Goal: Task Accomplishment & Management: Complete application form

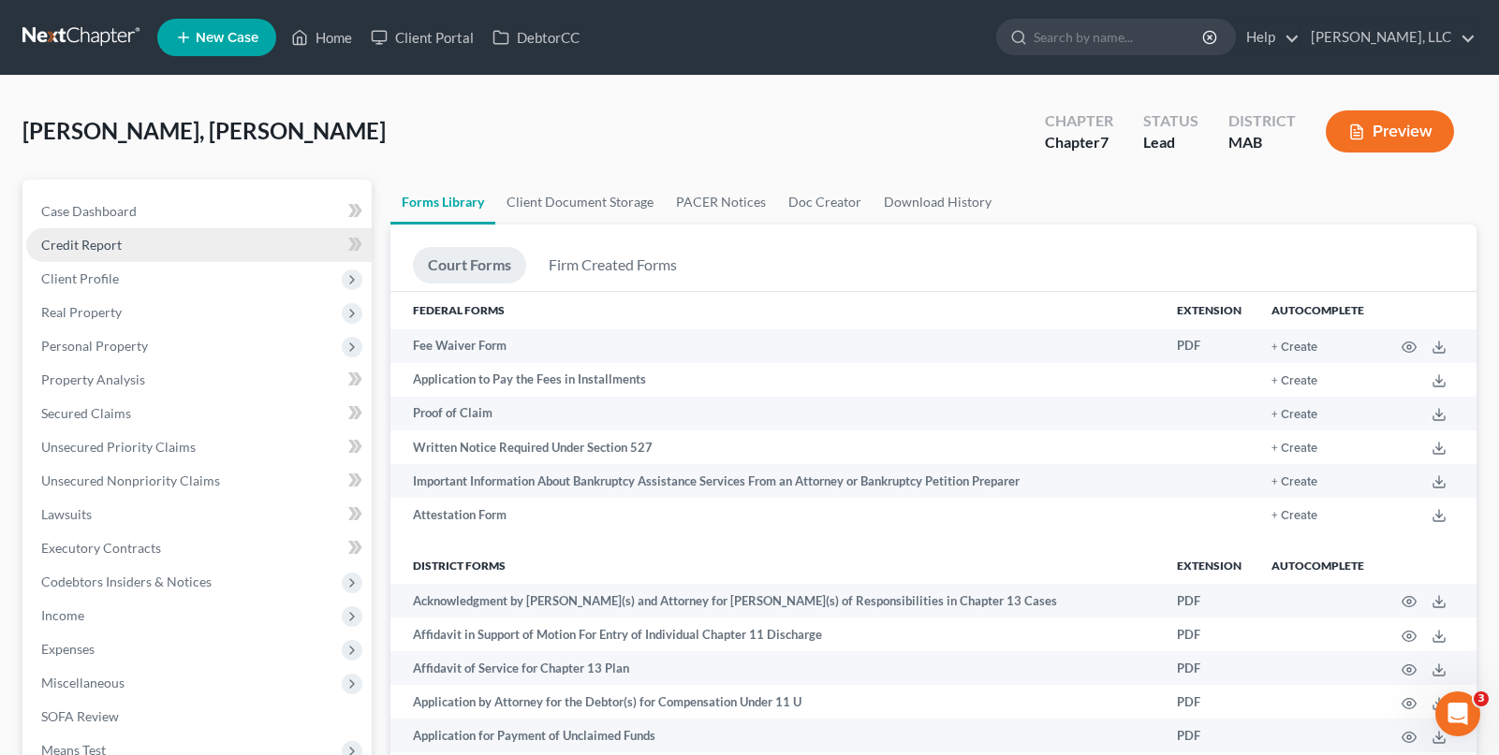
click at [194, 233] on link "Credit Report" at bounding box center [198, 245] width 345 height 34
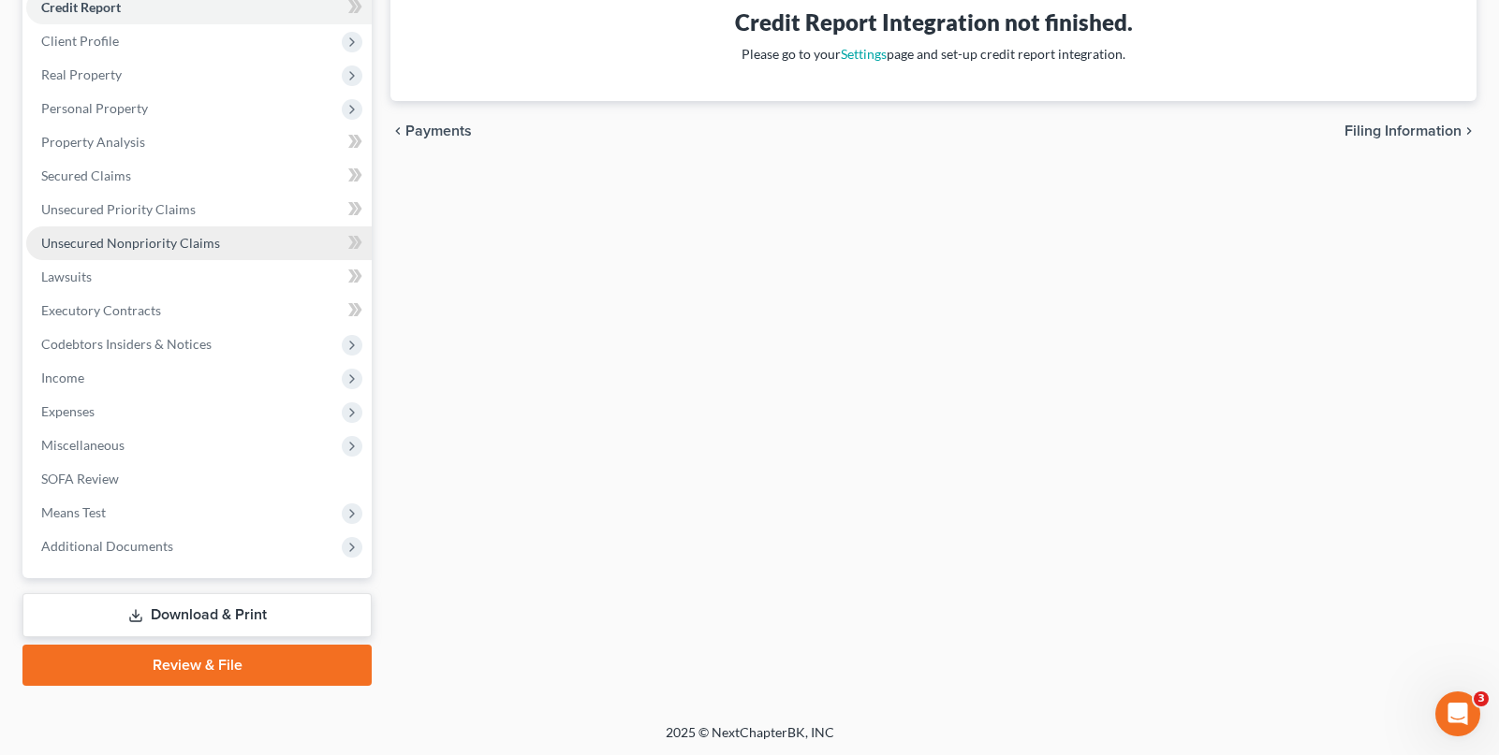
scroll to position [240, 0]
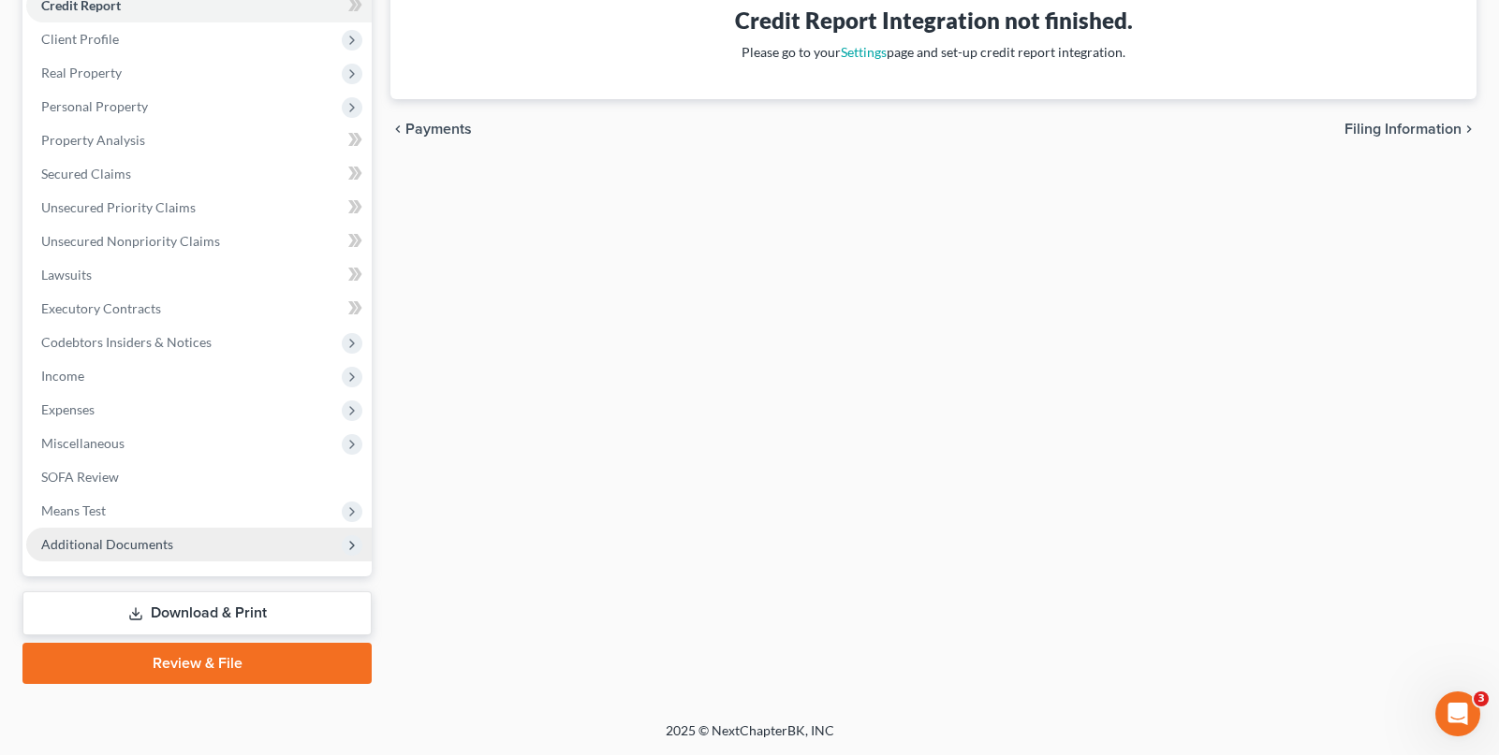
click at [147, 540] on span "Additional Documents" at bounding box center [107, 544] width 132 height 16
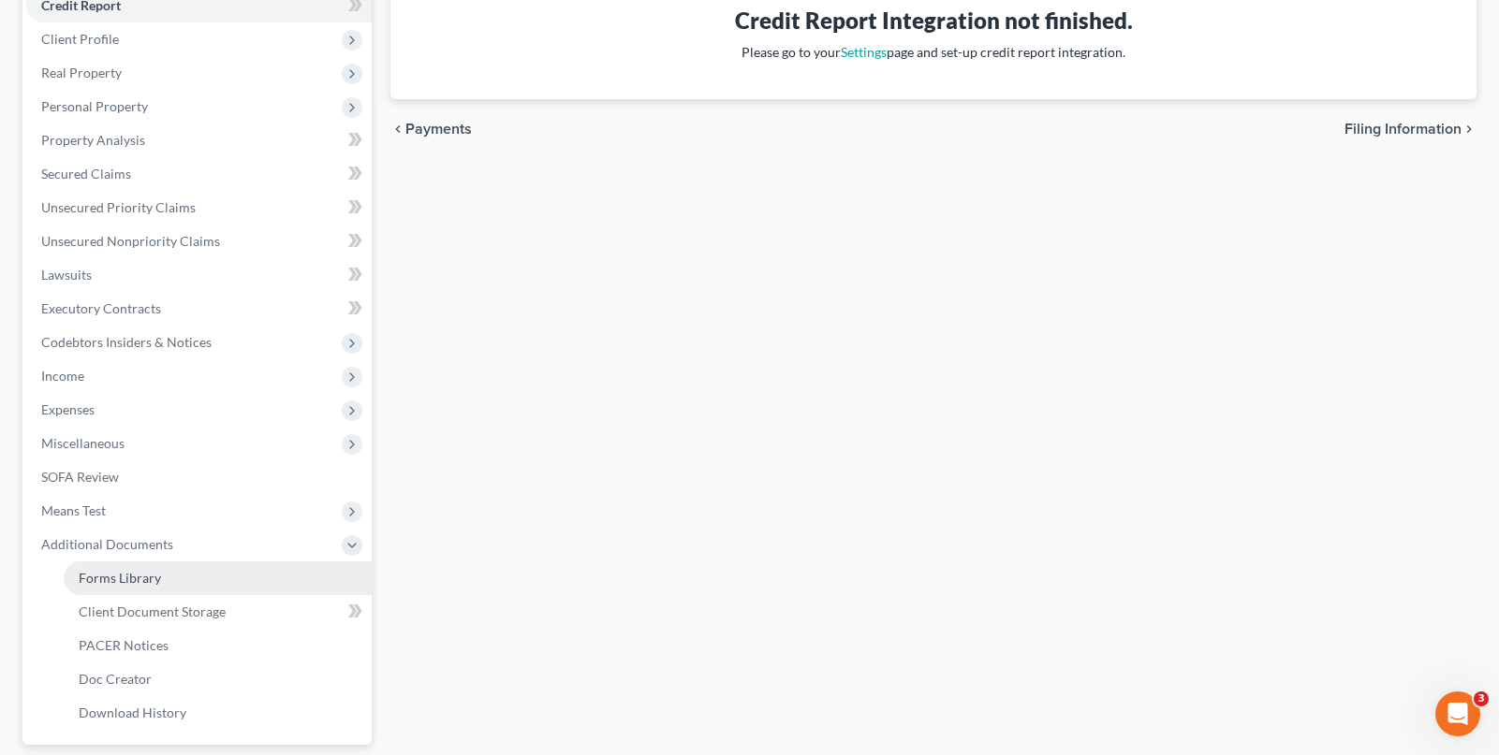
click at [169, 571] on link "Forms Library" at bounding box center [218, 579] width 308 height 34
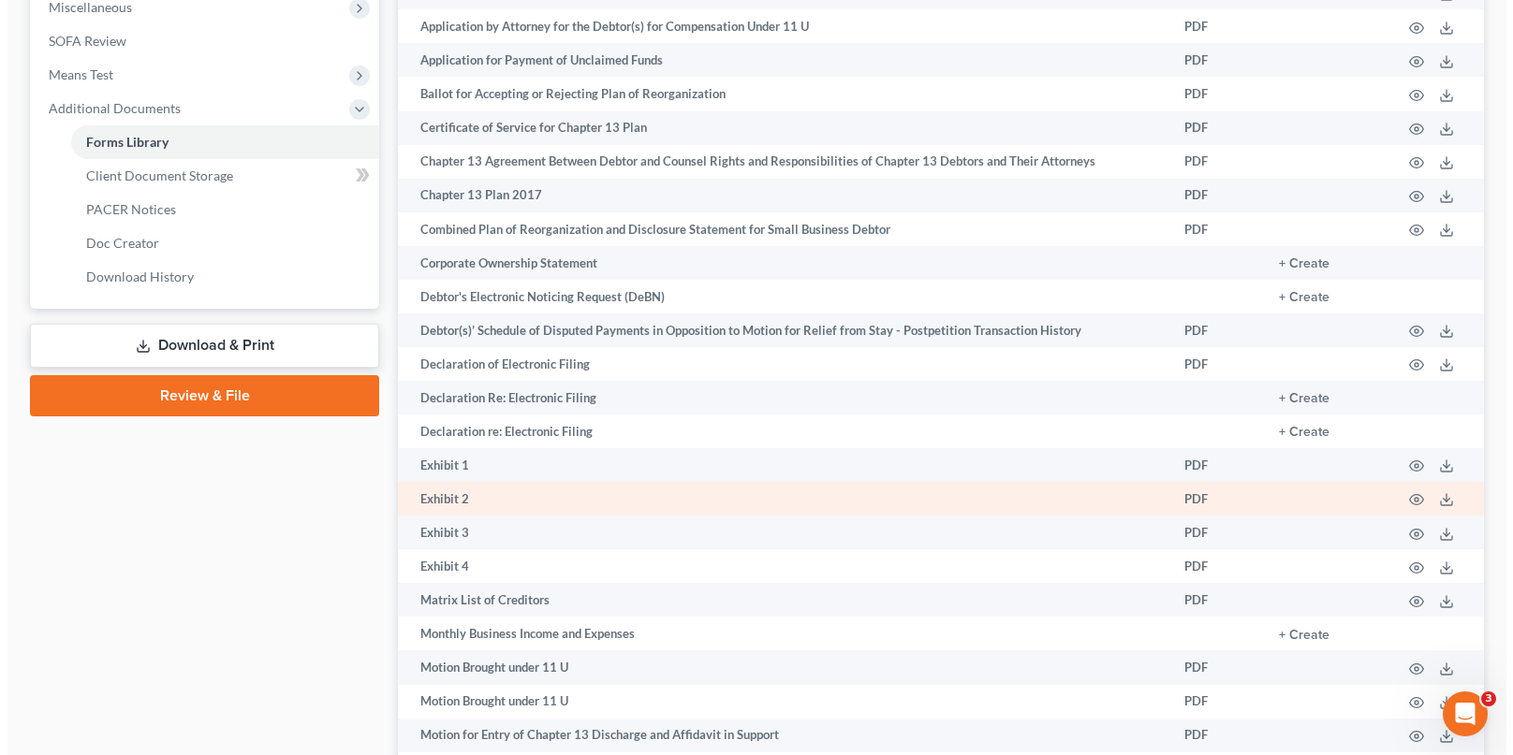
scroll to position [655, 0]
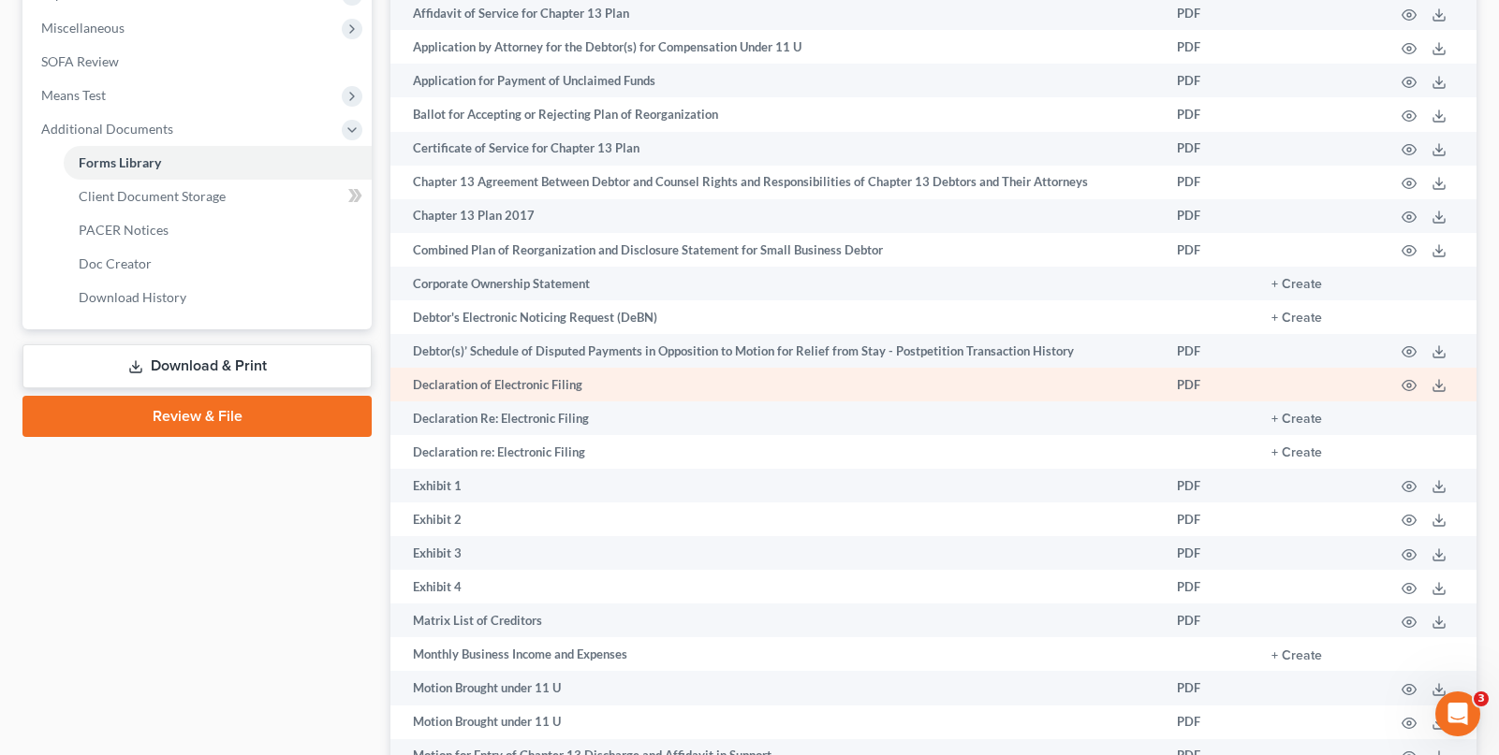
click at [616, 382] on td "Declaration of Electronic Filing" at bounding box center [775, 385] width 771 height 34
click at [1405, 378] on icon "button" at bounding box center [1408, 385] width 15 height 15
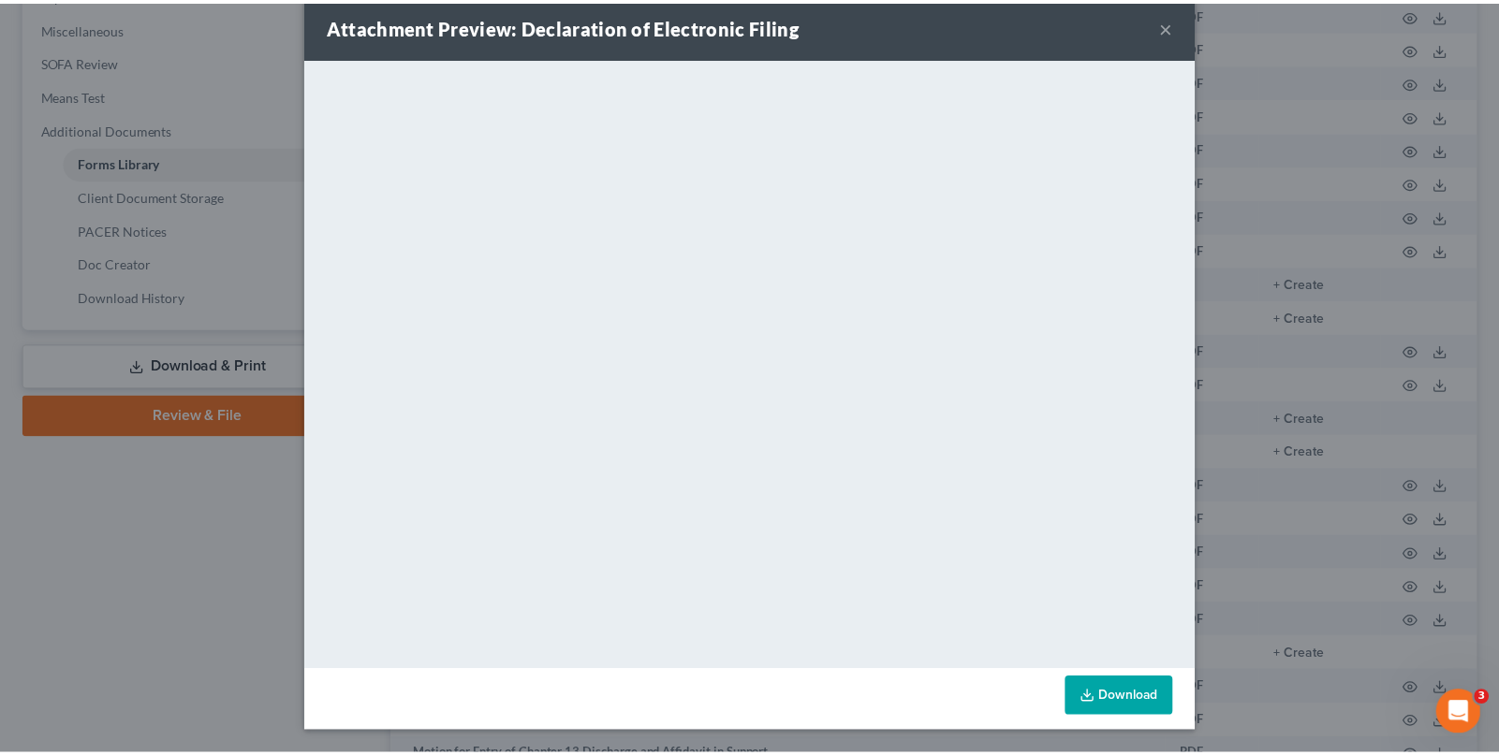
scroll to position [0, 0]
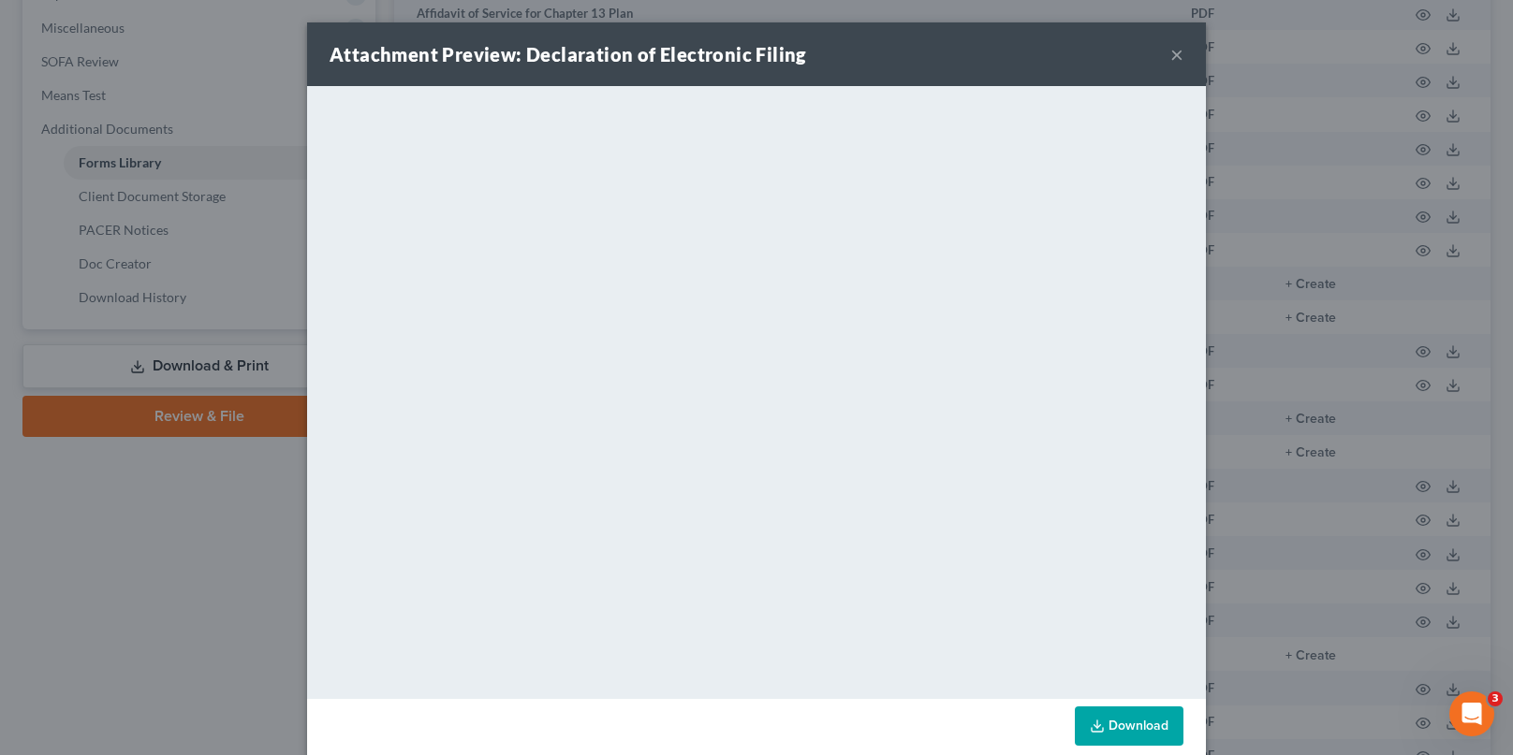
click at [1170, 55] on button "×" at bounding box center [1176, 54] width 13 height 22
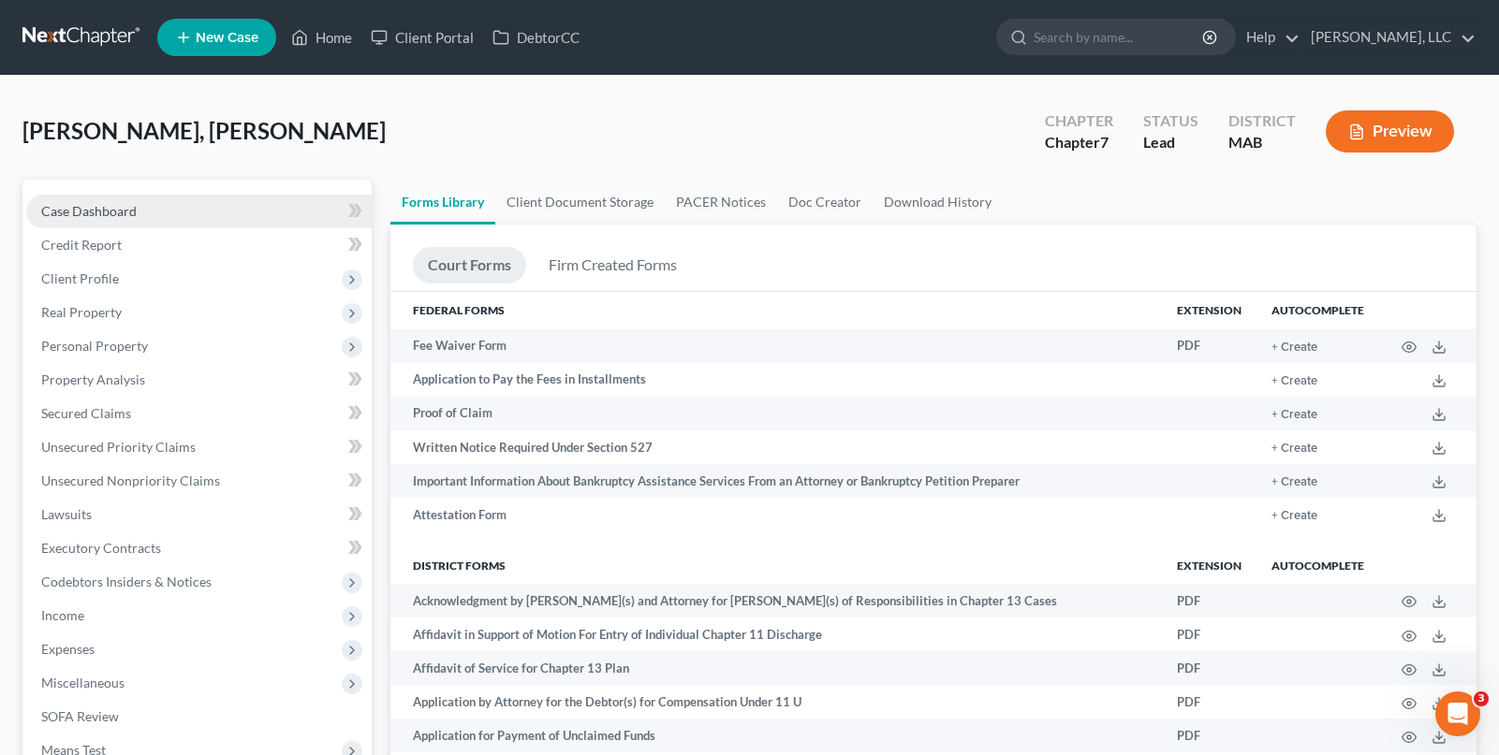
click at [170, 198] on link "Case Dashboard" at bounding box center [198, 212] width 345 height 34
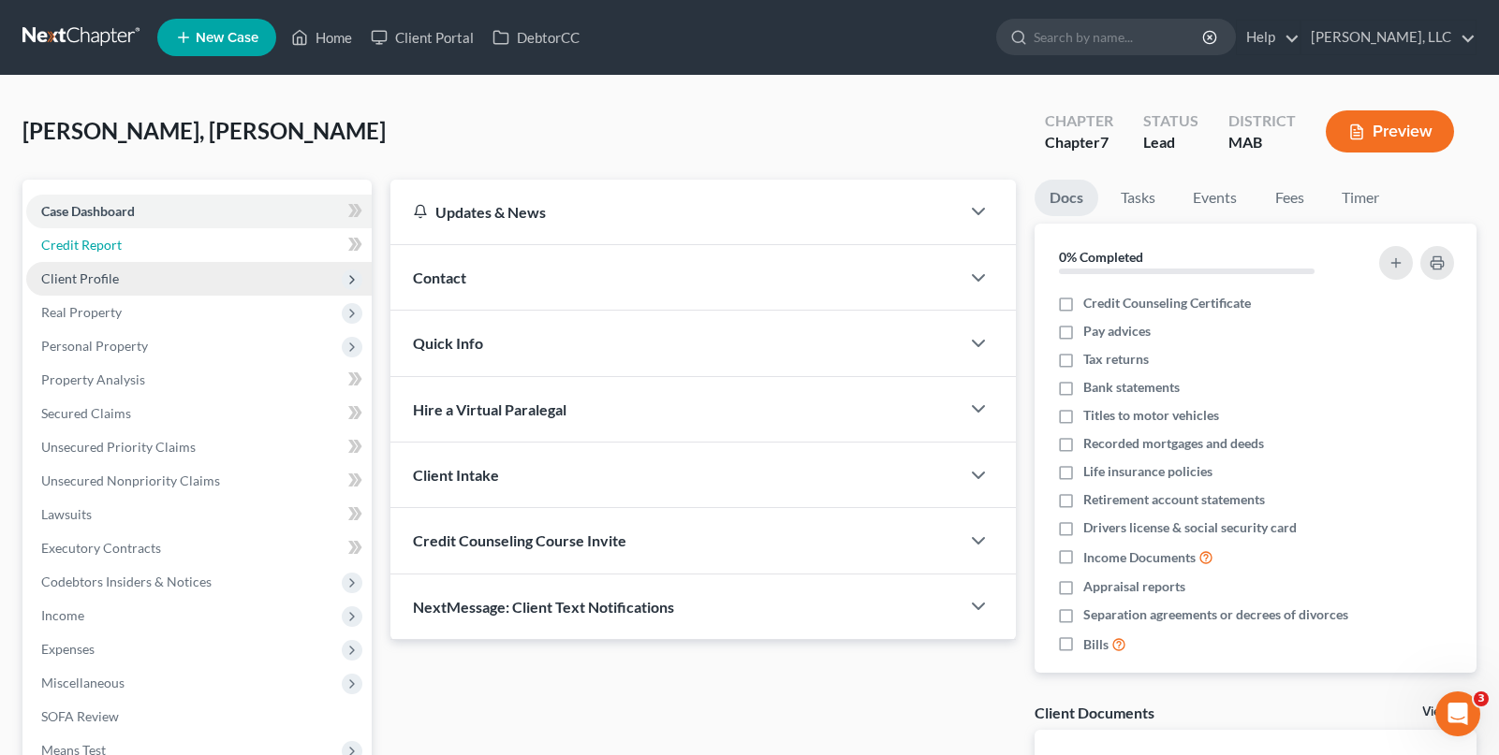
drag, startPoint x: 156, startPoint y: 239, endPoint x: 218, endPoint y: 264, distance: 66.8
click at [156, 238] on link "Credit Report" at bounding box center [198, 245] width 345 height 34
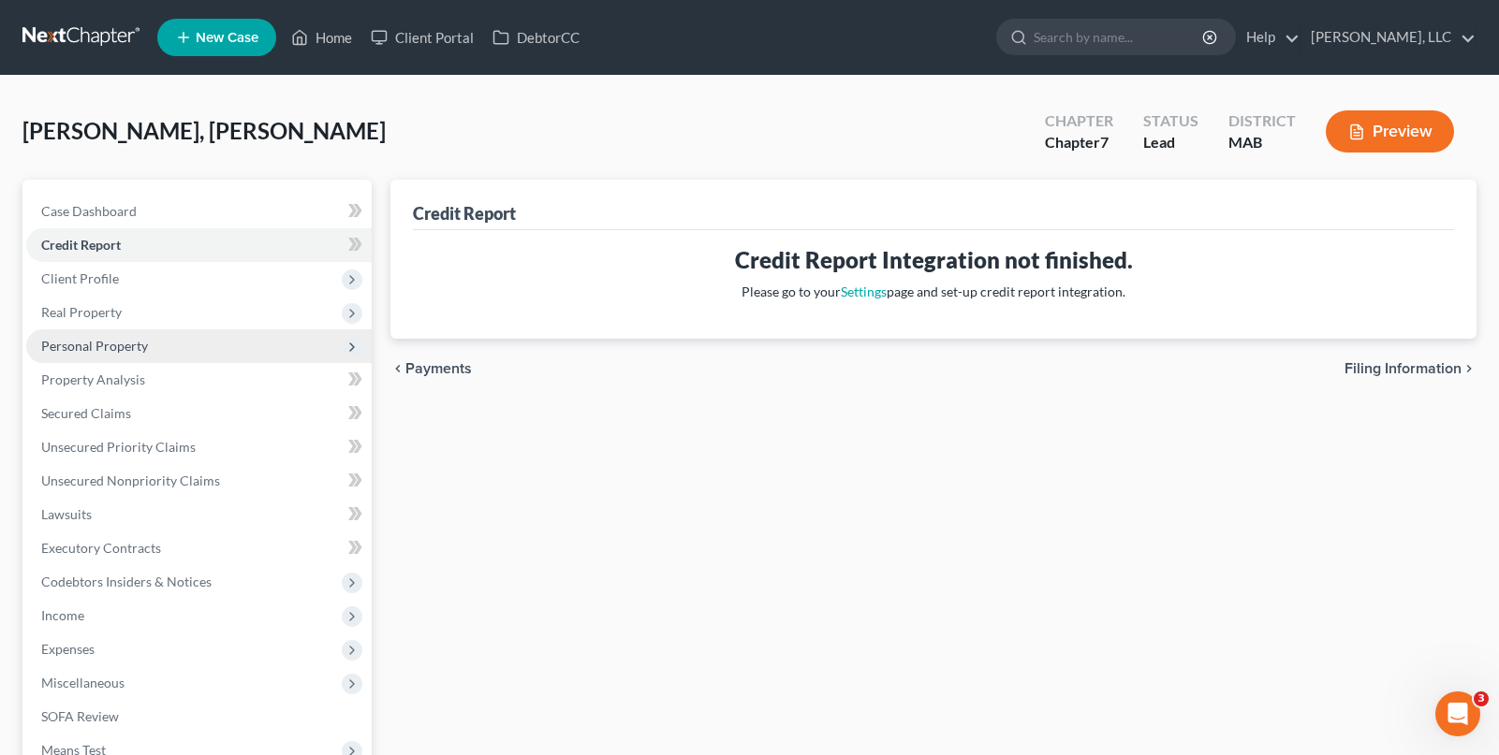
click at [216, 349] on span "Personal Property" at bounding box center [198, 347] width 345 height 34
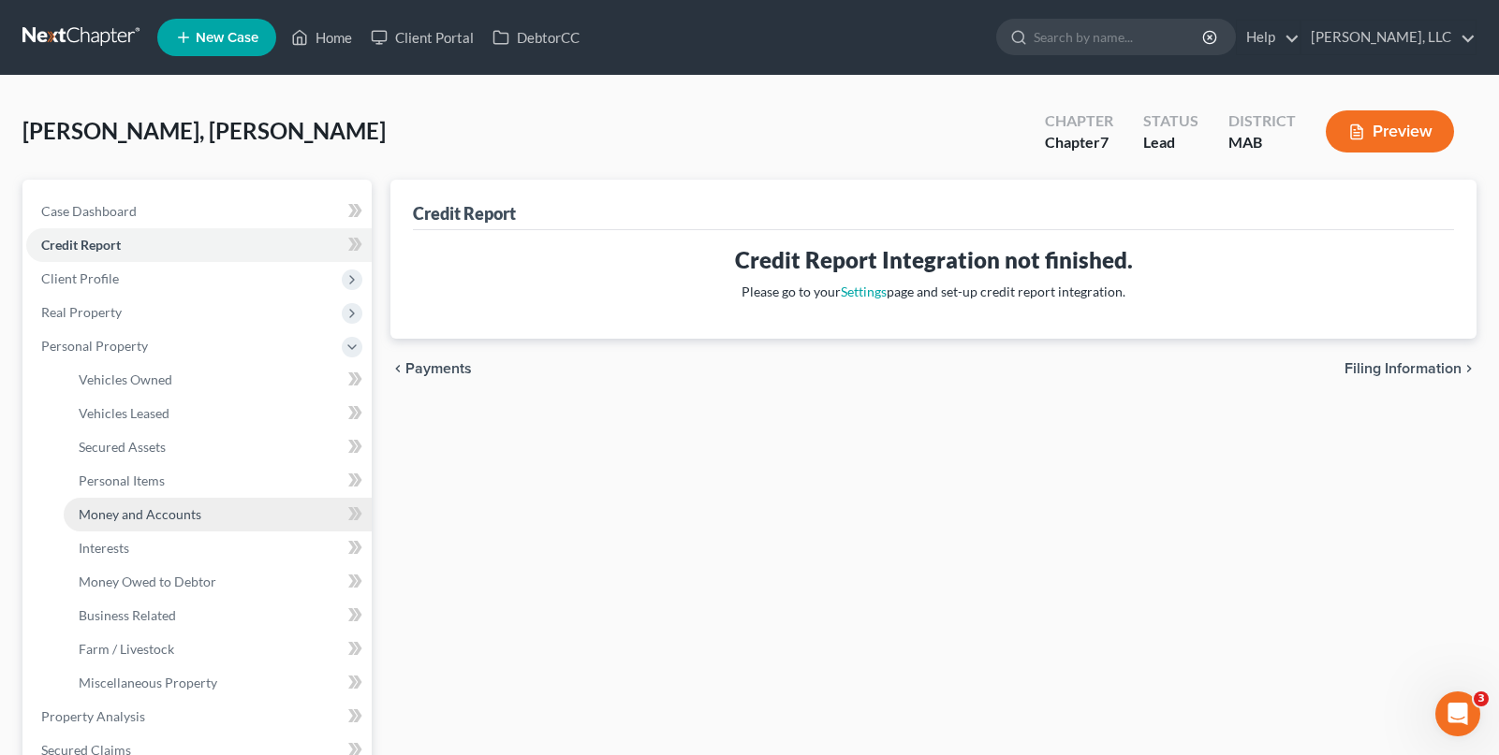
click at [198, 523] on link "Money and Accounts" at bounding box center [218, 515] width 308 height 34
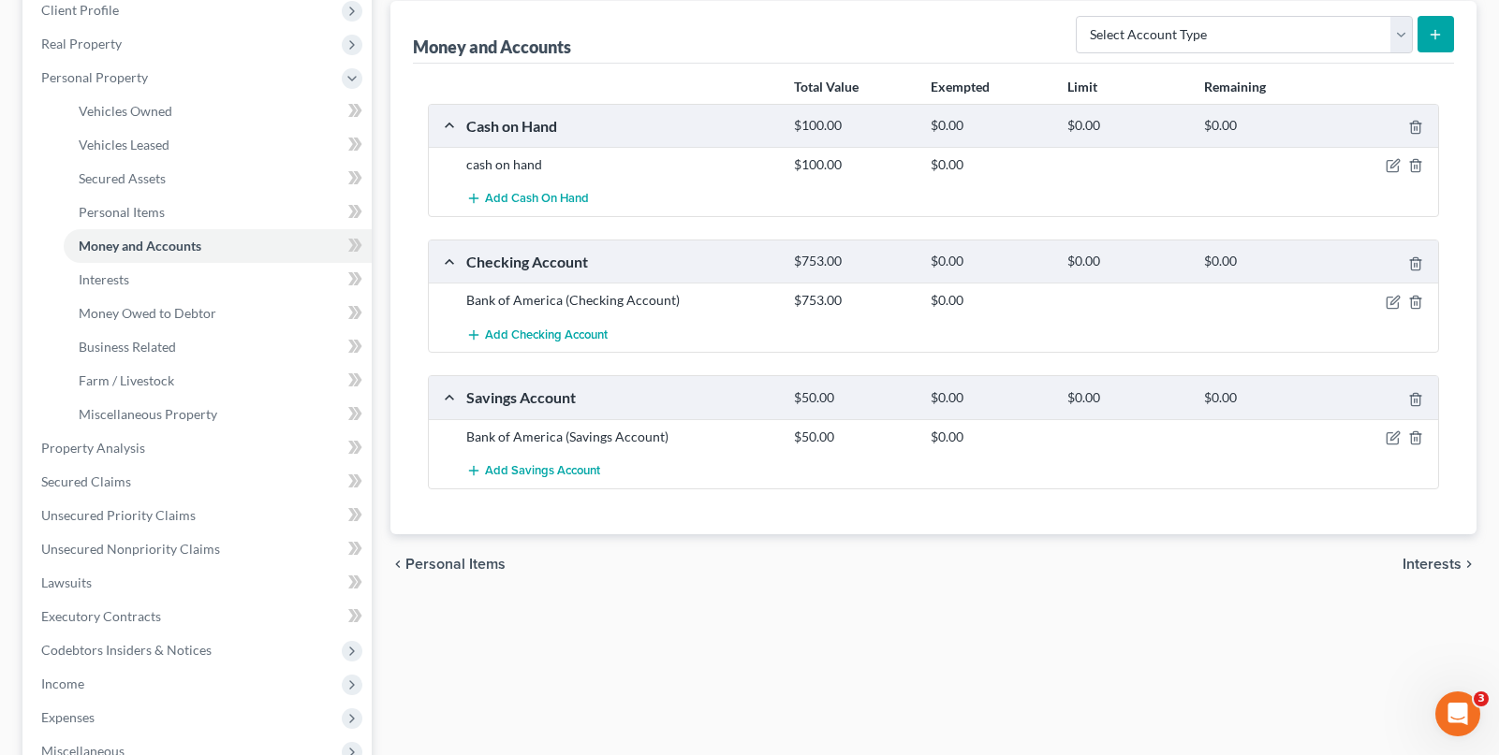
scroll to position [281, 0]
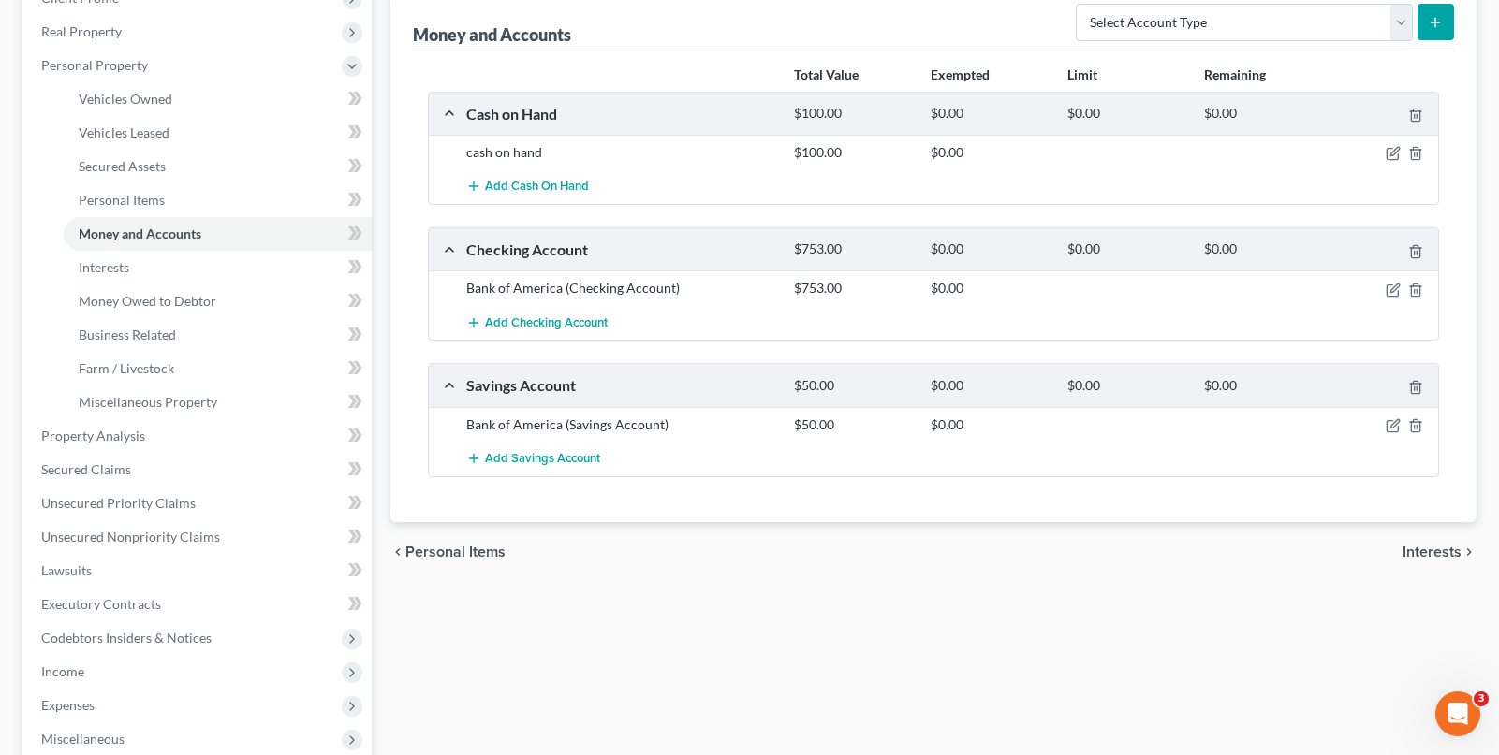
click at [1384, 288] on div at bounding box center [1385, 288] width 110 height 19
click at [1392, 287] on icon "button" at bounding box center [1393, 290] width 15 height 15
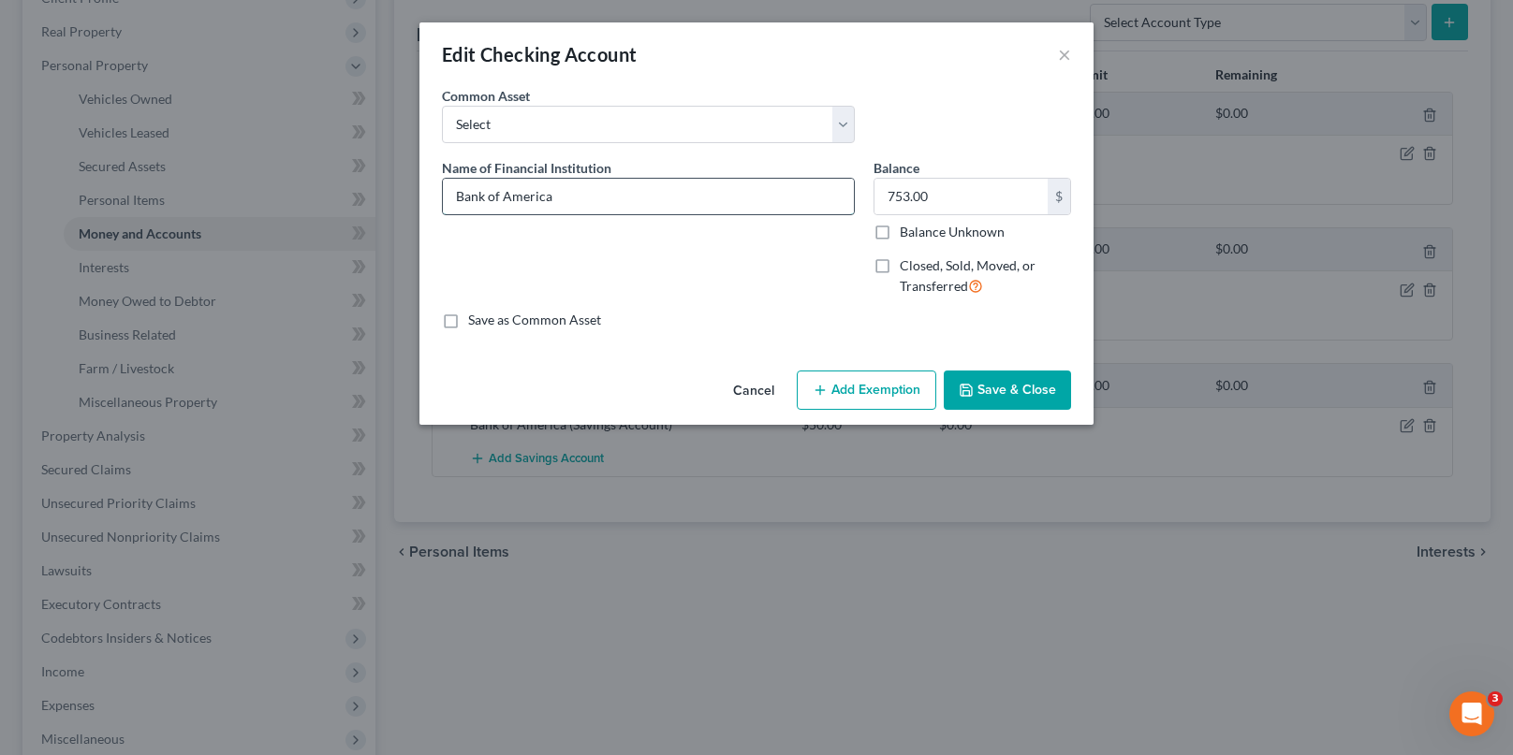
click at [606, 199] on input "Bank of America" at bounding box center [648, 197] width 411 height 36
type input "Bank of America ACt#xx1629"
click at [1015, 382] on button "Save & Close" at bounding box center [1007, 390] width 127 height 39
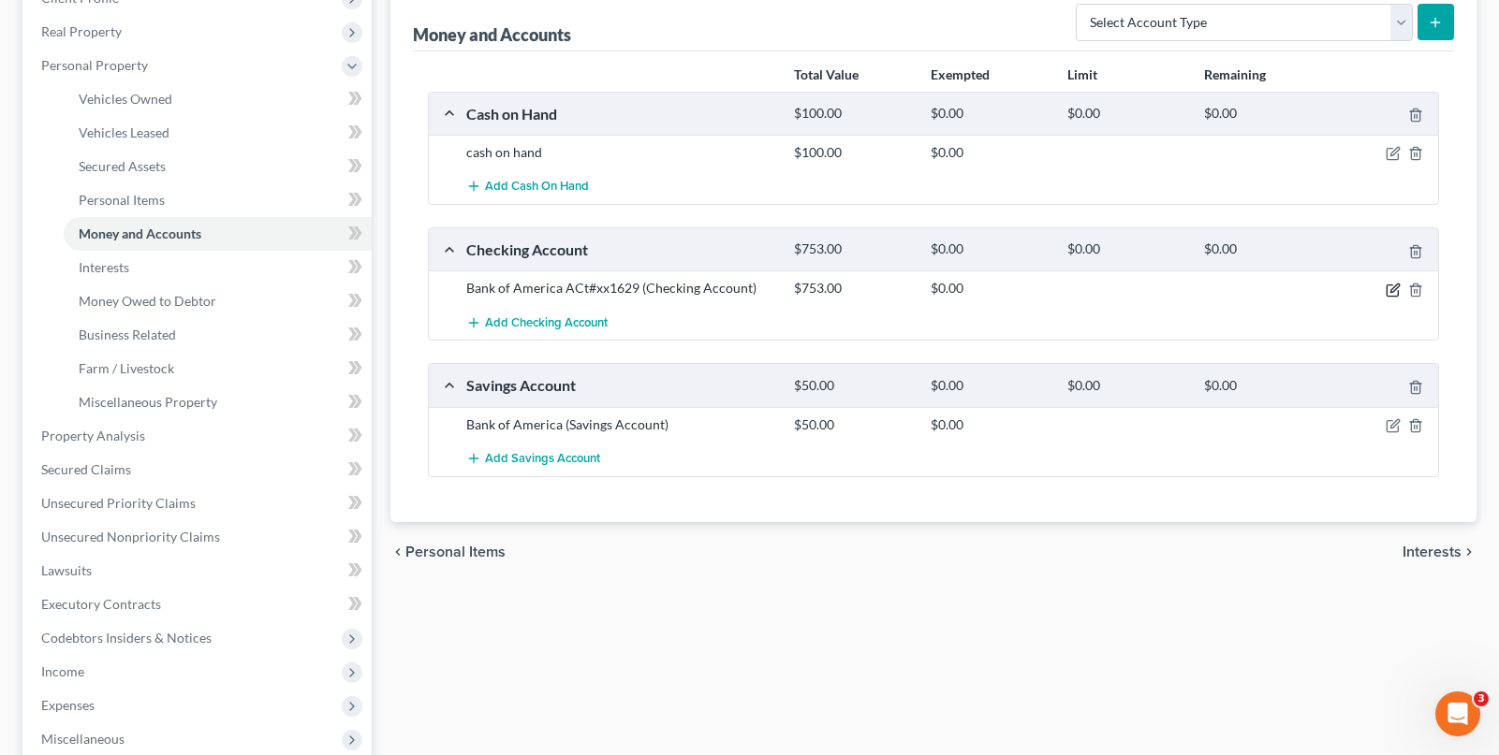
click at [1392, 290] on icon "button" at bounding box center [1393, 290] width 15 height 15
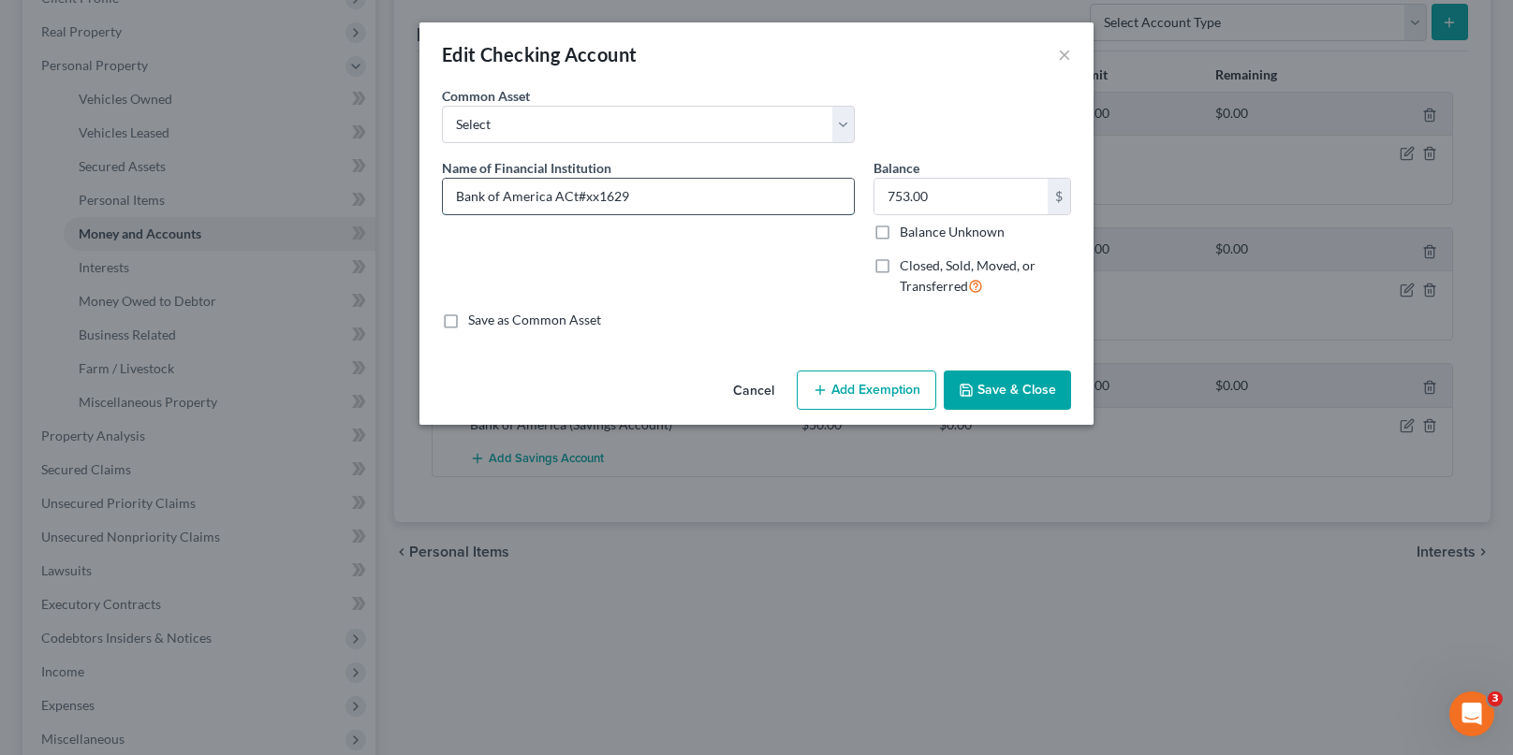
click at [570, 198] on input "Bank of America ACt#xx1629" at bounding box center [648, 197] width 411 height 36
type input "Bank of America ACT#xx1629"
click at [977, 385] on button "Save & Close" at bounding box center [1007, 390] width 127 height 39
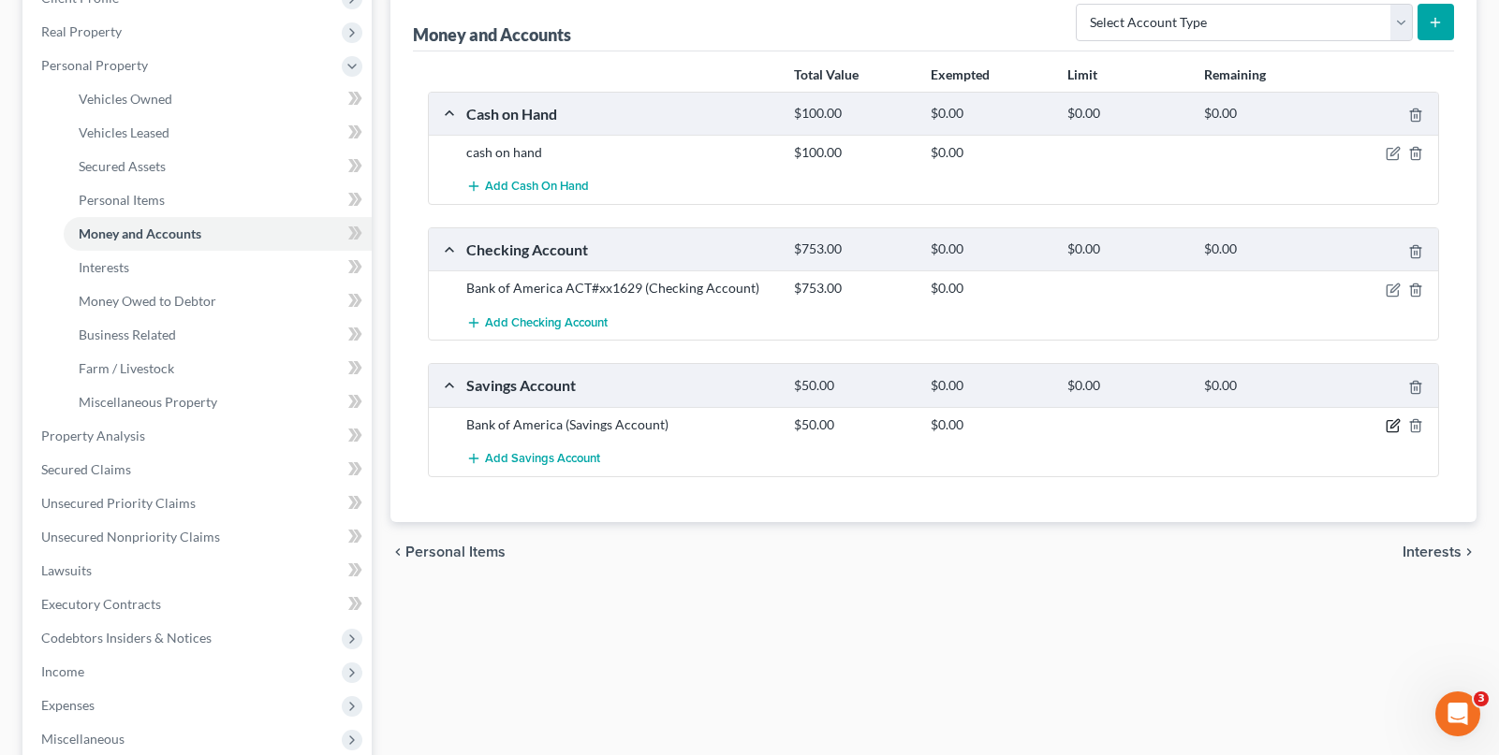
click at [1390, 422] on icon "button" at bounding box center [1393, 425] width 15 height 15
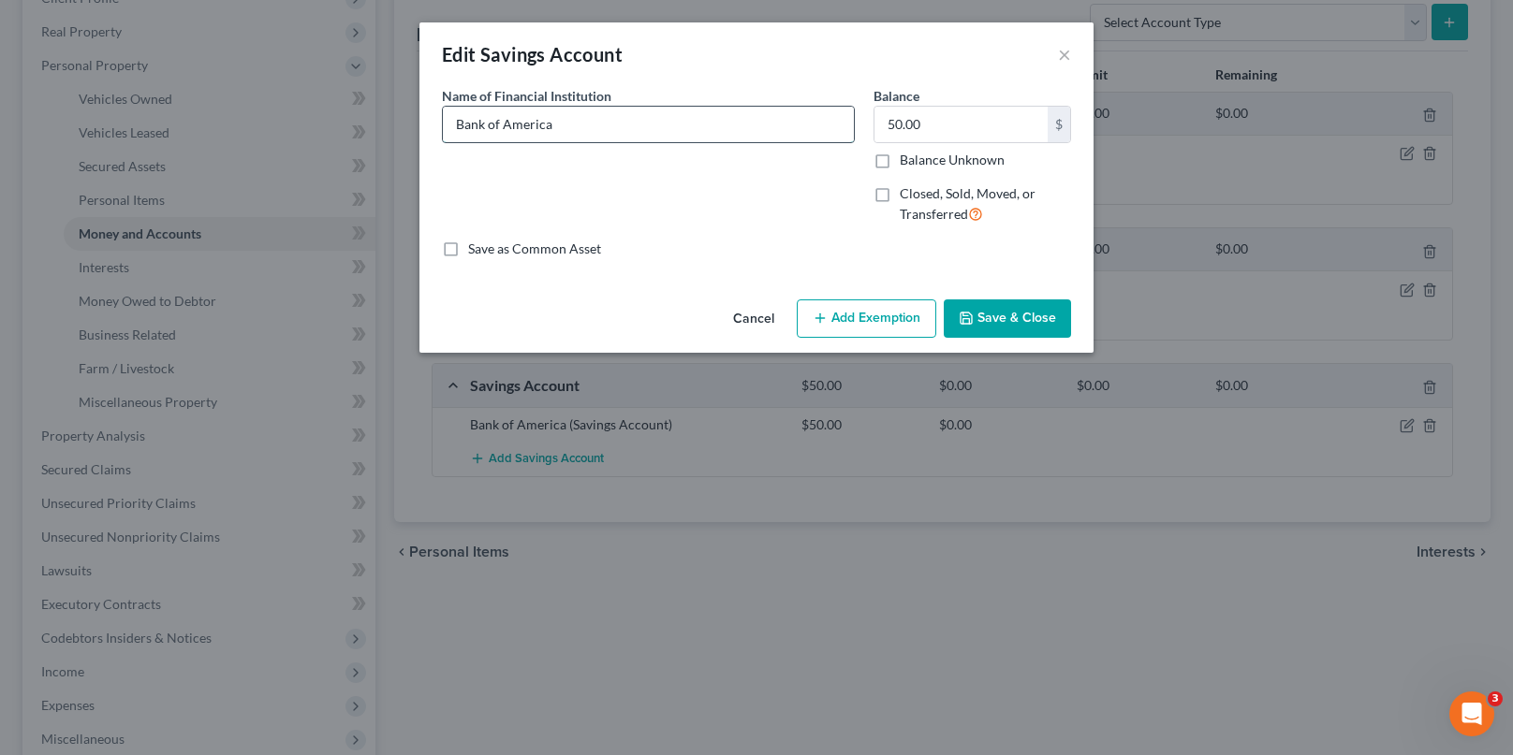
click at [673, 134] on input "Bank of America" at bounding box center [648, 125] width 411 height 36
type input "Bank of America ACT#xx9188"
click at [1019, 320] on button "Save & Close" at bounding box center [1007, 319] width 127 height 39
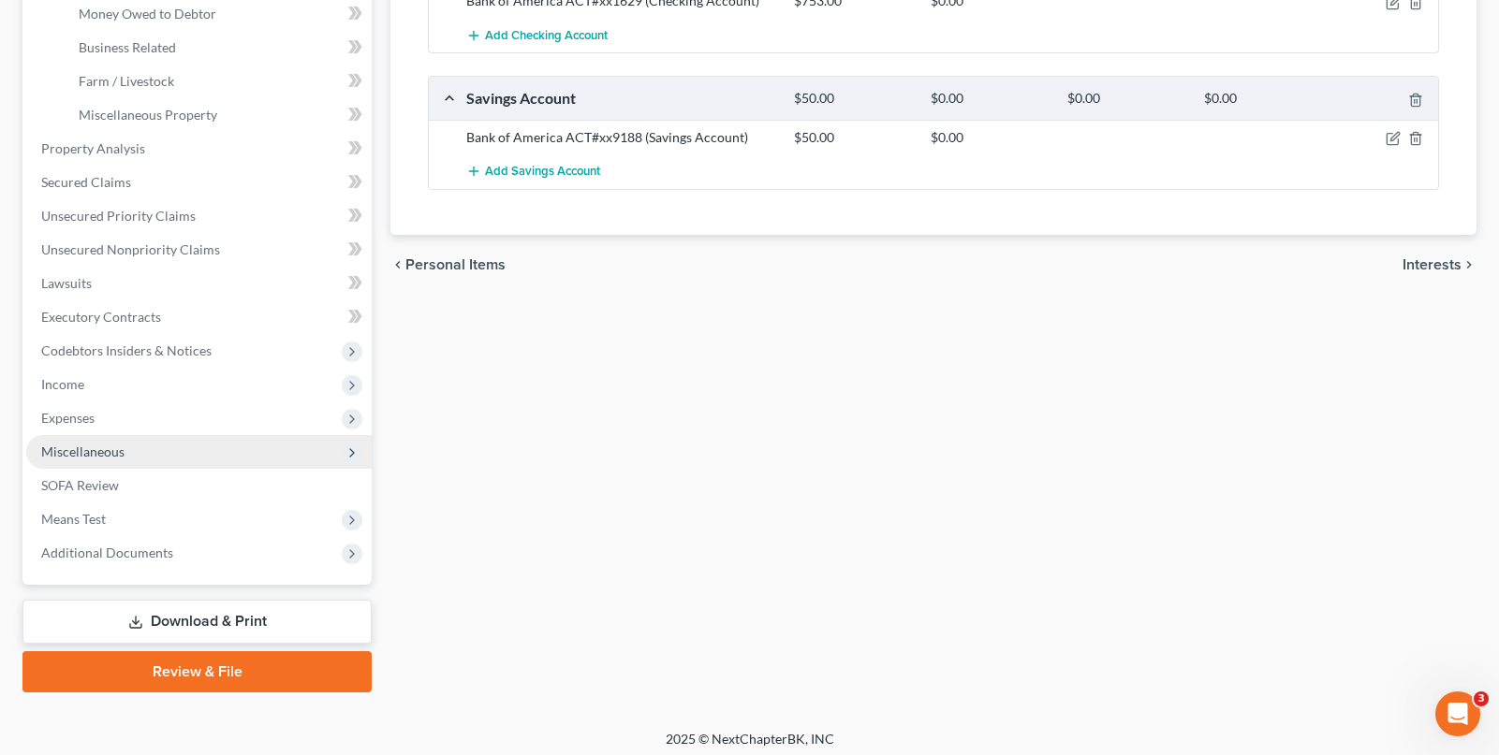
scroll to position [577, 0]
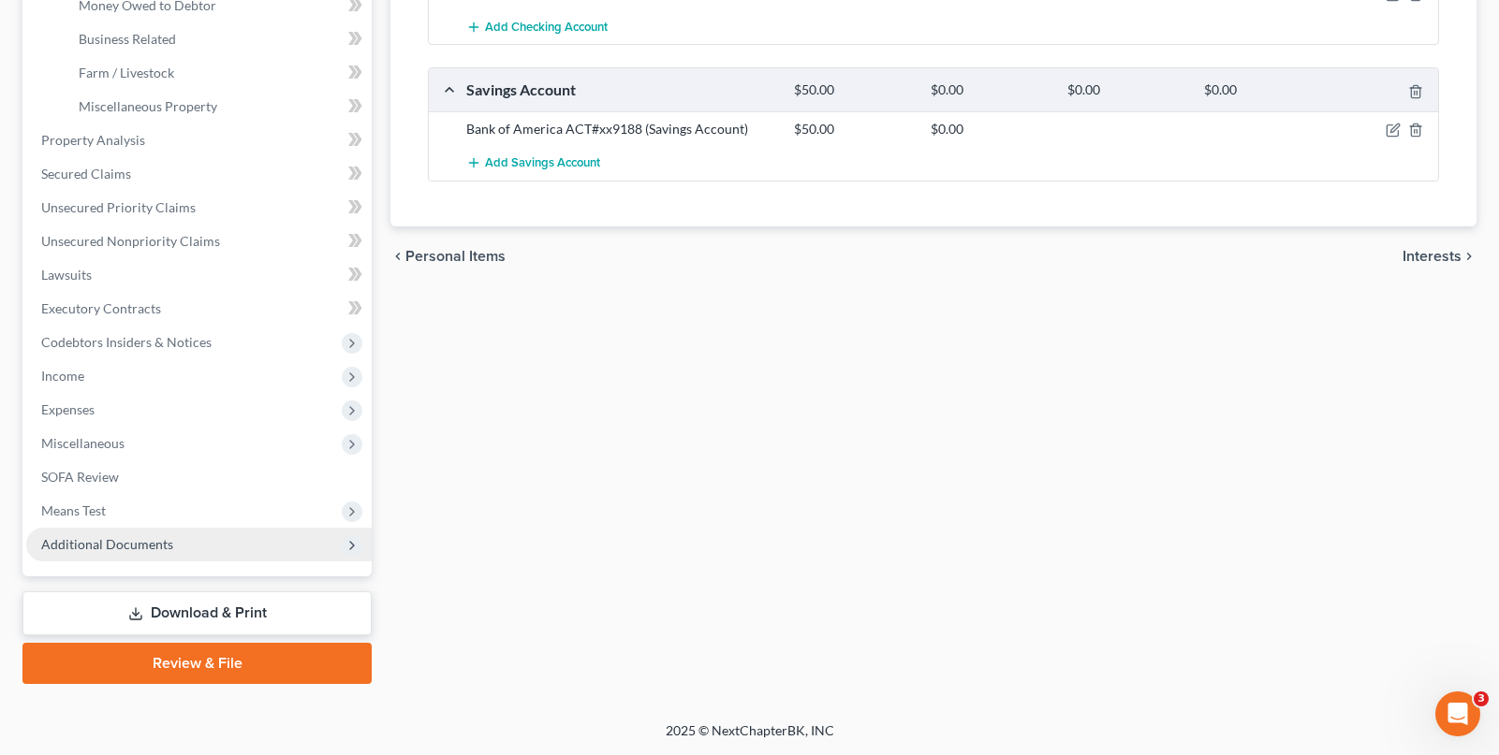
click at [195, 550] on span "Additional Documents" at bounding box center [198, 545] width 345 height 34
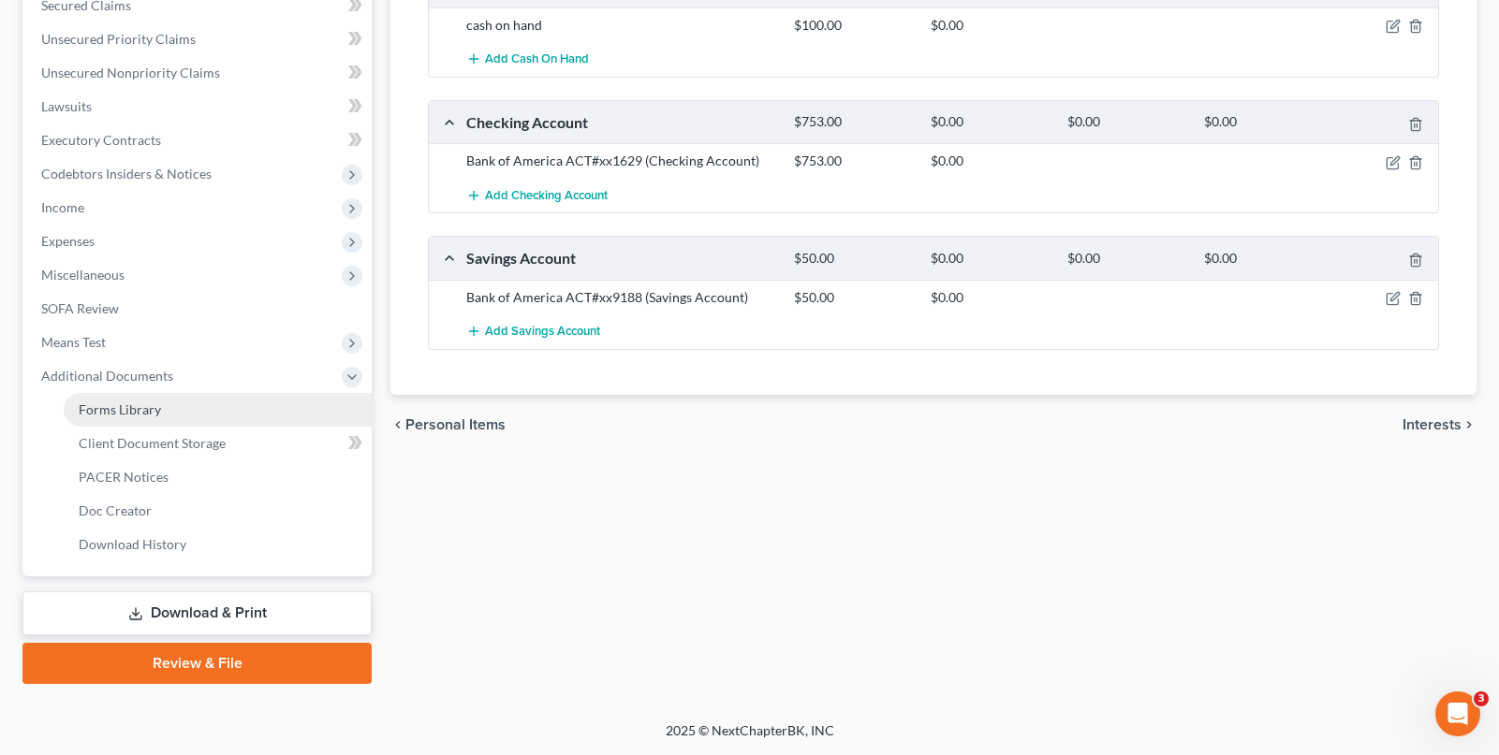
click at [198, 419] on link "Forms Library" at bounding box center [218, 410] width 308 height 34
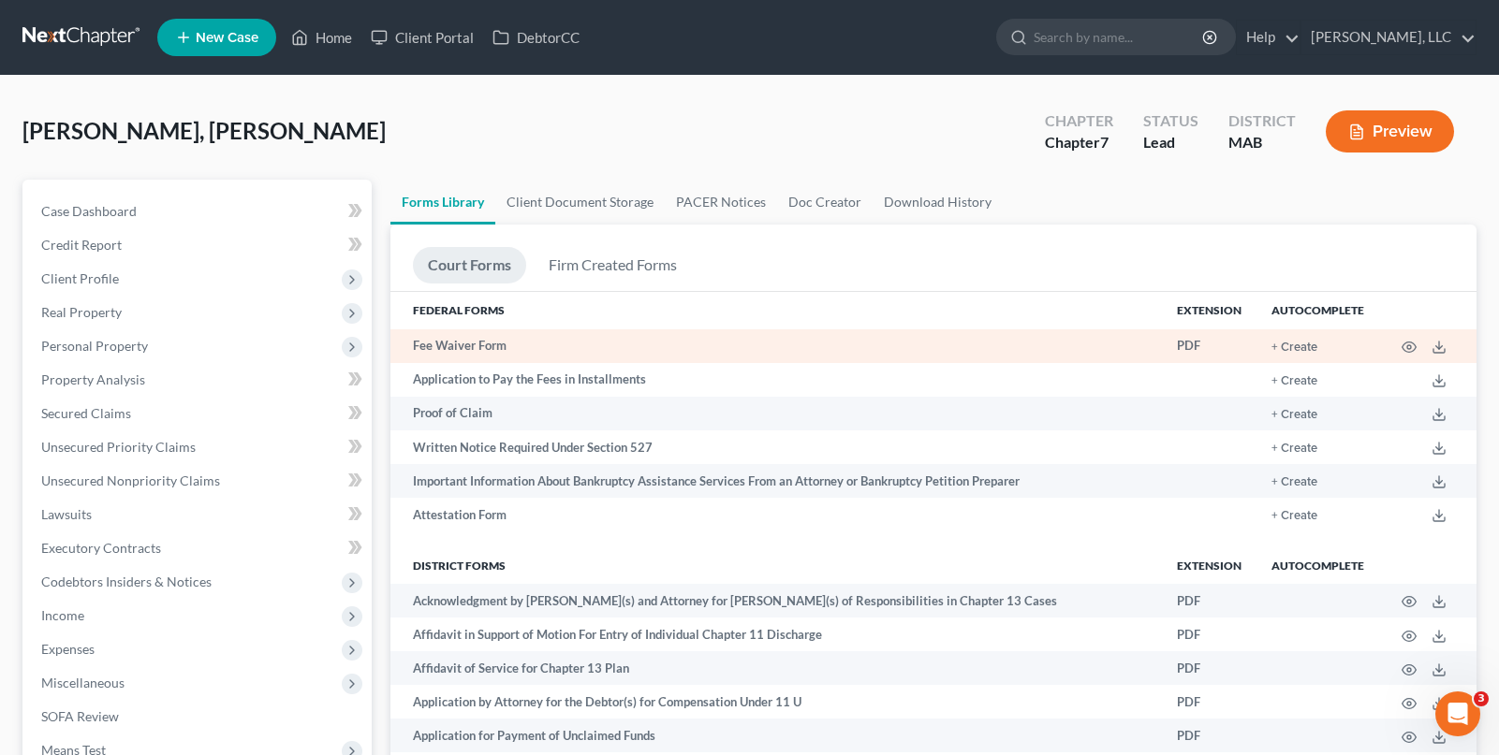
click at [731, 345] on td "Fee Waiver Form" at bounding box center [775, 347] width 771 height 34
click at [1298, 348] on button "+ Create" at bounding box center [1294, 348] width 46 height 12
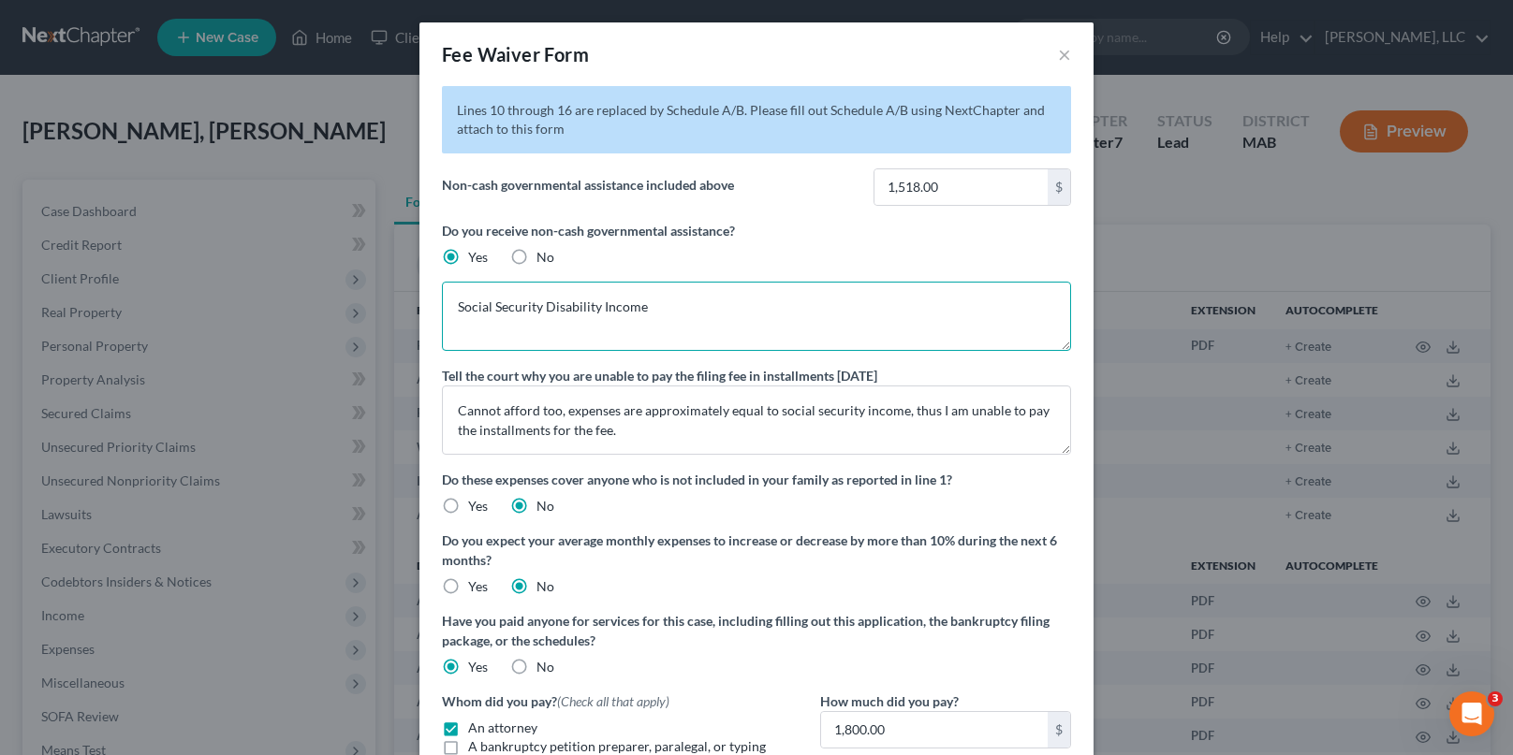
drag, startPoint x: 677, startPoint y: 313, endPoint x: 393, endPoint y: 289, distance: 284.6
click at [393, 289] on div "Fee Waiver Form × Lines 10 through 16 are replaced by Schedule A/B. Please fill…" at bounding box center [756, 377] width 1513 height 755
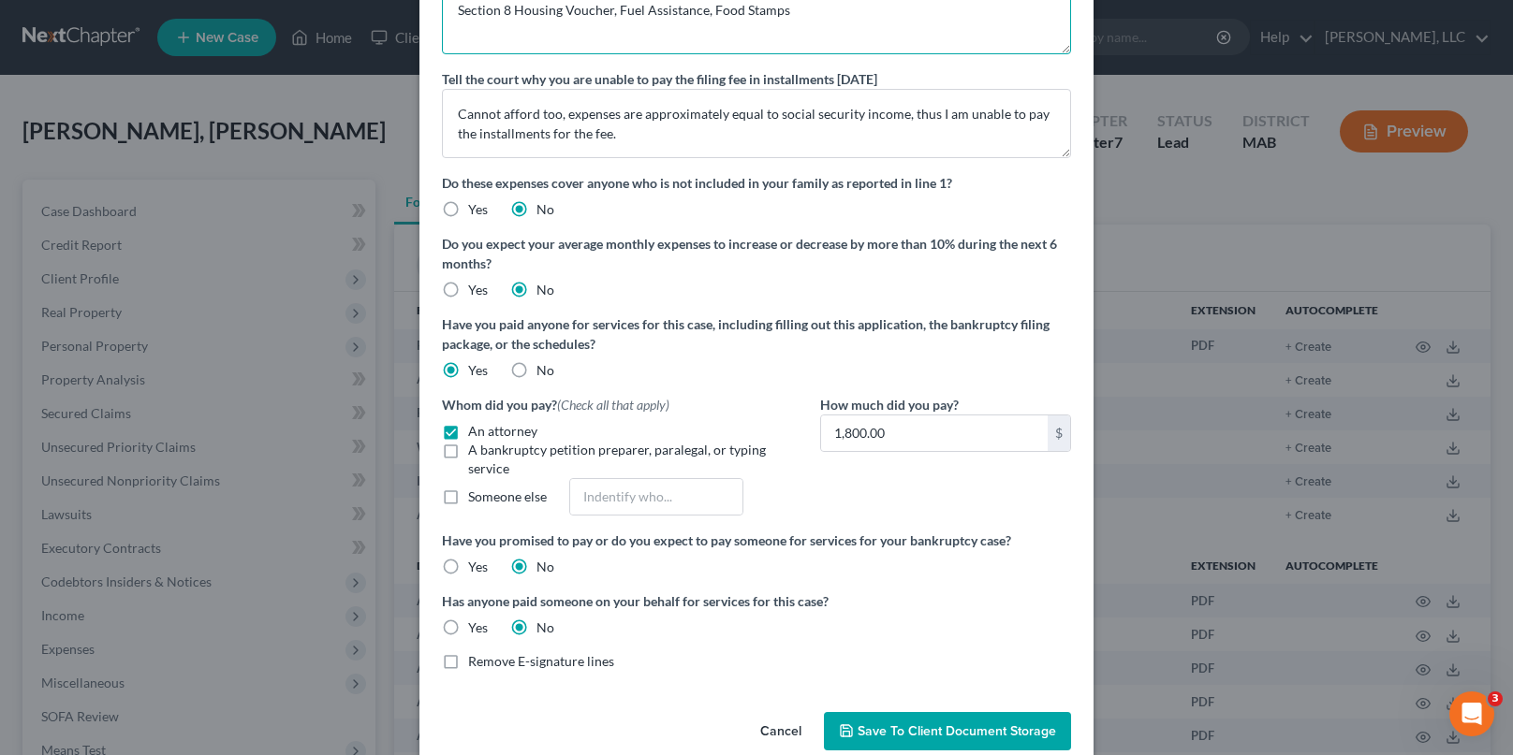
scroll to position [330, 0]
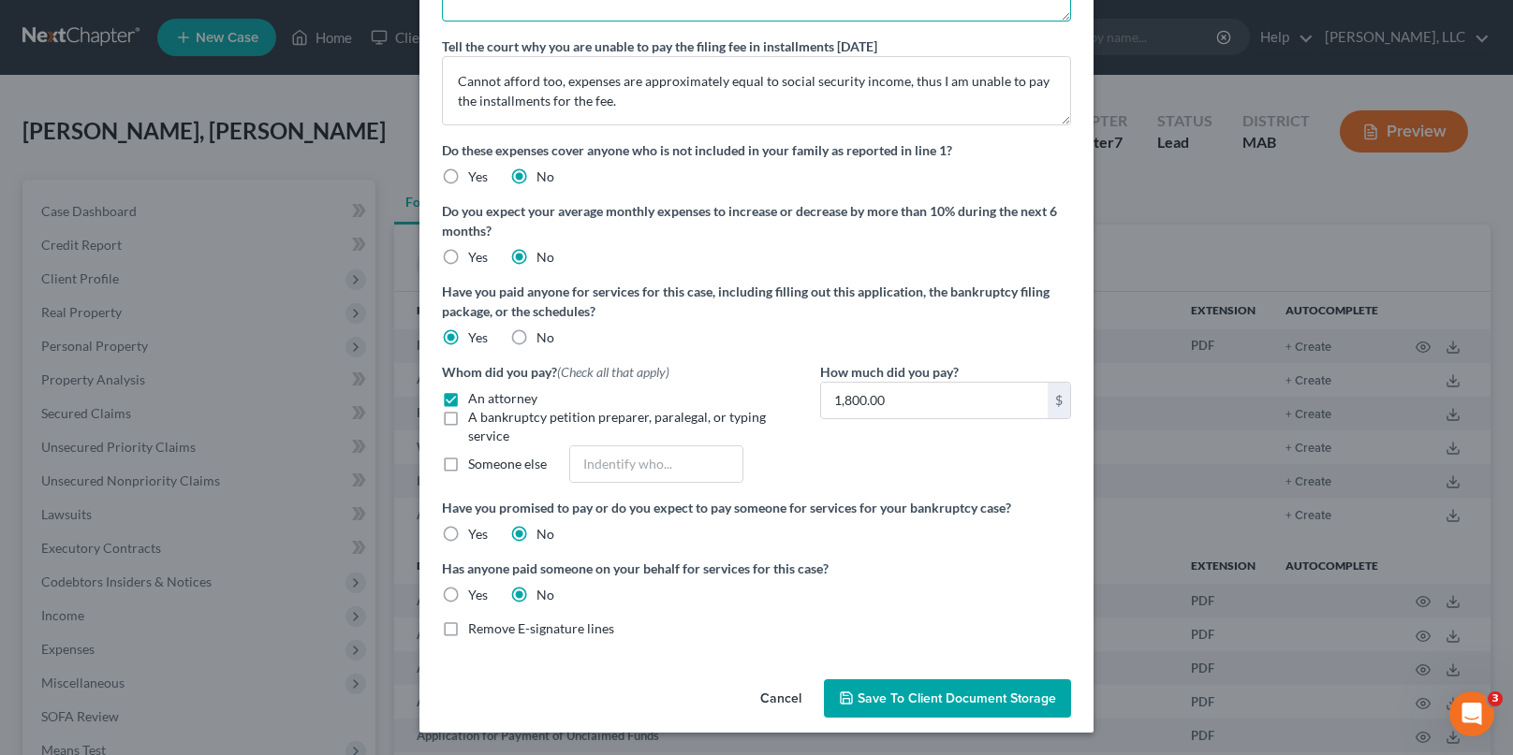
type textarea "Section 8 Housing Voucher, Fuel Assistance, Food Stamps"
click at [870, 696] on span "Save to Client Document Storage" at bounding box center [957, 699] width 198 height 16
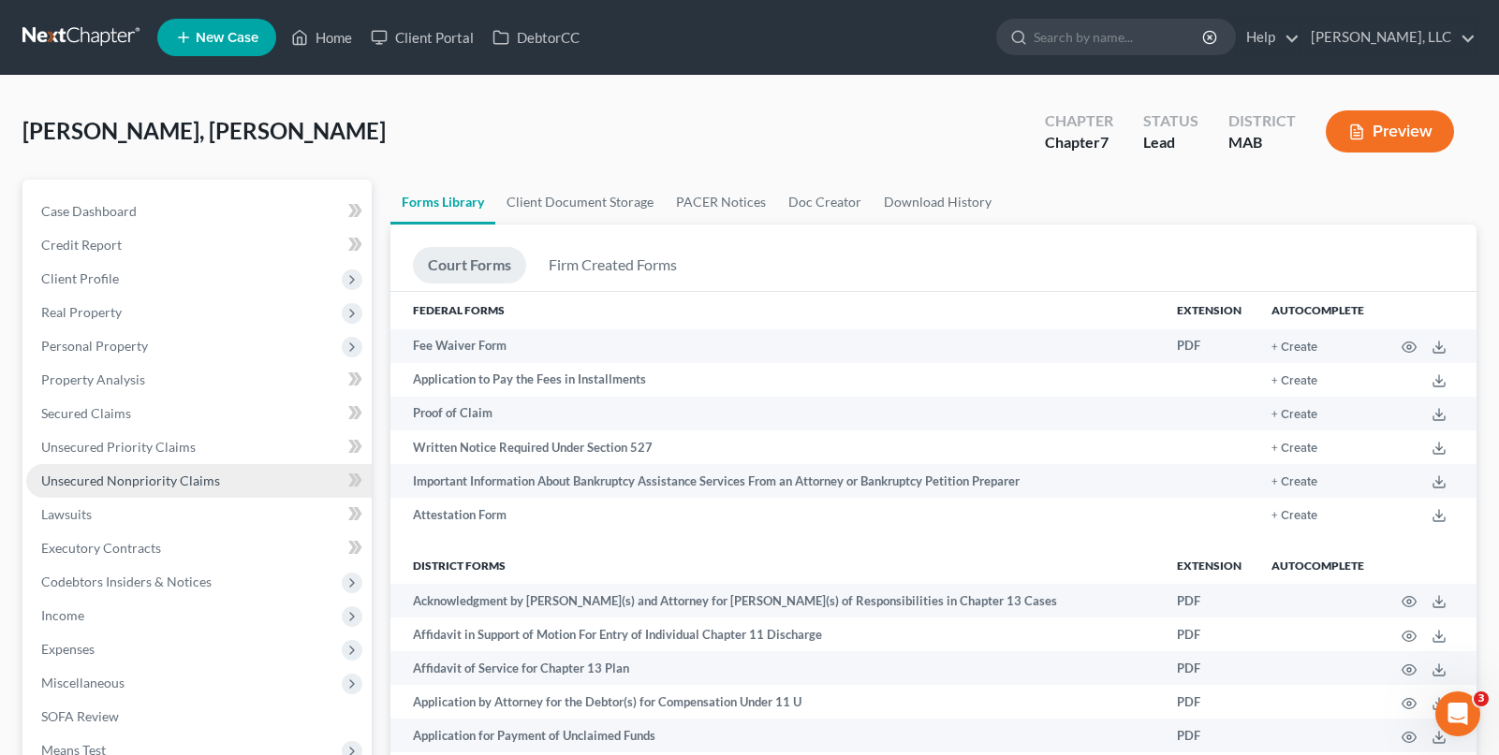
click at [135, 479] on span "Unsecured Nonpriority Claims" at bounding box center [130, 481] width 179 height 16
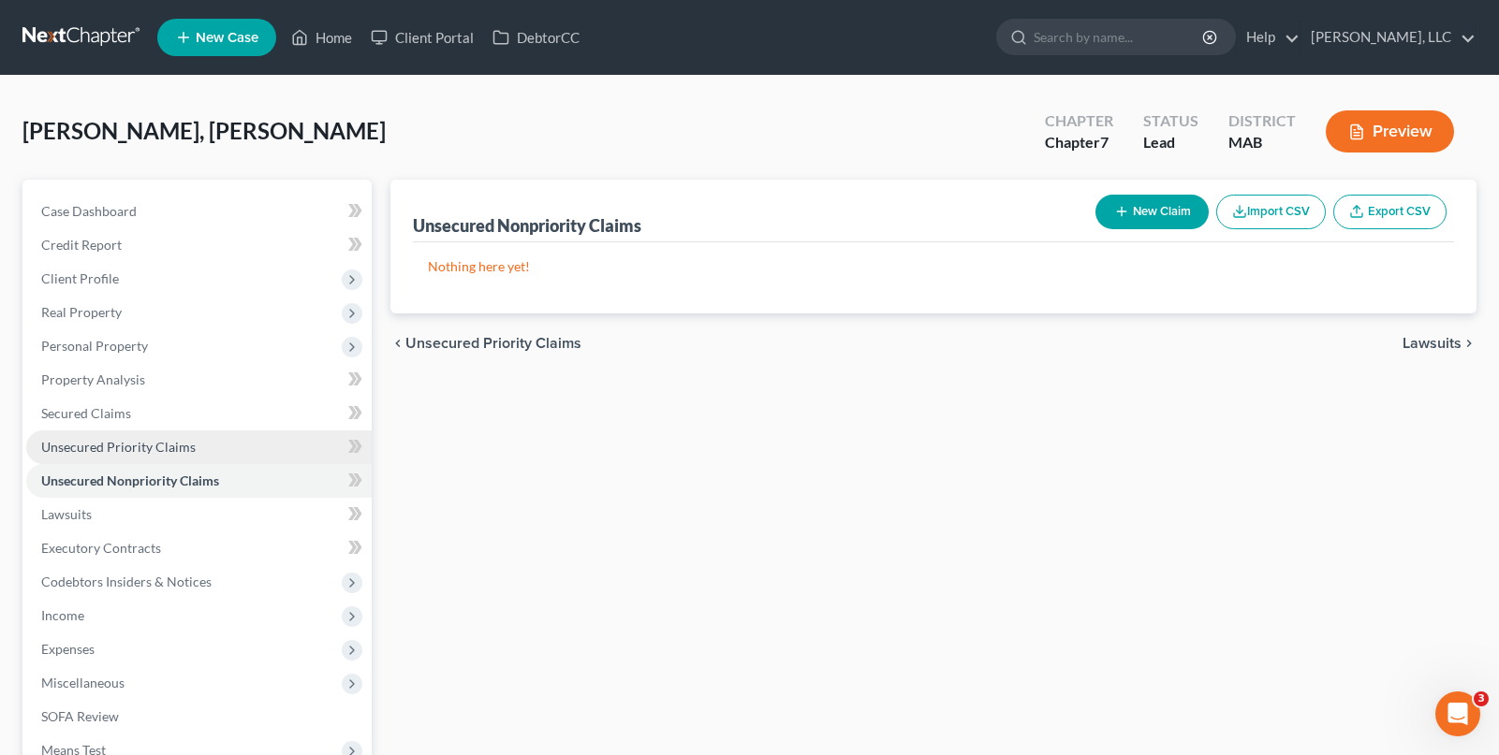
click at [244, 457] on link "Unsecured Priority Claims" at bounding box center [198, 448] width 345 height 34
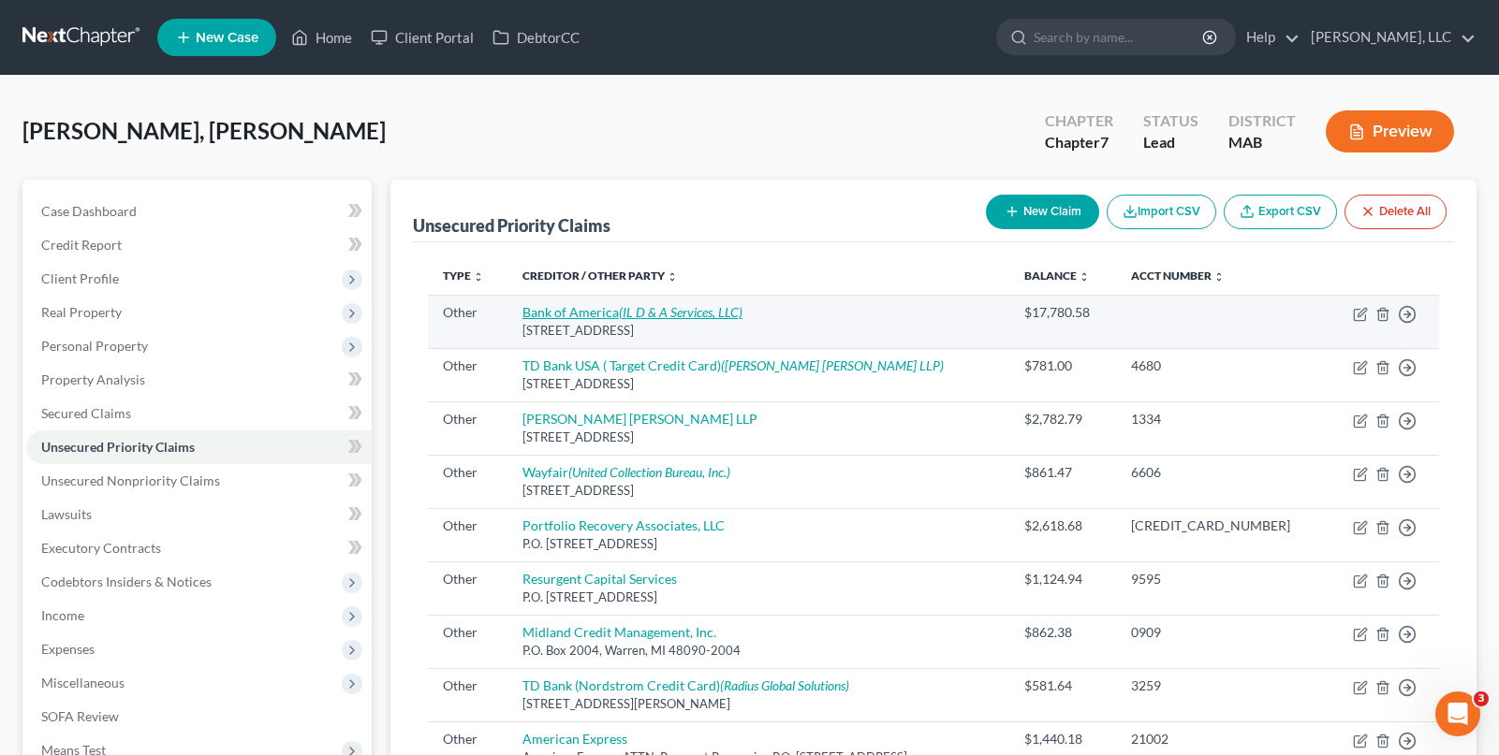
click at [598, 315] on link "Bank of America (IL D & A Services, LLC)" at bounding box center [632, 312] width 220 height 16
select select "9"
select select "45"
select select "0"
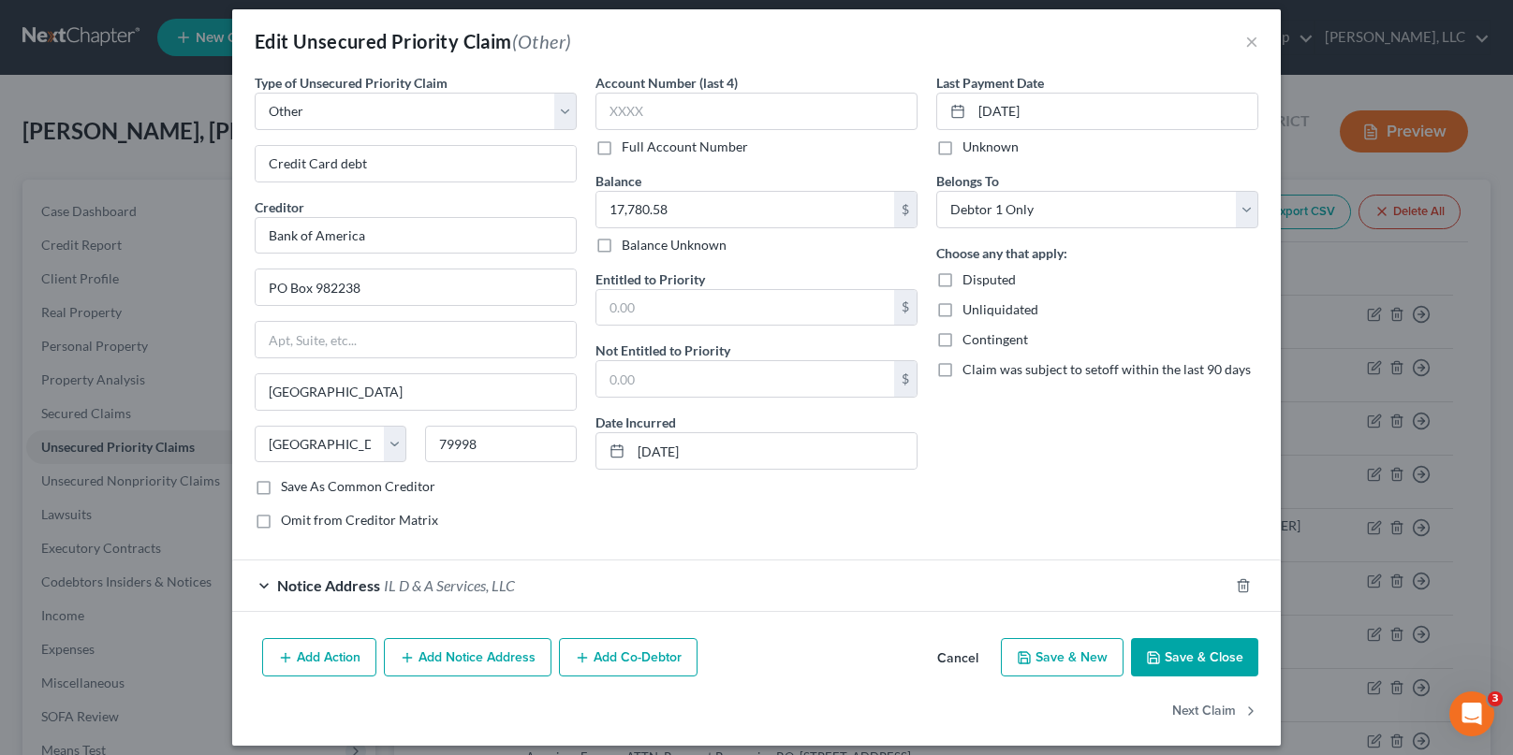
scroll to position [26, 0]
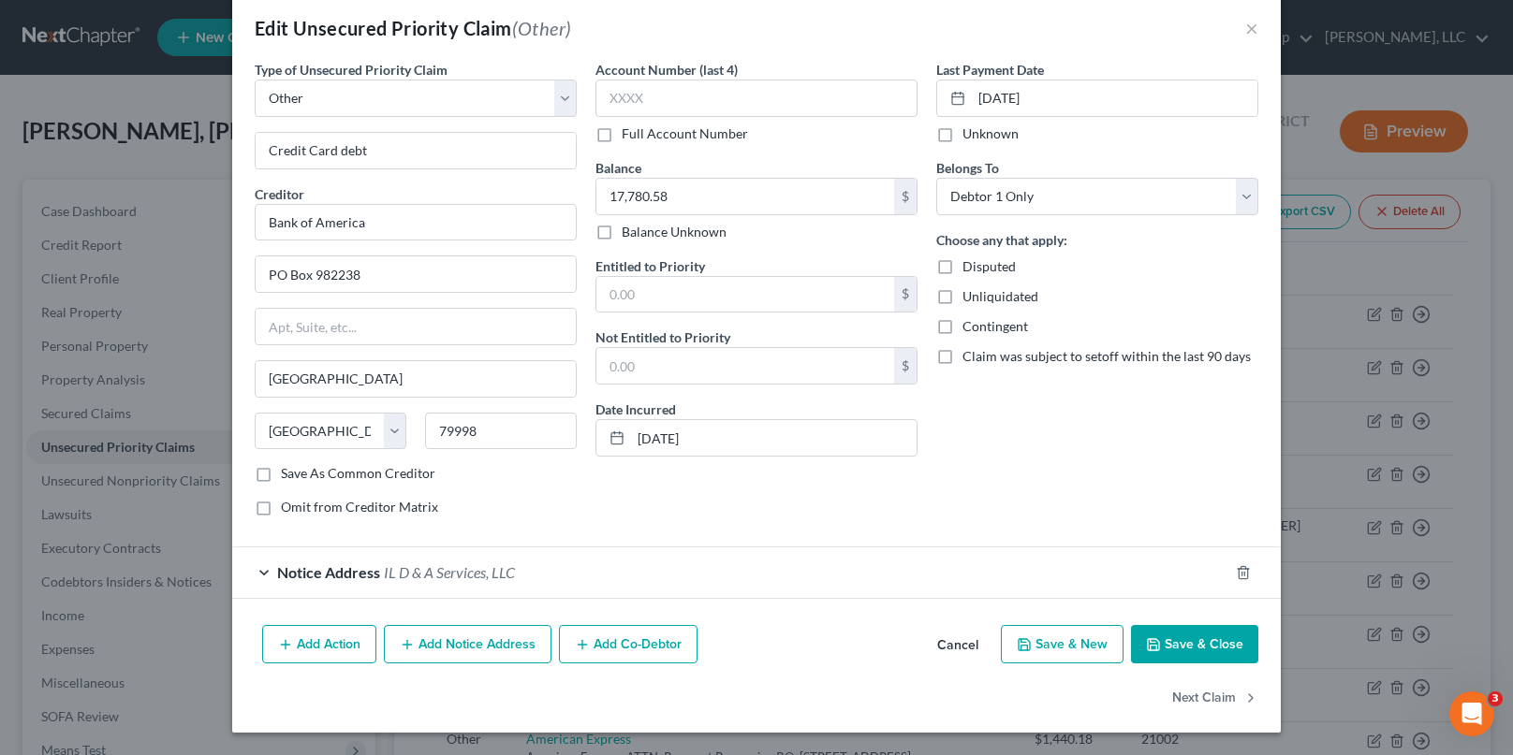
click at [347, 568] on span "Notice Address" at bounding box center [328, 573] width 103 height 18
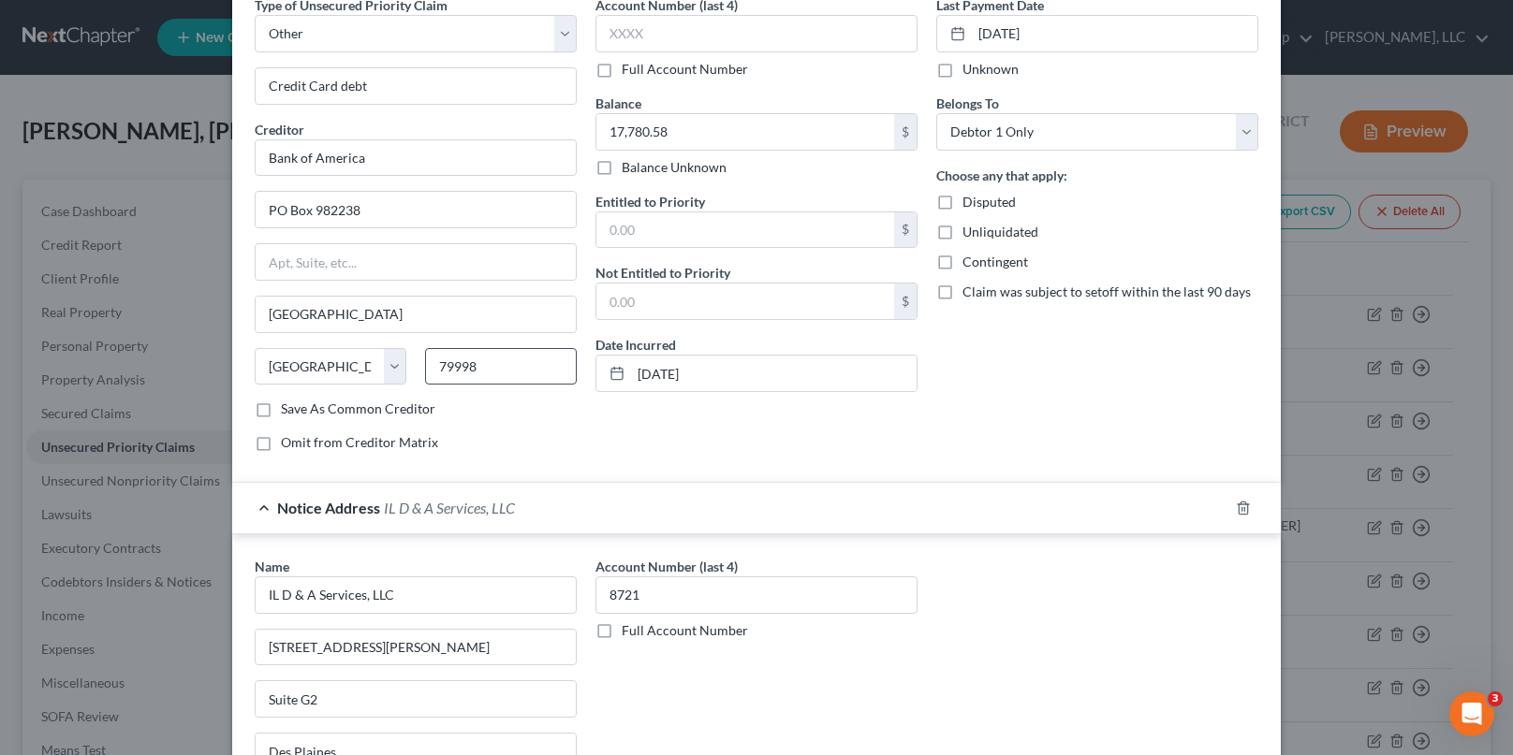
scroll to position [94, 0]
drag, startPoint x: 380, startPoint y: 211, endPoint x: 242, endPoint y: 193, distance: 138.8
click at [245, 194] on div "Type of Unsecured Priority Claim * Select Taxes & Other Government Units Domest…" at bounding box center [415, 229] width 341 height 472
drag, startPoint x: 363, startPoint y: 160, endPoint x: 204, endPoint y: 161, distance: 159.2
click at [204, 161] on div "Edit Unsecured Priority Claim (Other) × Type of Unsecured Priority Claim * Sele…" at bounding box center [756, 377] width 1513 height 755
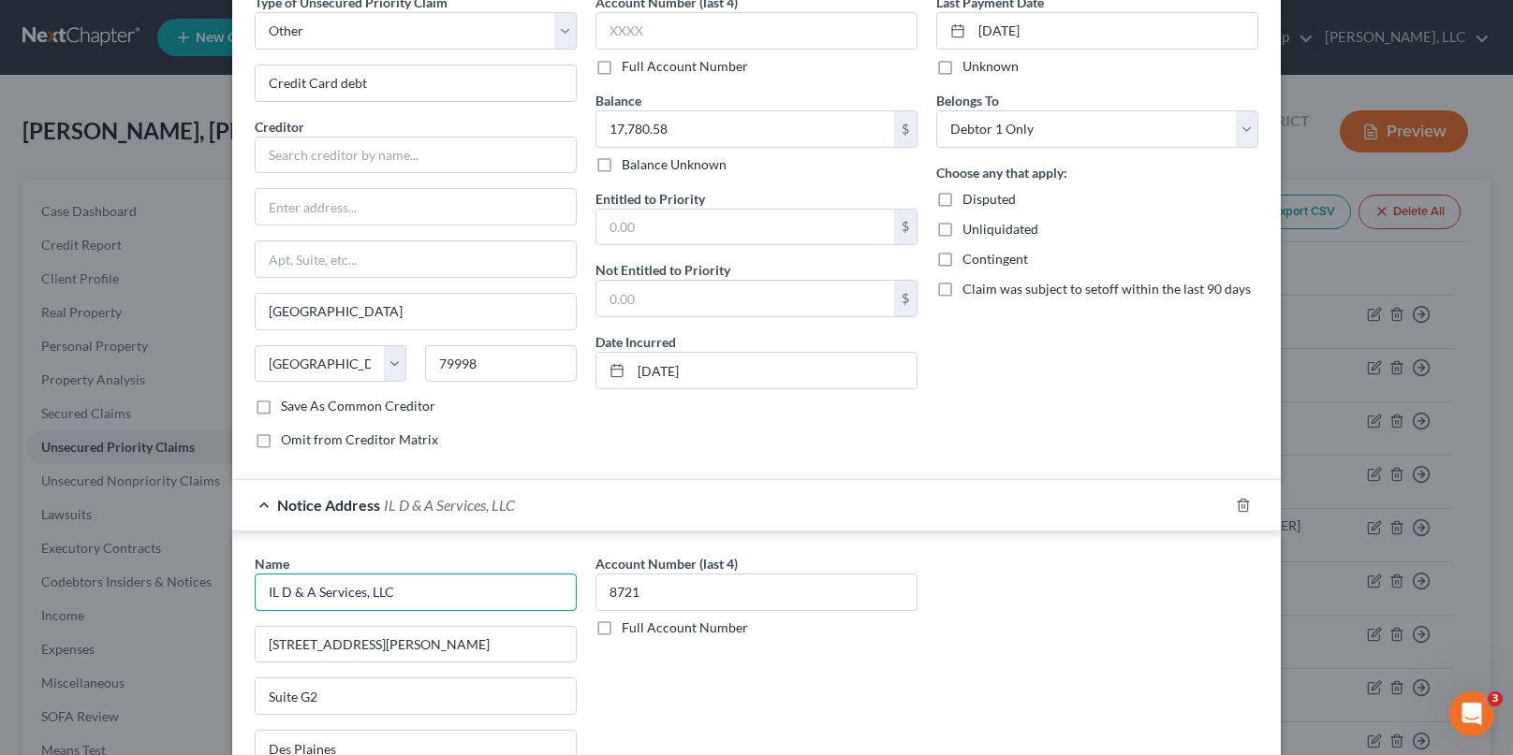
drag, startPoint x: 413, startPoint y: 586, endPoint x: 240, endPoint y: 586, distance: 173.2
click at [245, 586] on div "Name * IL D & A Services, LLC 1400 E. Touhy Ave Suite G2 Des Plaines State AL A…" at bounding box center [415, 711] width 341 height 315
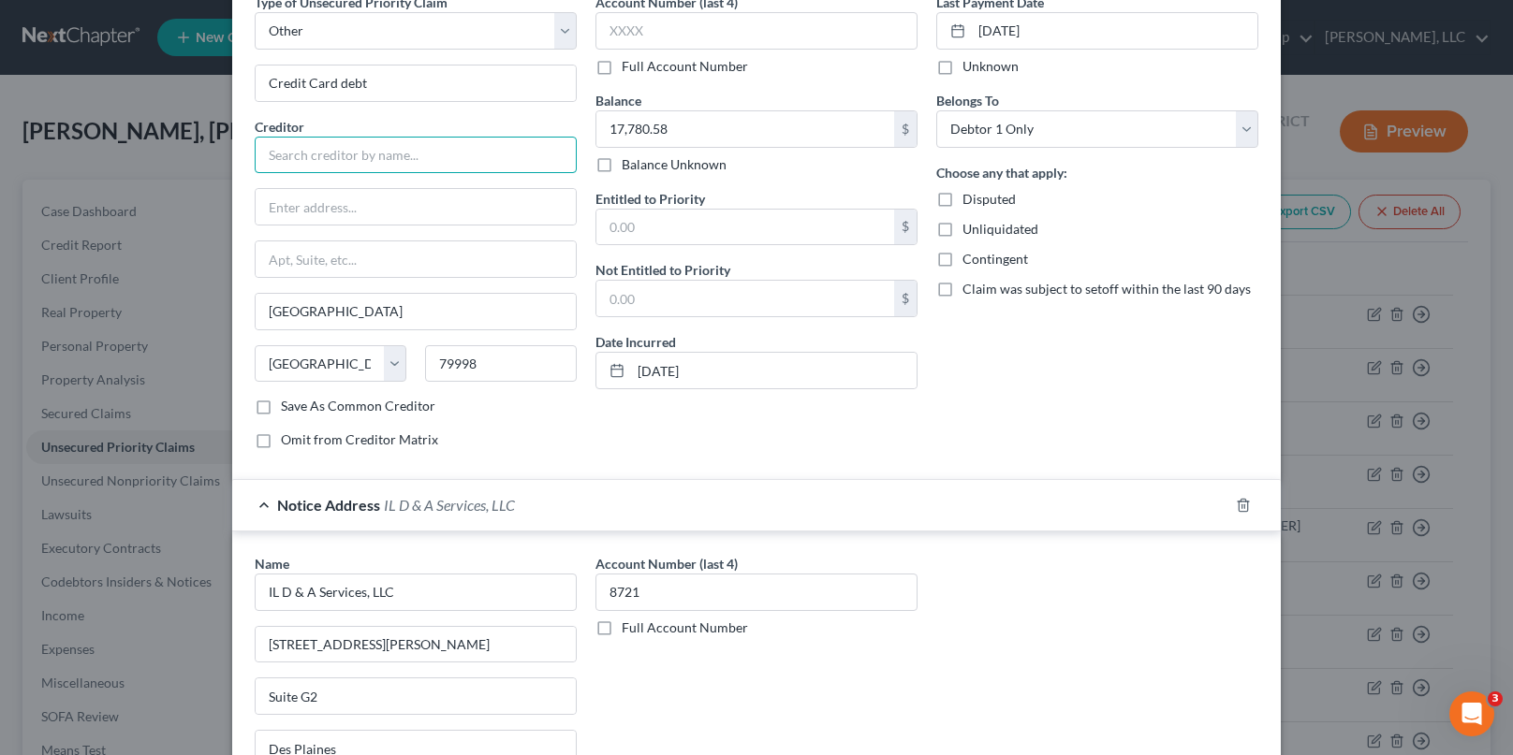
click at [308, 169] on input "text" at bounding box center [416, 155] width 322 height 37
paste input "IL D & A Services, LLC"
type input "IL D & A Services, LLC"
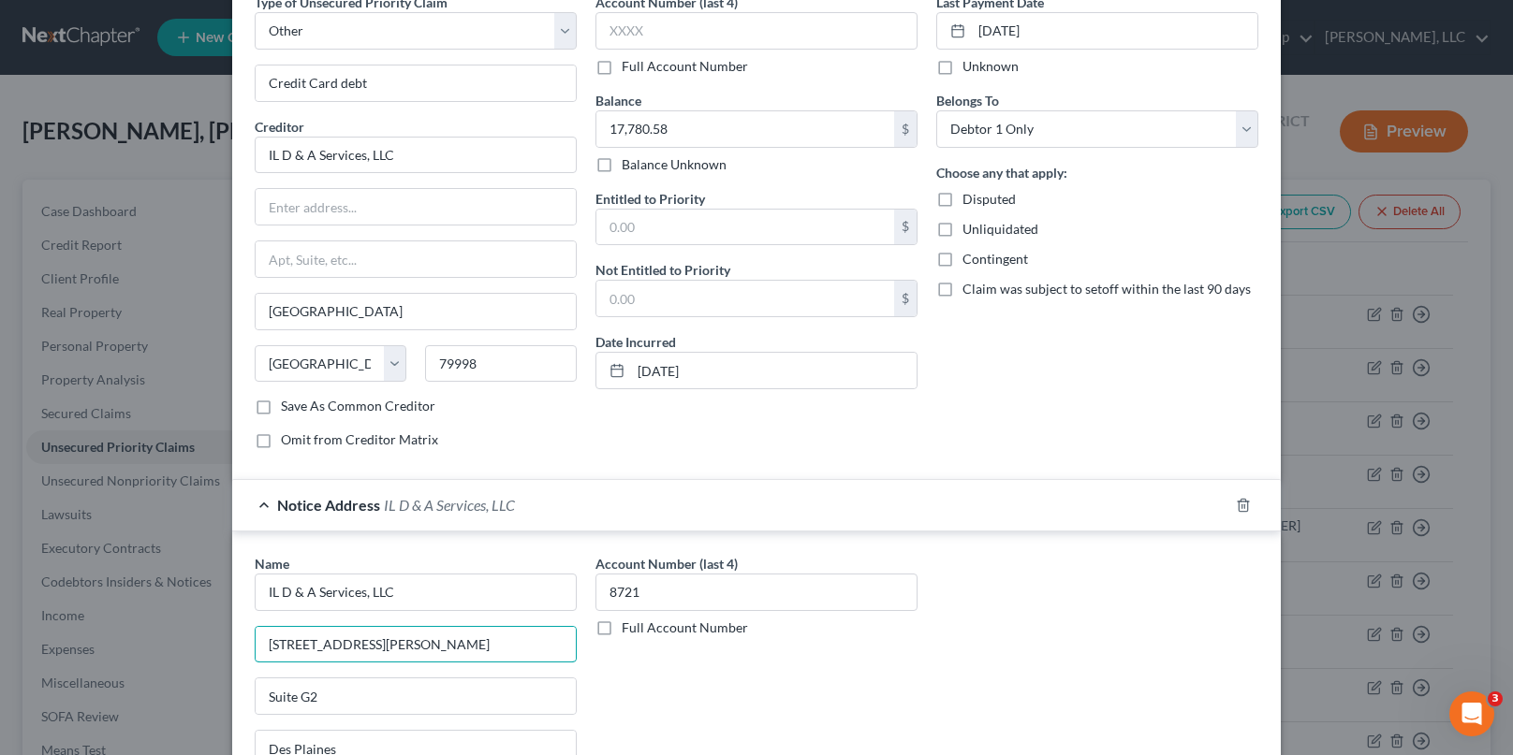
drag, startPoint x: 378, startPoint y: 653, endPoint x: 221, endPoint y: 638, distance: 158.0
click at [232, 638] on div "Name * IL D & A Services, LLC 1400 E. Touhy Ave Suite G2 Des Plaines State AL A…" at bounding box center [756, 708] width 1049 height 352
click at [345, 213] on input "text" at bounding box center [416, 207] width 320 height 36
paste input "1400 E. Touhy Ave"
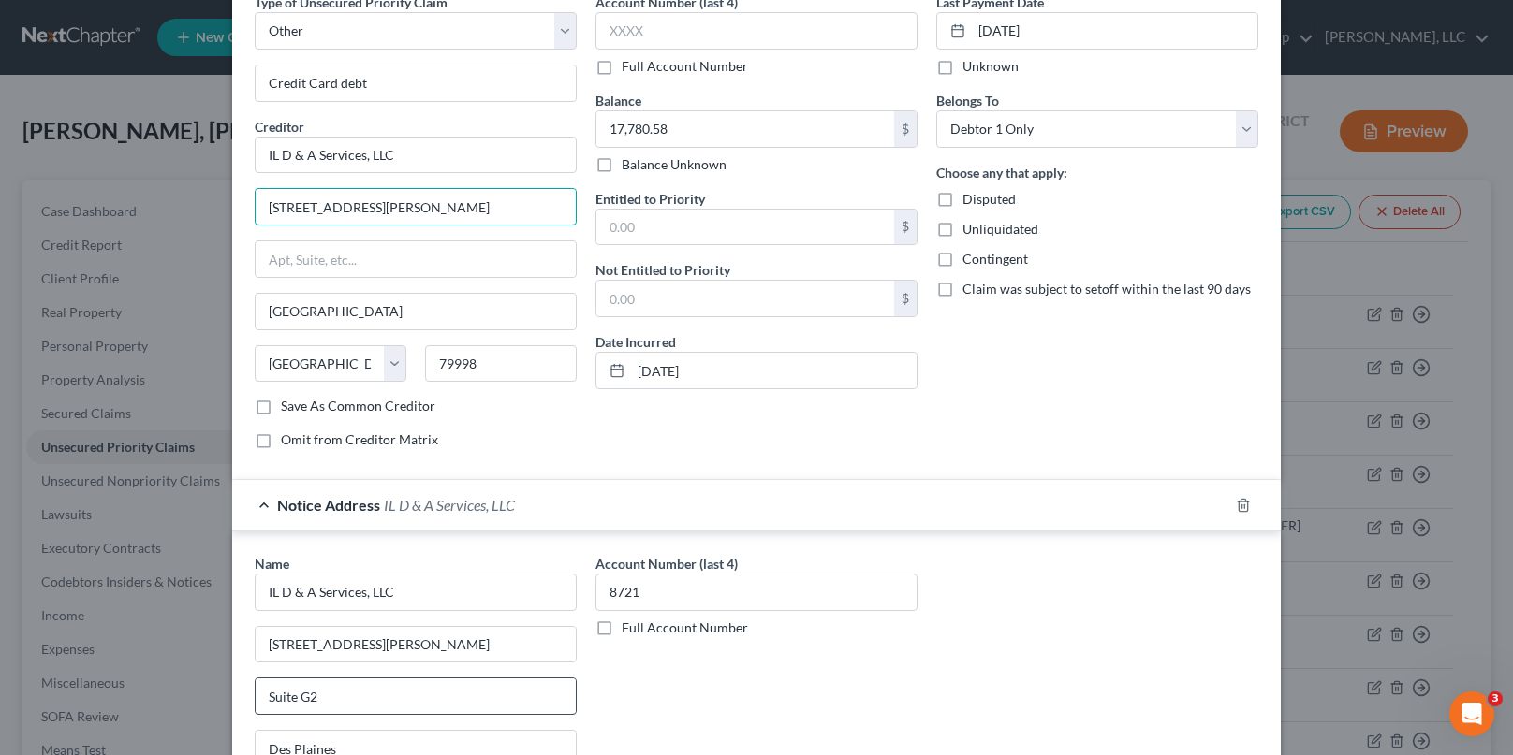
type input "1400 E. Touhy Ave"
drag, startPoint x: 339, startPoint y: 688, endPoint x: 104, endPoint y: 661, distance: 236.5
click at [104, 661] on div "Edit Unsecured Priority Claim (Other) × Type of Unsecured Priority Claim * Sele…" at bounding box center [756, 377] width 1513 height 755
click at [294, 268] on input "text" at bounding box center [416, 260] width 320 height 36
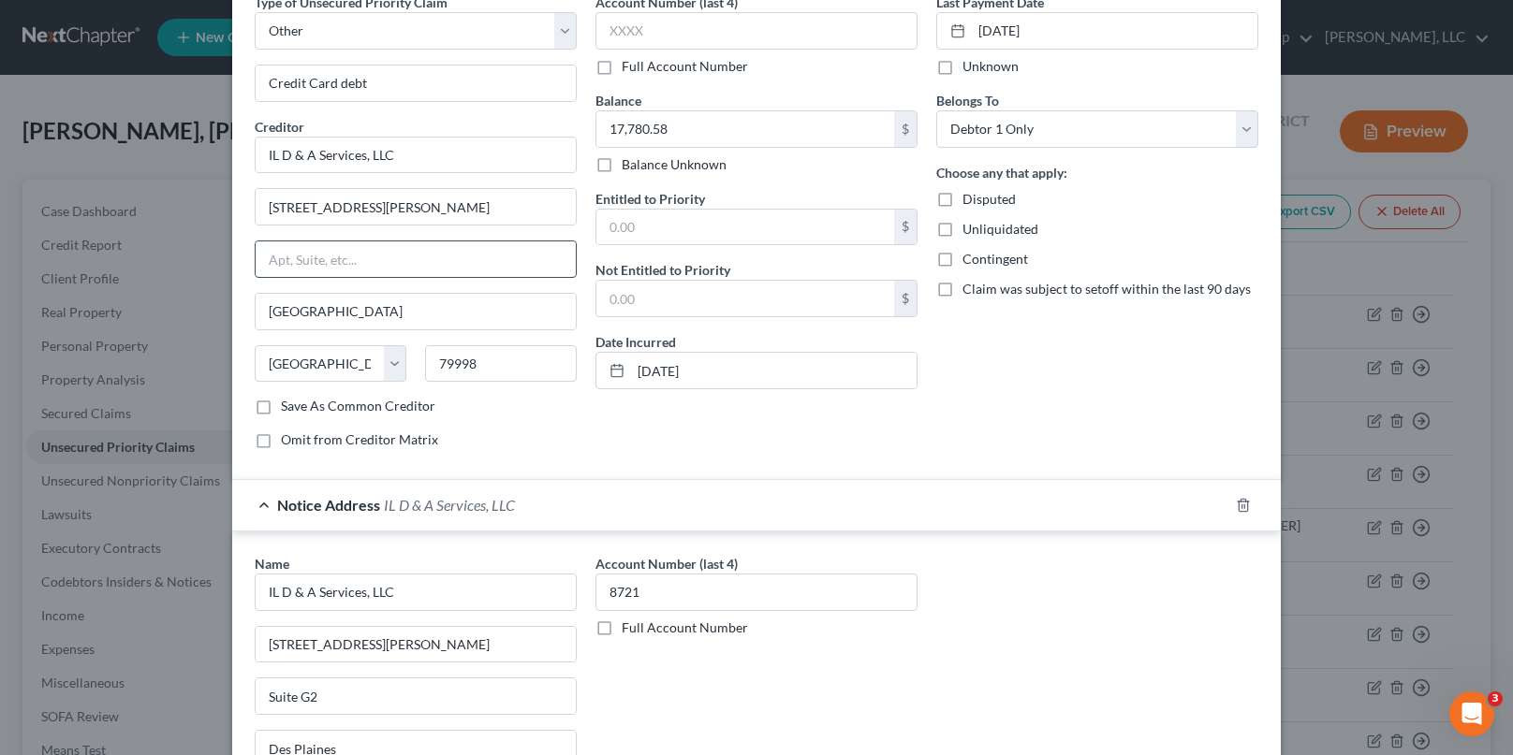
paste input "Suite G2"
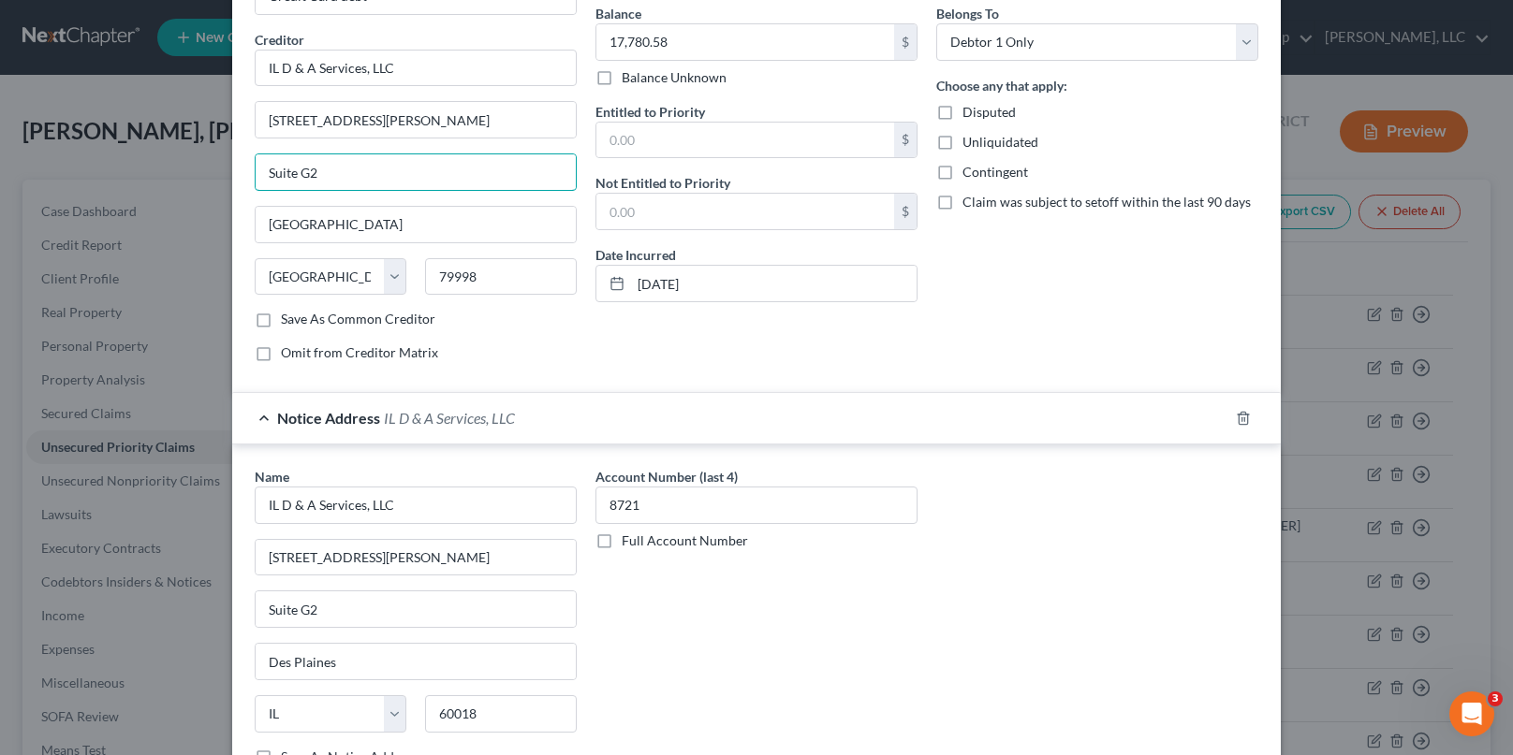
scroll to position [187, 0]
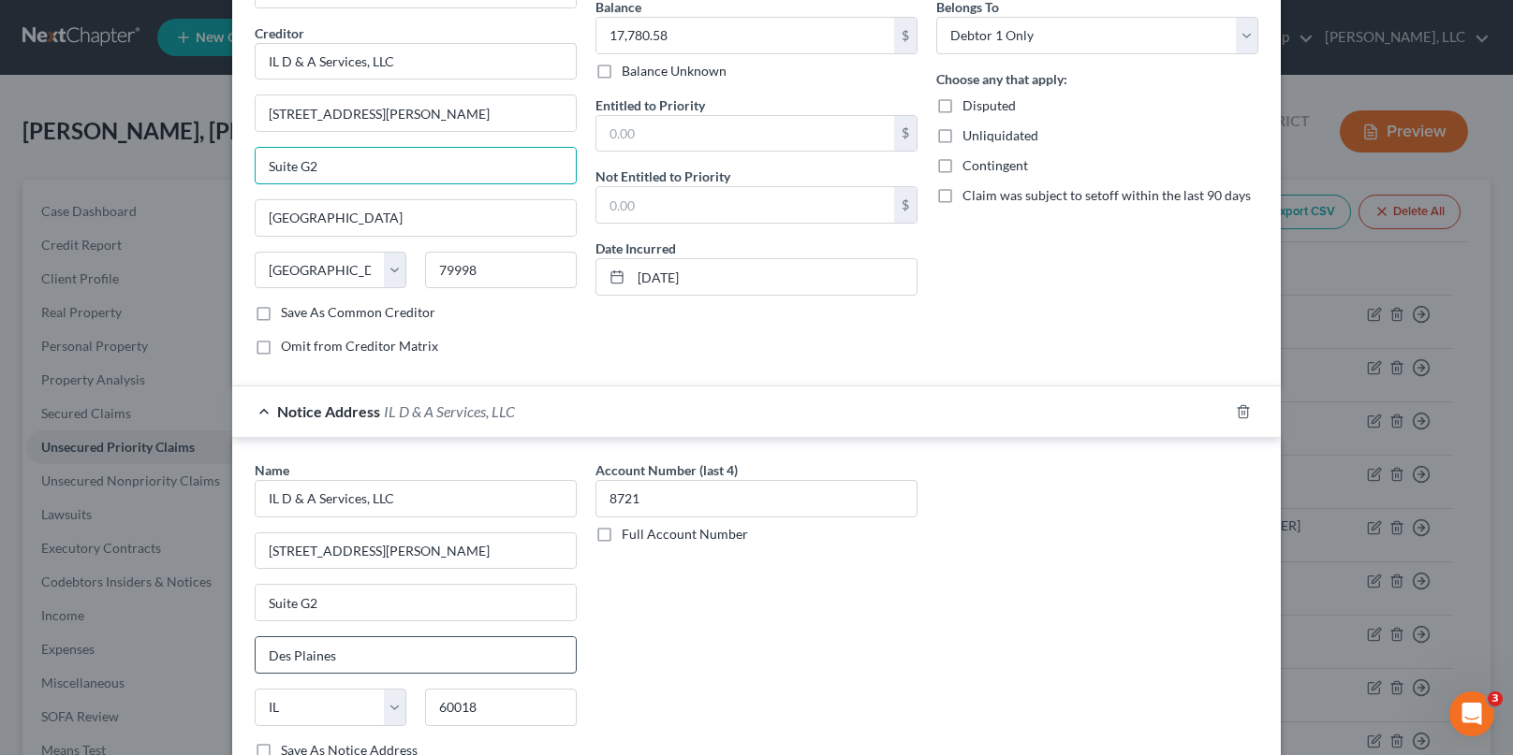
type input "Suite G2"
drag, startPoint x: 364, startPoint y: 650, endPoint x: 229, endPoint y: 634, distance: 135.7
click at [232, 634] on div "Name * IL D & A Services, LLC 1400 E. Touhy Ave Suite G2 Des Plaines State AL A…" at bounding box center [756, 614] width 1049 height 352
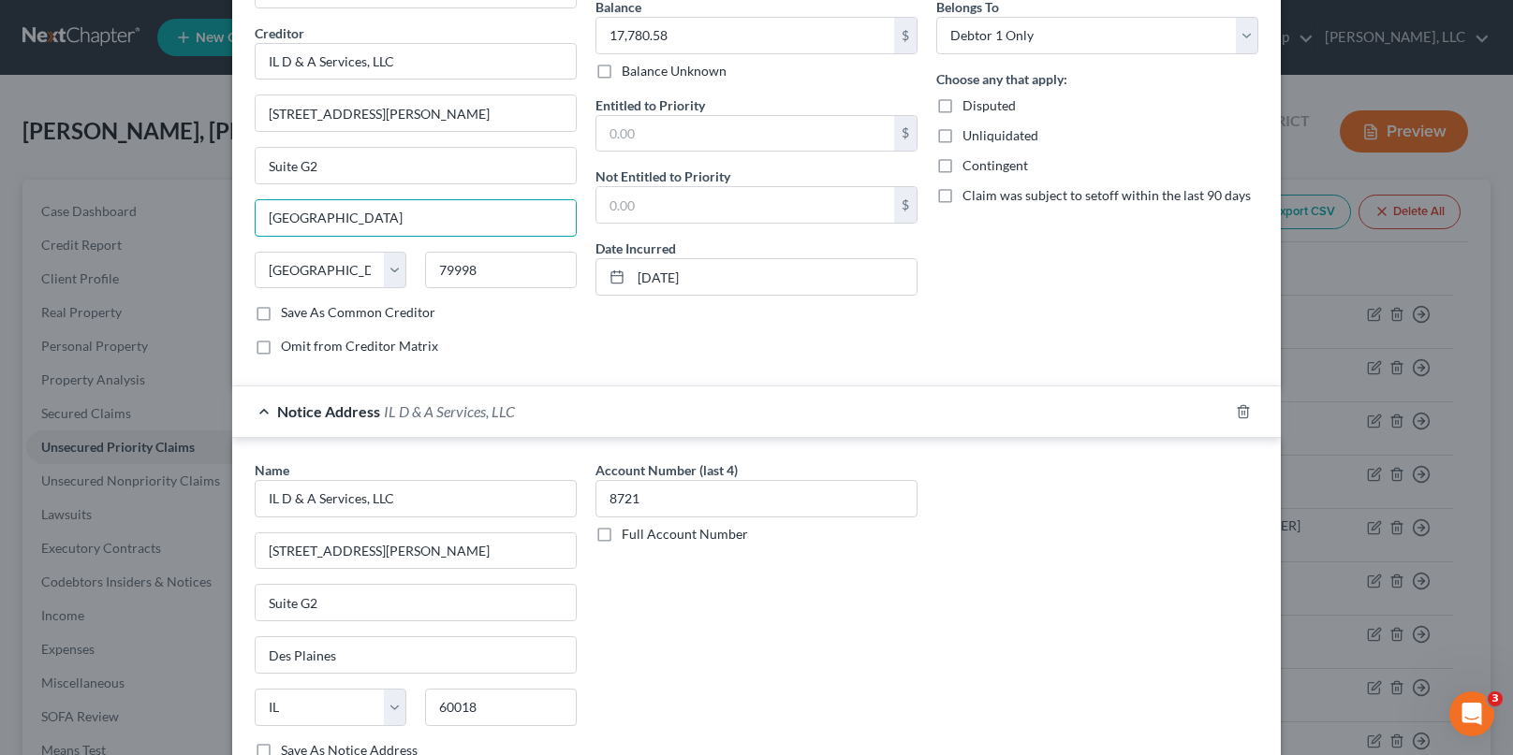
drag, startPoint x: 331, startPoint y: 227, endPoint x: 157, endPoint y: 241, distance: 174.7
click at [157, 241] on div "Edit Unsecured Priority Claim (Other) × Type of Unsecured Priority Claim * Sele…" at bounding box center [756, 377] width 1513 height 755
paste input "Des Plaines"
type input "Des Plaines"
click at [292, 282] on select "State AL AK AR AZ CA CO CT DE DC FL GA GU HI ID IL IN IA KS KY LA ME MD MA MI M…" at bounding box center [331, 270] width 152 height 37
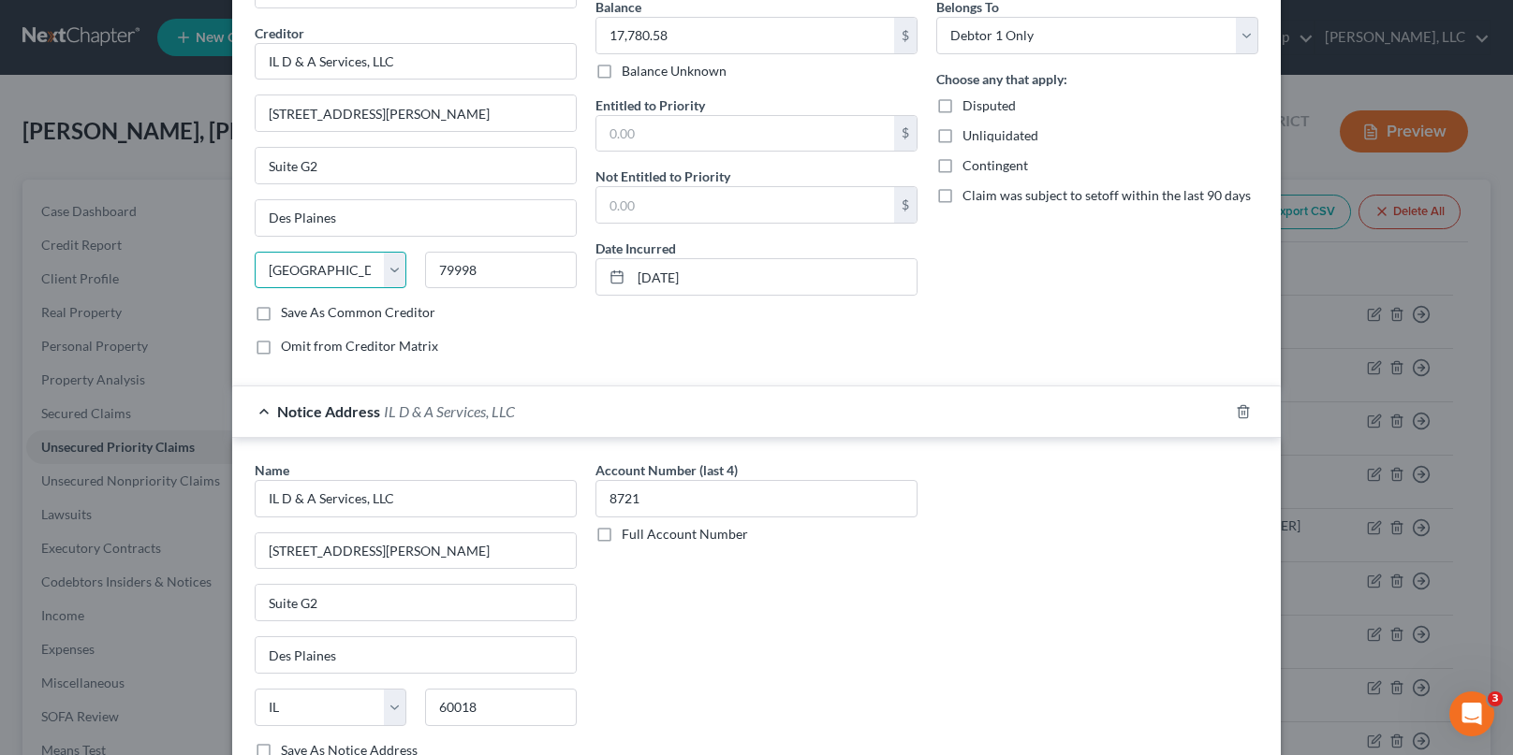
select select "14"
click at [255, 252] on select "State AL AK AR AZ CA CO CT DE DC FL GA GU HI ID IL IN IA KS KY LA ME MD MA MI M…" at bounding box center [331, 270] width 152 height 37
drag, startPoint x: 479, startPoint y: 277, endPoint x: 396, endPoint y: 274, distance: 83.4
click at [396, 274] on div "State AL AK AR AZ CA CO CT DE DC FL GA GU HI ID IL IN IA KS KY LA ME MD MA MI M…" at bounding box center [415, 278] width 341 height 52
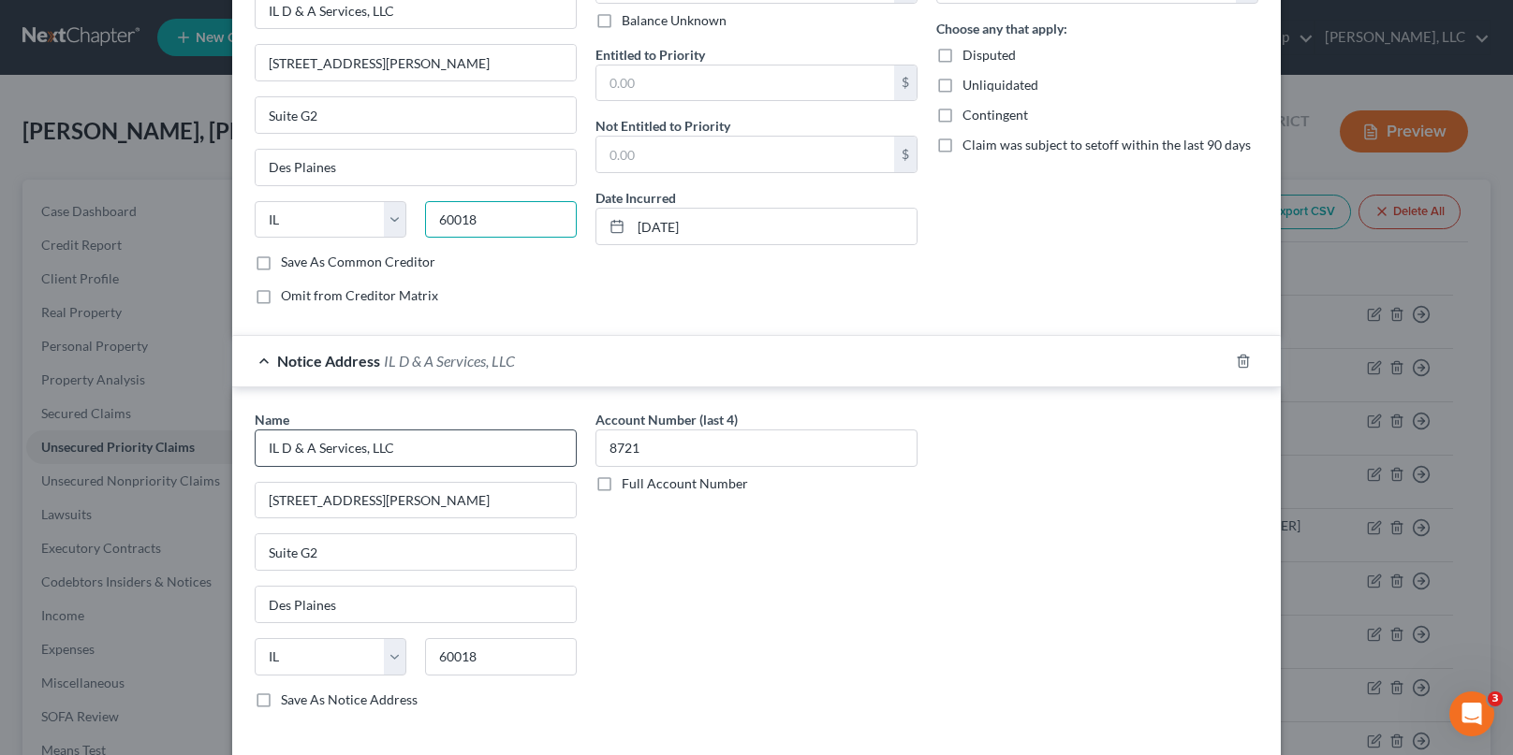
scroll to position [374, 0]
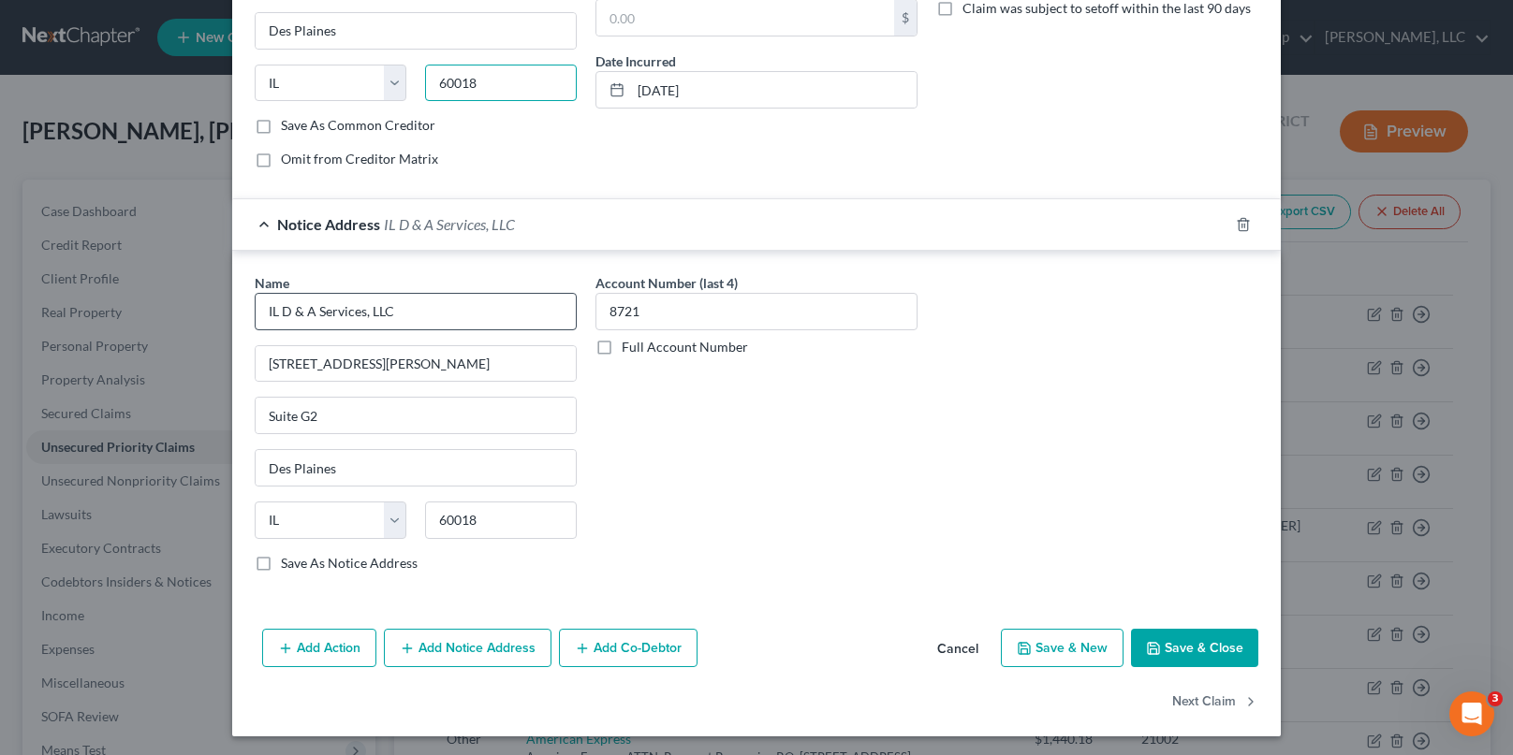
type input "60018"
drag, startPoint x: 405, startPoint y: 311, endPoint x: 78, endPoint y: 320, distance: 327.8
click at [78, 320] on div "Edit Unsecured Priority Claim (Other) × Type of Unsecured Priority Claim * Sele…" at bounding box center [756, 377] width 1513 height 755
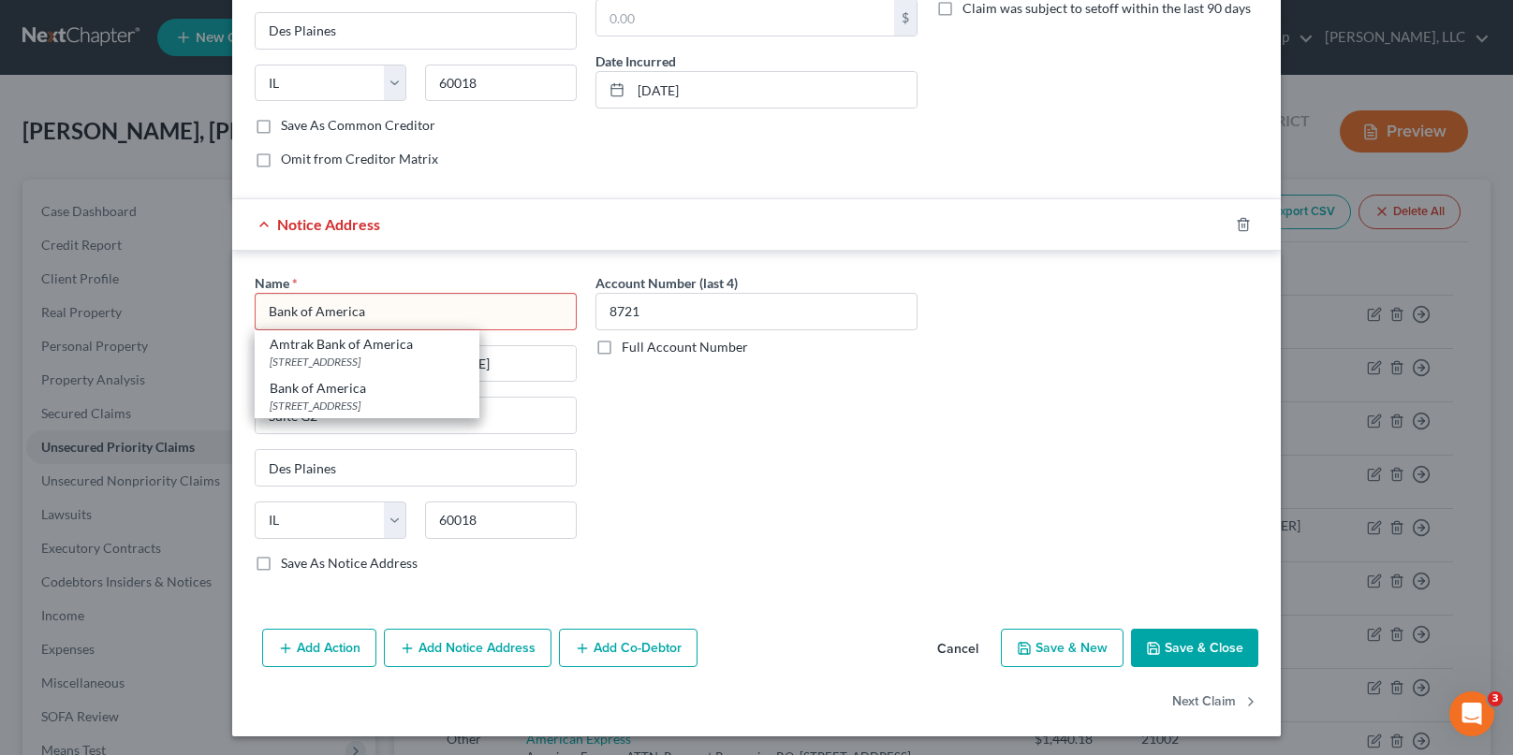
type input "Bank of America"
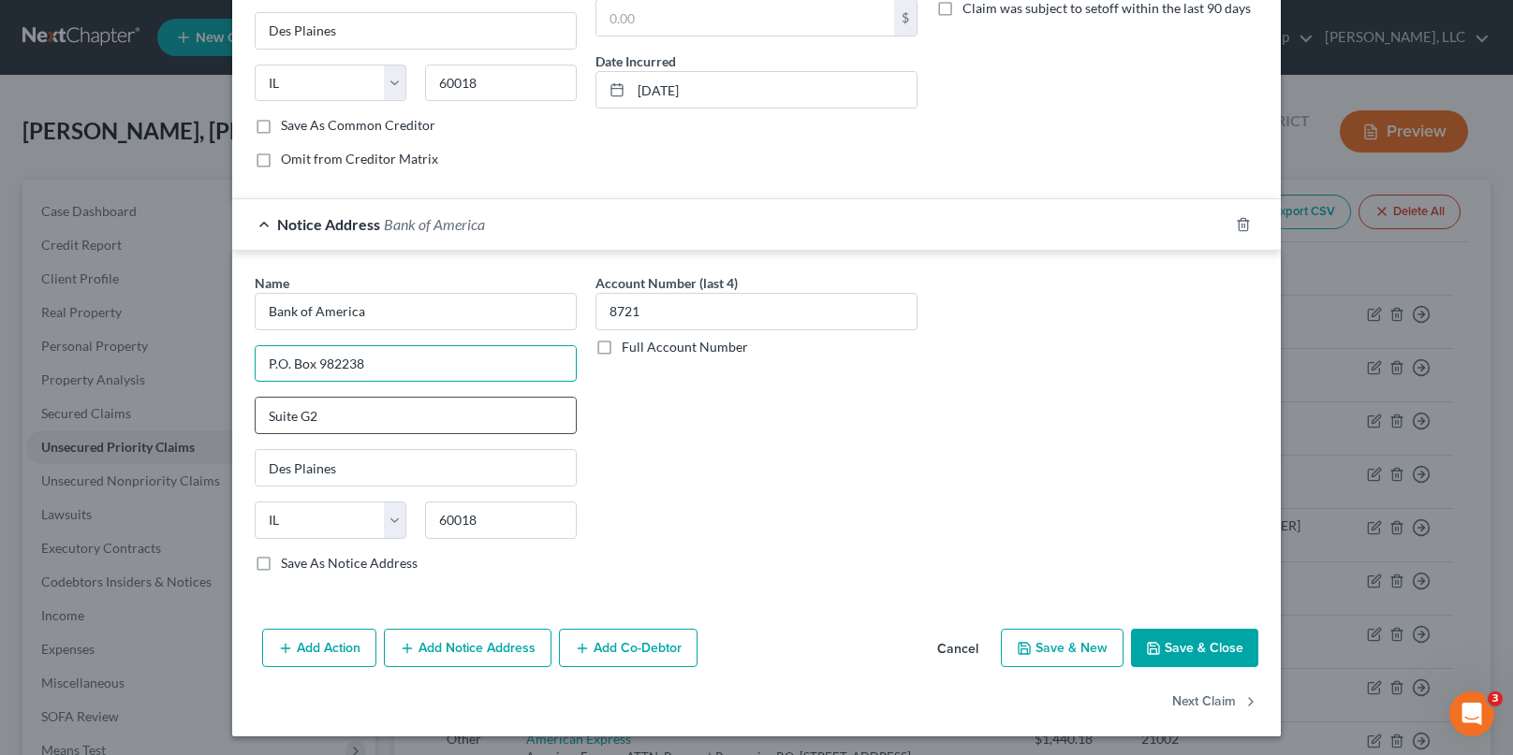
type input "P.O. Box 982238"
drag, startPoint x: 348, startPoint y: 411, endPoint x: 215, endPoint y: 421, distance: 133.3
click at [215, 421] on div "Edit Unsecured Priority Claim (Other) × Type of Unsecured Priority Claim * Sele…" at bounding box center [756, 377] width 1513 height 755
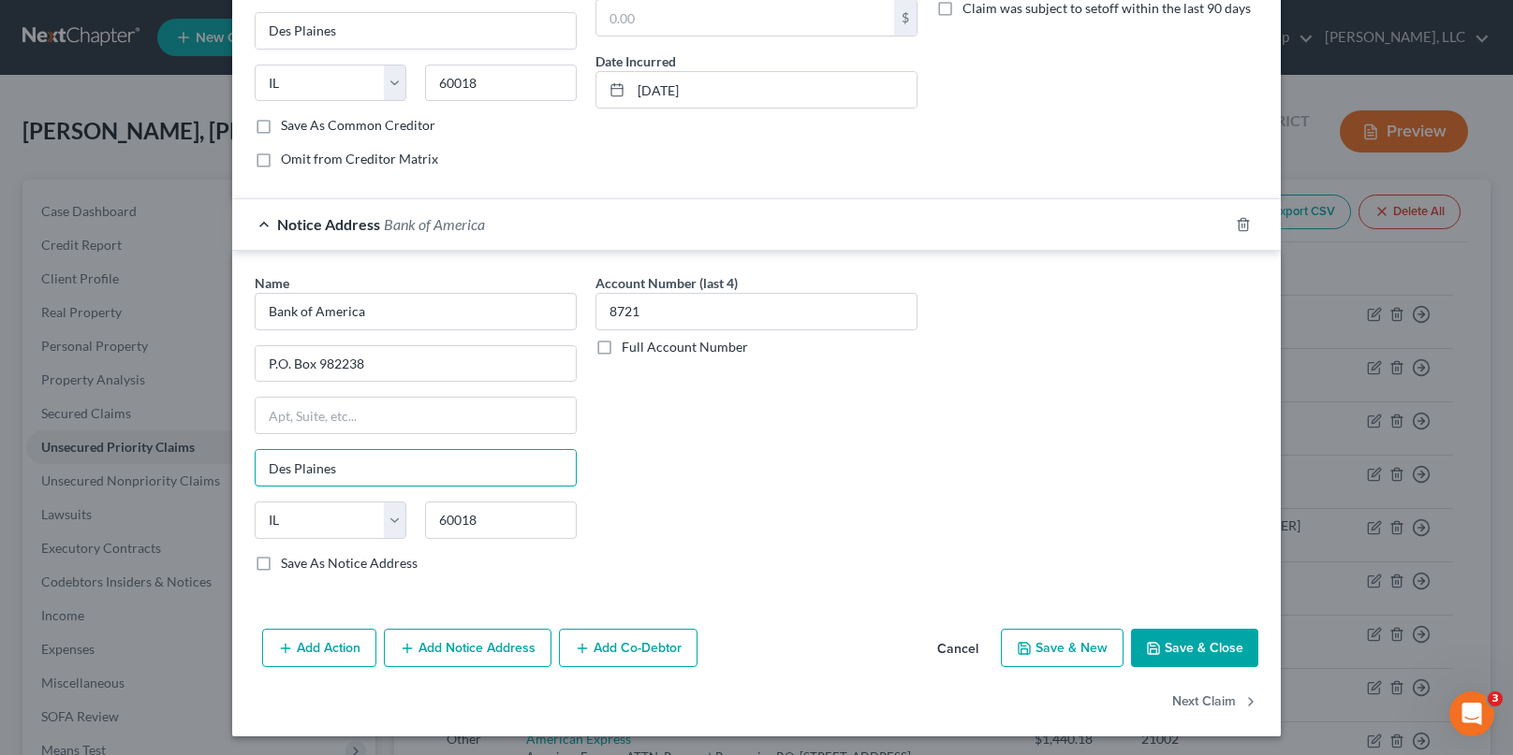
drag, startPoint x: 365, startPoint y: 472, endPoint x: 94, endPoint y: 452, distance: 272.2
click at [93, 454] on div "Edit Unsecured Priority Claim (Other) × Type of Unsecured Priority Claim * Sele…" at bounding box center [756, 377] width 1513 height 755
type input "El Paso"
click at [319, 530] on select "State AL AK AR AZ CA CO CT DE DC FL GA GU HI ID IL IN IA KS KY LA ME MD MA MI M…" at bounding box center [331, 520] width 152 height 37
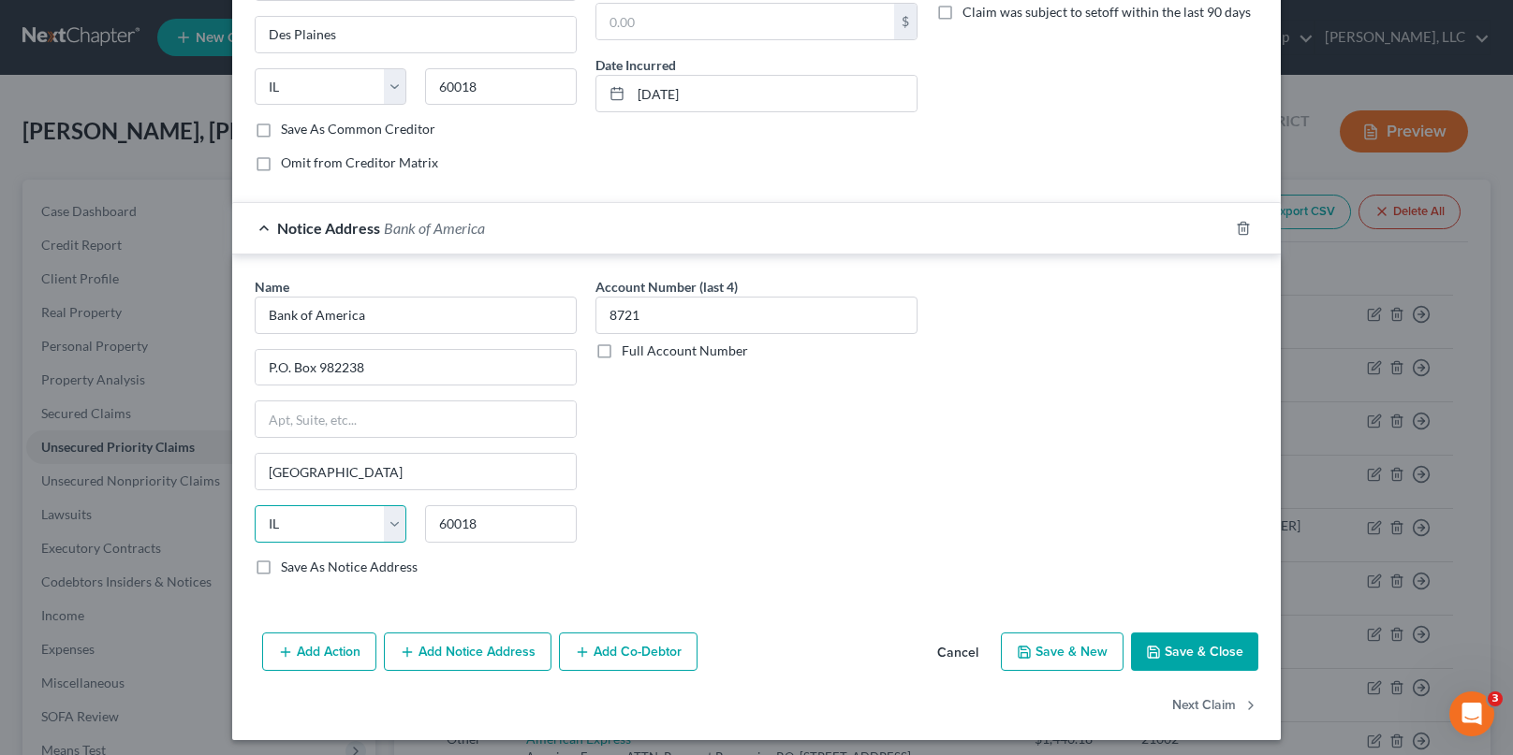
scroll to position [378, 0]
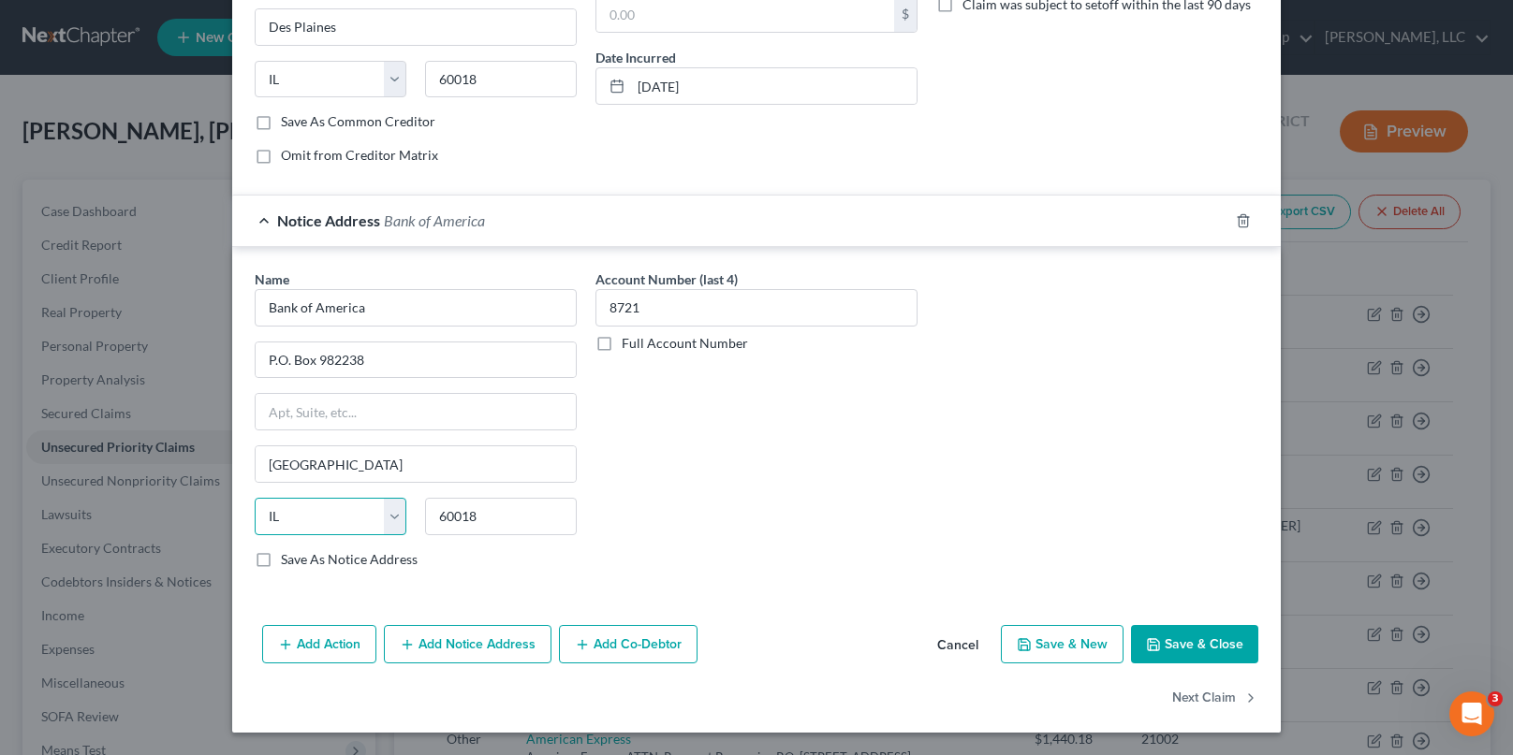
click at [335, 510] on select "State AL AK AR AZ CA CO CT DE DC FL GA GU HI ID IL IN IA KS KY LA ME MD MA MI M…" at bounding box center [331, 516] width 152 height 37
select select "45"
click at [255, 498] on select "State AL AK AR AZ CA CO CT DE DC FL GA GU HI ID IL IN IA KS KY LA ME MD MA MI M…" at bounding box center [331, 516] width 152 height 37
drag, startPoint x: 503, startPoint y: 512, endPoint x: 345, endPoint y: 503, distance: 158.5
click at [345, 503] on div "State AL AK AR AZ CA CO CT DE DC FL GA GU HI ID IL IN IA KS KY LA ME MD MA MI M…" at bounding box center [415, 524] width 341 height 52
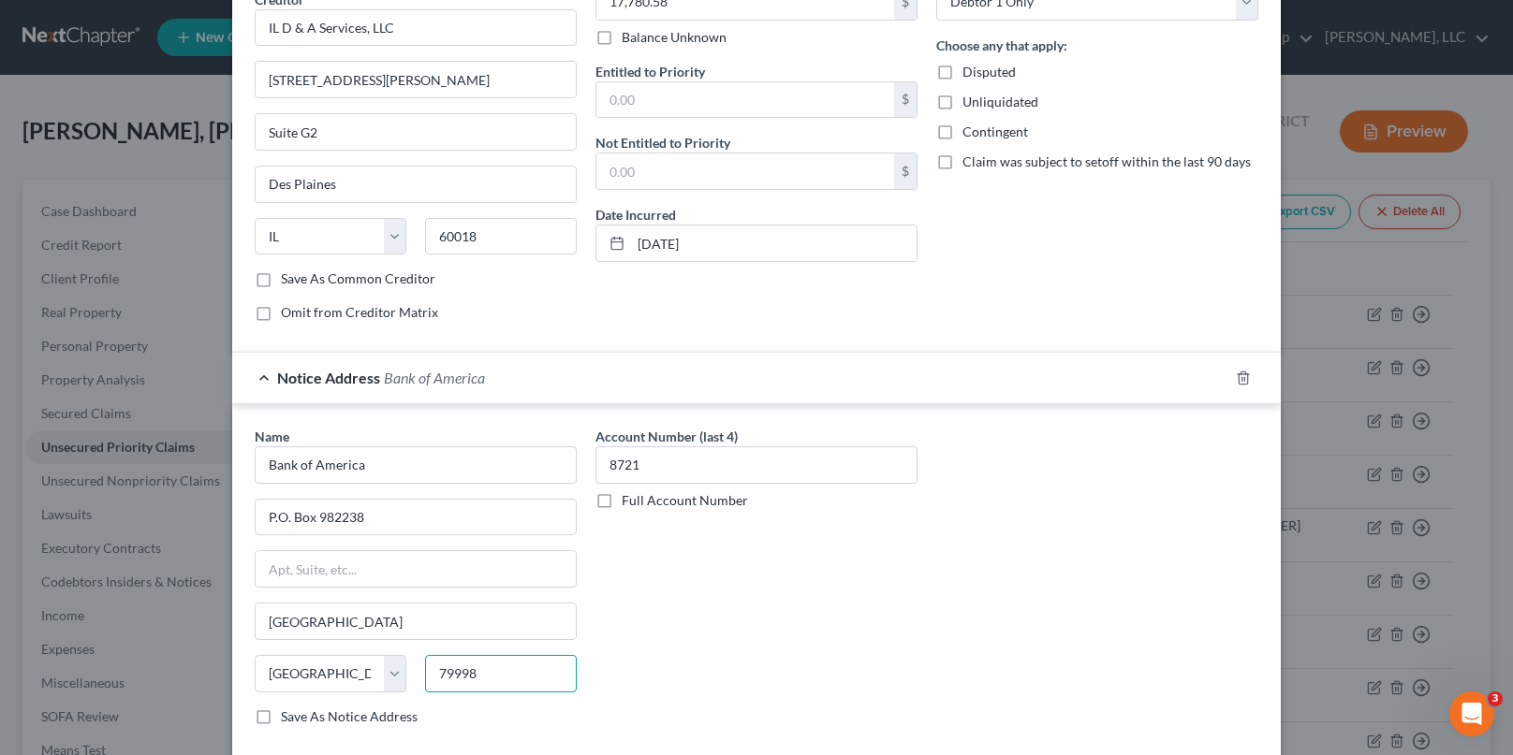
scroll to position [191, 0]
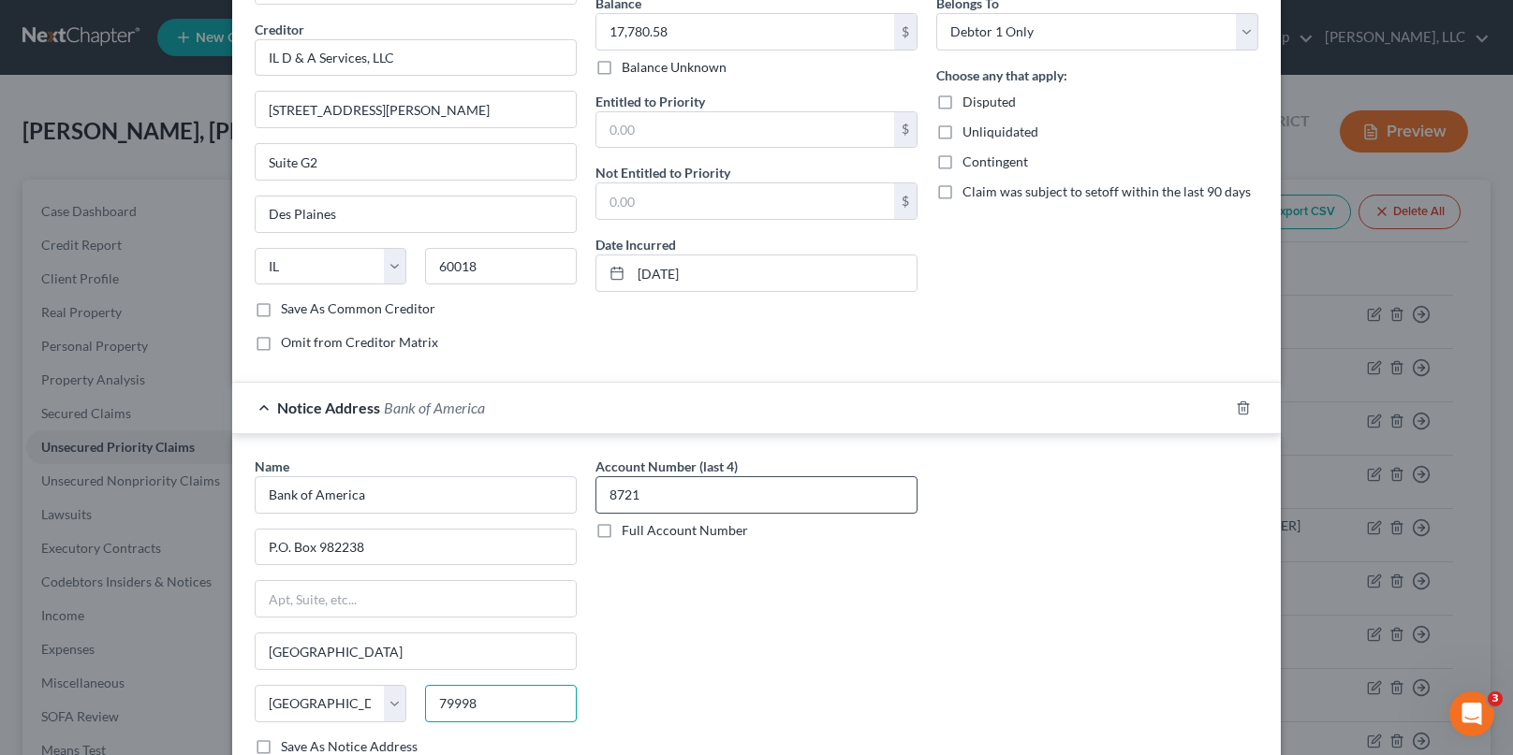
type input "79998"
drag, startPoint x: 667, startPoint y: 491, endPoint x: 547, endPoint y: 471, distance: 121.6
click at [547, 471] on div "Name * Bank of America P.O. Box 982238 El Paso State AL AK AR AZ CA CO CT DE DC…" at bounding box center [756, 614] width 1022 height 315
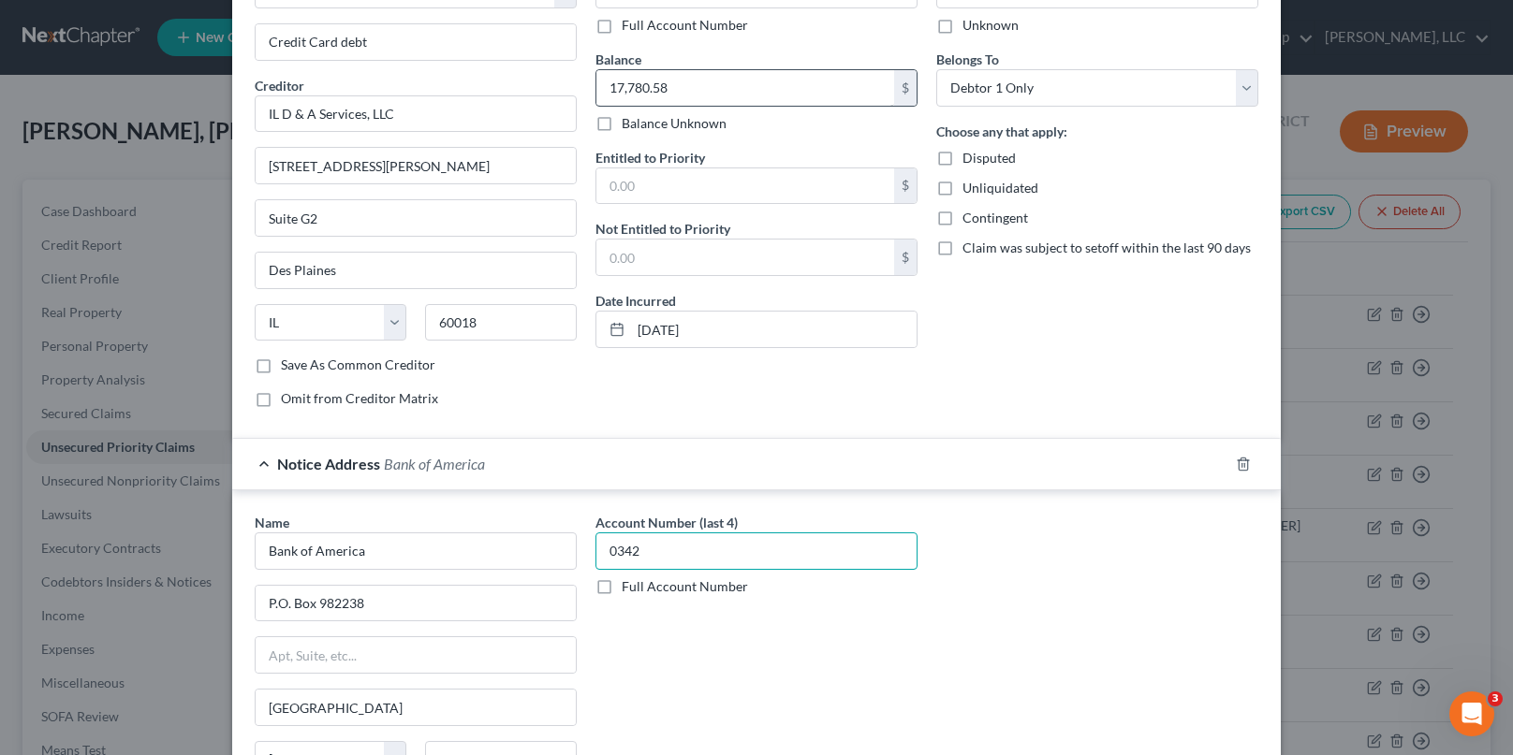
scroll to position [4, 0]
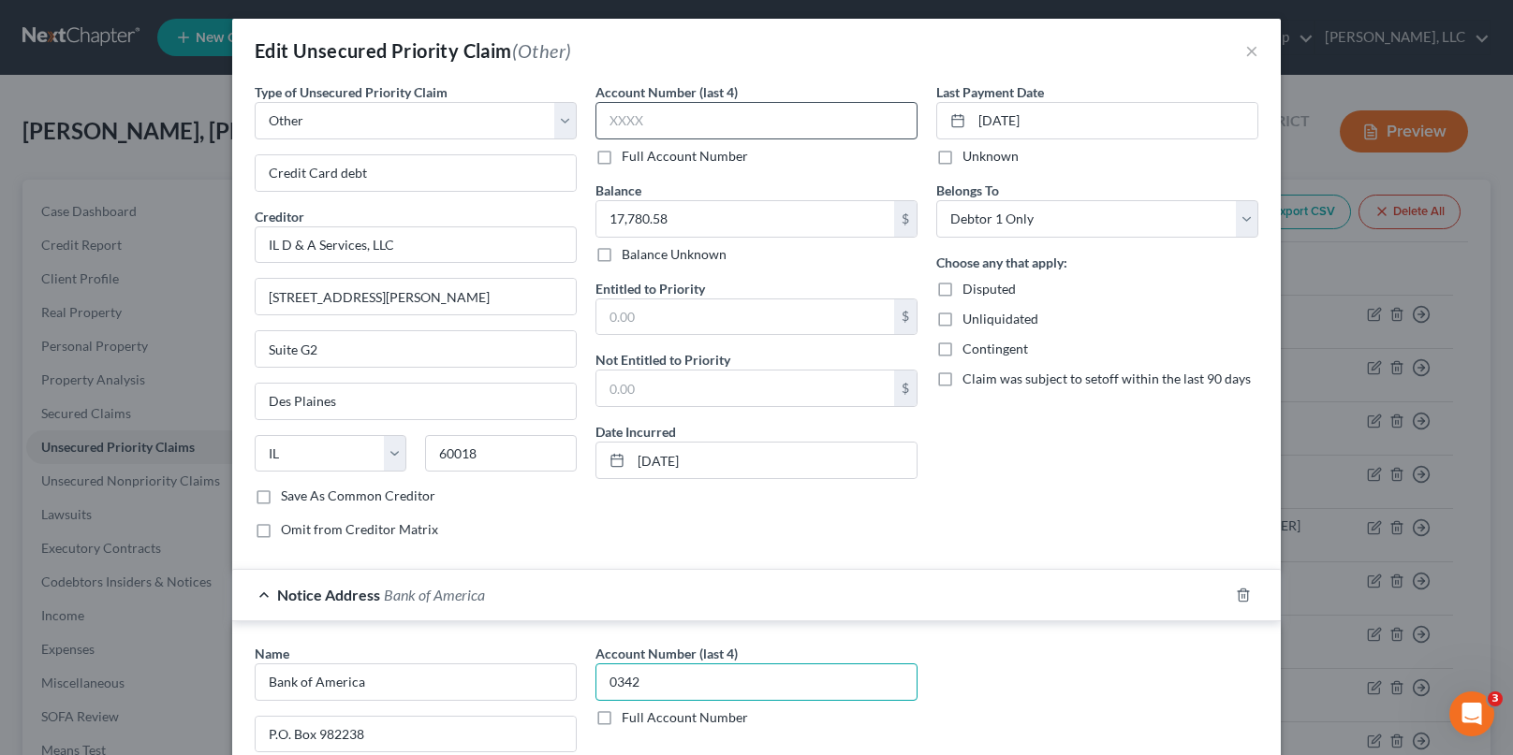
type input "0342"
click at [684, 119] on input "text" at bounding box center [756, 120] width 322 height 37
click at [622, 150] on label "Full Account Number" at bounding box center [685, 156] width 126 height 19
click at [629, 150] on input "Full Account Number" at bounding box center [635, 153] width 12 height 12
click at [670, 115] on input "text" at bounding box center [756, 120] width 322 height 37
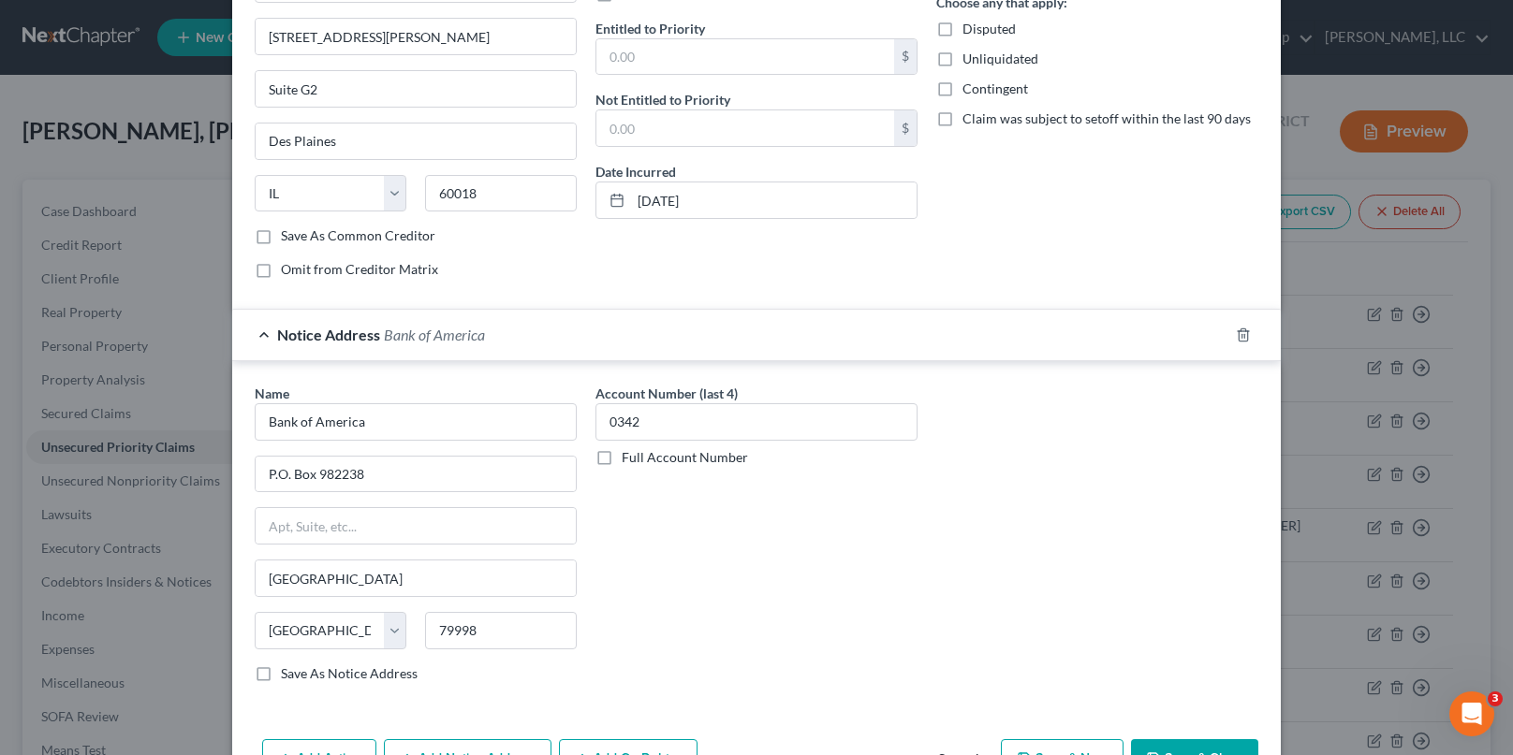
scroll to position [378, 0]
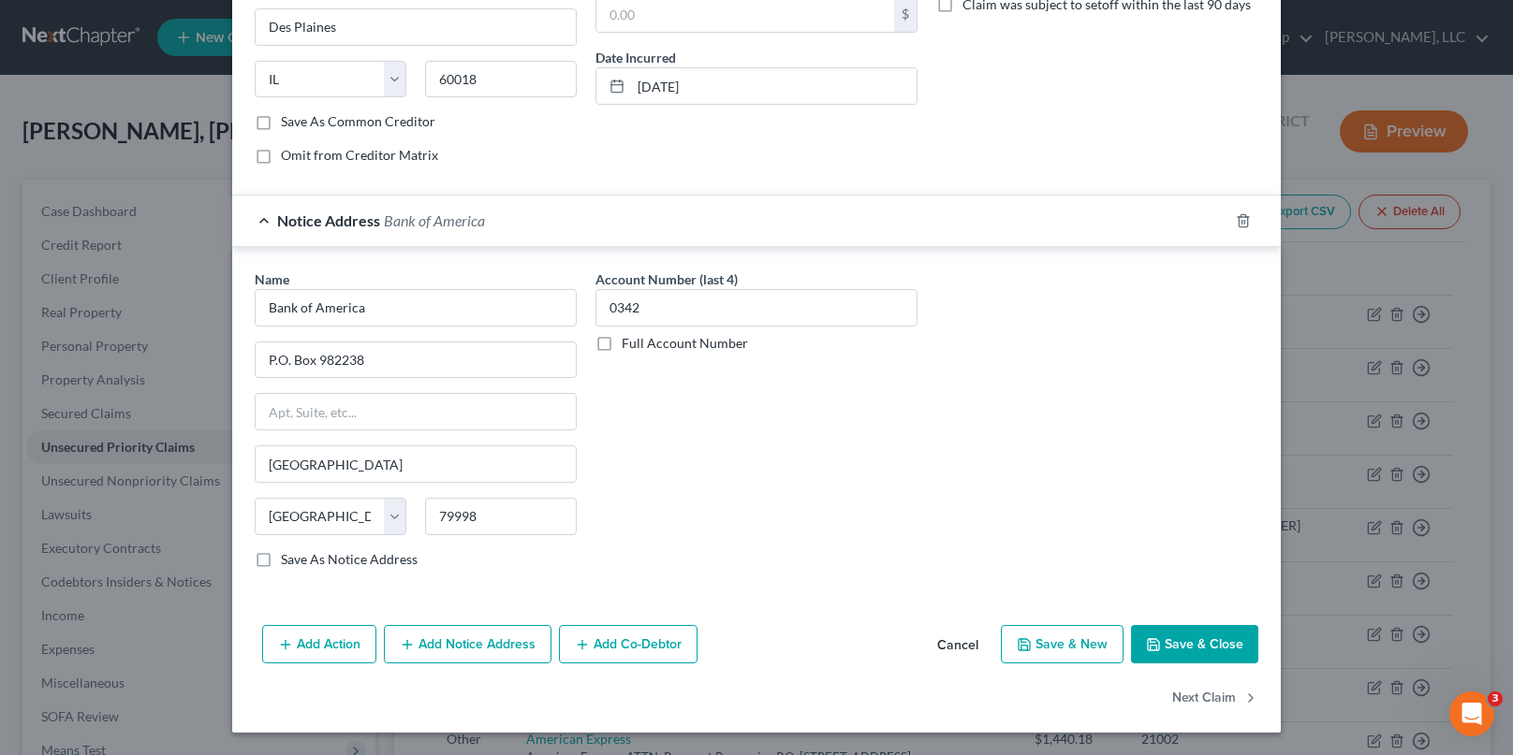
type input "9928721"
click at [1169, 654] on button "Save & Close" at bounding box center [1194, 644] width 127 height 39
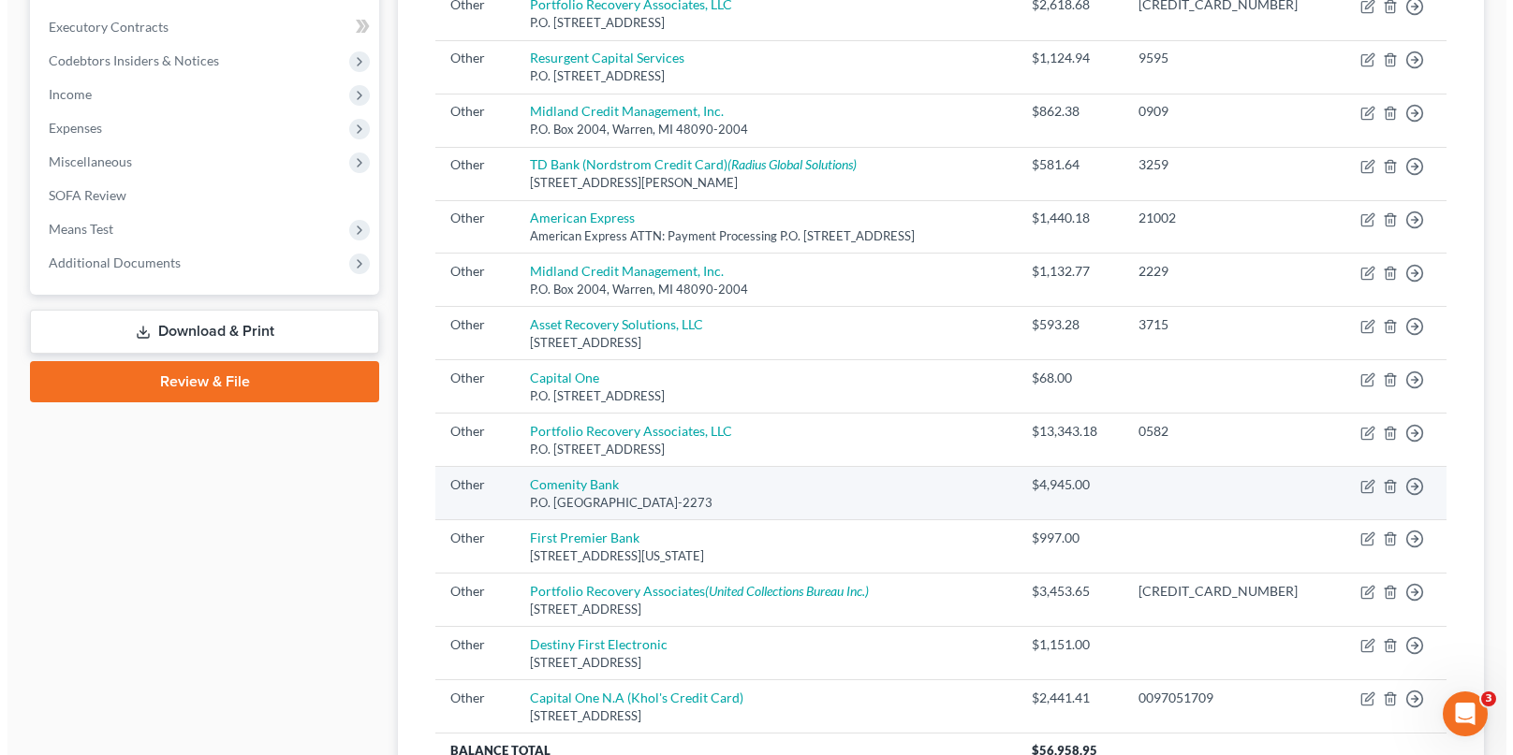
scroll to position [655, 0]
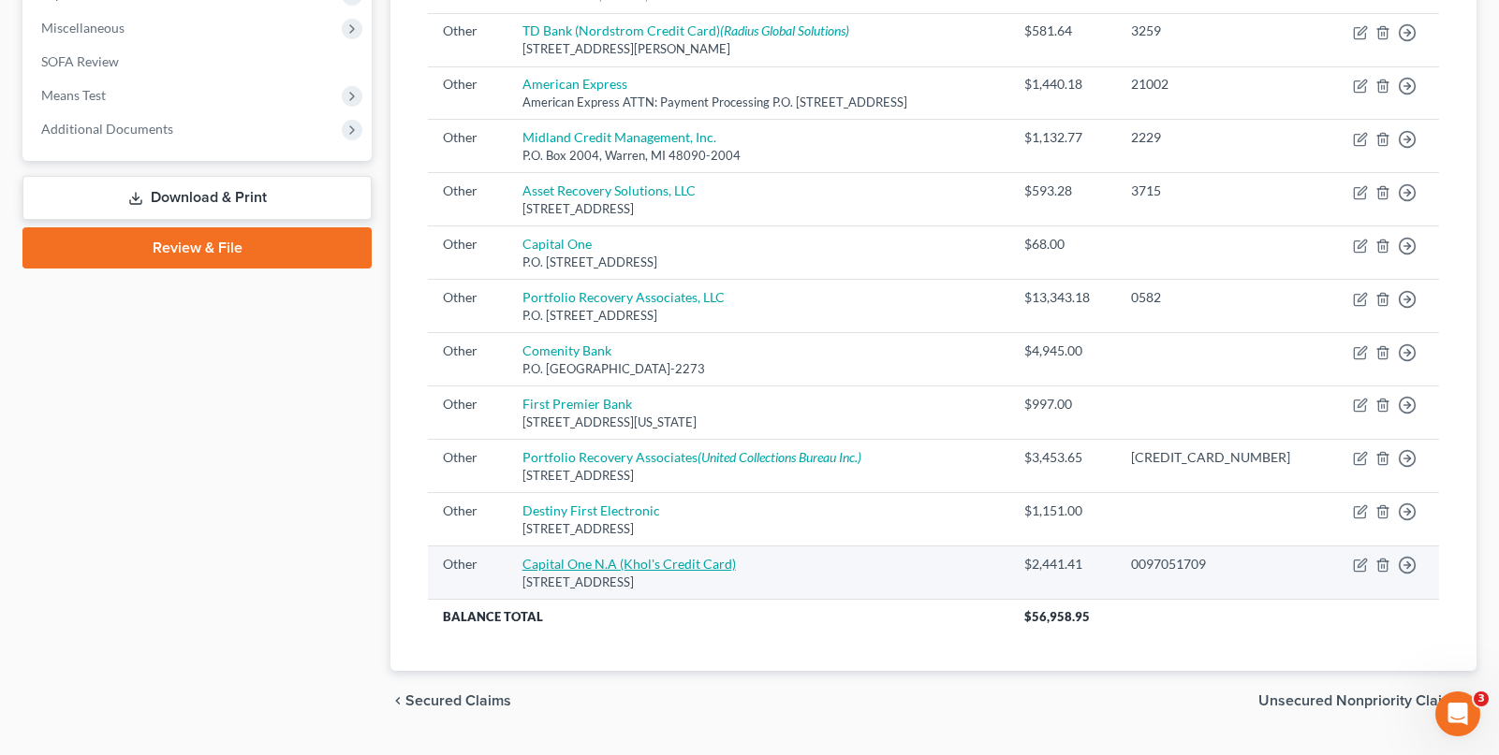
click at [598, 568] on link "Capital One N.A (Khol's Credit Card)" at bounding box center [628, 564] width 213 height 16
select select "9"
select select "52"
select select "0"
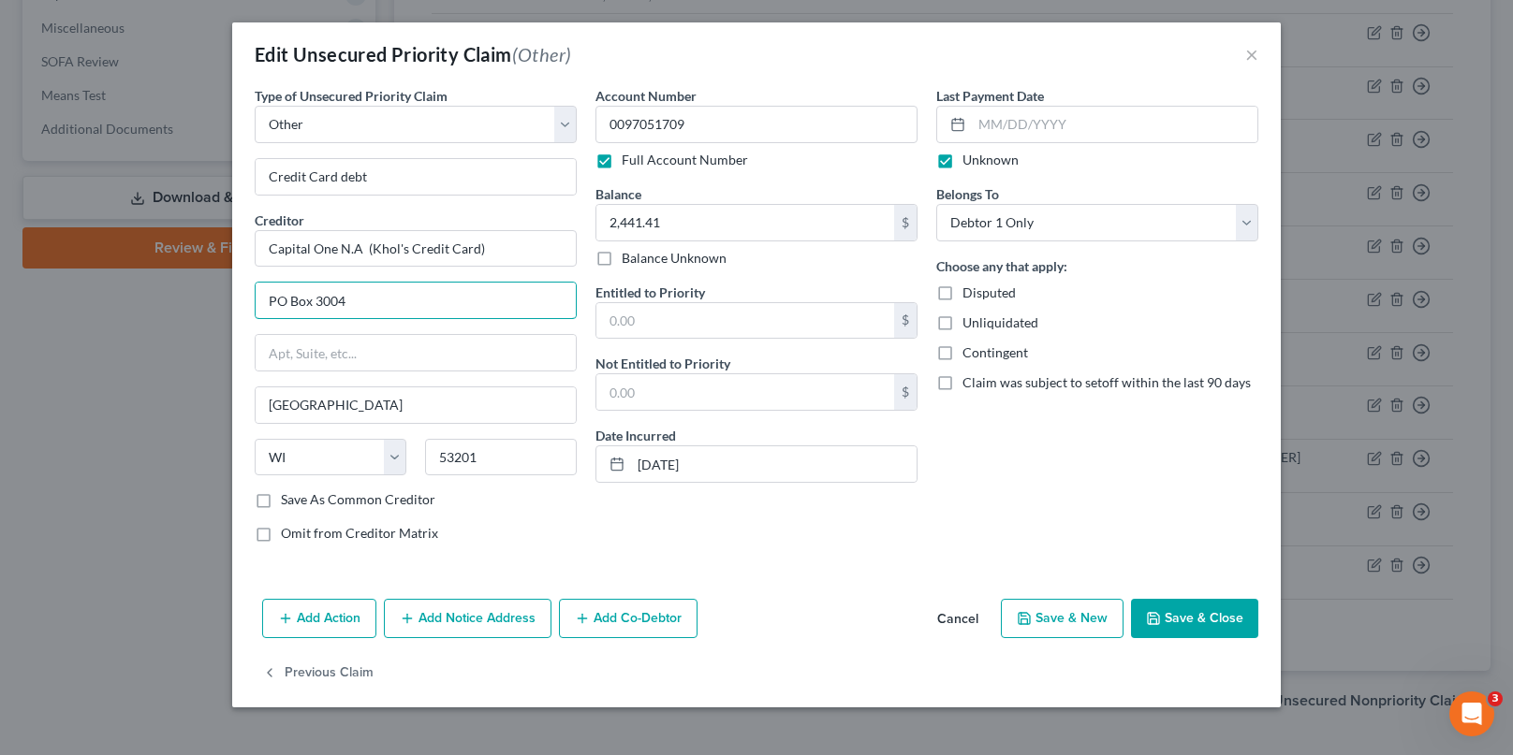
drag, startPoint x: 427, startPoint y: 295, endPoint x: 220, endPoint y: 324, distance: 208.9
click at [216, 328] on div "Edit Unsecured Priority Claim (Other) × Type of Unsecured Priority Claim * Sele…" at bounding box center [756, 377] width 1513 height 755
click at [474, 305] on input "1680 Capital One" at bounding box center [416, 301] width 320 height 36
type input "1680 Capital One Drive"
click at [429, 353] on input "text" at bounding box center [416, 353] width 320 height 36
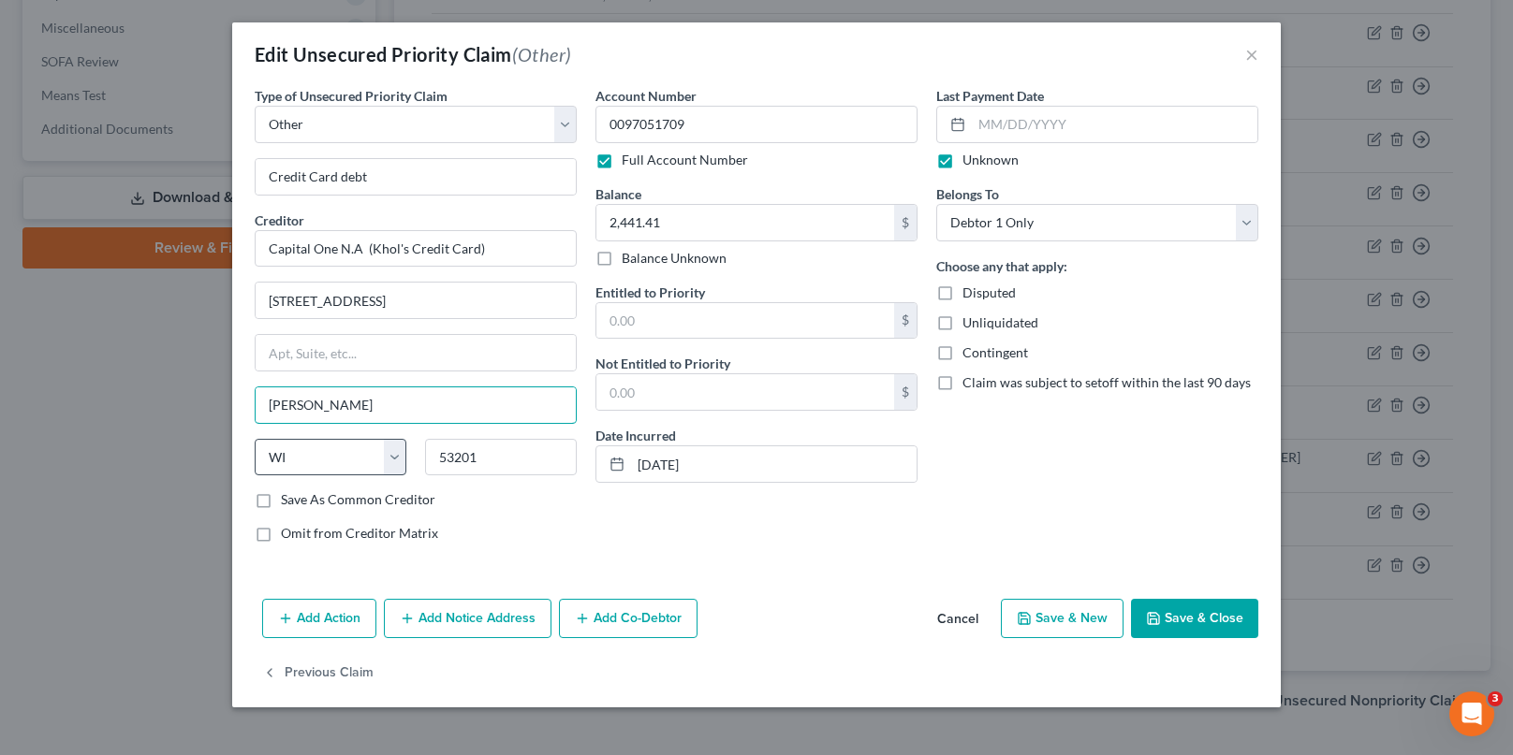
type input "Mclean"
click at [346, 459] on select "State AL AK AR AZ CA CO CT DE DC FL GA GU HI ID IL IN IA KS KY LA ME MD MA MI M…" at bounding box center [331, 457] width 152 height 37
select select "48"
click at [255, 439] on select "State AL AK AR AZ CA CO CT DE DC FL GA GU HI ID IL IN IA KS KY LA ME MD MA MI M…" at bounding box center [331, 457] width 152 height 37
drag, startPoint x: 518, startPoint y: 465, endPoint x: 377, endPoint y: 431, distance: 144.6
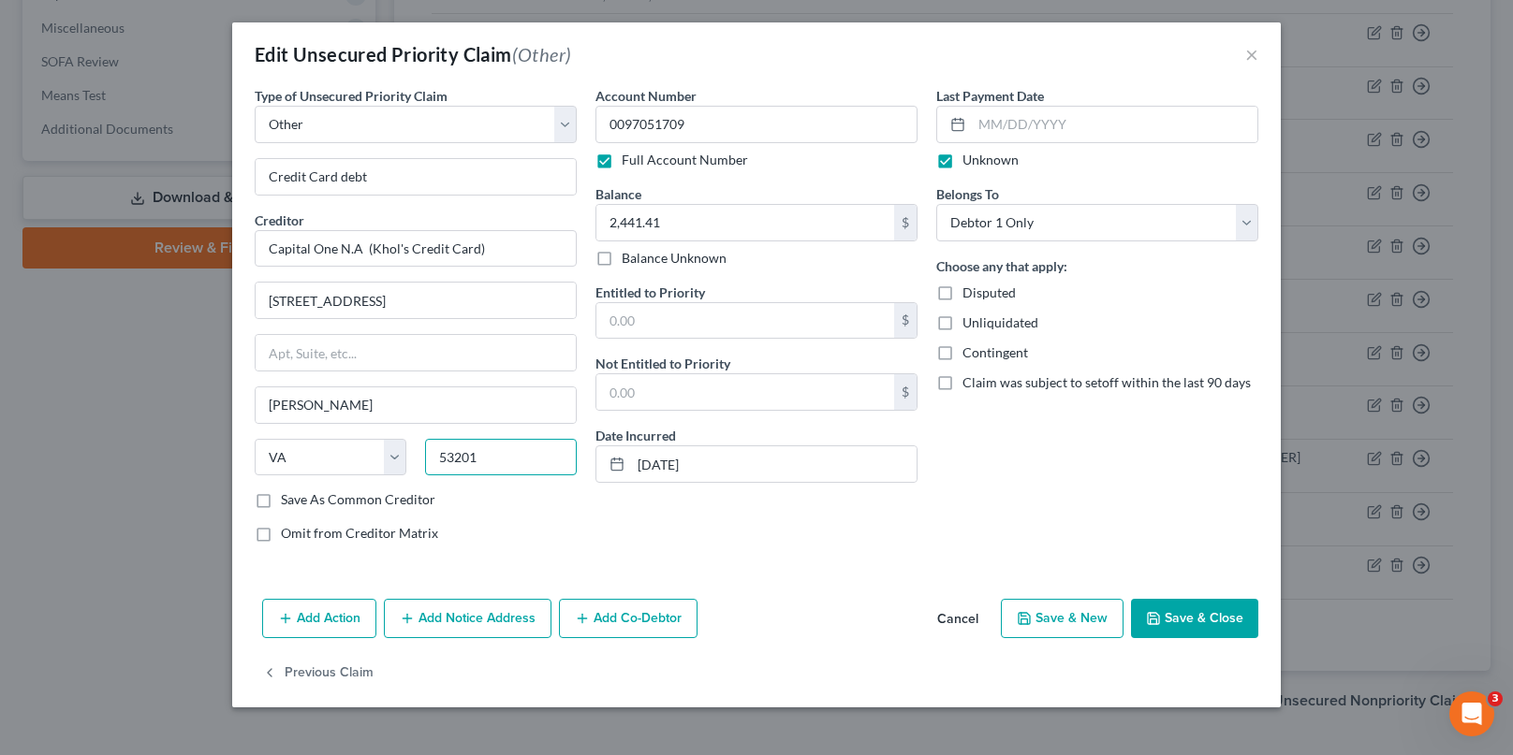
click at [384, 439] on div "State AL AK AR AZ CA CO CT DE DC FL GA GU HI ID IL IN IA KS KY LA ME MD MA MI M…" at bounding box center [415, 465] width 341 height 52
type input "22102"
type input "McLean"
click at [584, 500] on div "Type of Unsecured Priority Claim * Select Taxes & Other Government Units Domest…" at bounding box center [415, 322] width 341 height 472
click at [504, 607] on button "Add Notice Address" at bounding box center [468, 618] width 168 height 39
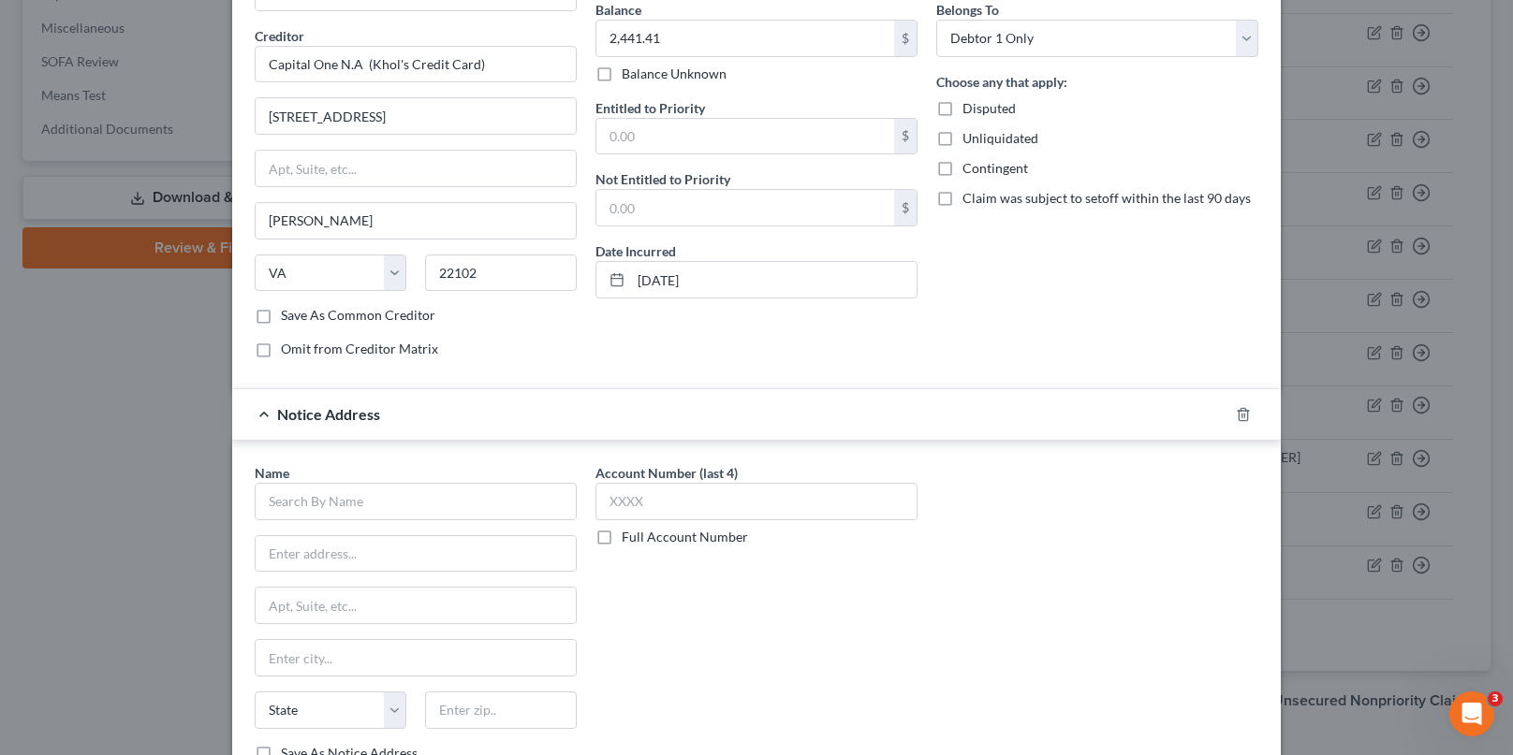
scroll to position [187, 0]
click at [340, 501] on input "text" at bounding box center [416, 498] width 322 height 37
click at [392, 544] on input "text" at bounding box center [416, 552] width 320 height 36
type input "Capital One N.A. (Khol's Credit Card)"
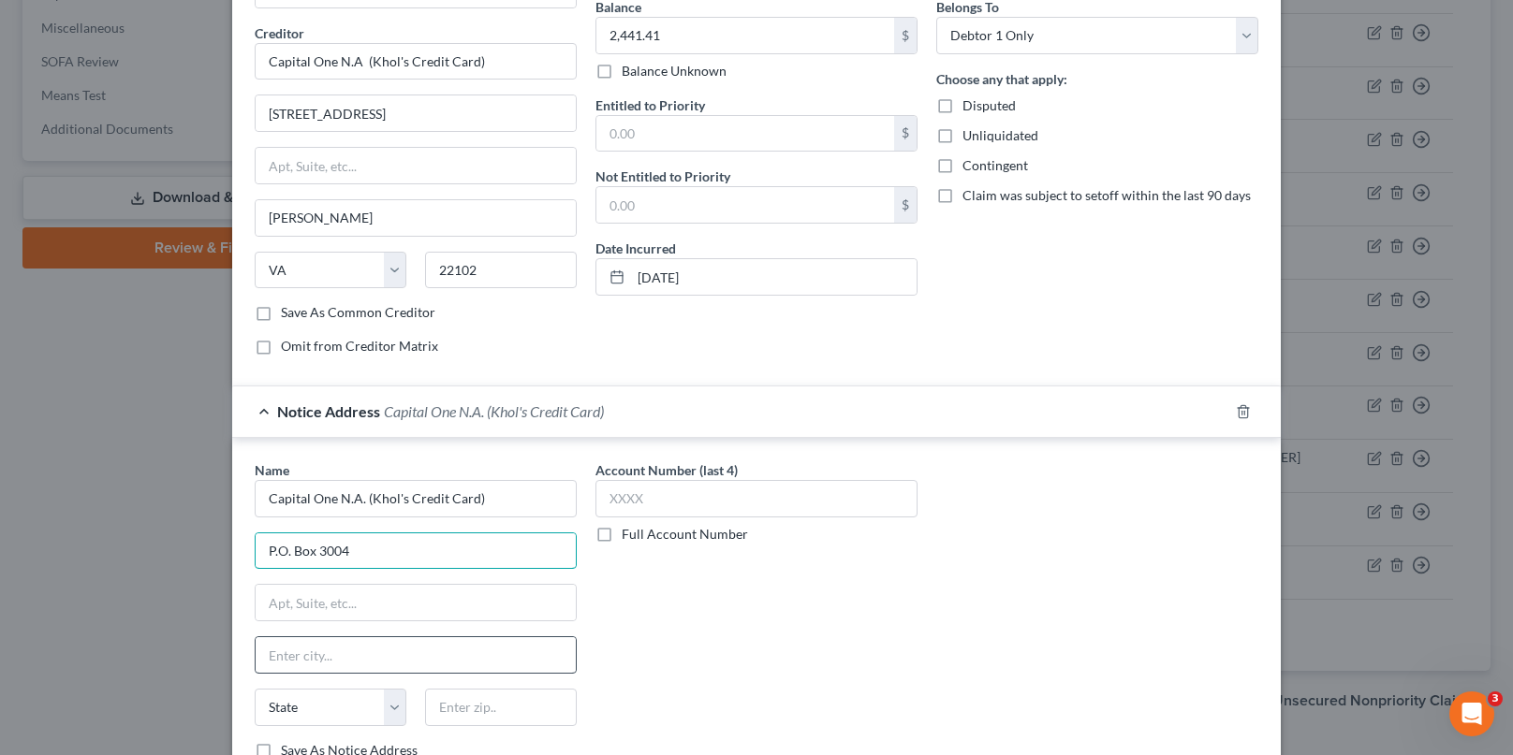
type input "P.O. Box 3004"
click at [318, 648] on input "text" at bounding box center [416, 656] width 320 height 36
type input "Milwaukee"
drag, startPoint x: 383, startPoint y: 720, endPoint x: 372, endPoint y: 714, distance: 12.6
click at [383, 720] on select "State AL AK AR AZ CA CO CT DE DC FL GA GU HI ID IL IN IA KS KY LA ME MD MA MI M…" at bounding box center [331, 707] width 152 height 37
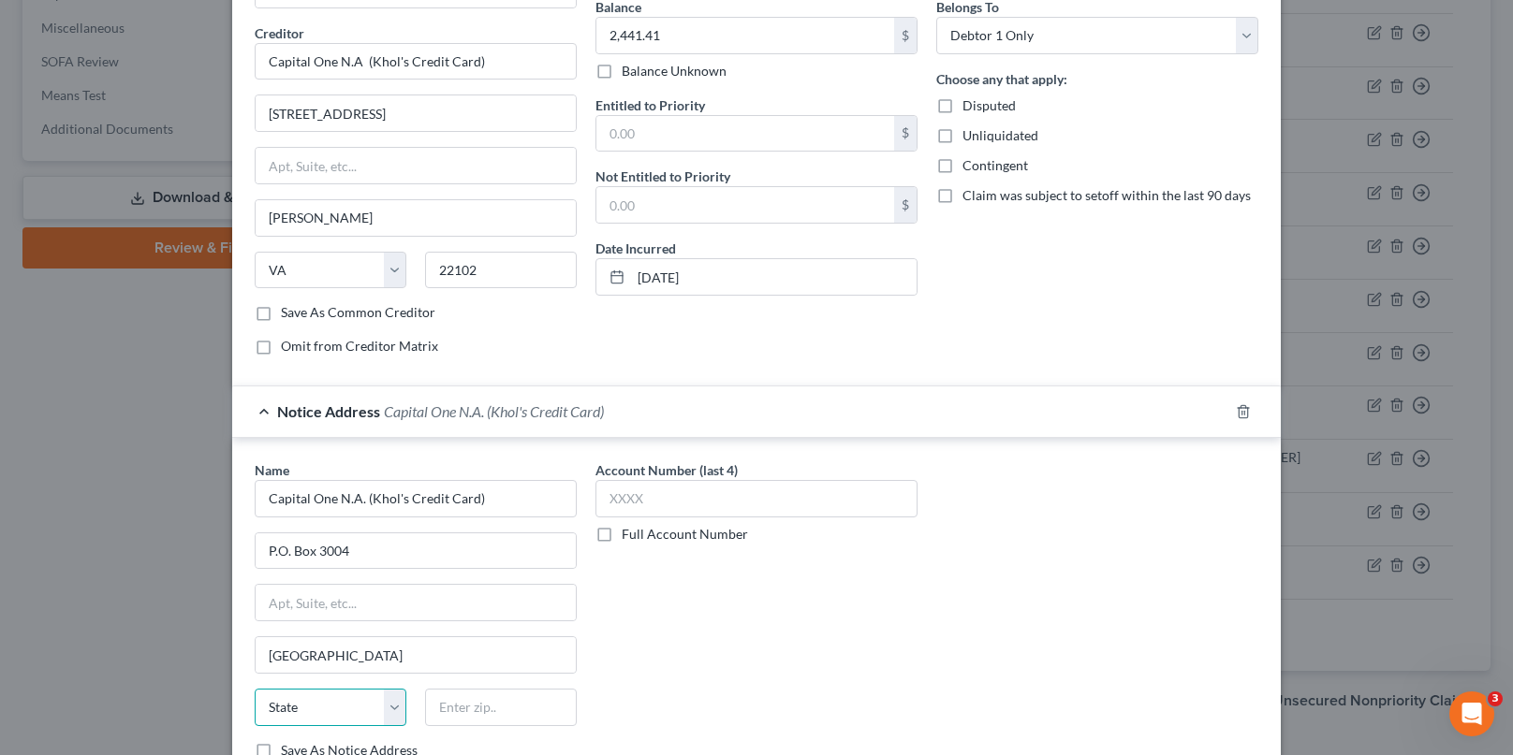
select select "52"
click at [255, 689] on select "State AL AK AR AZ CA CO CT DE DC FL GA GU HI ID IL IN IA KS KY LA ME MD MA MI M…" at bounding box center [331, 707] width 152 height 37
click at [474, 711] on input "text" at bounding box center [501, 707] width 152 height 37
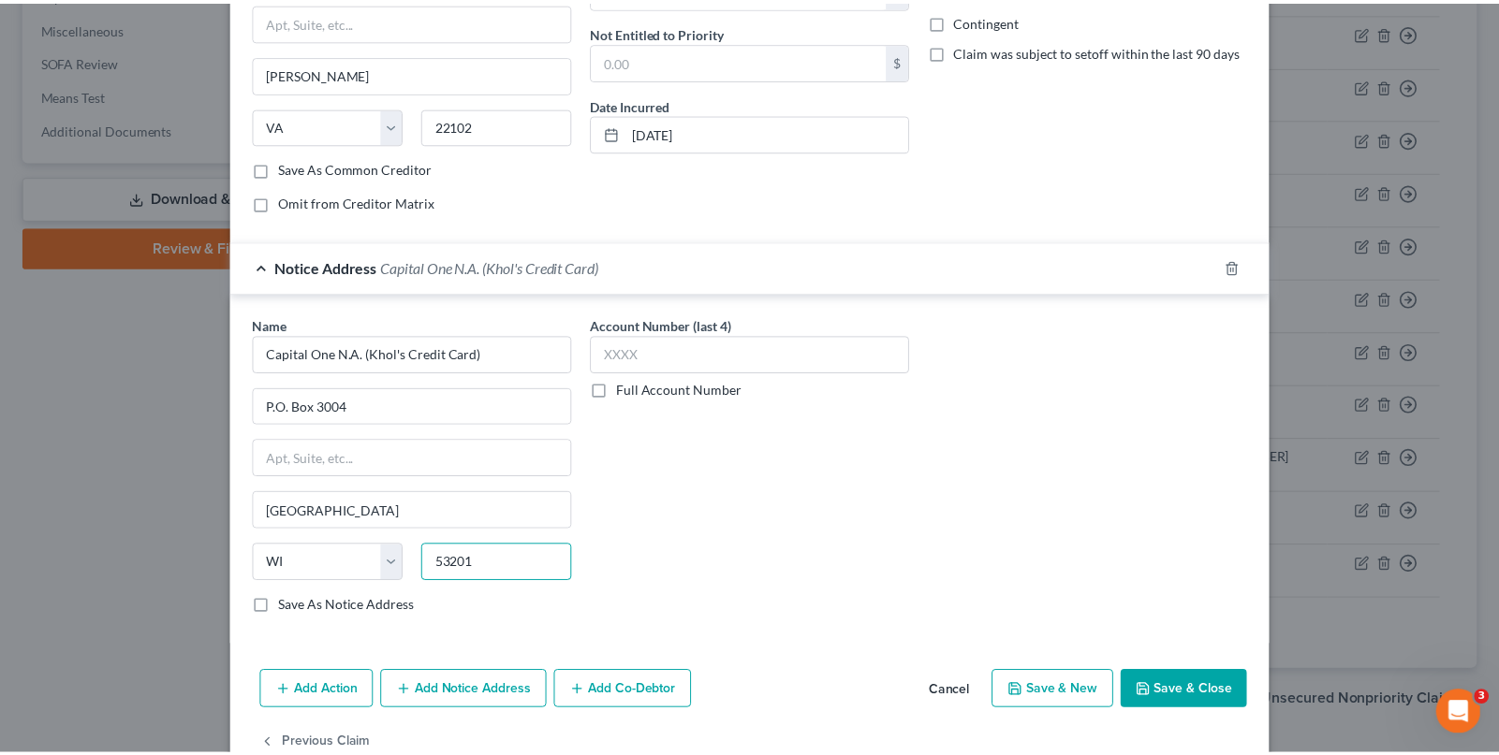
scroll to position [374, 0]
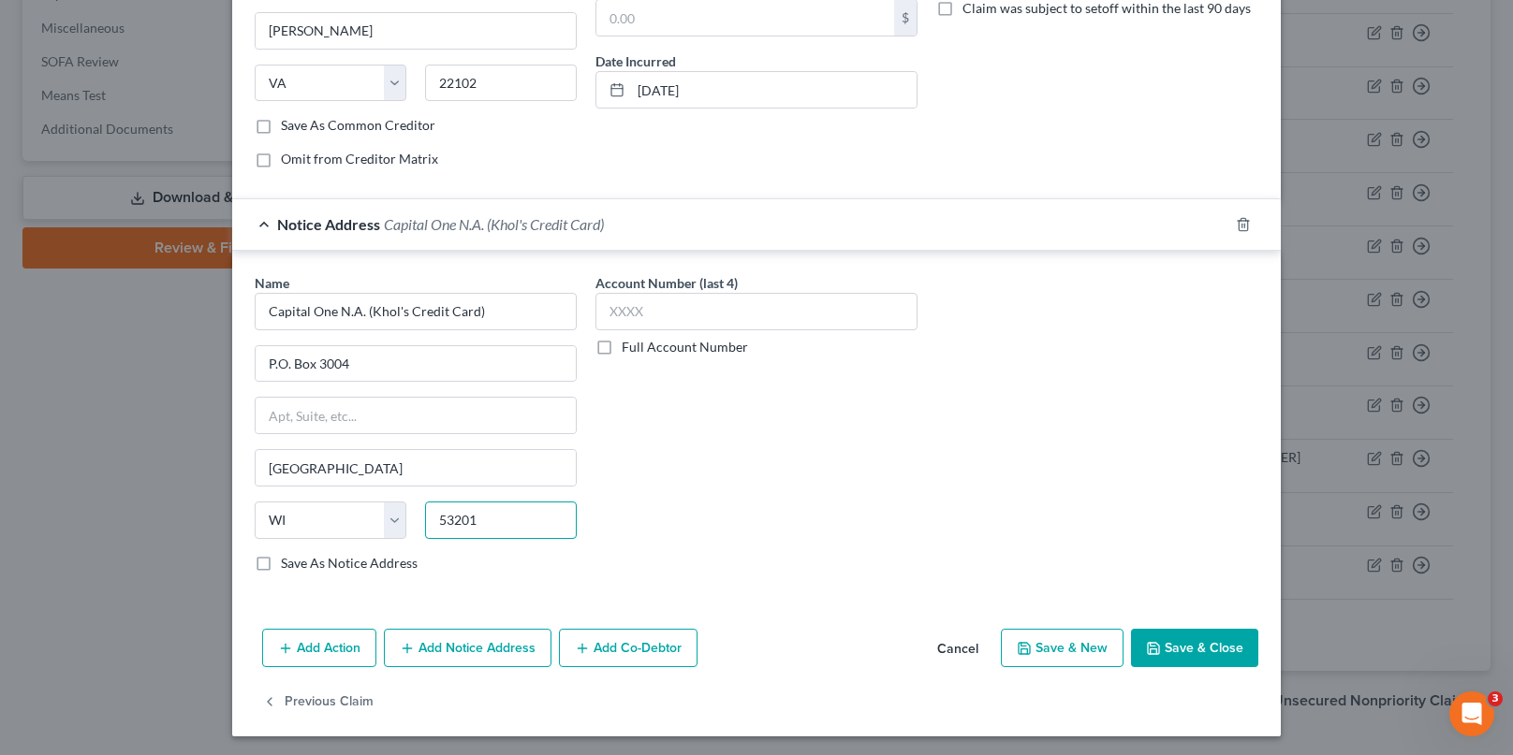
type input "53201"
click at [1163, 648] on button "Save & Close" at bounding box center [1194, 648] width 127 height 39
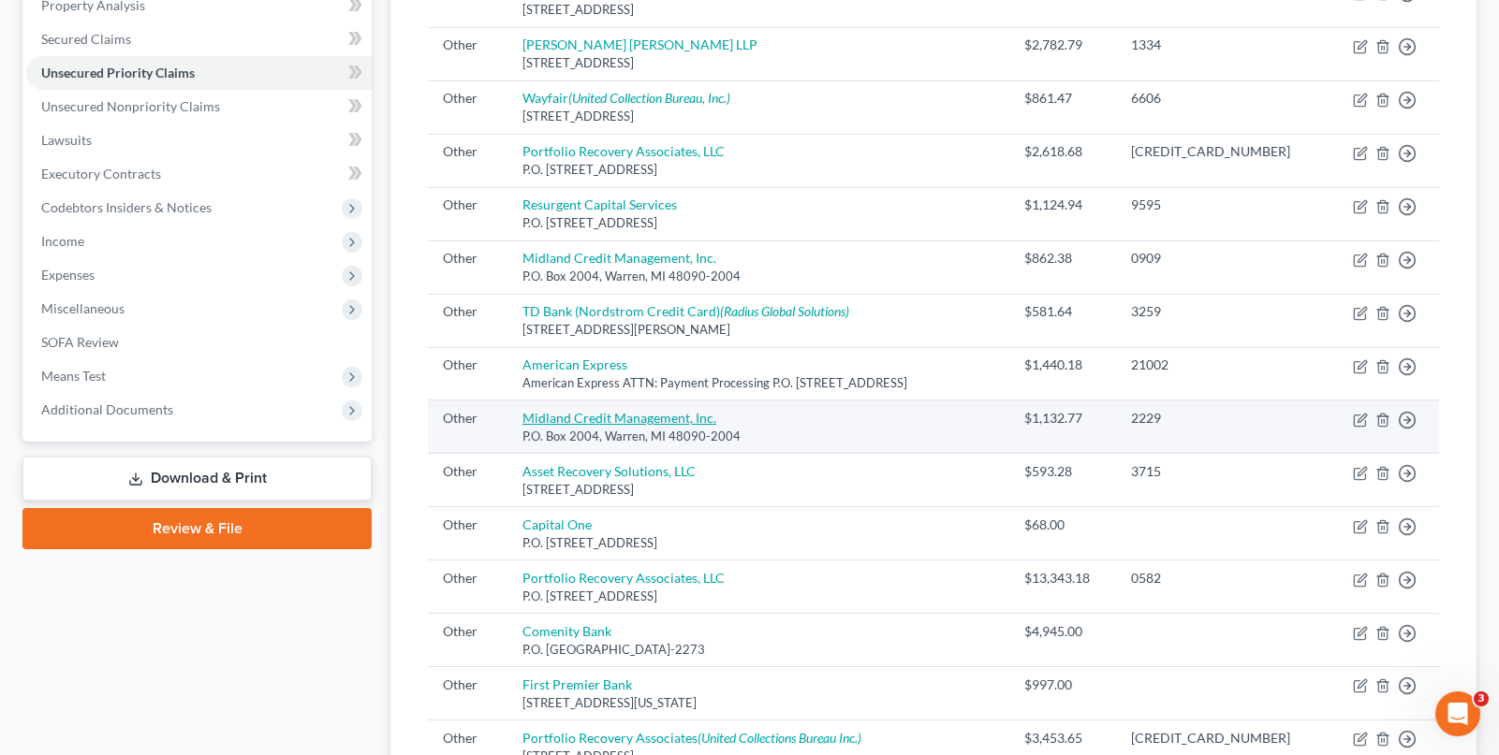
click at [655, 417] on link "Midland Credit Management, Inc." at bounding box center [619, 418] width 194 height 16
select select "9"
select select "23"
select select "0"
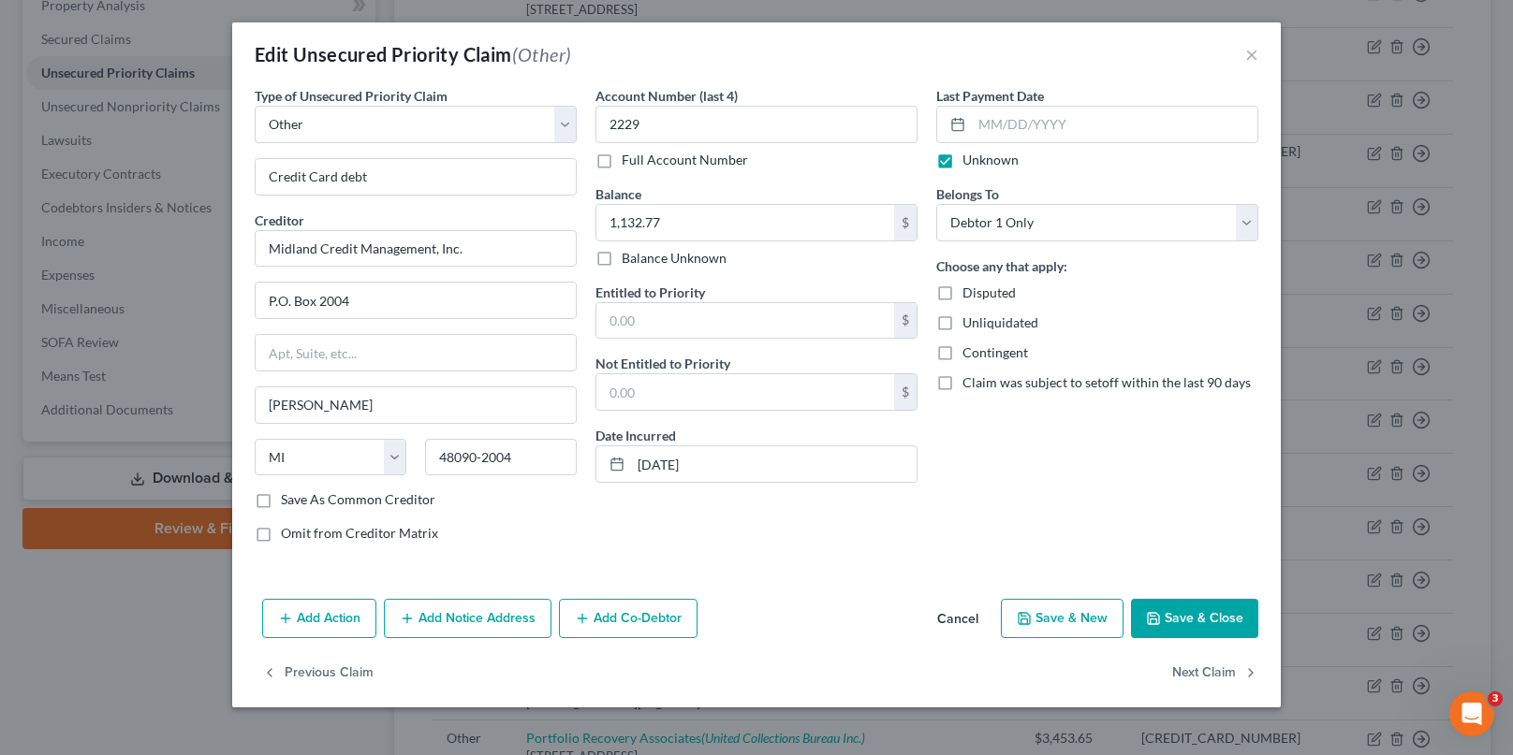
click at [1187, 623] on button "Save & Close" at bounding box center [1194, 618] width 127 height 39
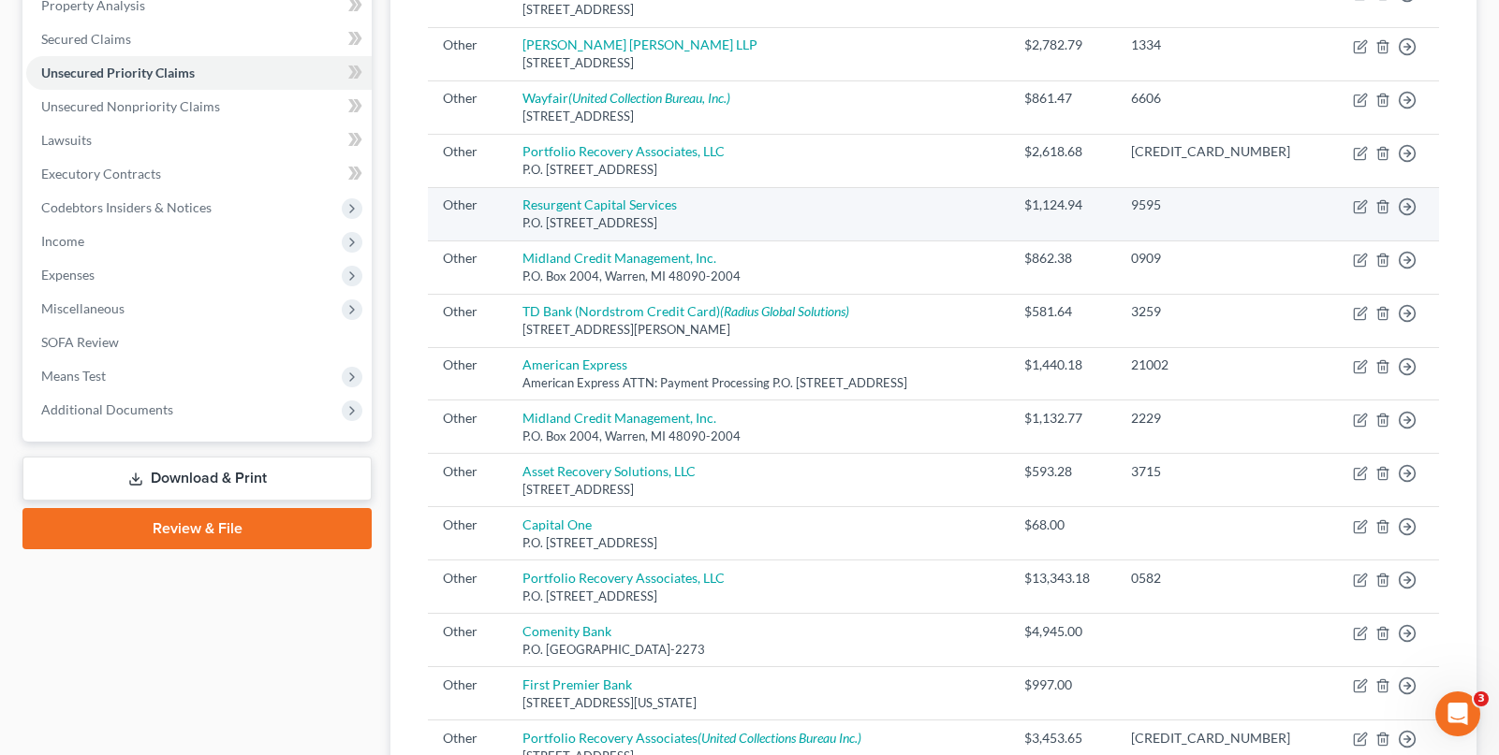
scroll to position [702, 0]
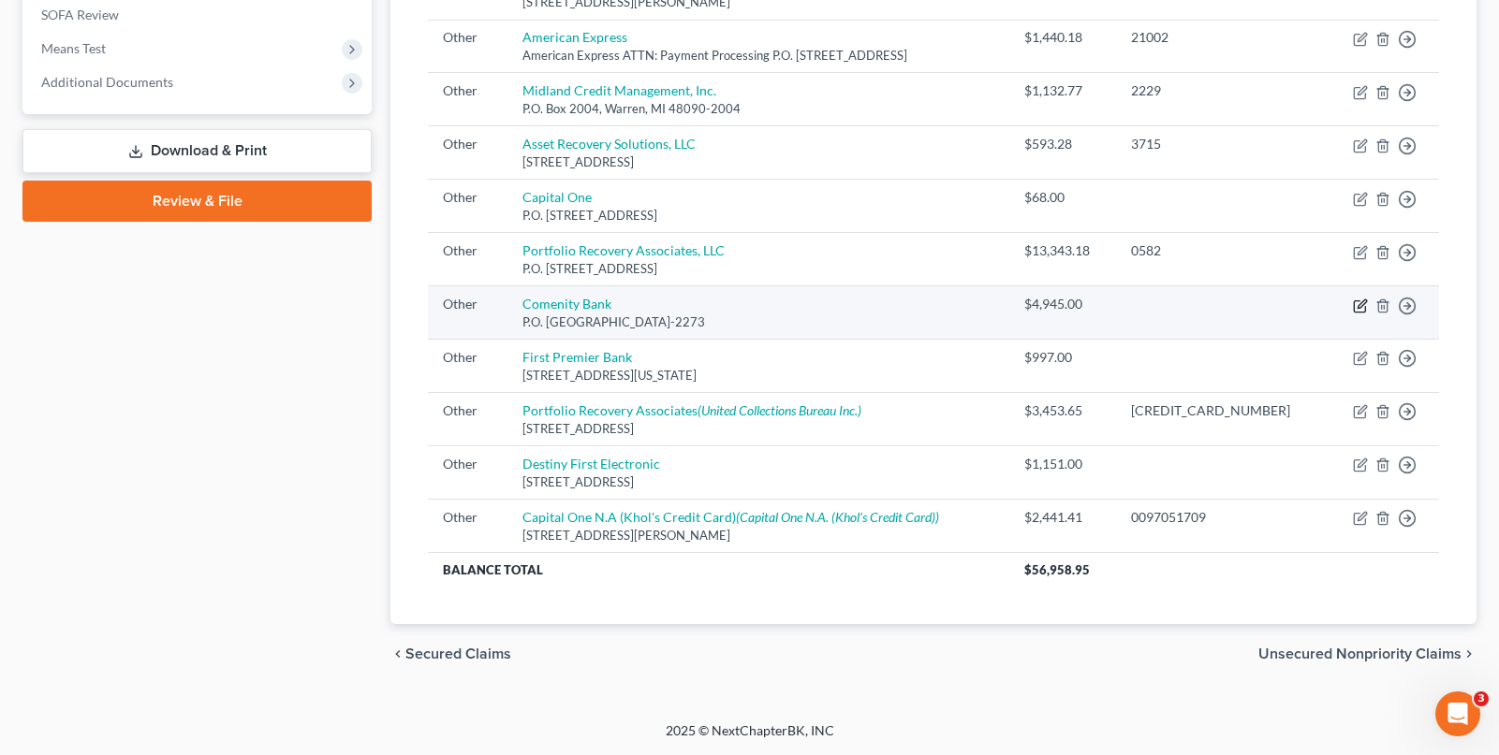
click at [1359, 302] on icon "button" at bounding box center [1360, 306] width 15 height 15
select select "9"
select select "36"
select select "0"
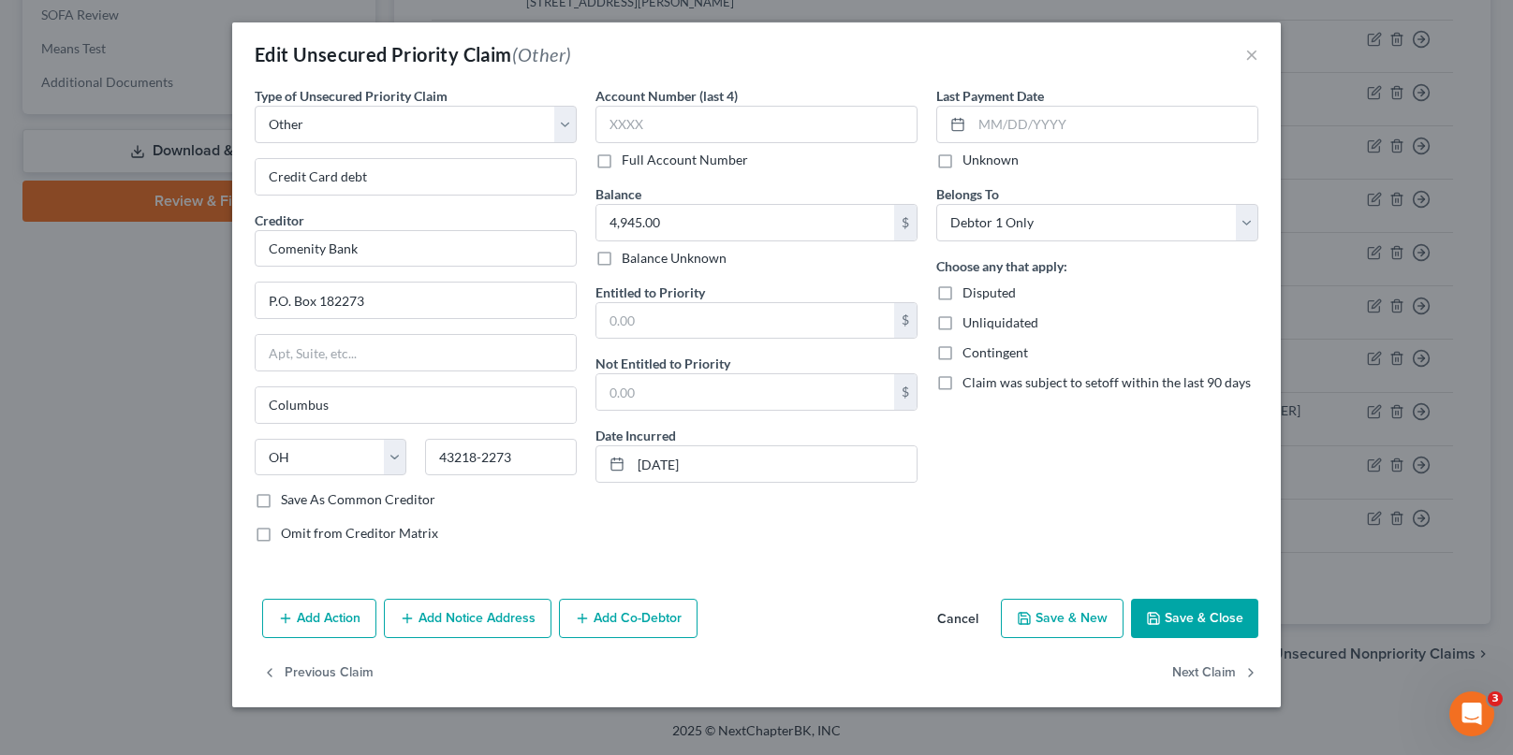
click at [622, 169] on label "Full Account Number" at bounding box center [685, 160] width 126 height 19
click at [629, 163] on input "Full Account Number" at bounding box center [635, 157] width 12 height 12
click at [652, 123] on input "text" at bounding box center [756, 124] width 322 height 37
type input "325195xxx"
click at [967, 151] on label "Unknown" at bounding box center [990, 160] width 56 height 19
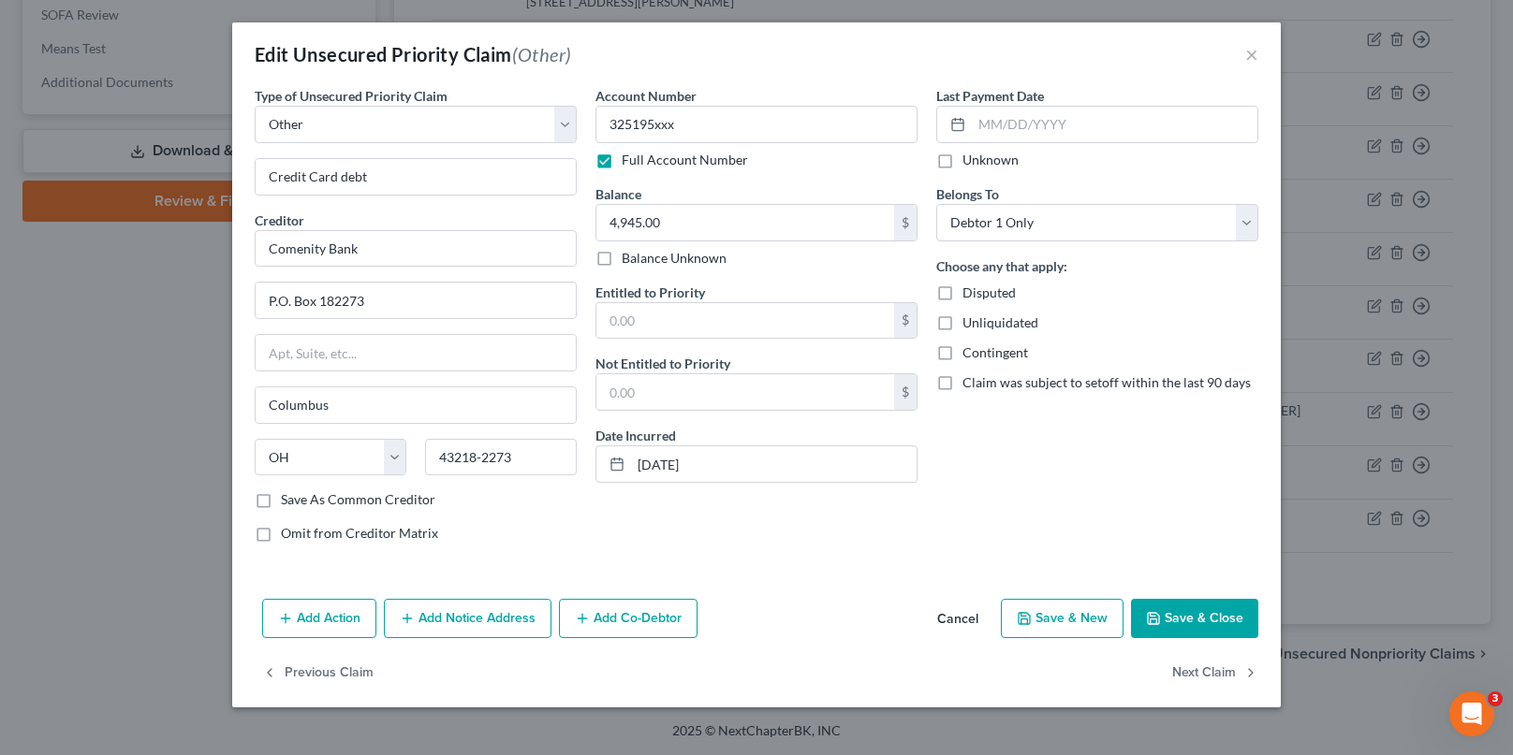
click at [970, 151] on input "Unknown" at bounding box center [976, 157] width 12 height 12
checkbox input "true"
click at [1183, 601] on button "Save & Close" at bounding box center [1194, 618] width 127 height 39
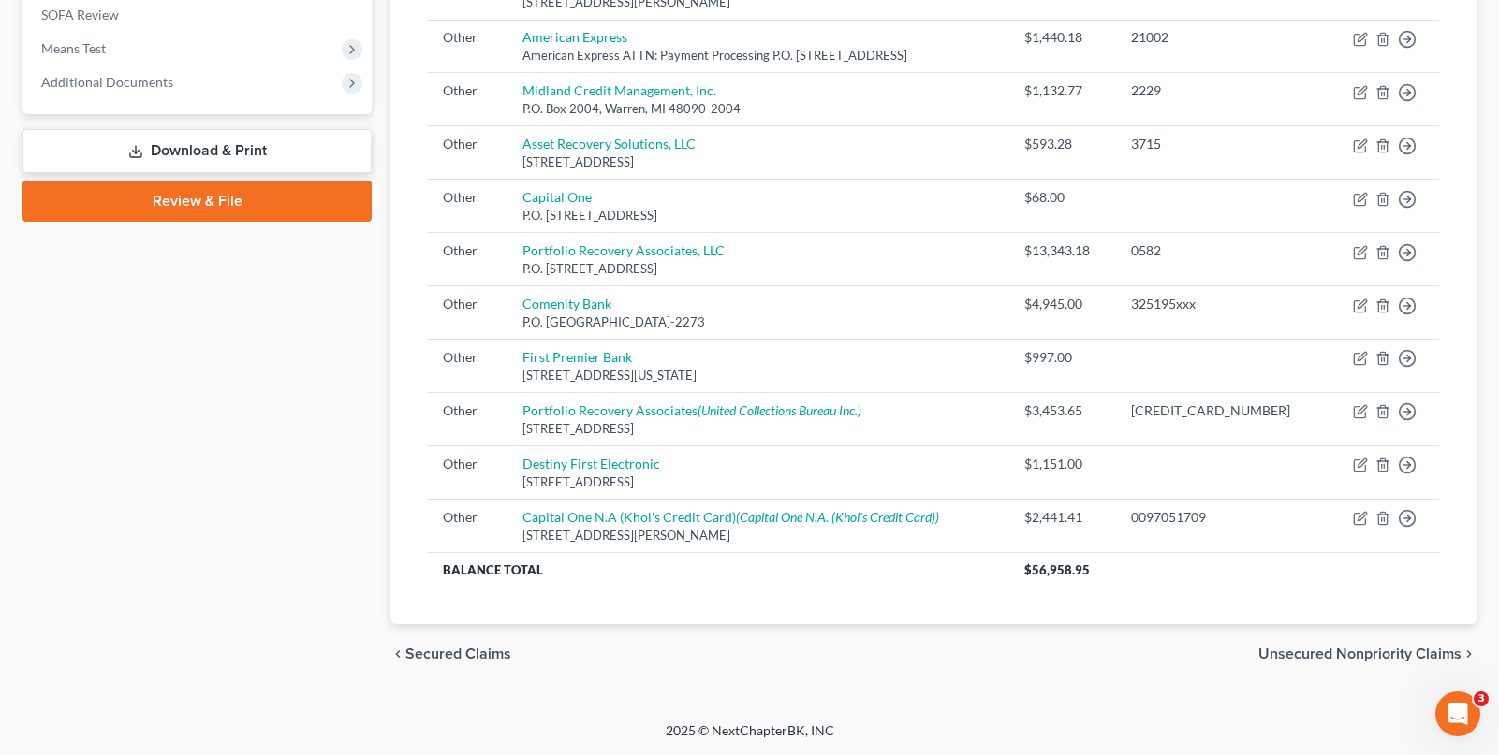
click at [198, 154] on link "Download & Print" at bounding box center [196, 151] width 349 height 44
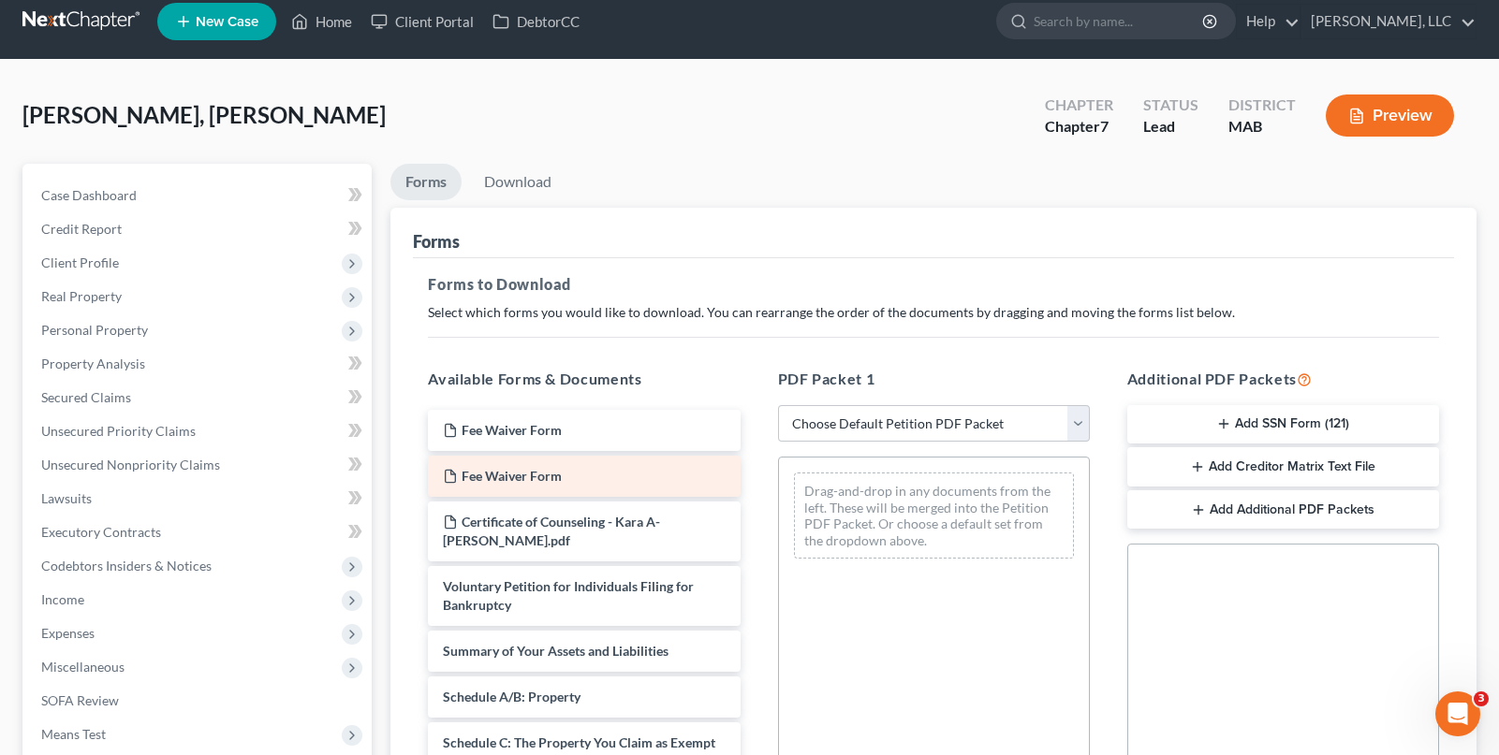
scroll to position [401, 0]
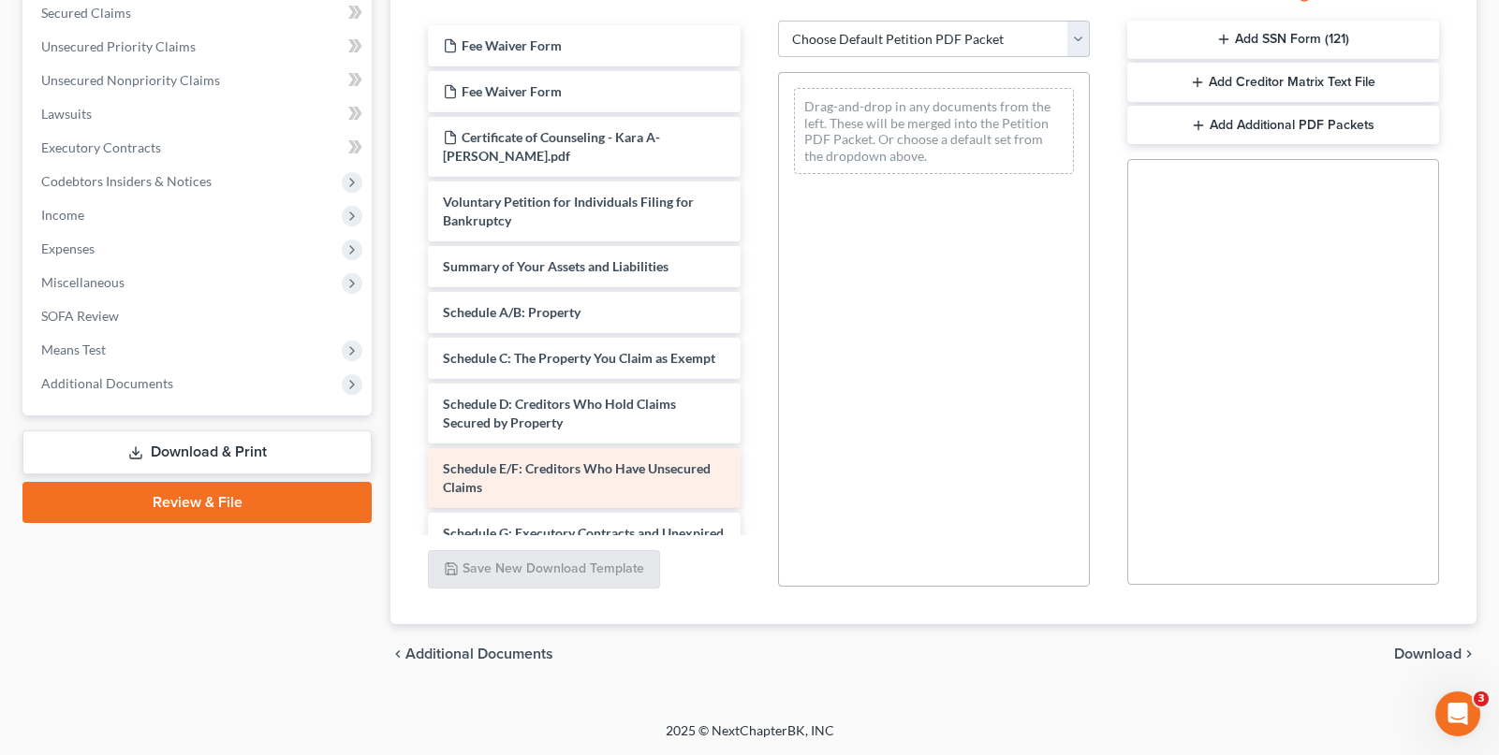
click at [586, 489] on span "Schedule E/F: Creditors Who Have Unsecured Claims" at bounding box center [577, 478] width 268 height 35
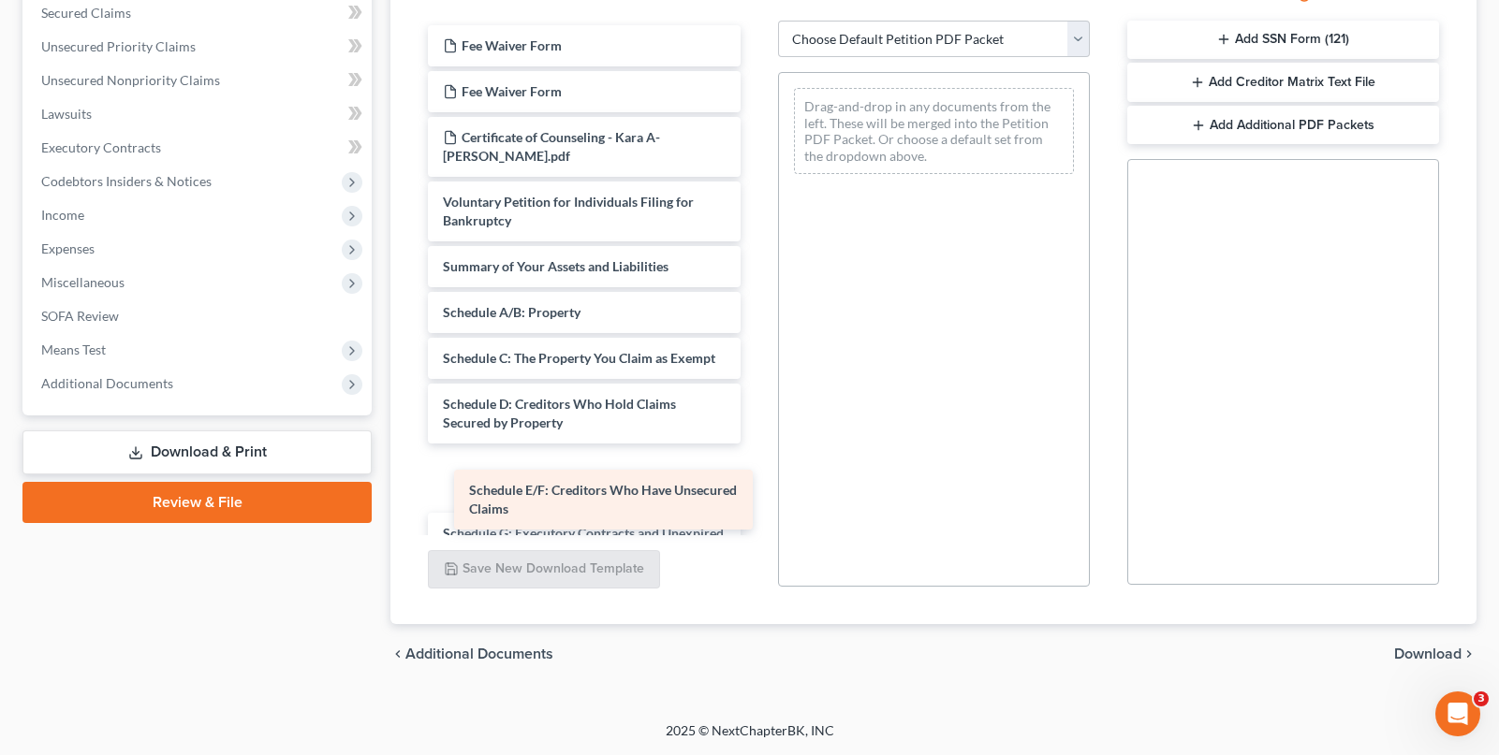
drag, startPoint x: 632, startPoint y: 481, endPoint x: 1104, endPoint y: 384, distance: 481.8
click at [755, 384] on div "Schedule E/F: Creditors Who Have Unsecured Claims Fee Waiver Form Fee Waiver Fo…" at bounding box center [584, 598] width 342 height 1146
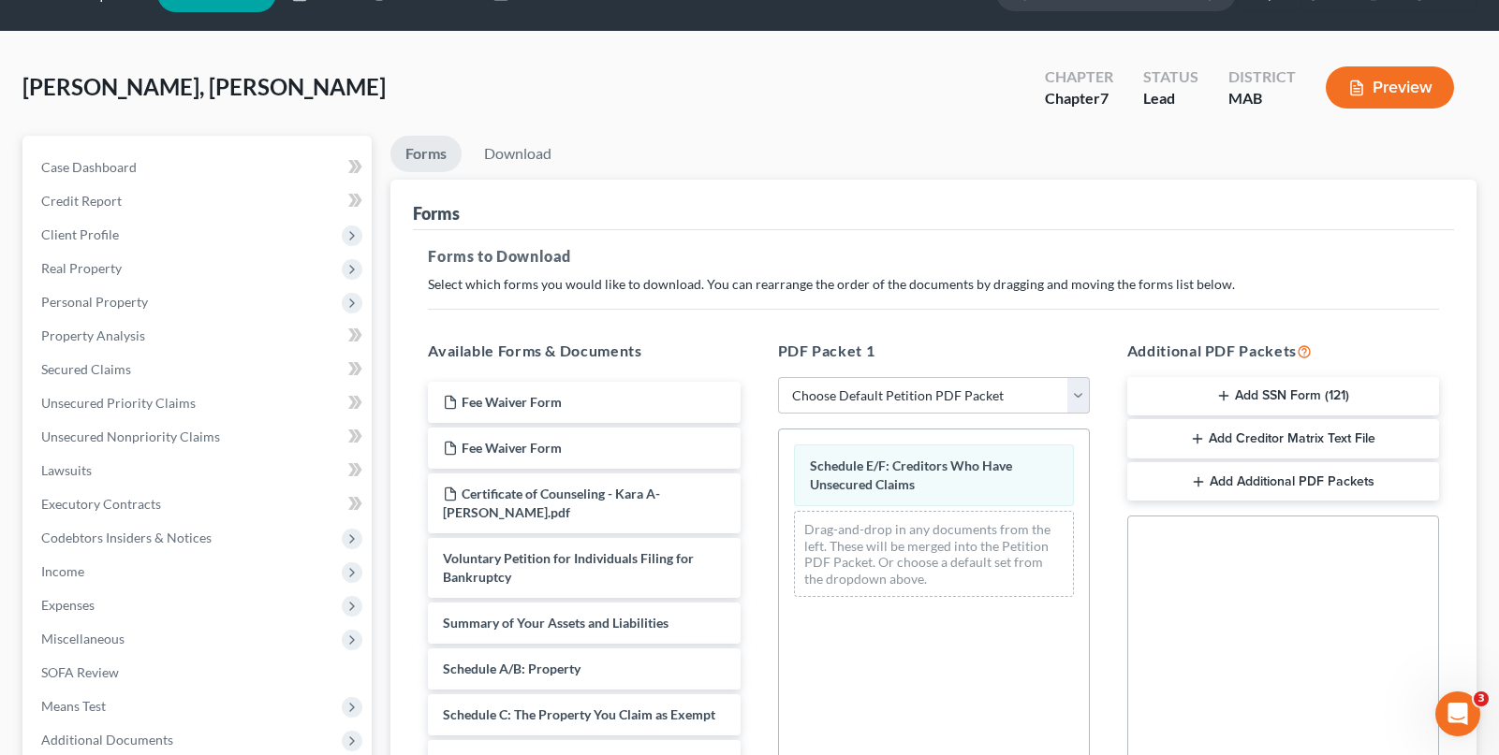
scroll to position [0, 0]
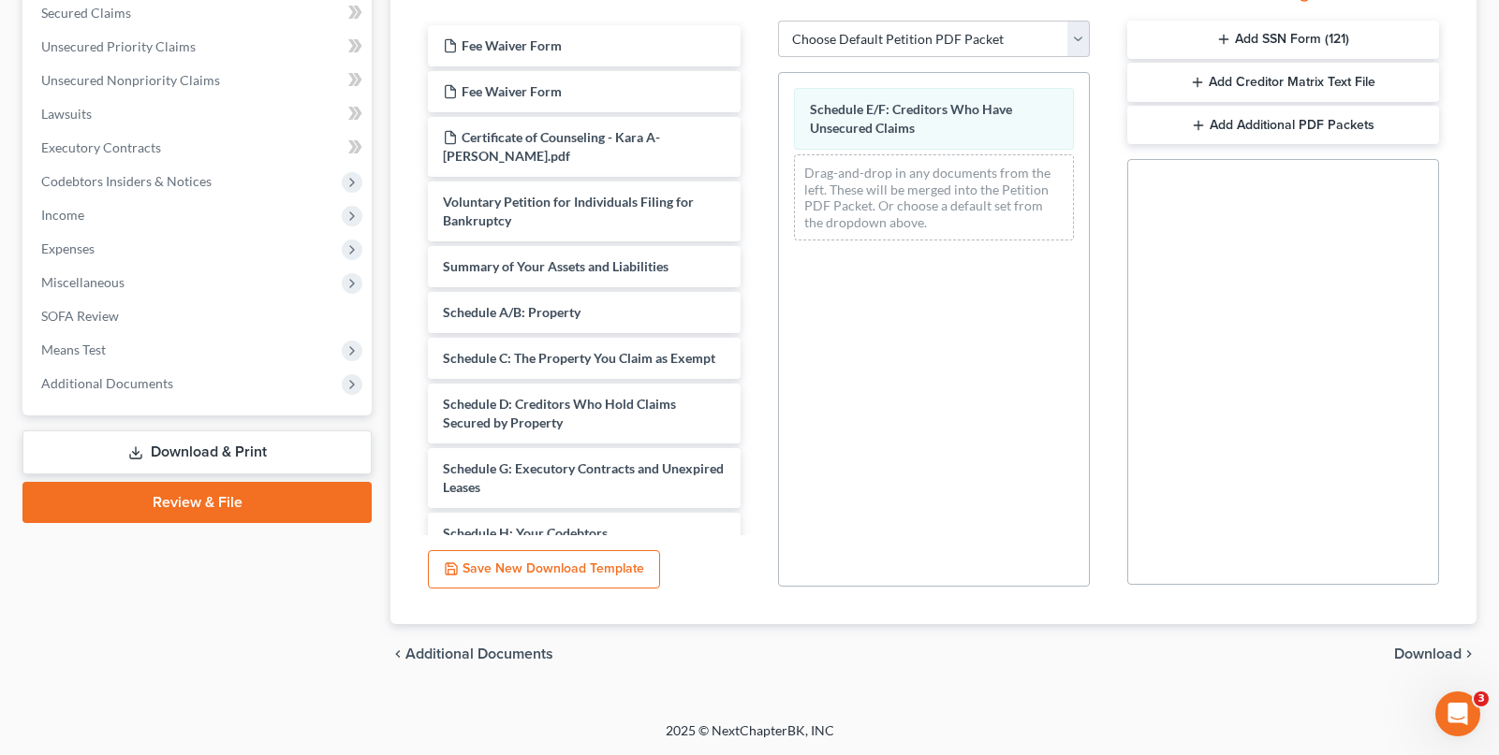
click at [1435, 647] on span "Download" at bounding box center [1427, 654] width 67 height 15
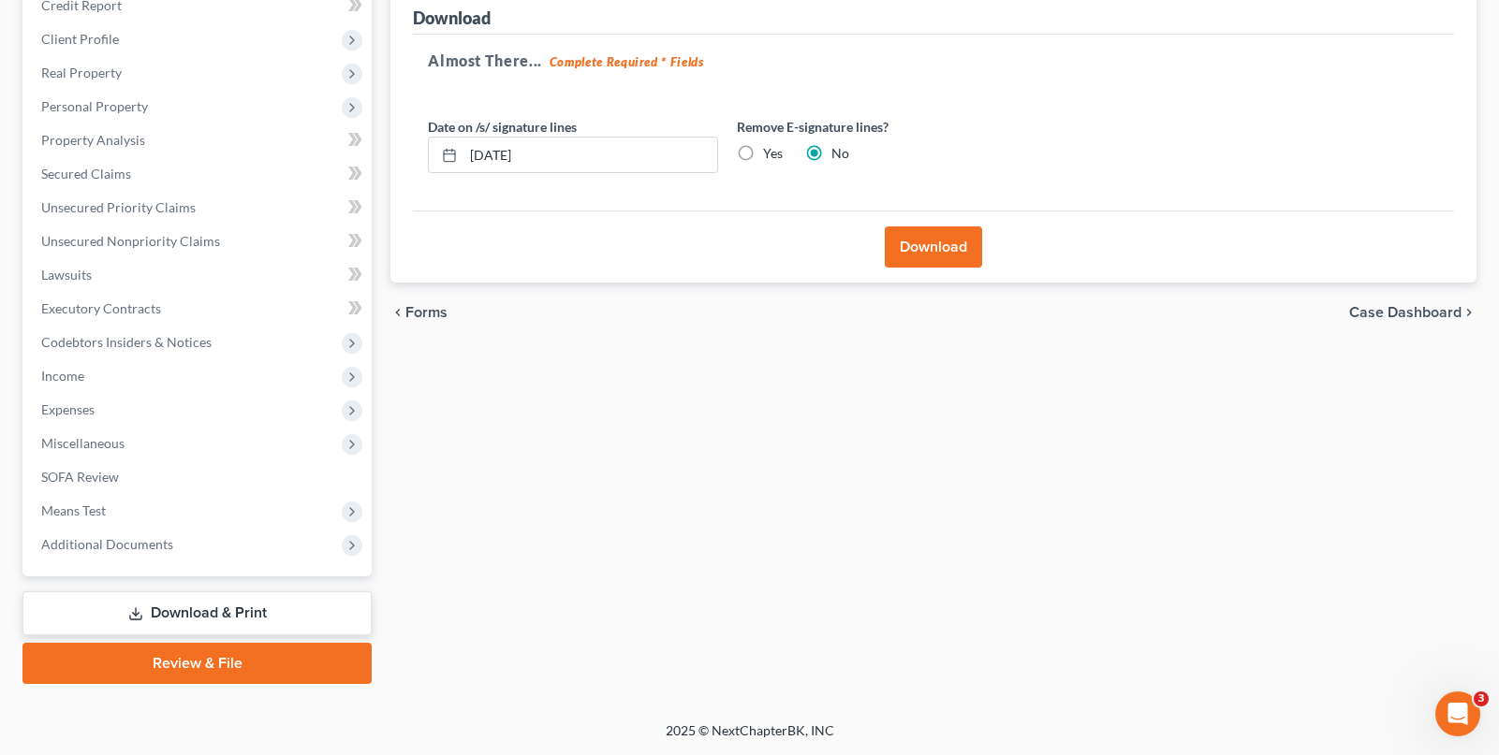
click at [962, 248] on button "Download" at bounding box center [933, 247] width 97 height 41
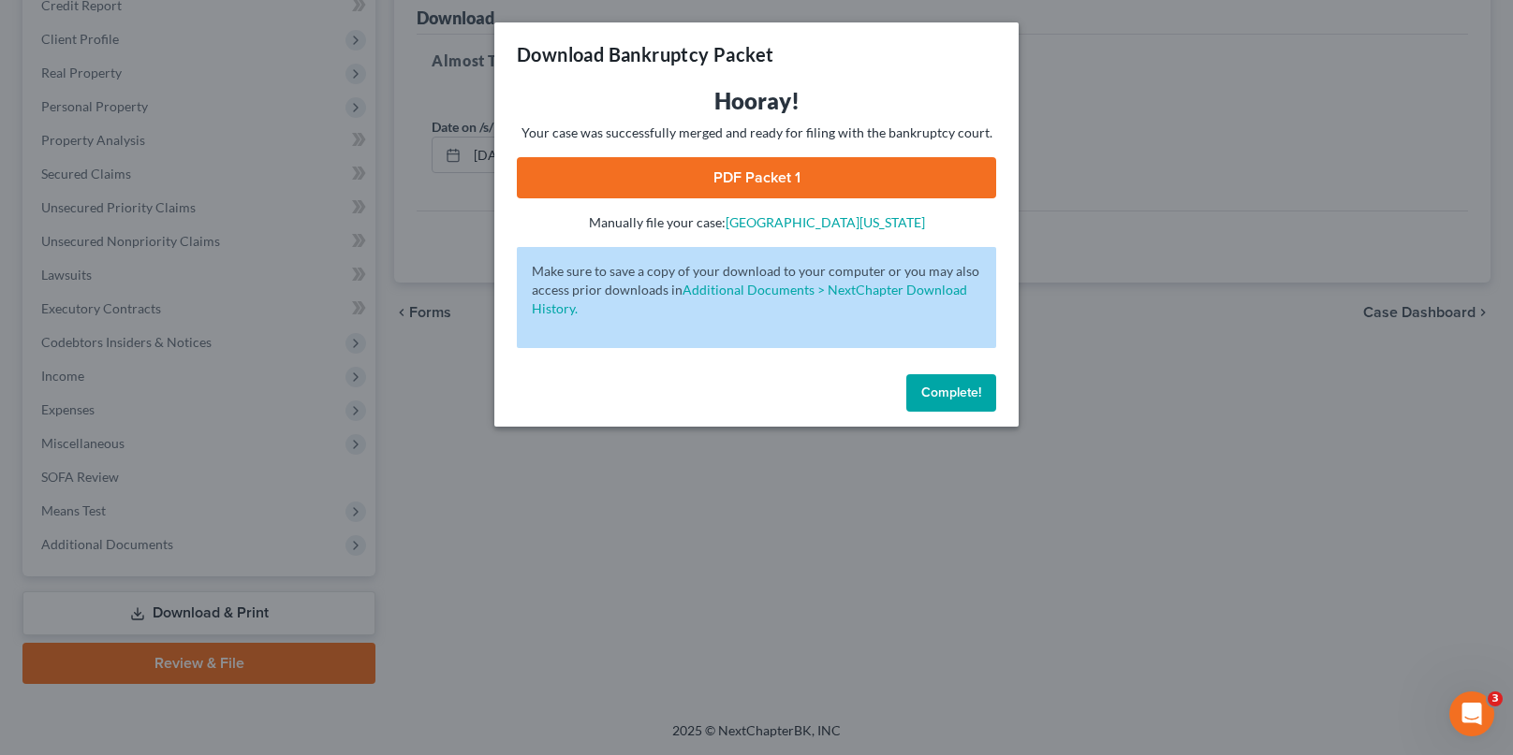
click at [778, 189] on link "PDF Packet 1" at bounding box center [756, 177] width 479 height 41
click at [940, 399] on span "Complete!" at bounding box center [951, 393] width 60 height 16
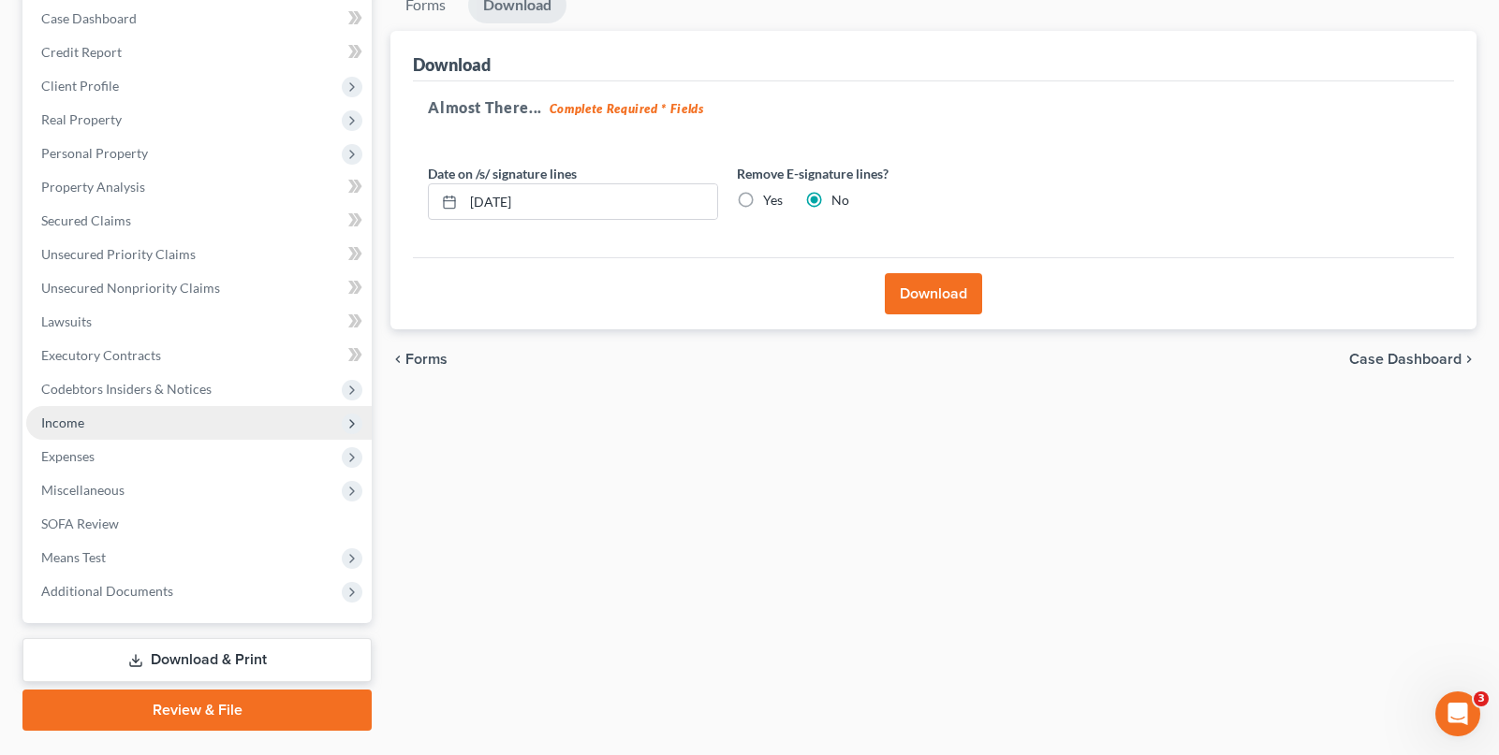
scroll to position [146, 0]
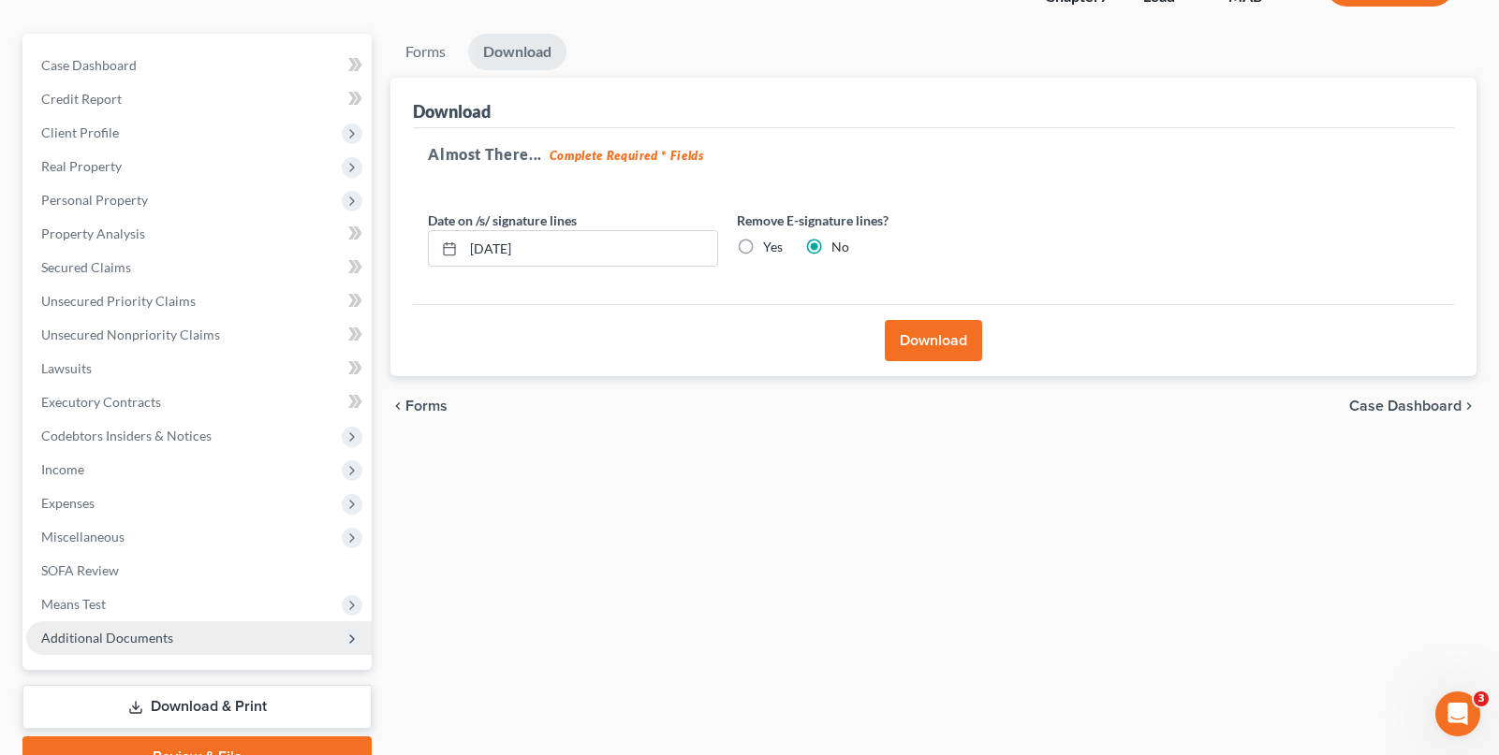
click at [188, 625] on span "Additional Documents" at bounding box center [198, 639] width 345 height 34
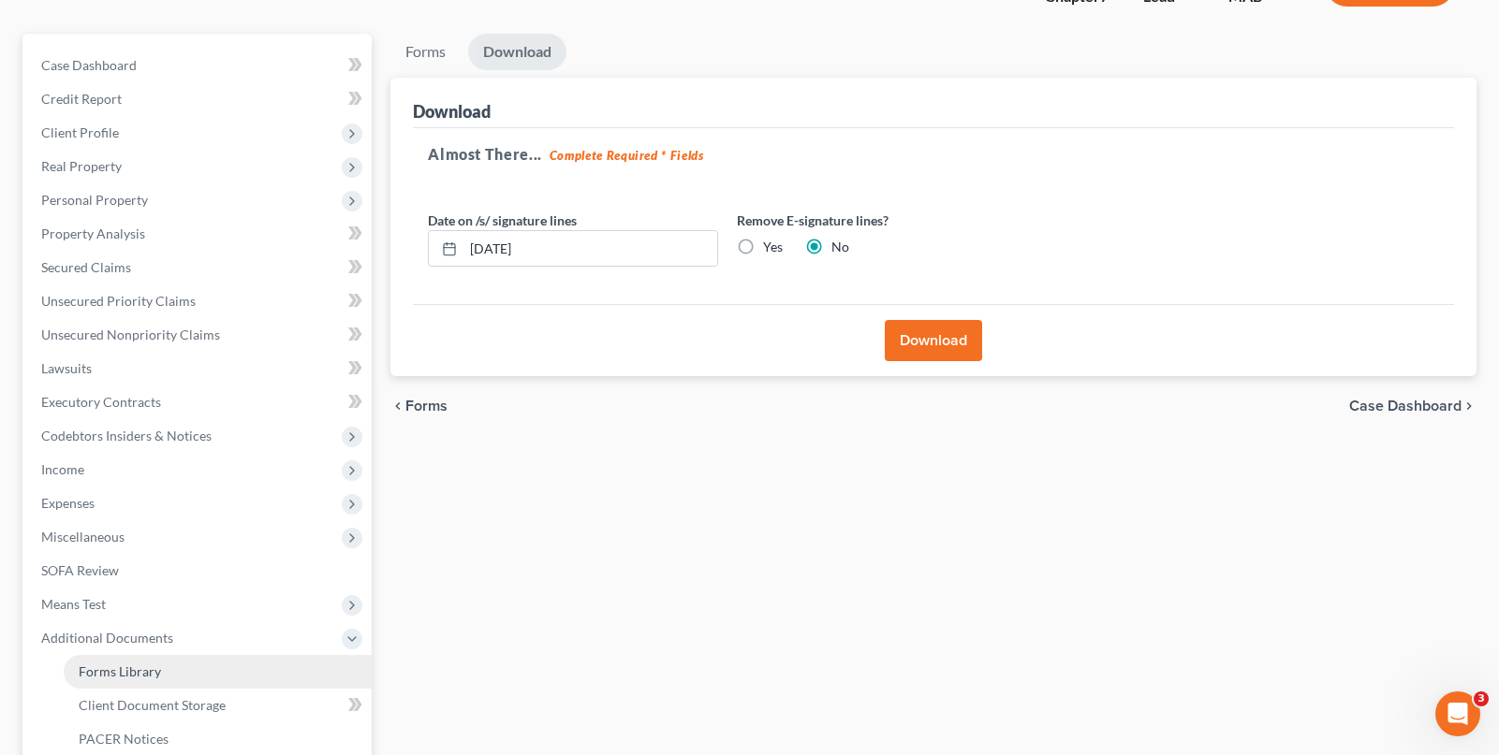
click at [189, 679] on link "Forms Library" at bounding box center [218, 672] width 308 height 34
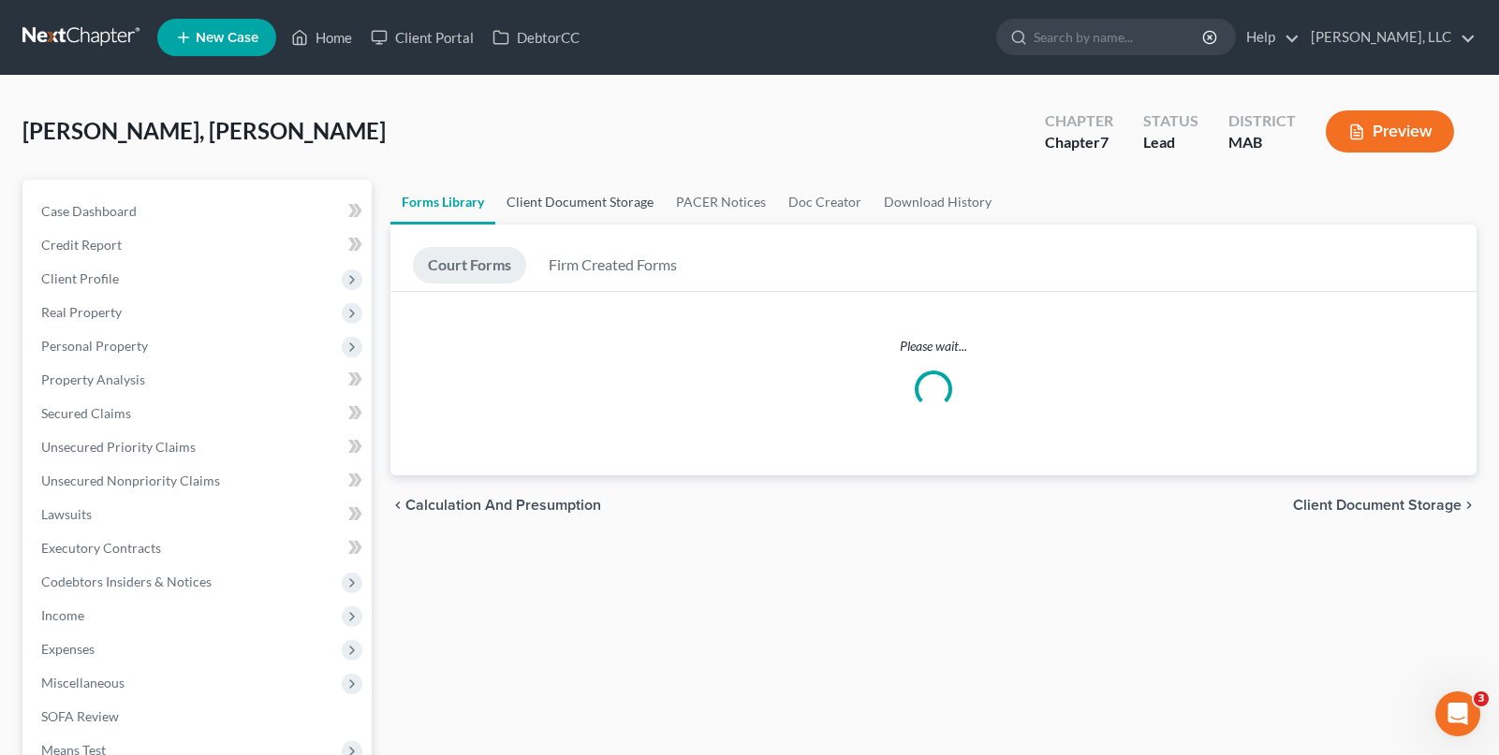
click at [588, 207] on link "Client Document Storage" at bounding box center [579, 202] width 169 height 45
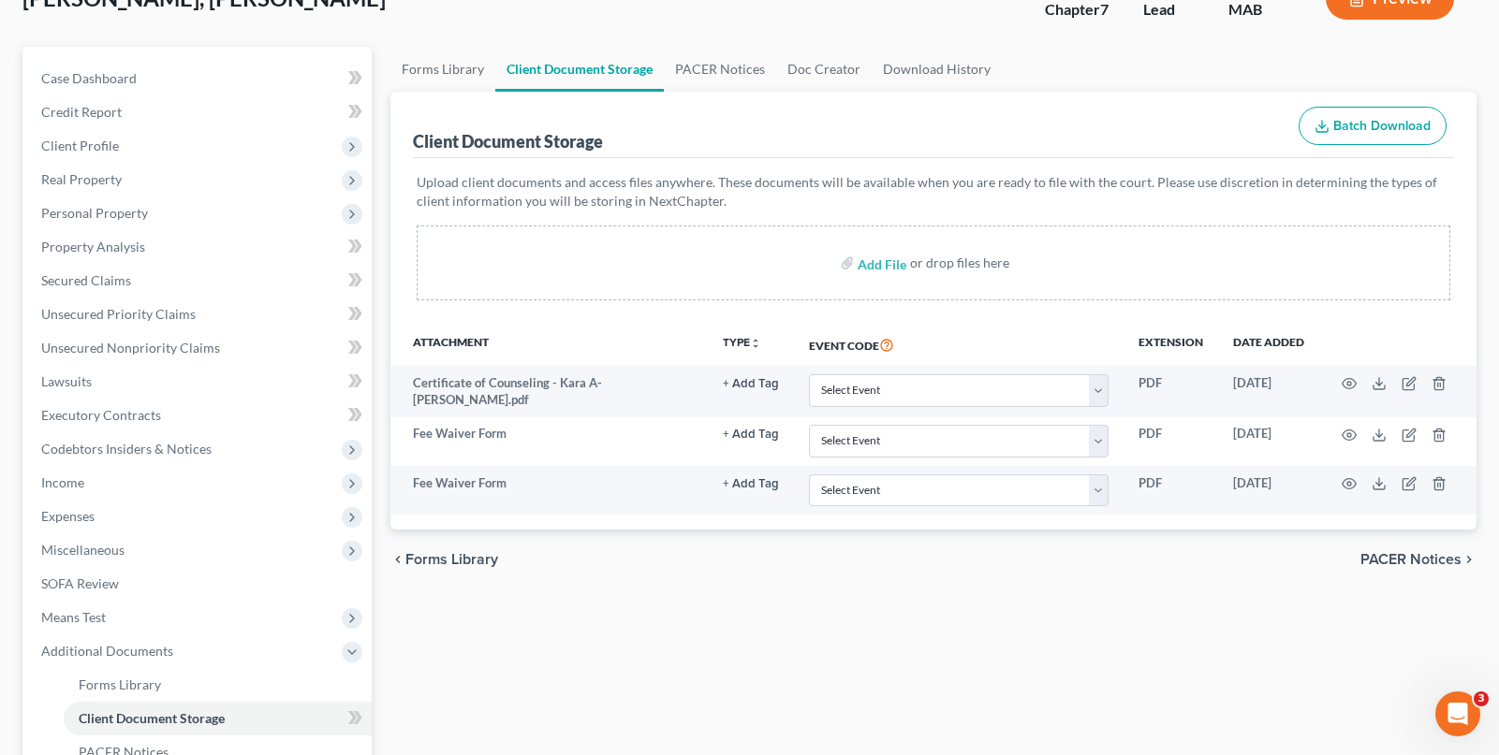
scroll to position [187, 0]
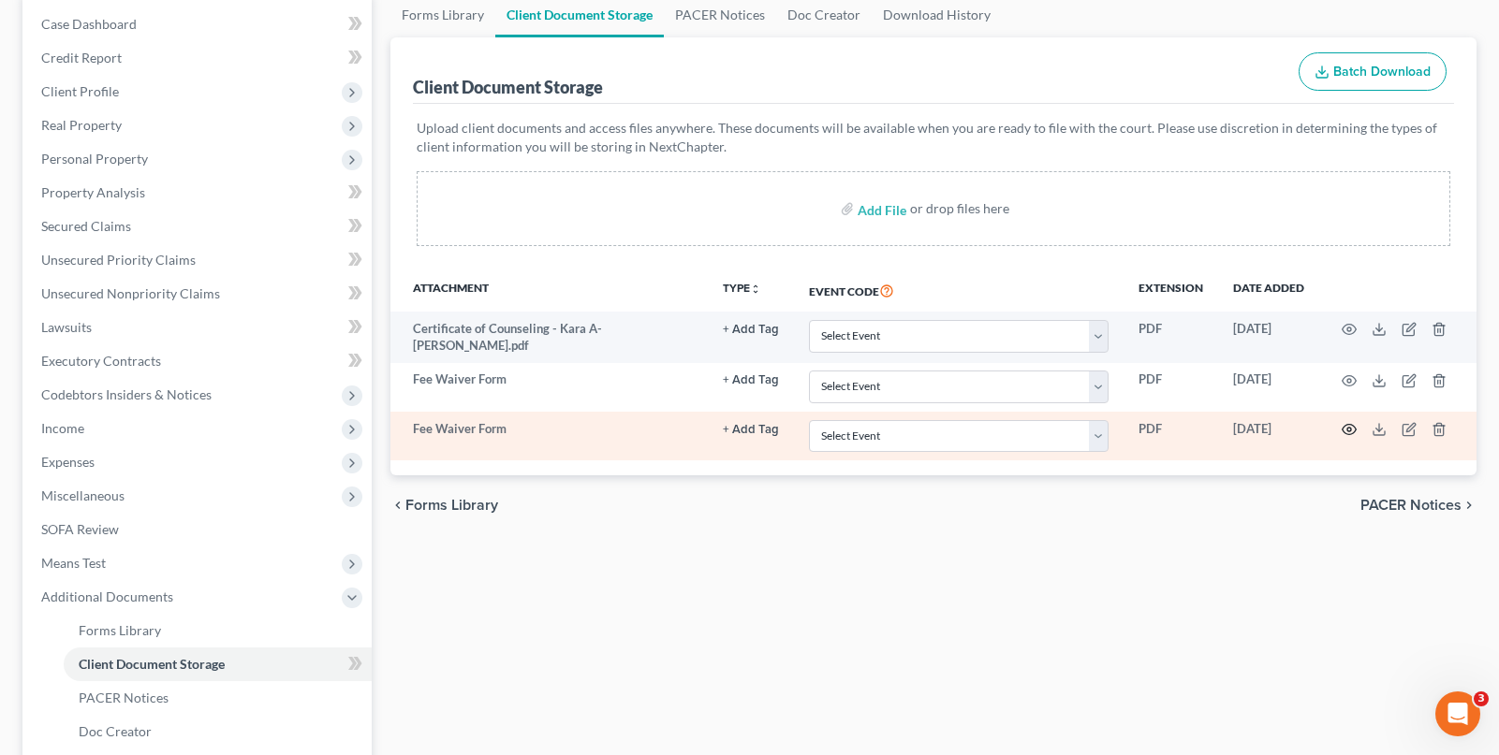
click at [1346, 426] on icon "button" at bounding box center [1349, 429] width 15 height 15
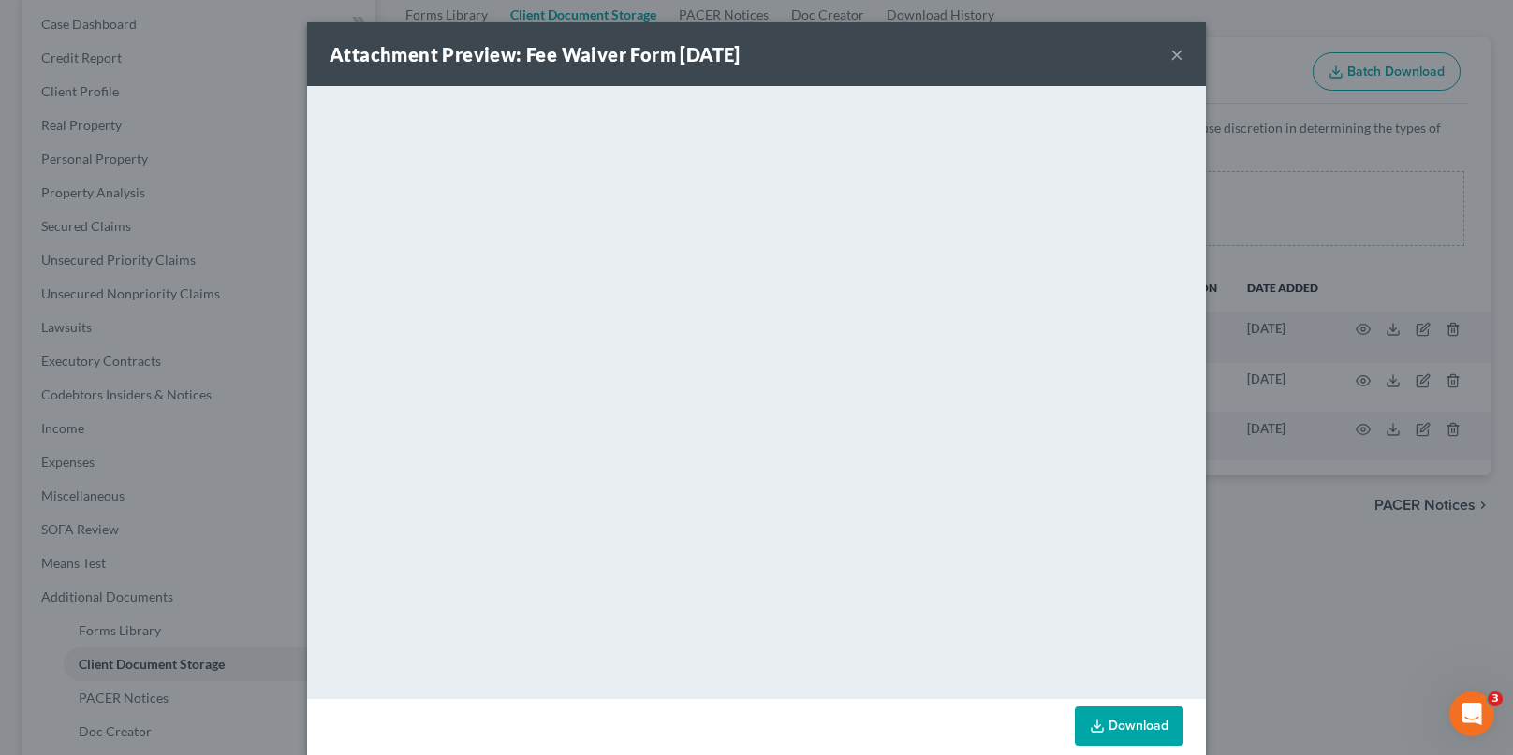
click at [1171, 51] on button "×" at bounding box center [1176, 54] width 13 height 22
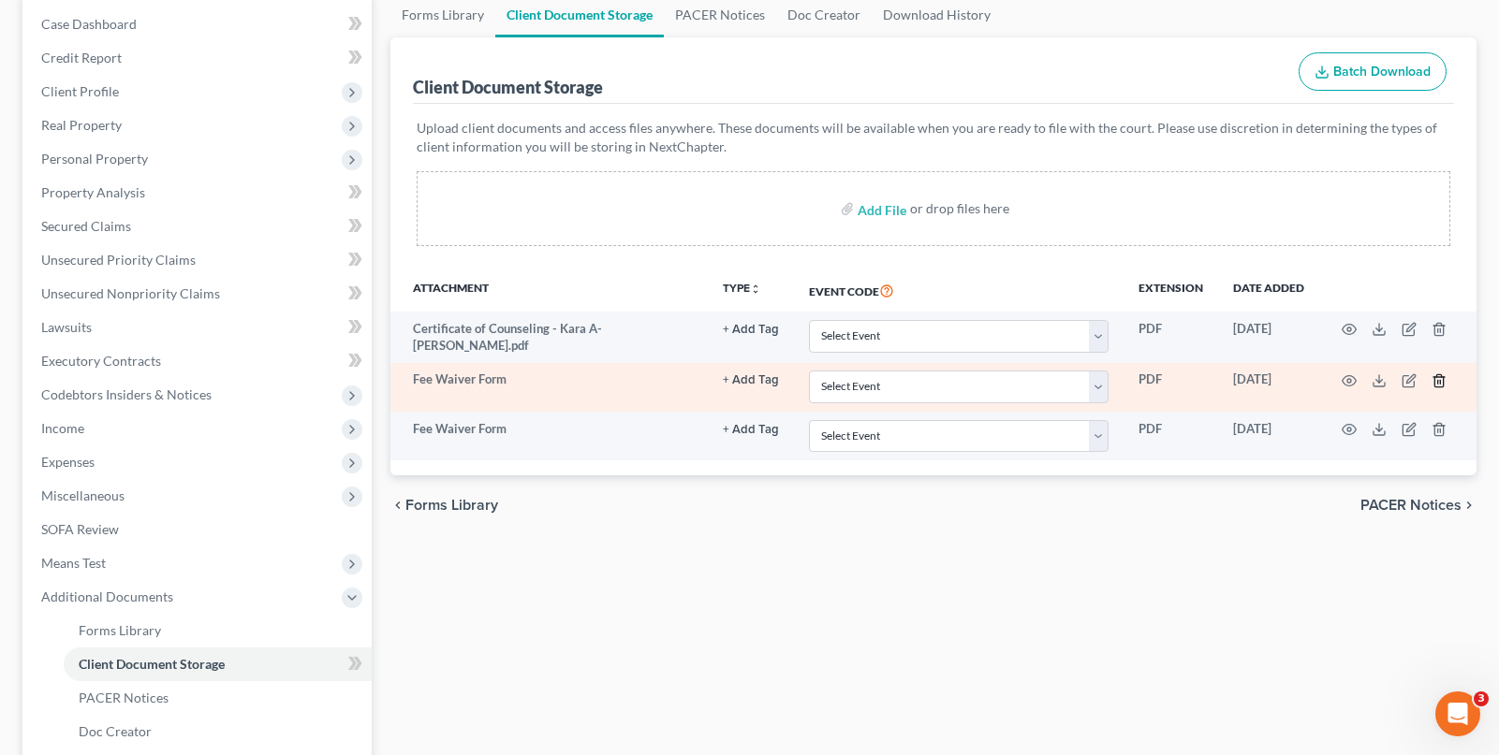
click at [1438, 380] on line "button" at bounding box center [1438, 382] width 0 height 4
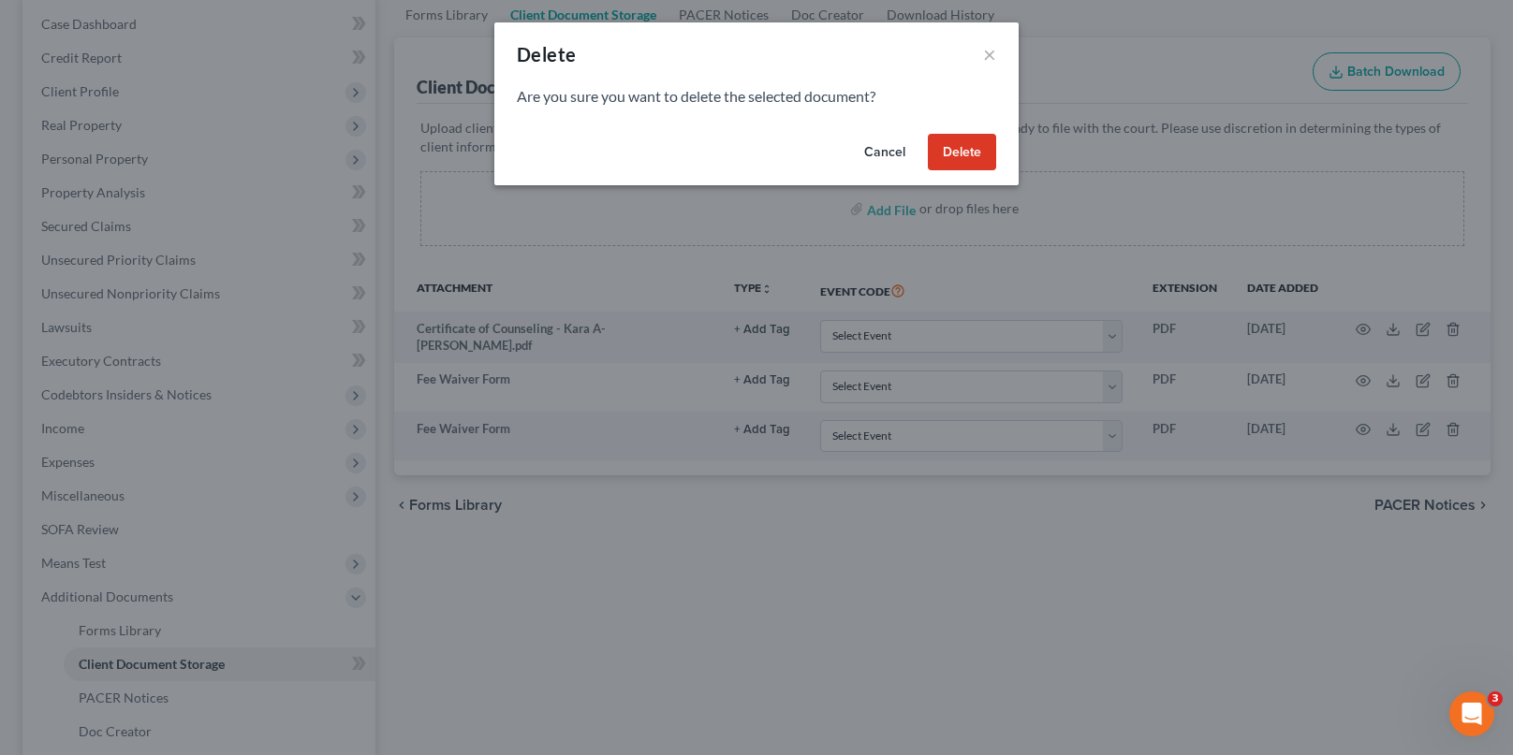
click at [950, 154] on button "Delete" at bounding box center [962, 152] width 68 height 37
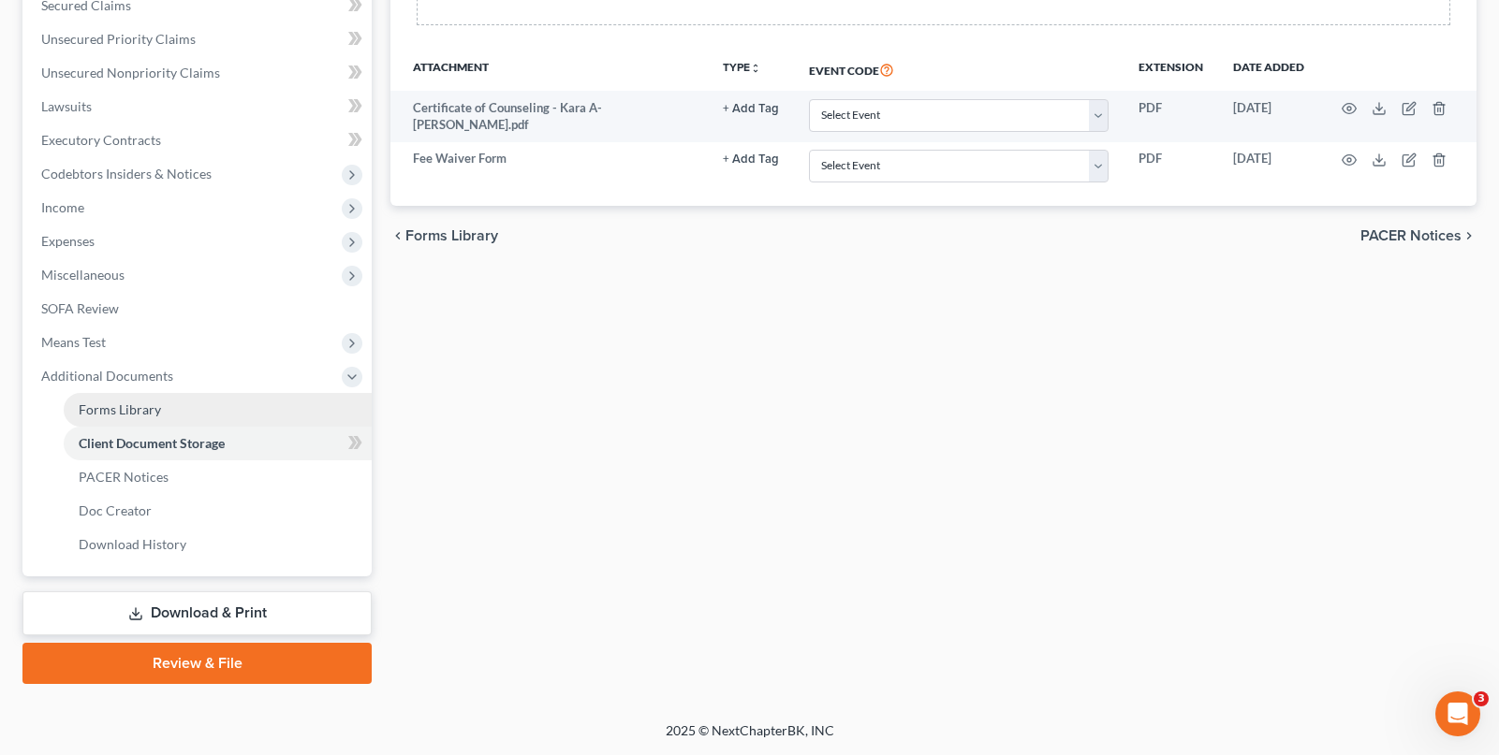
click at [139, 408] on span "Forms Library" at bounding box center [120, 410] width 82 height 16
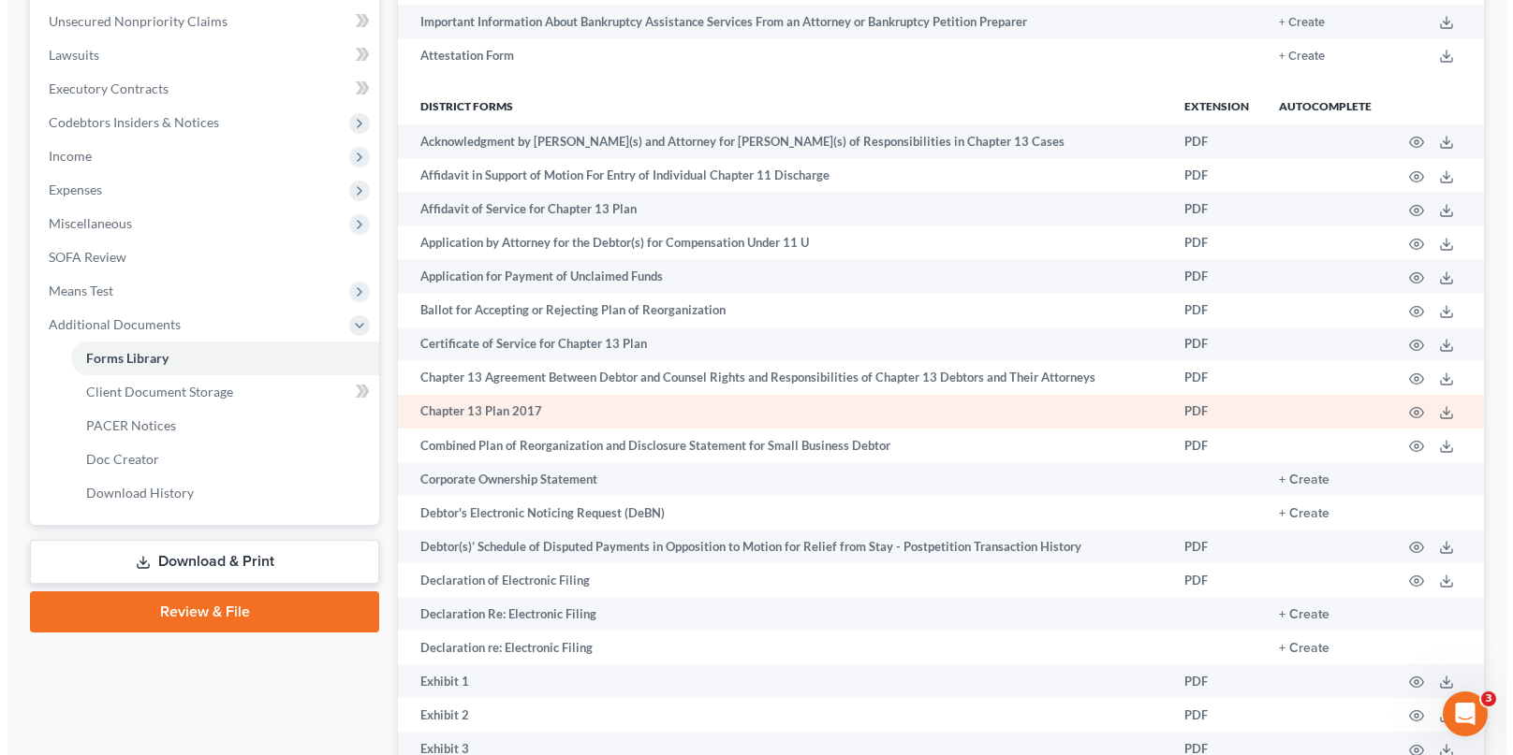
scroll to position [689, 0]
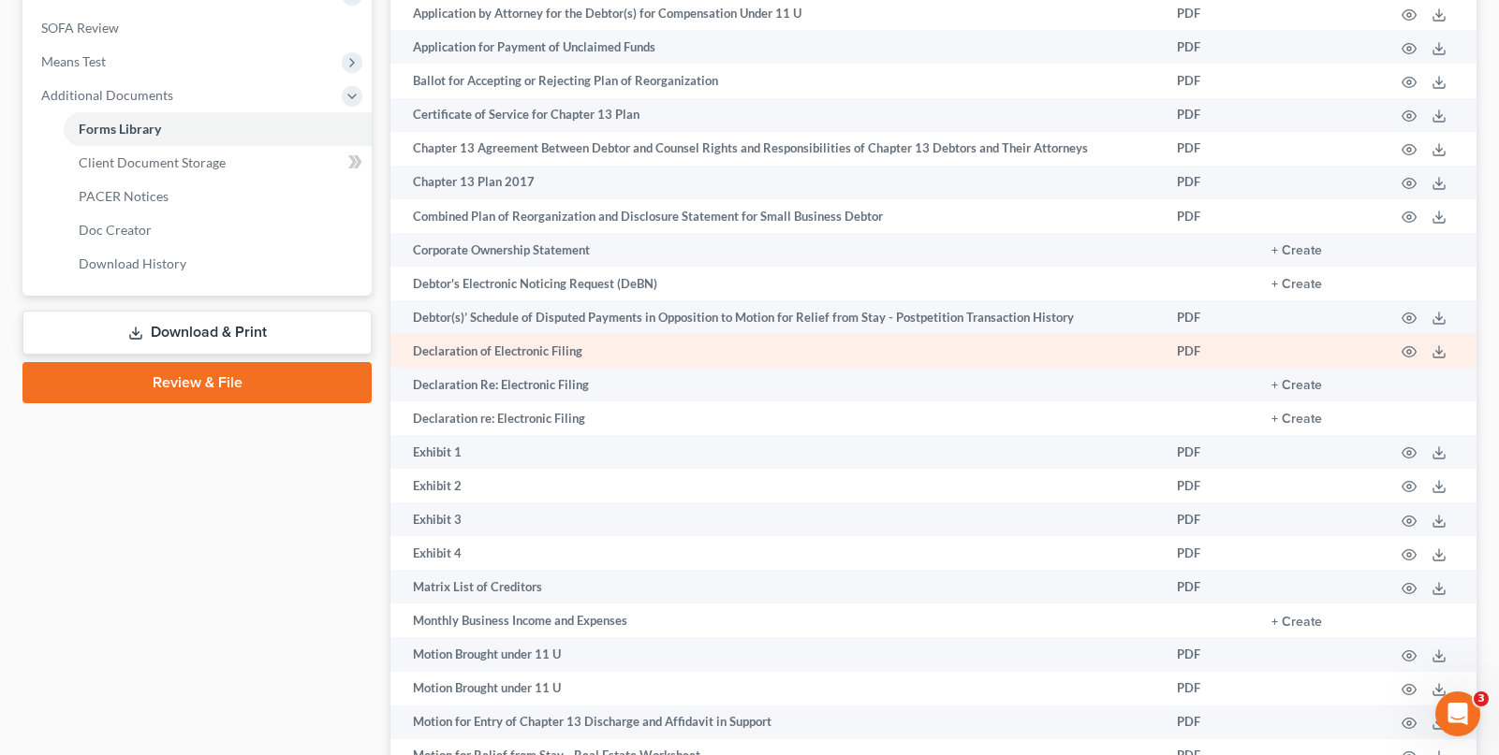
click at [562, 355] on td "Declaration of Electronic Filing" at bounding box center [775, 351] width 771 height 34
click at [1405, 351] on icon "button" at bounding box center [1408, 352] width 15 height 15
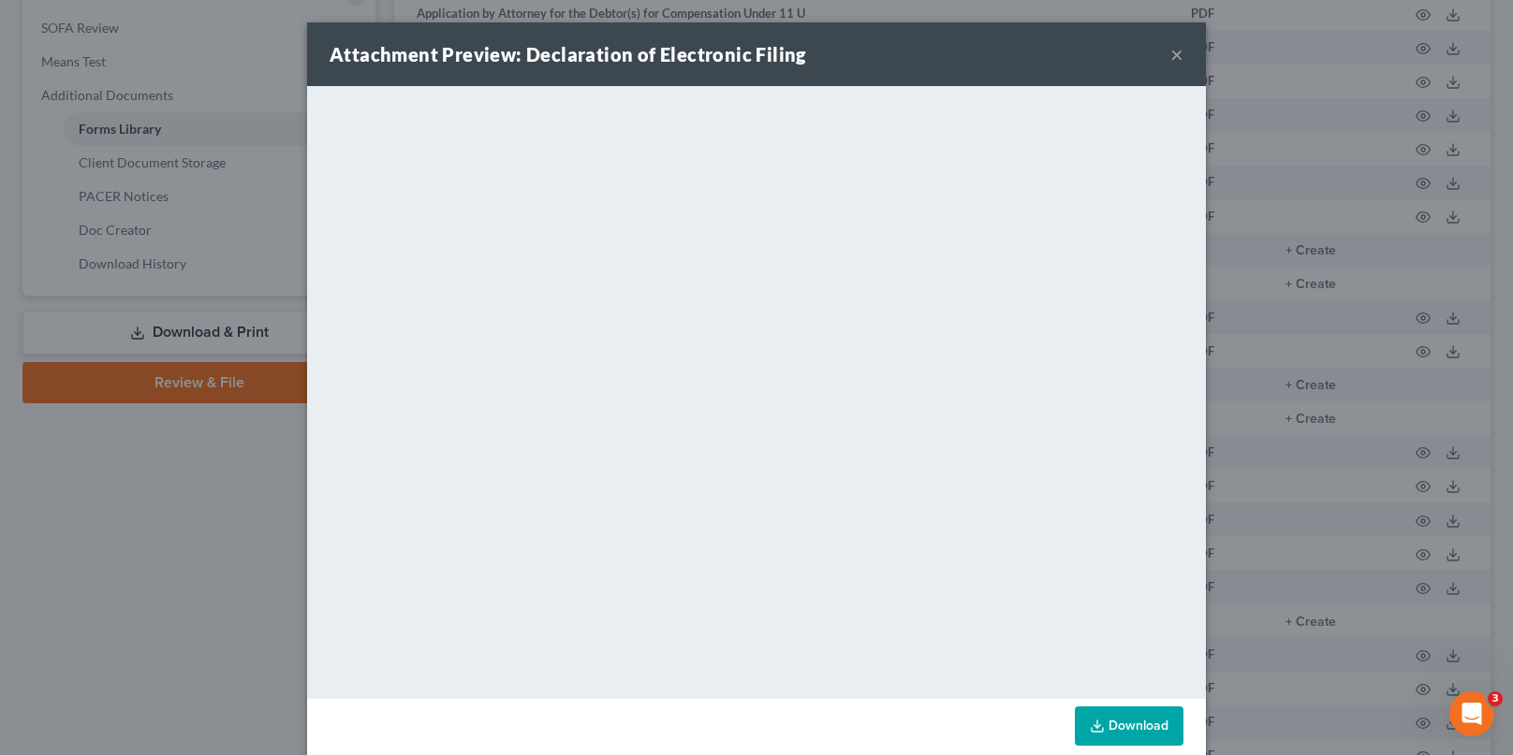
click at [1104, 720] on link "Download" at bounding box center [1129, 726] width 109 height 39
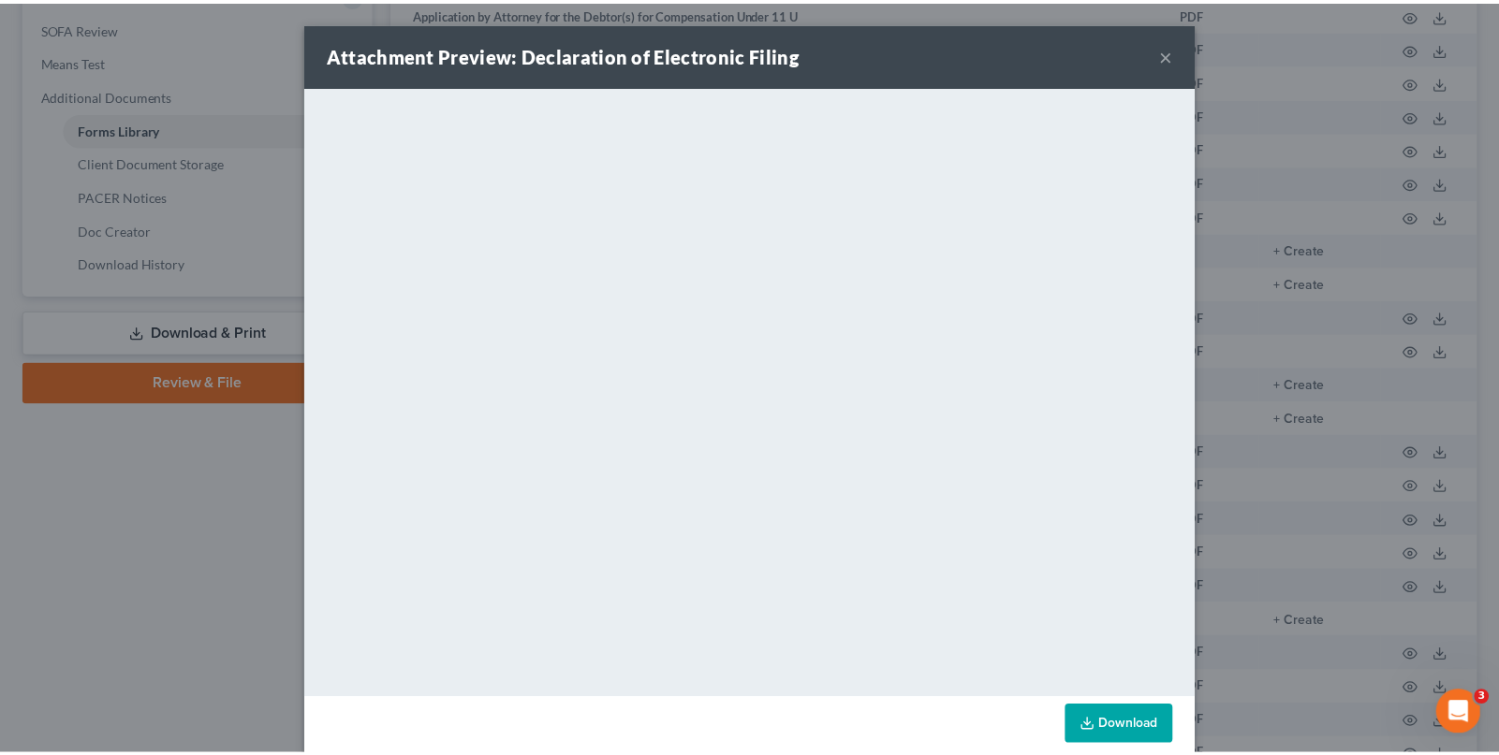
scroll to position [28, 0]
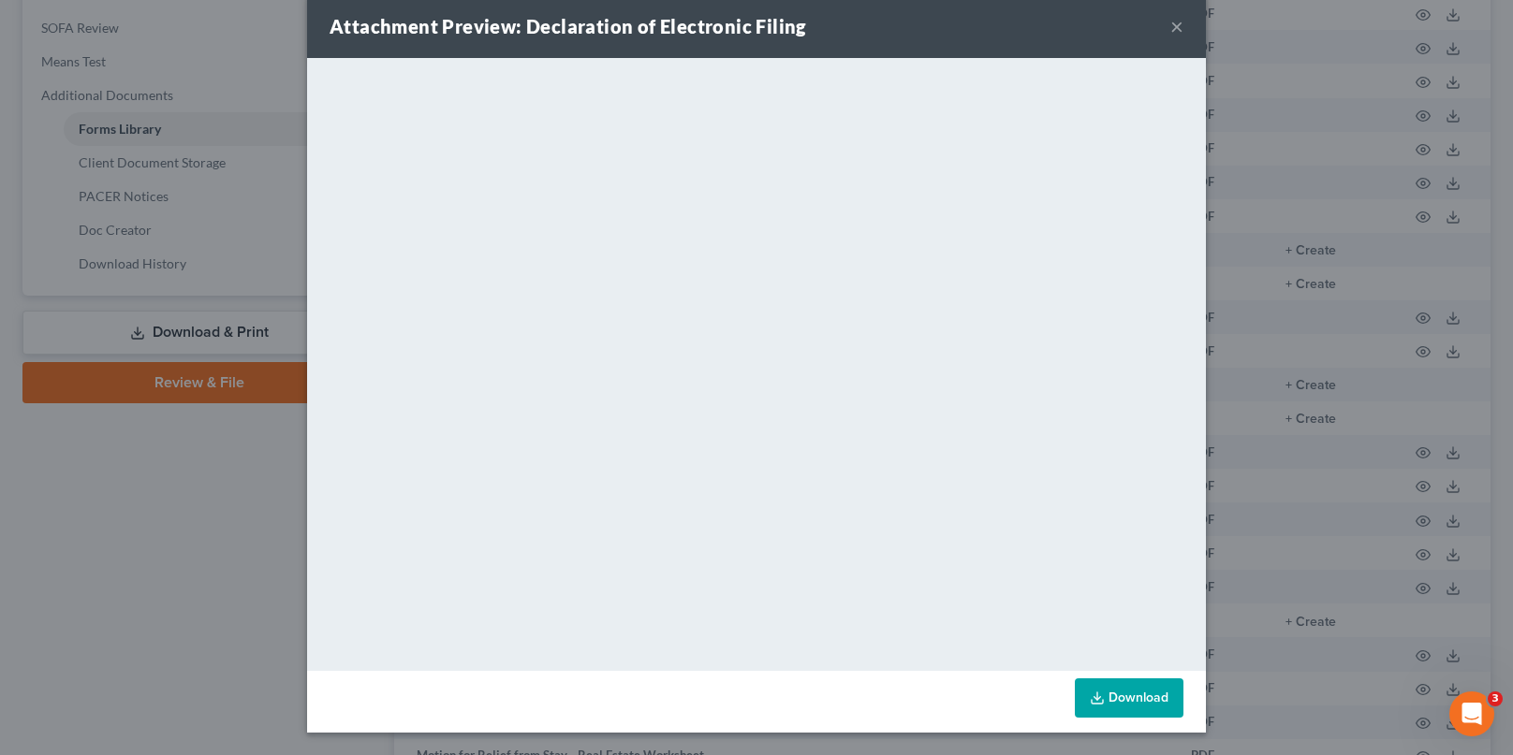
click at [1133, 708] on link "Download" at bounding box center [1129, 698] width 109 height 39
click at [1178, 20] on div "Attachment Preview: Declaration of Electronic Filing ×" at bounding box center [756, 26] width 899 height 64
click at [1172, 19] on button "×" at bounding box center [1176, 26] width 13 height 22
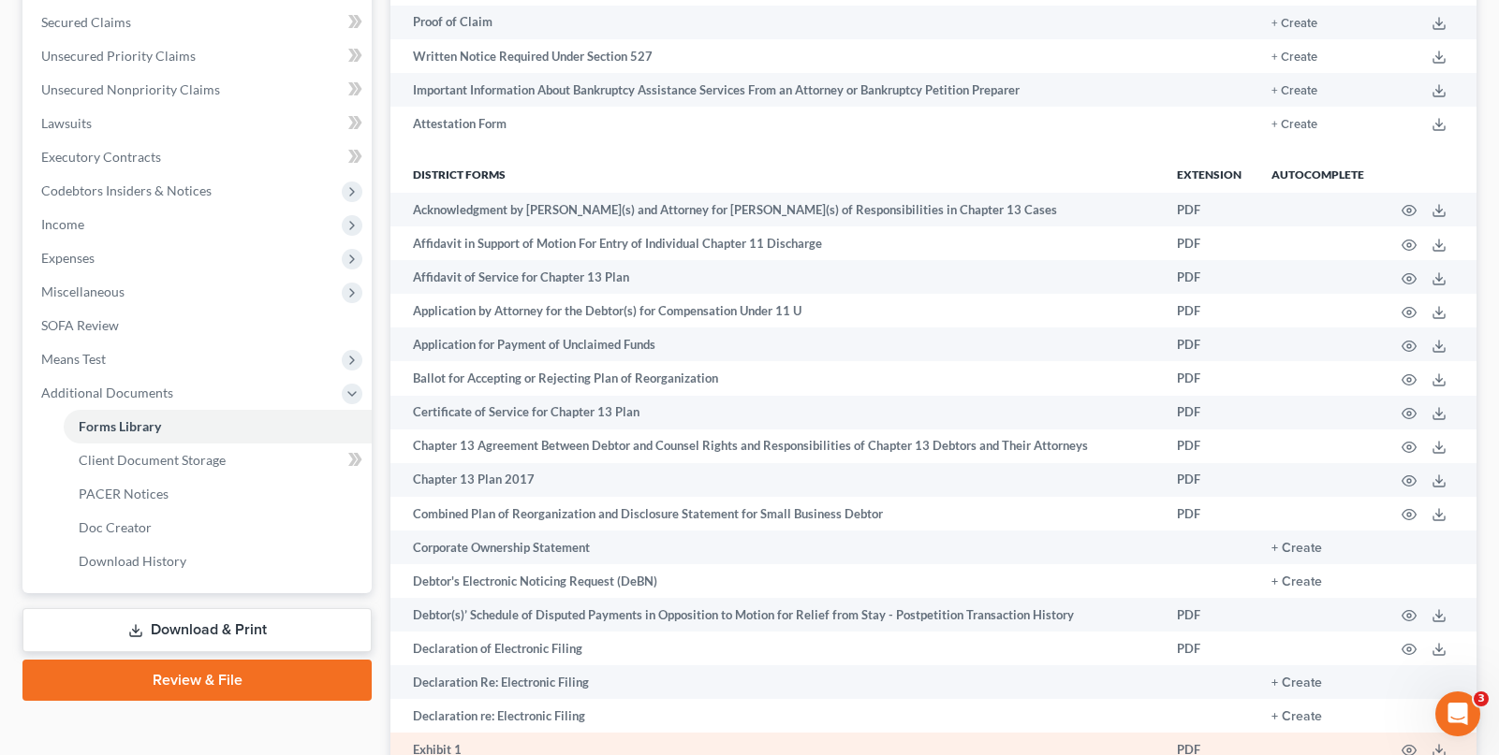
scroll to position [689, 0]
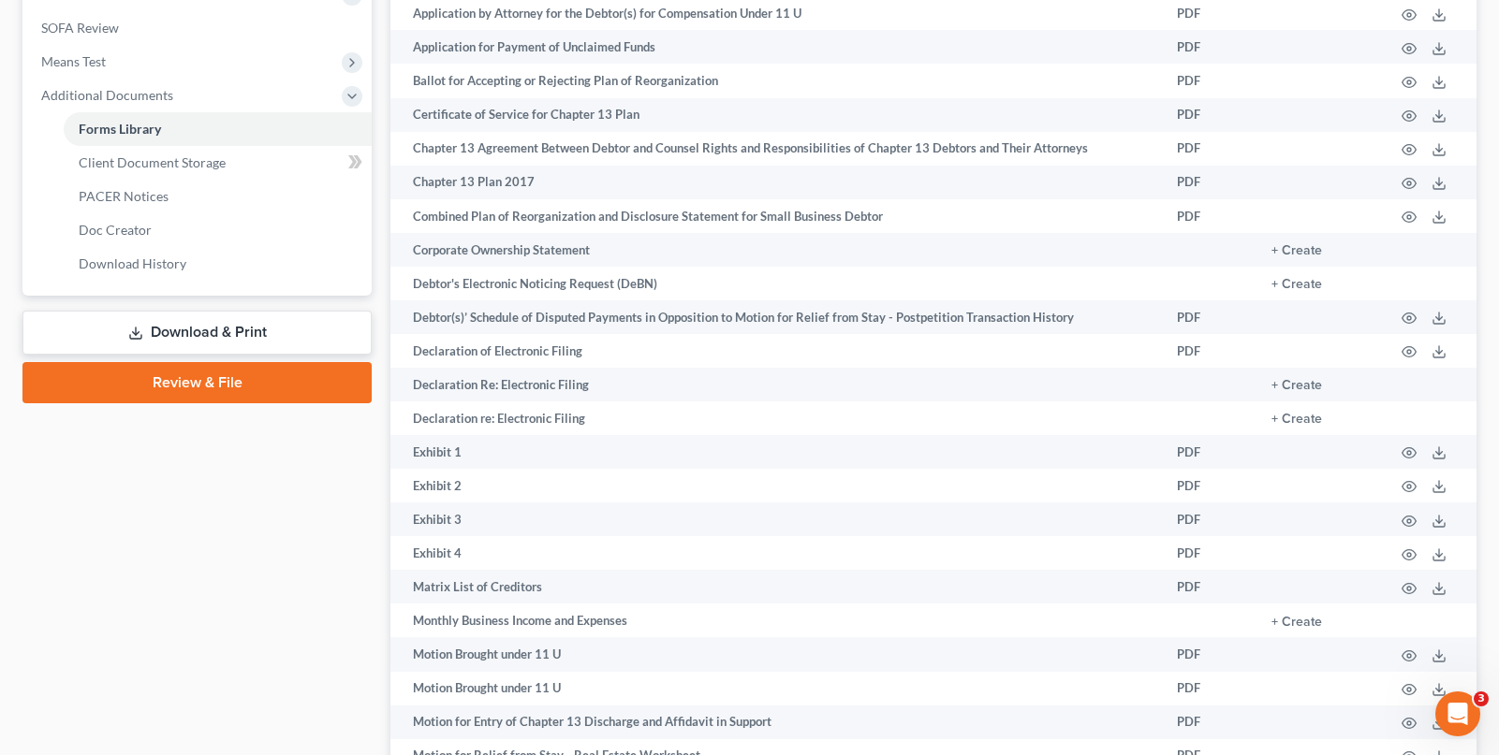
click at [221, 309] on div "Case Dashboard Payments Invoices Payments Payments Credit Report Client Profile" at bounding box center [197, 494] width 368 height 2006
click at [217, 329] on link "Download & Print" at bounding box center [196, 333] width 349 height 44
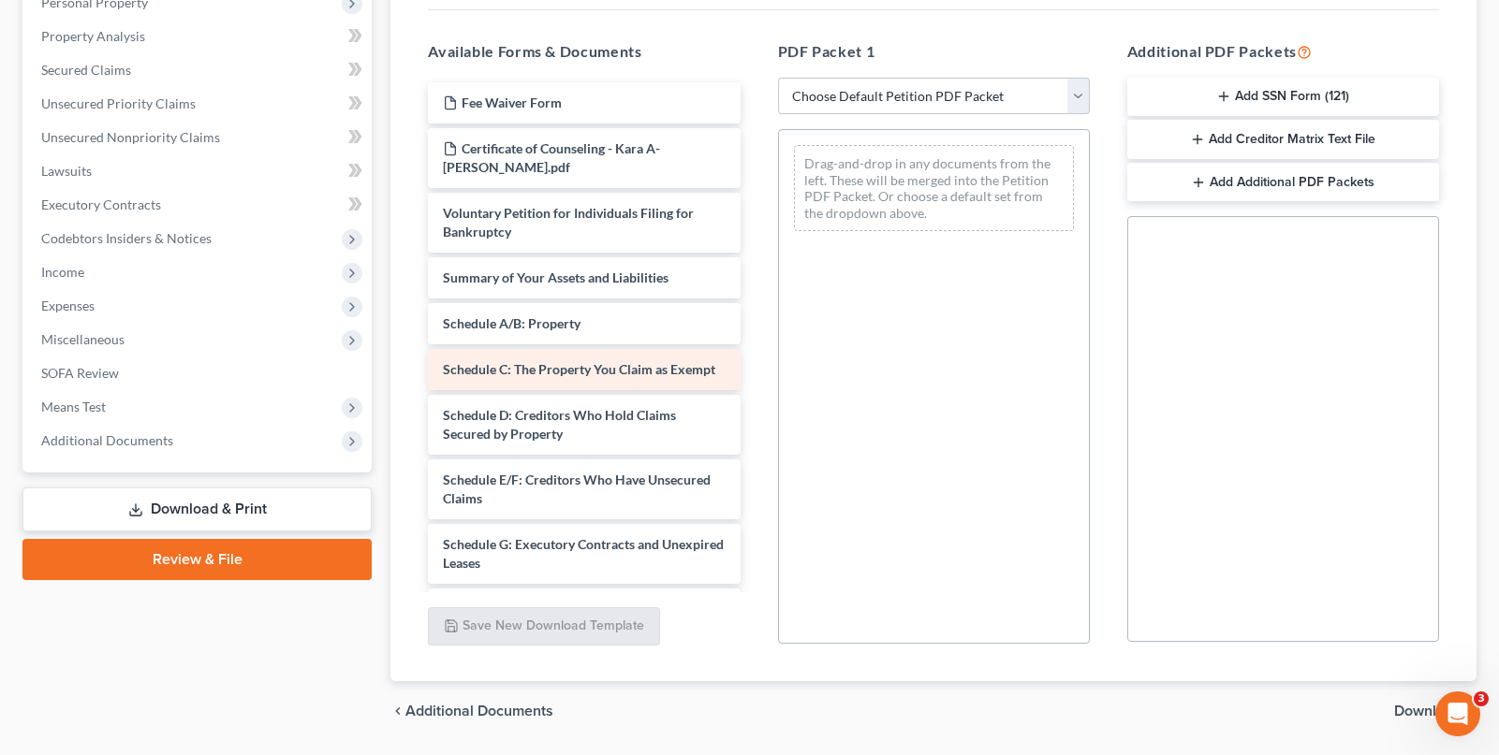
scroll to position [401, 0]
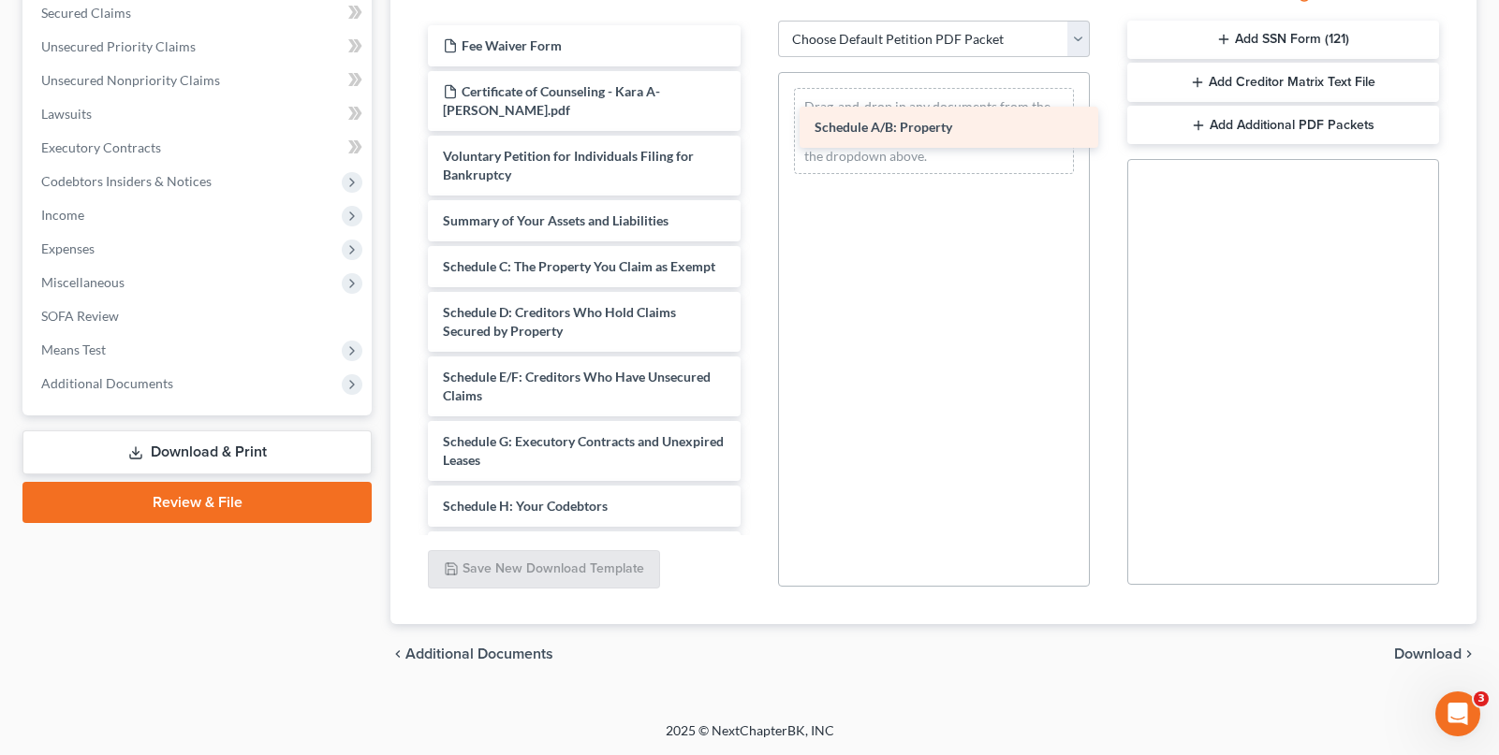
drag, startPoint x: 558, startPoint y: 260, endPoint x: 931, endPoint y: 120, distance: 398.2
click at [755, 120] on div "Schedule A/B: Property Fee Waiver Form Certificate of Counseling - Kara A- Boni…" at bounding box center [584, 552] width 342 height 1054
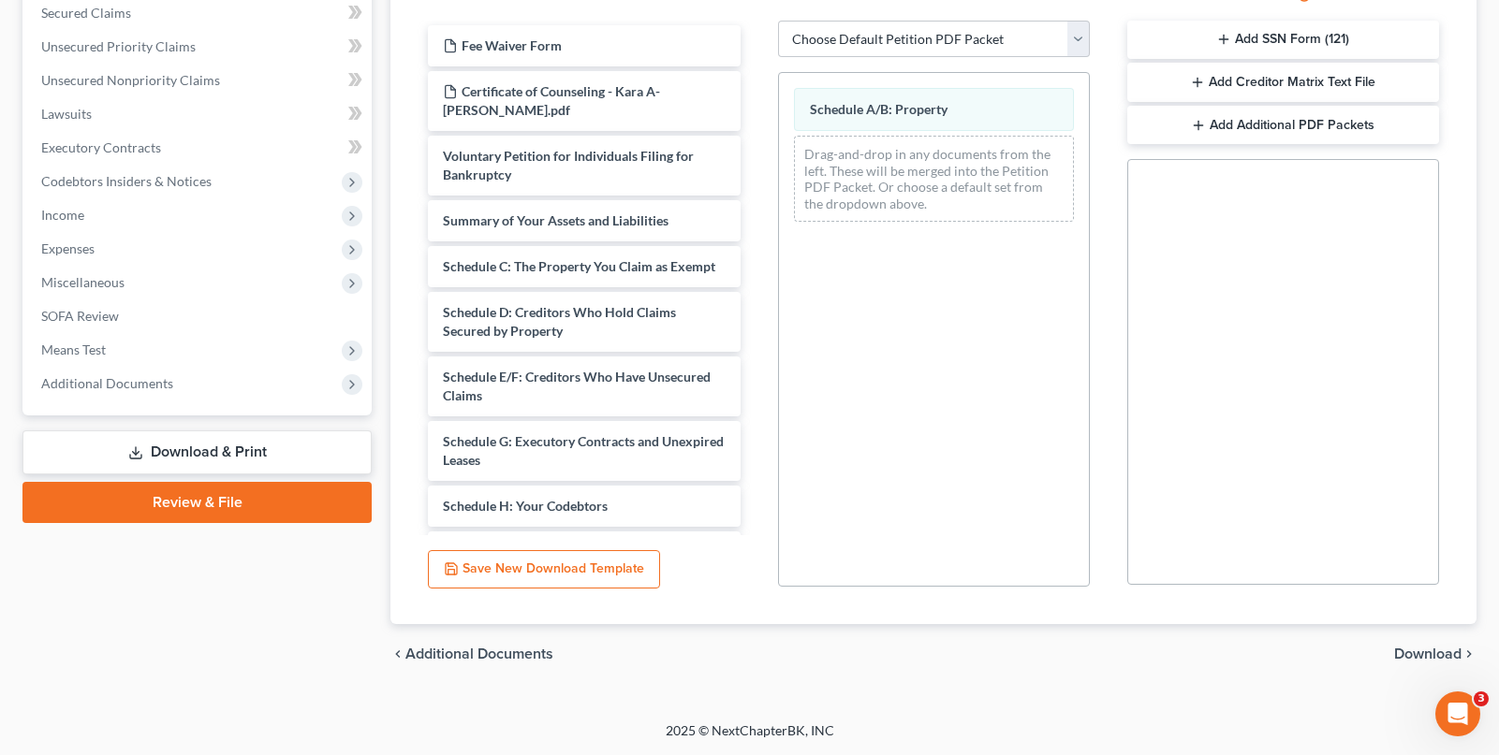
click at [1410, 658] on span "Download" at bounding box center [1427, 654] width 67 height 15
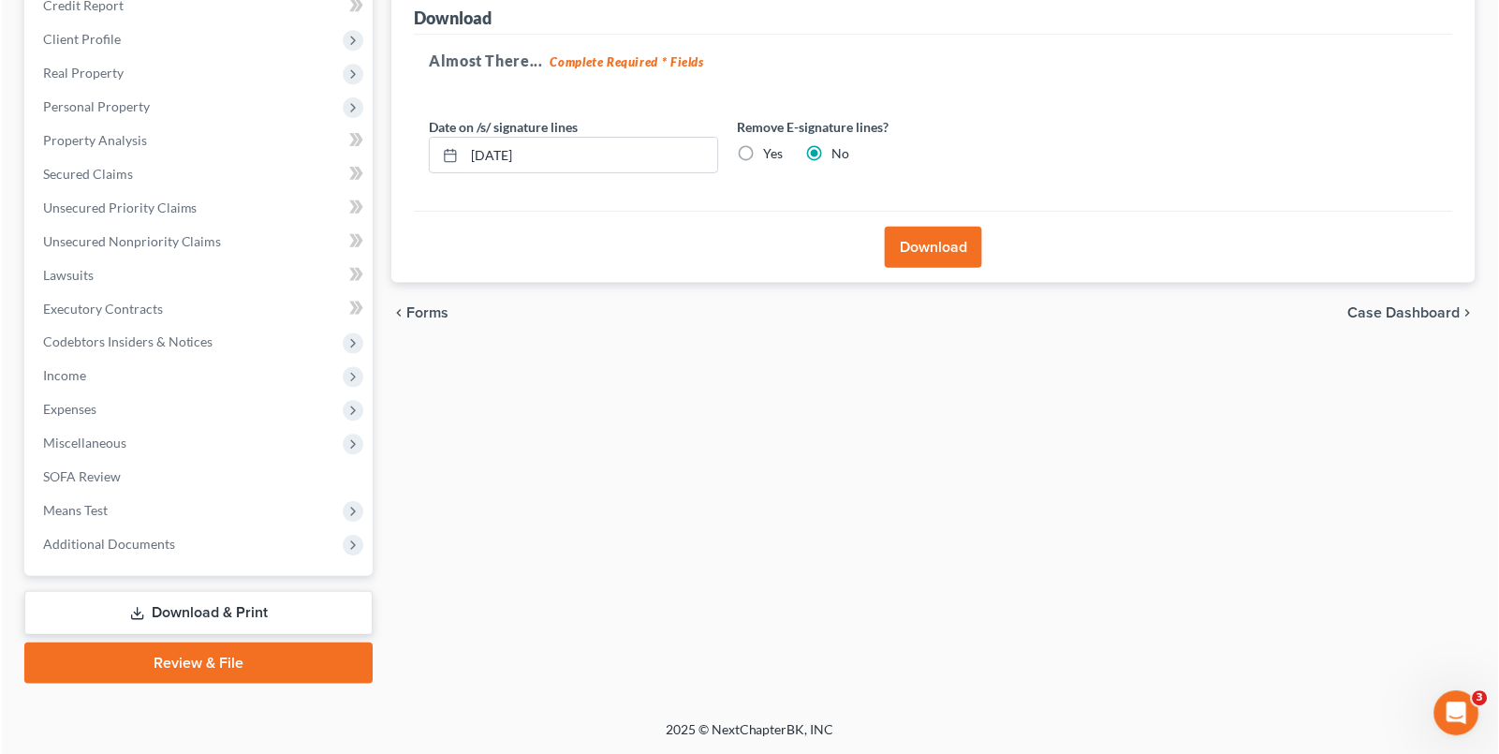
scroll to position [240, 0]
click at [940, 252] on button "Download" at bounding box center [933, 247] width 97 height 41
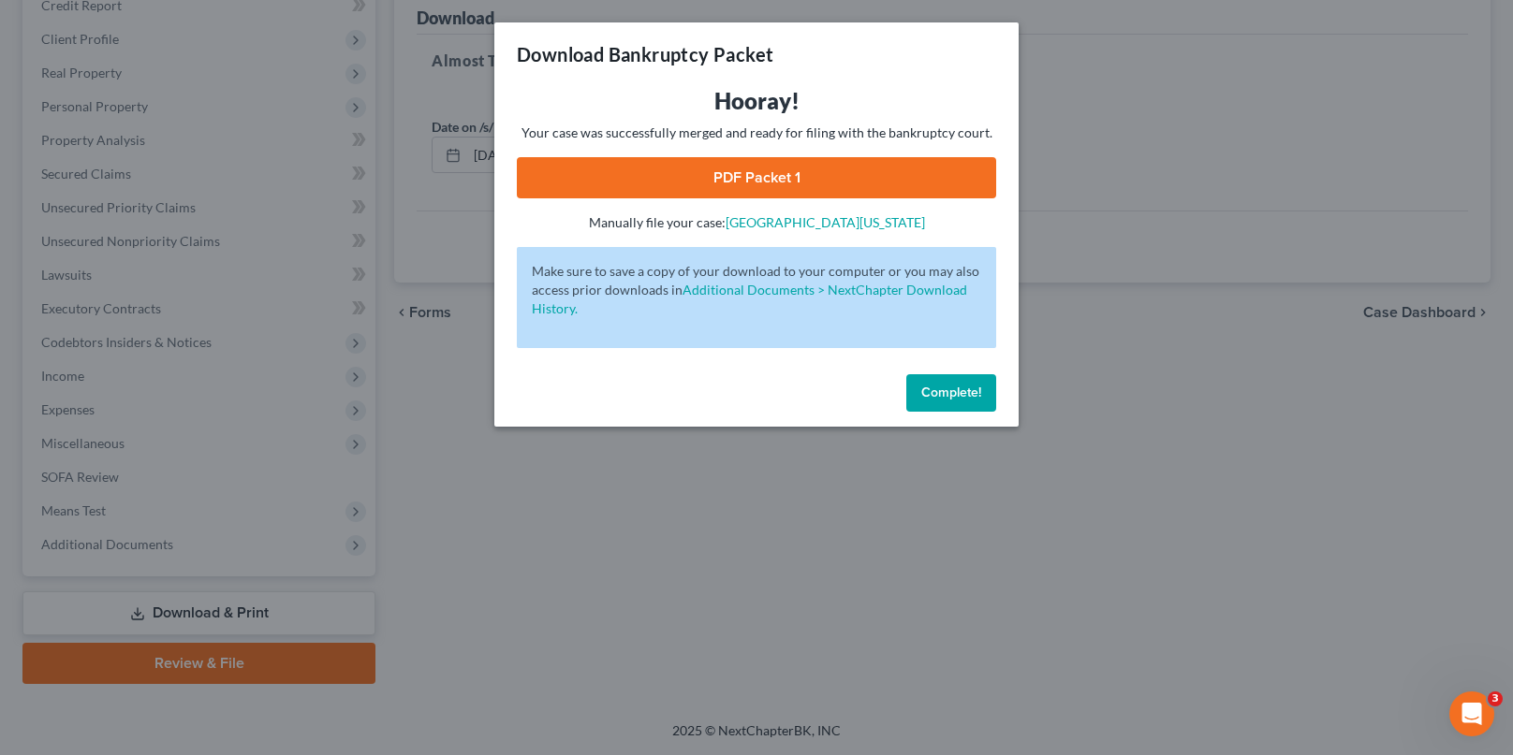
click at [839, 189] on link "PDF Packet 1" at bounding box center [756, 177] width 479 height 41
click at [943, 393] on span "Complete!" at bounding box center [951, 393] width 60 height 16
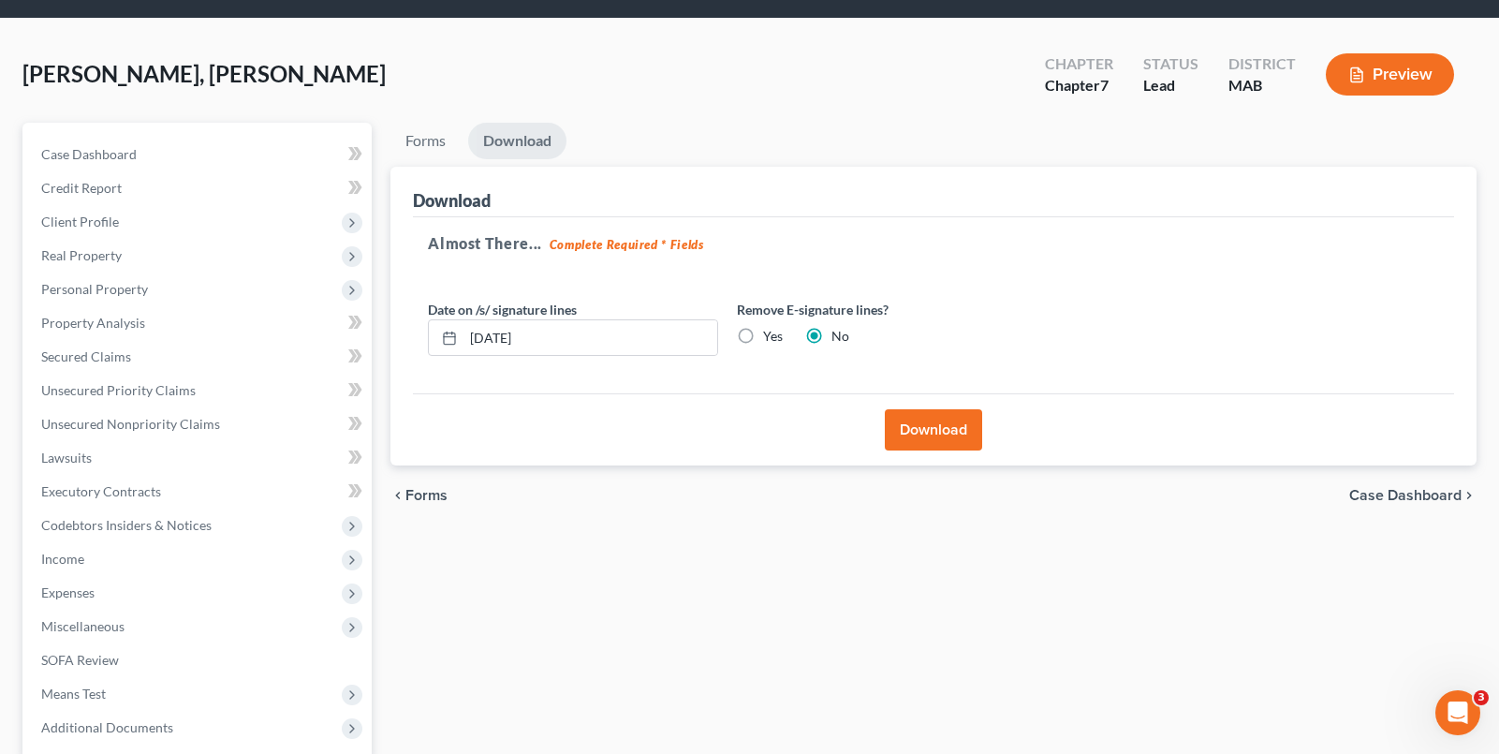
scroll to position [242, 0]
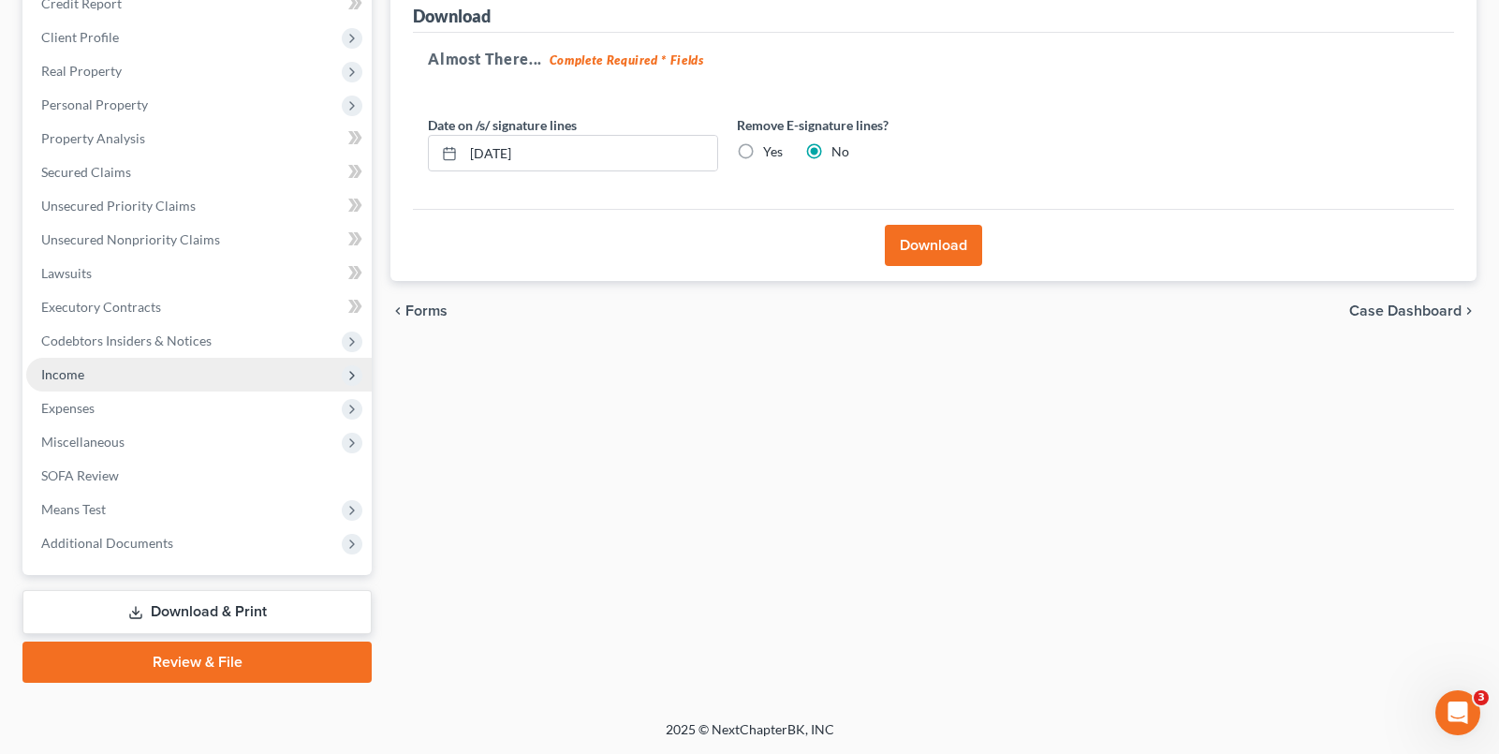
click at [155, 386] on span "Income" at bounding box center [198, 375] width 345 height 34
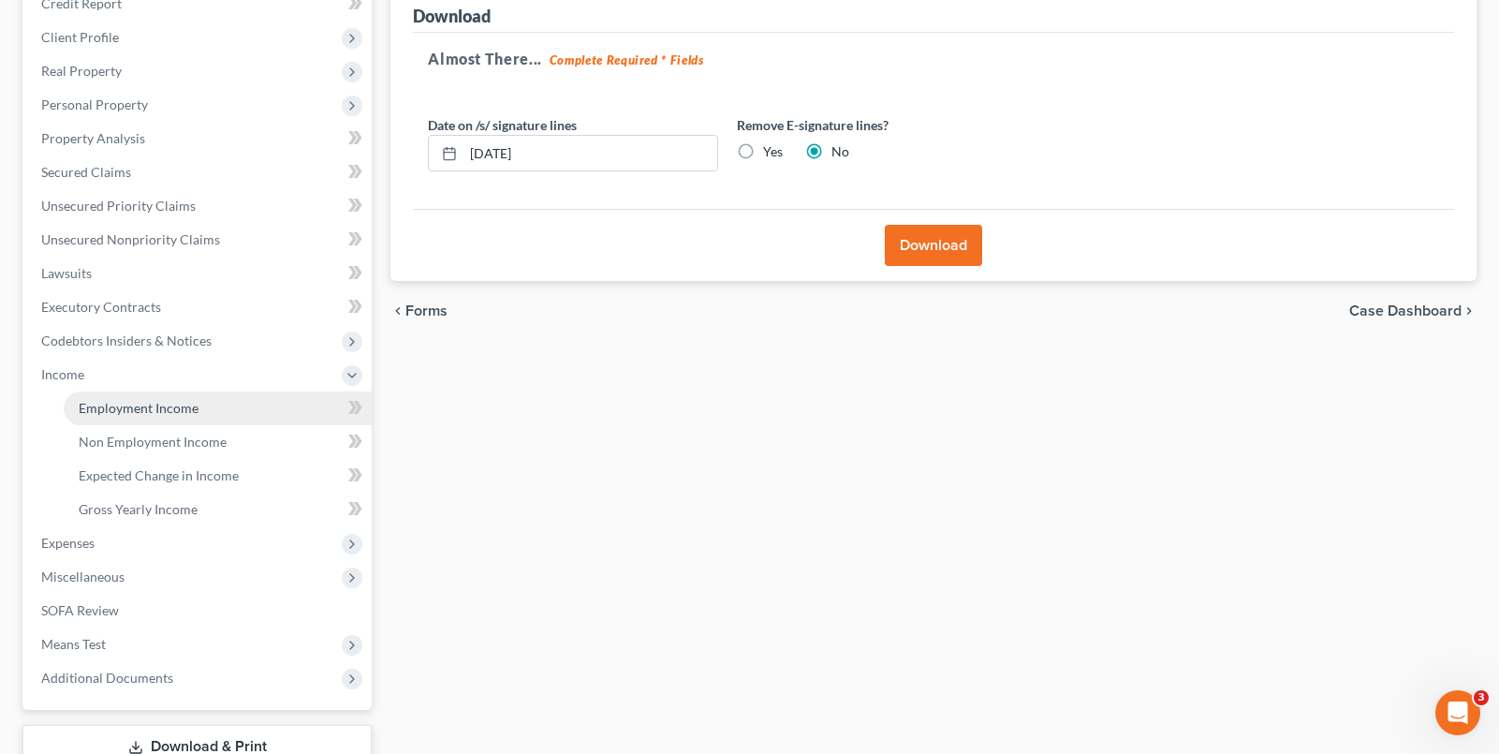
click at [181, 408] on span "Employment Income" at bounding box center [139, 408] width 120 height 16
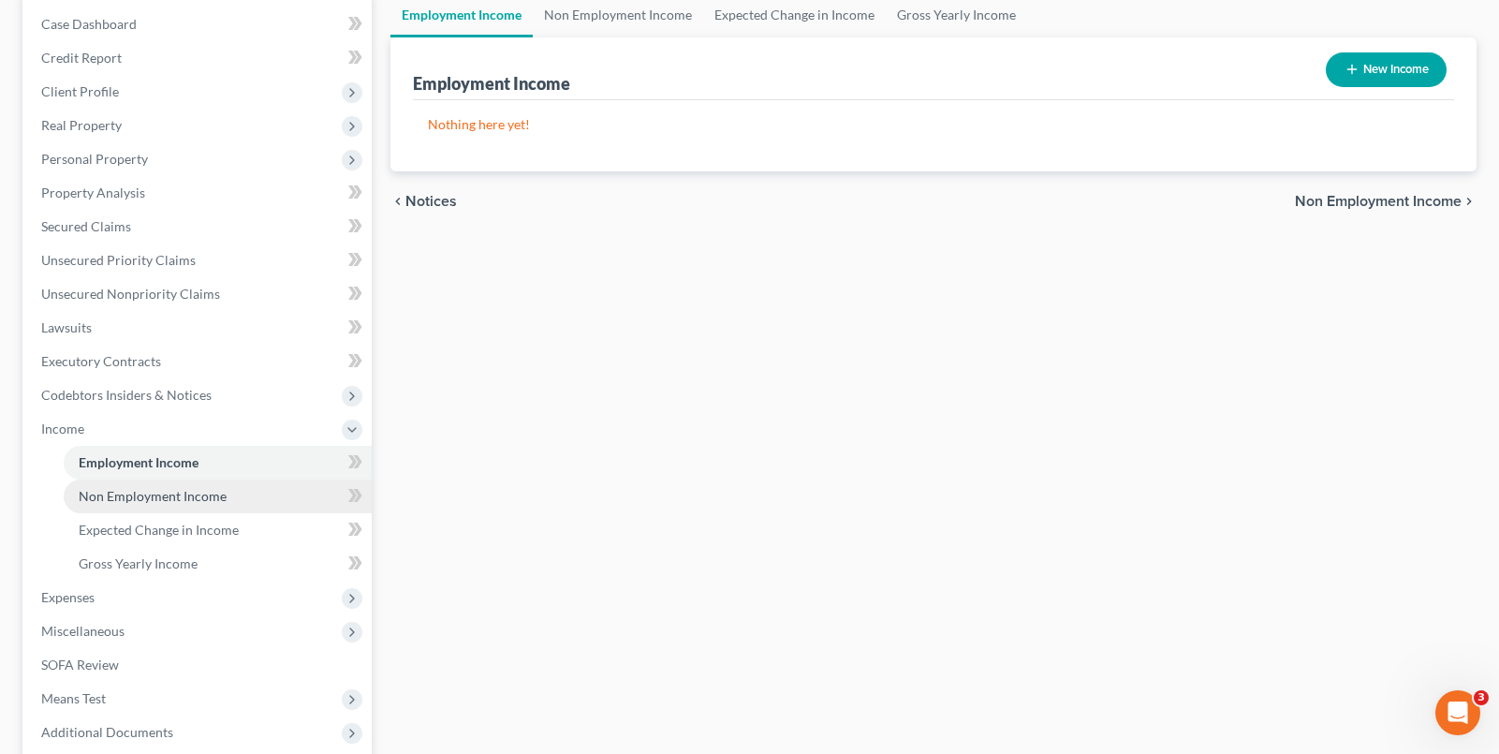
click at [203, 497] on span "Non Employment Income" at bounding box center [153, 496] width 148 height 16
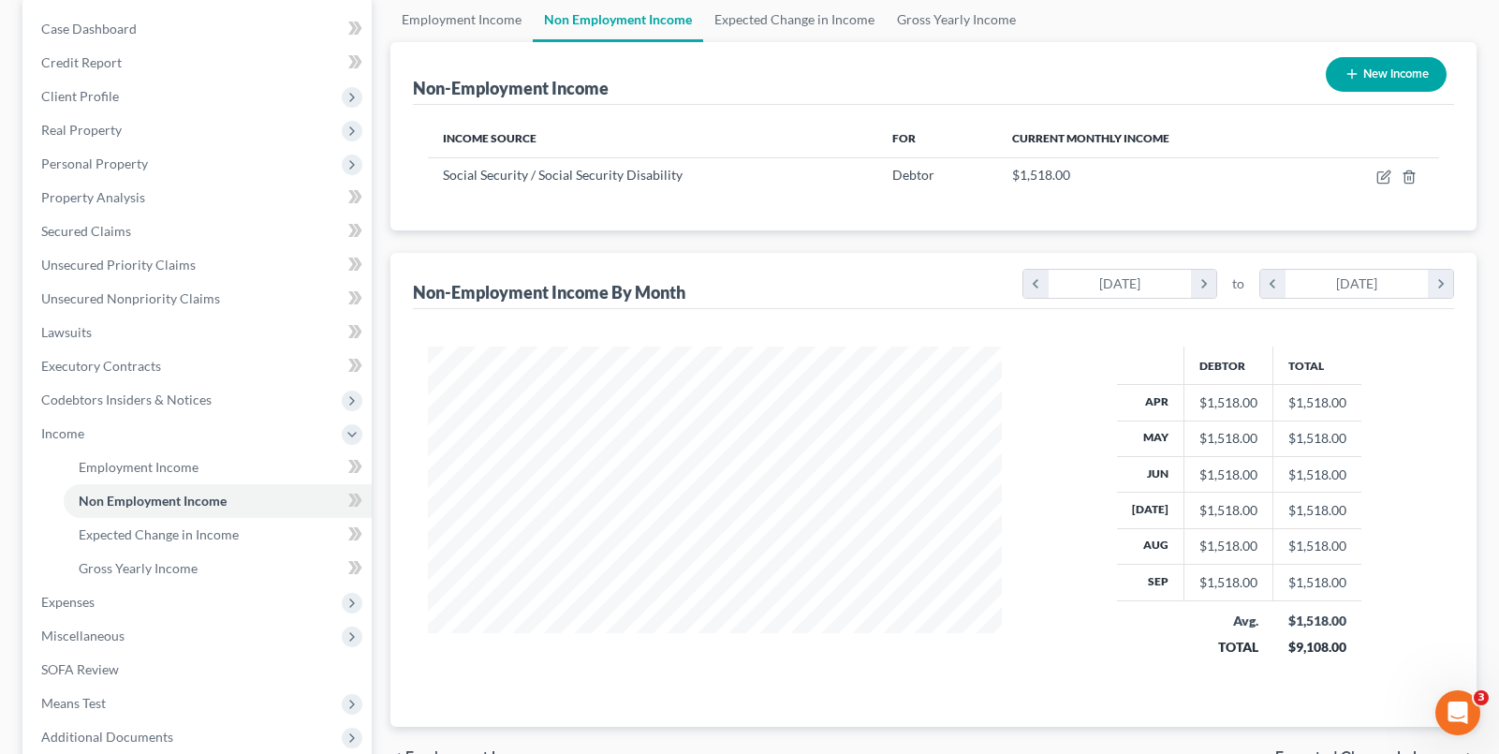
scroll to position [187, 0]
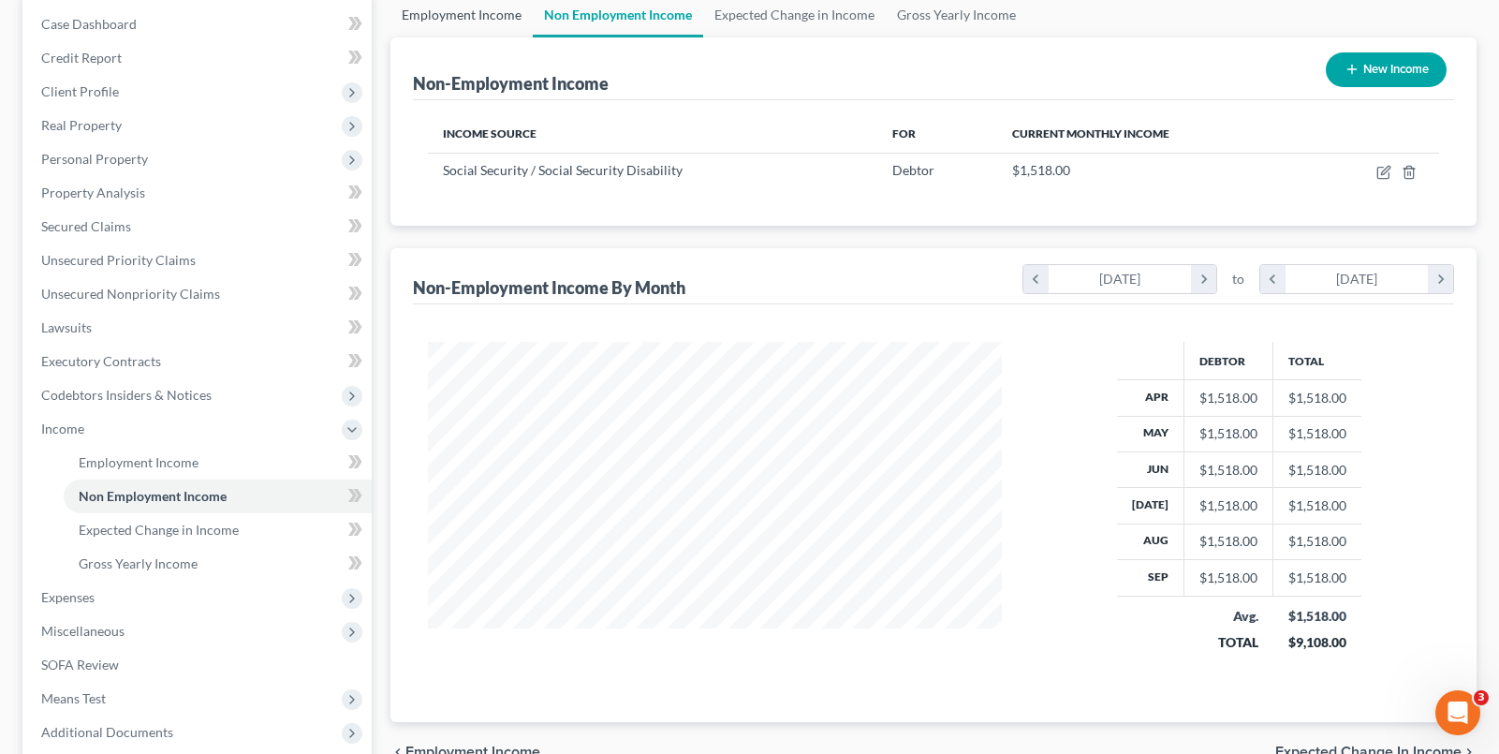
click at [459, 19] on link "Employment Income" at bounding box center [461, 15] width 142 height 45
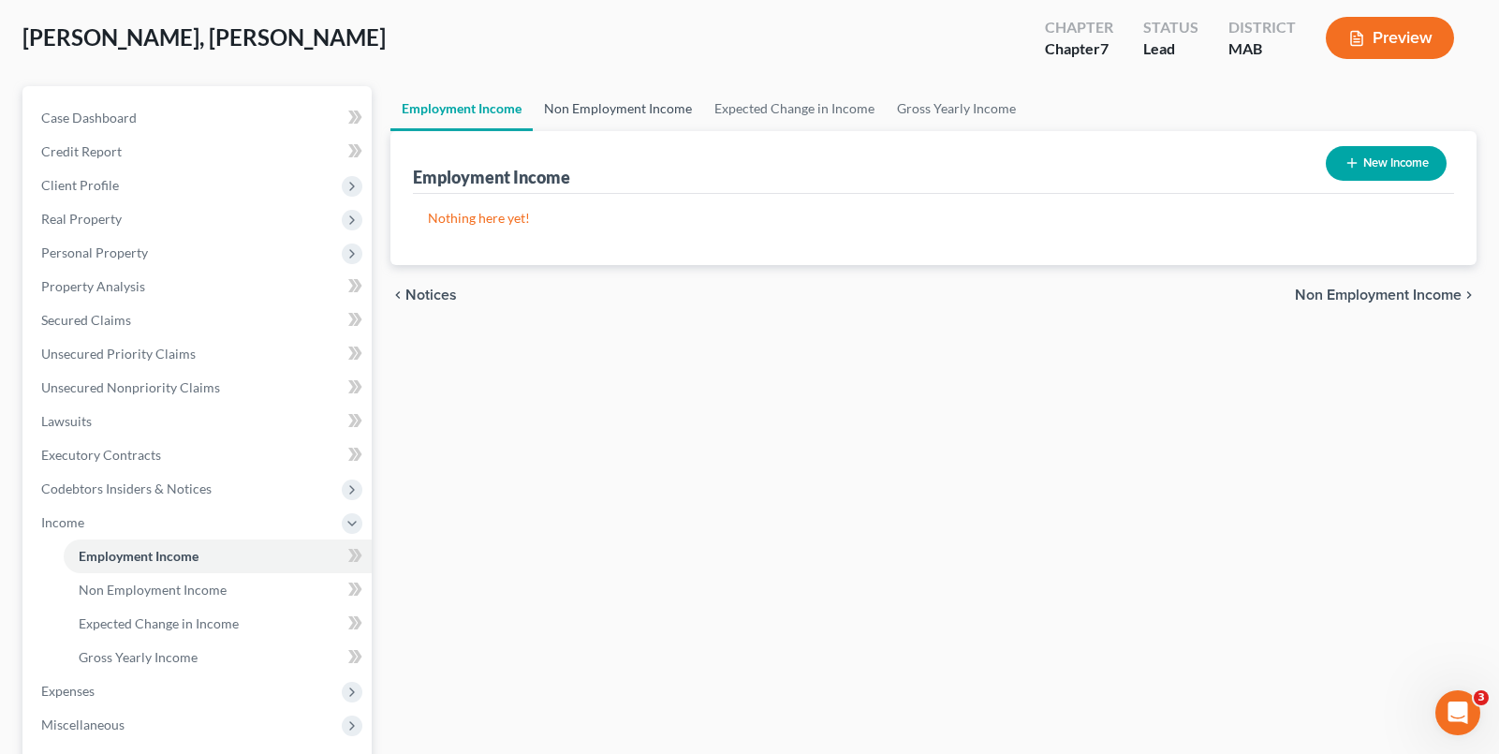
click at [594, 119] on link "Non Employment Income" at bounding box center [618, 108] width 170 height 45
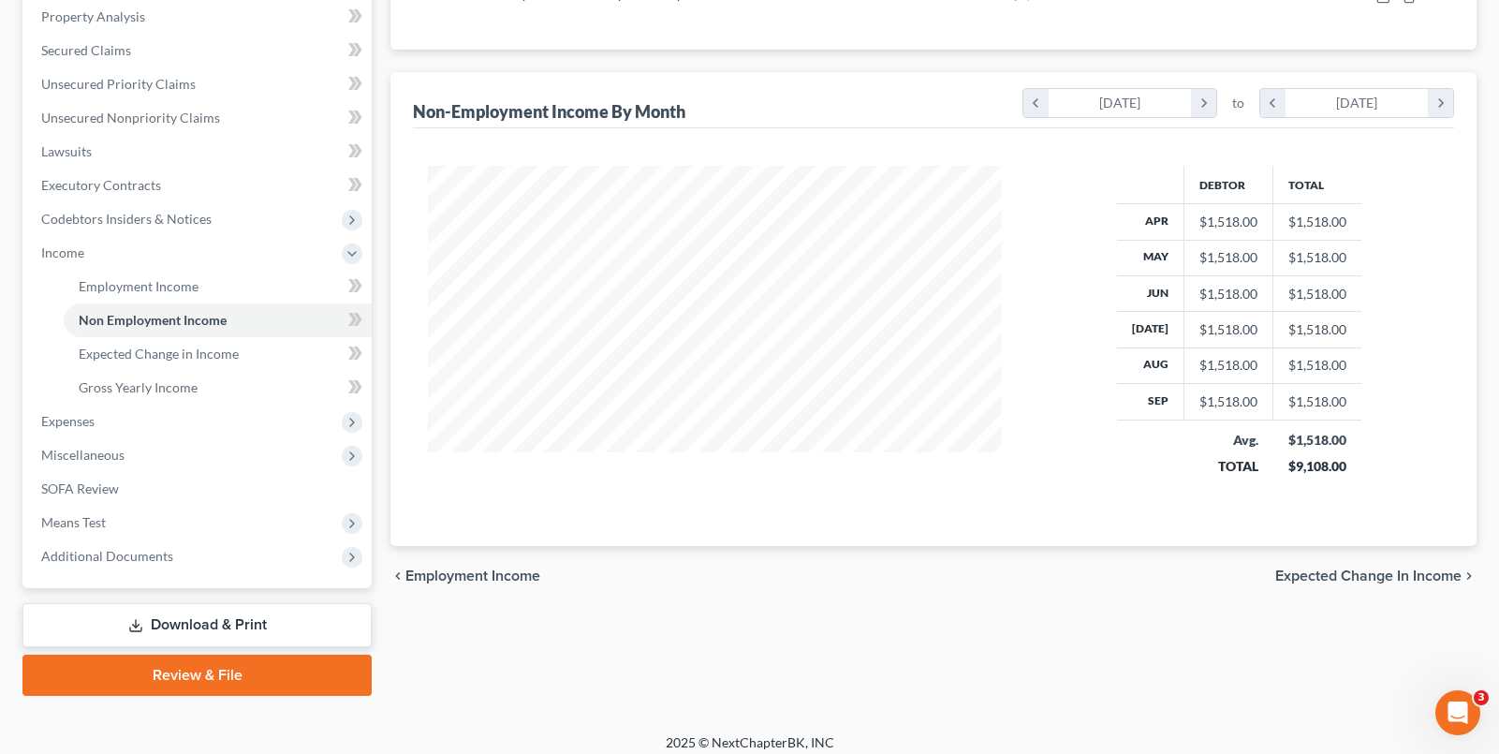
scroll to position [376, 0]
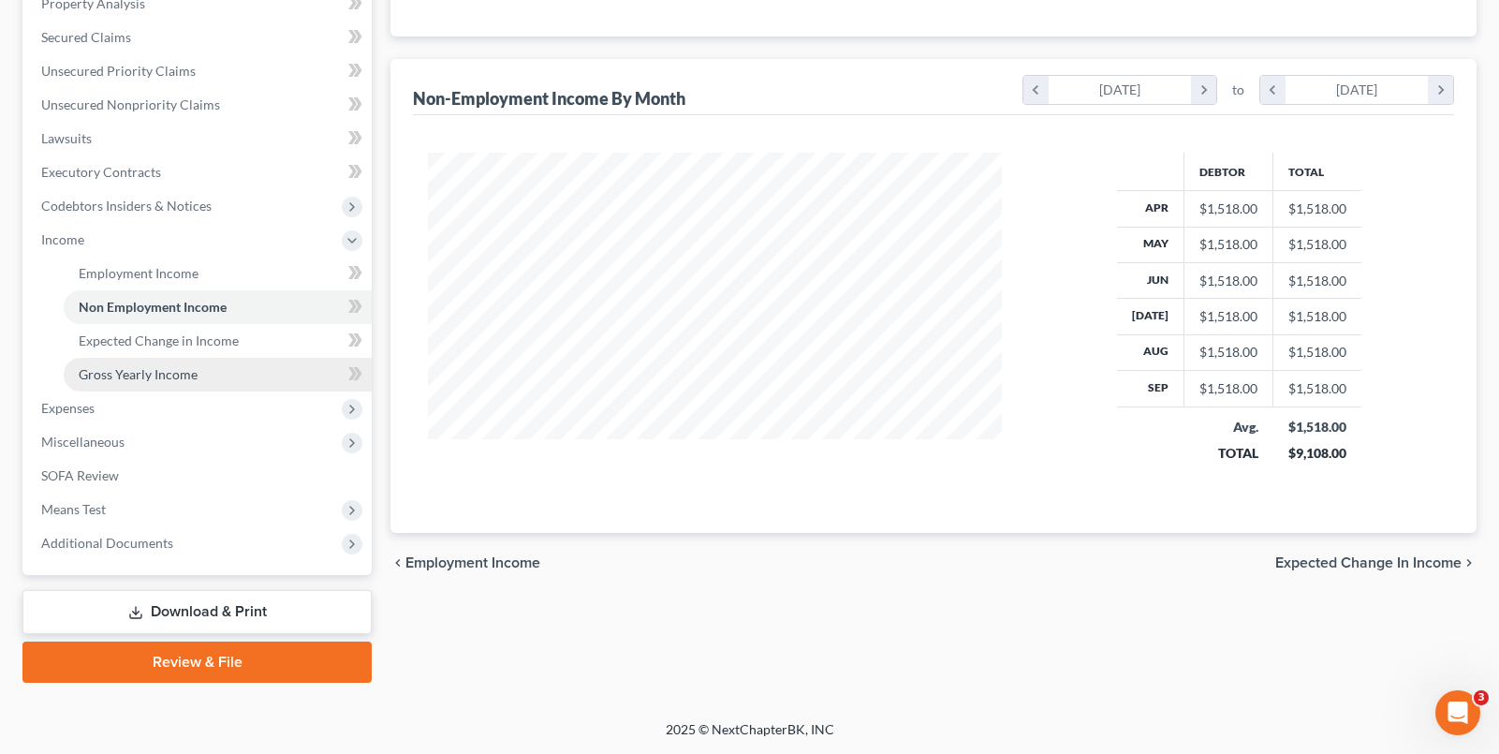
click at [142, 361] on link "Gross Yearly Income" at bounding box center [218, 375] width 308 height 34
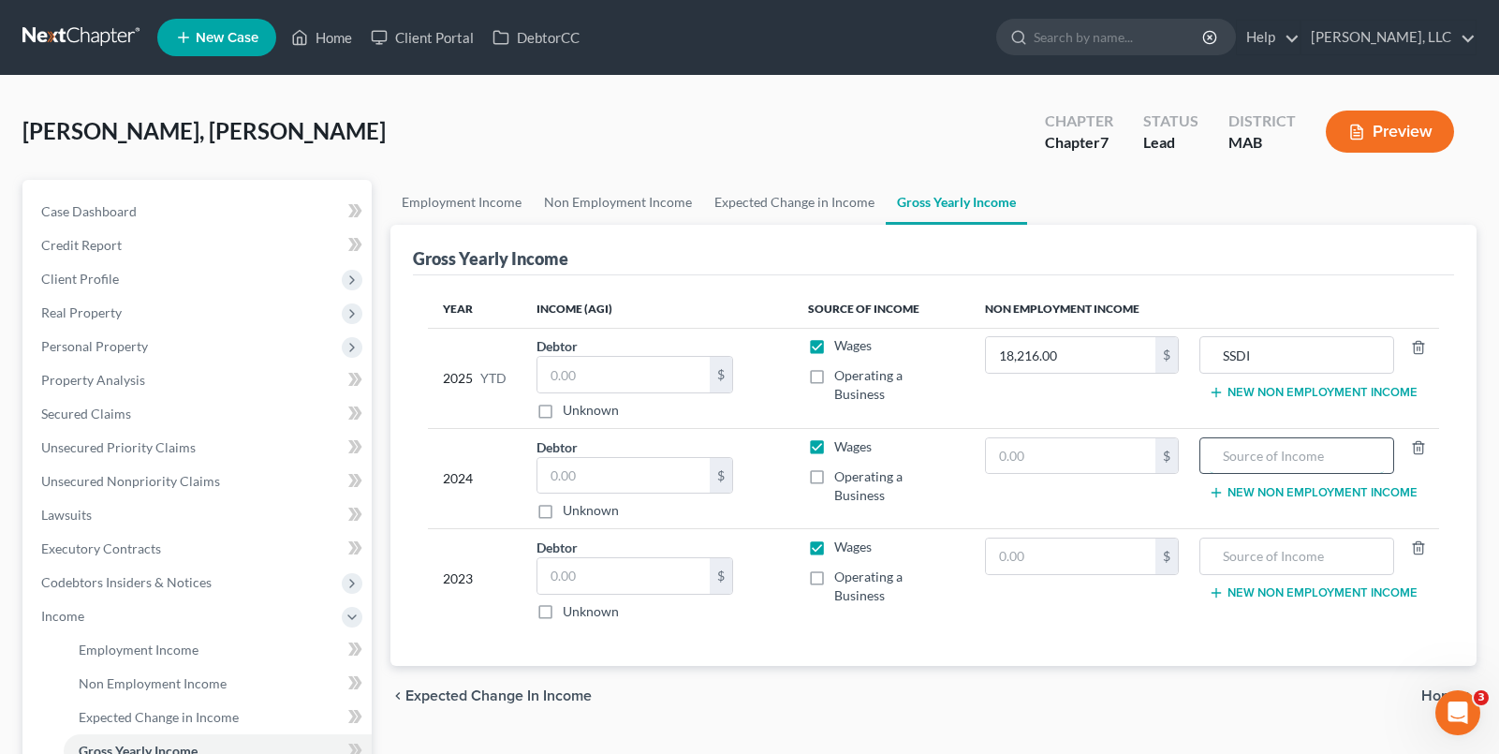
drag, startPoint x: 1279, startPoint y: 445, endPoint x: 1269, endPoint y: 447, distance: 10.7
click at [1276, 449] on input "text" at bounding box center [1297, 456] width 174 height 36
type input "SSDI"
click at [1298, 538] on input "text" at bounding box center [1297, 556] width 174 height 36
type input "SSDI"
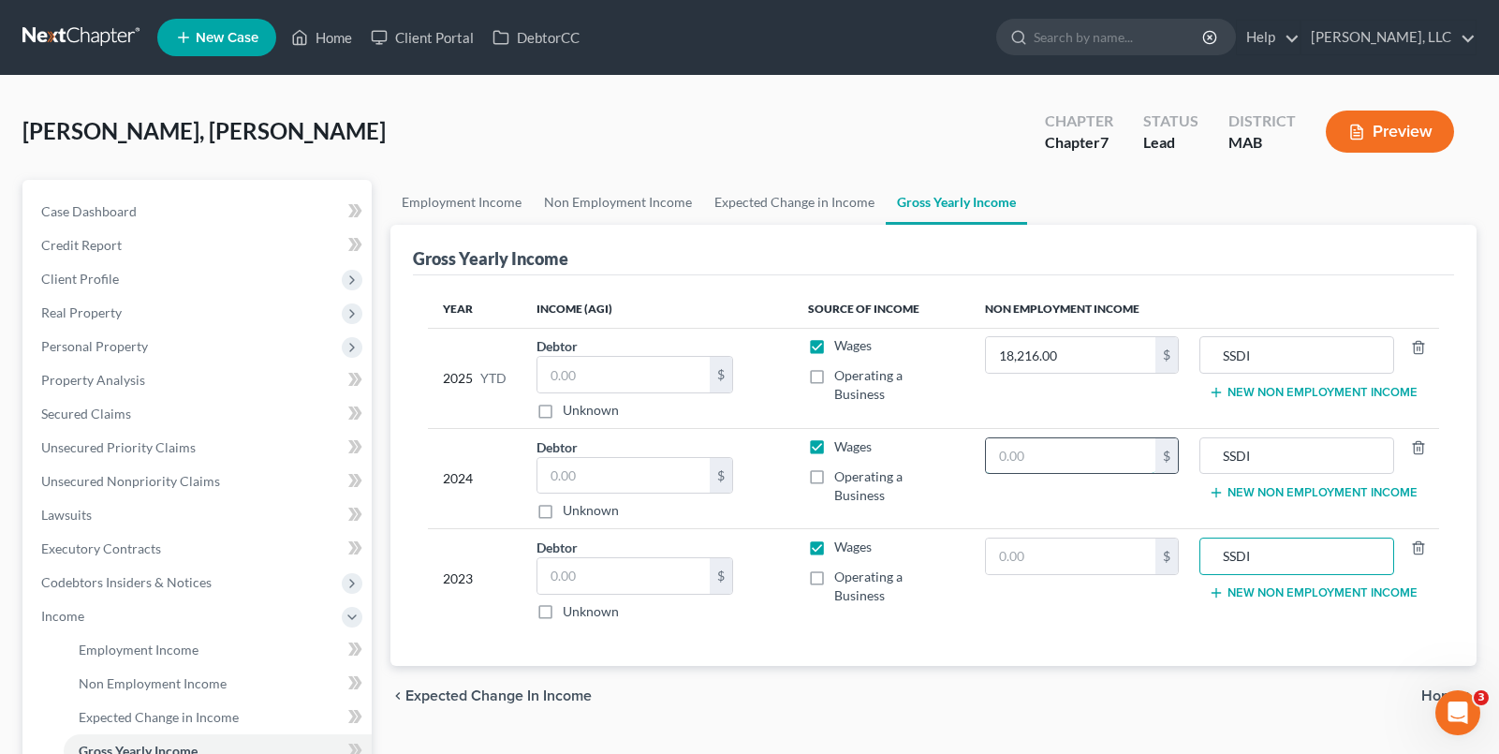
click at [1063, 438] on input "text" at bounding box center [1070, 456] width 169 height 36
type input "18,216.00"
click at [1074, 538] on input "text" at bounding box center [1070, 556] width 169 height 36
type input "18,216.00"
click at [1152, 666] on div "chevron_left Expected Change in Income Home chevron_right" at bounding box center [933, 696] width 1086 height 60
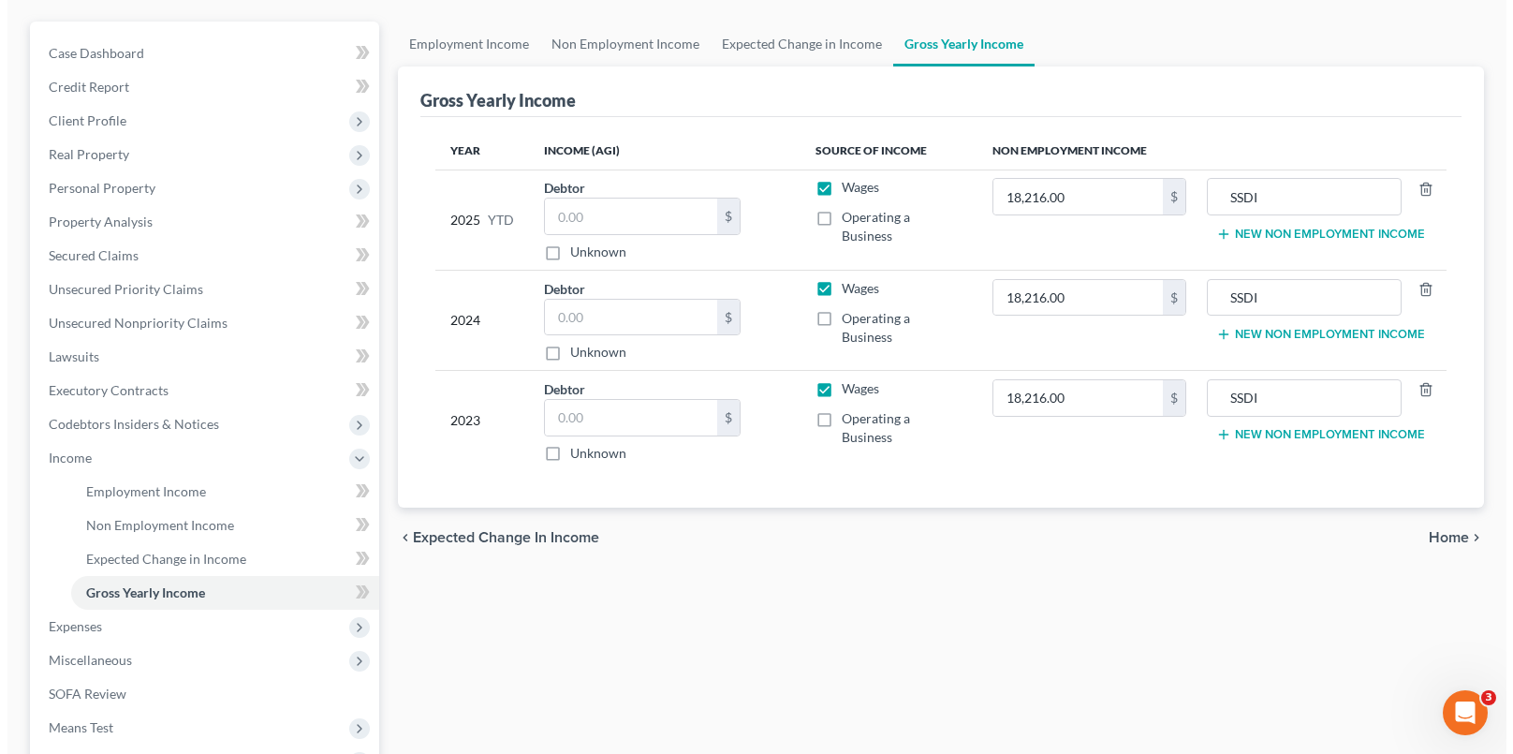
scroll to position [374, 0]
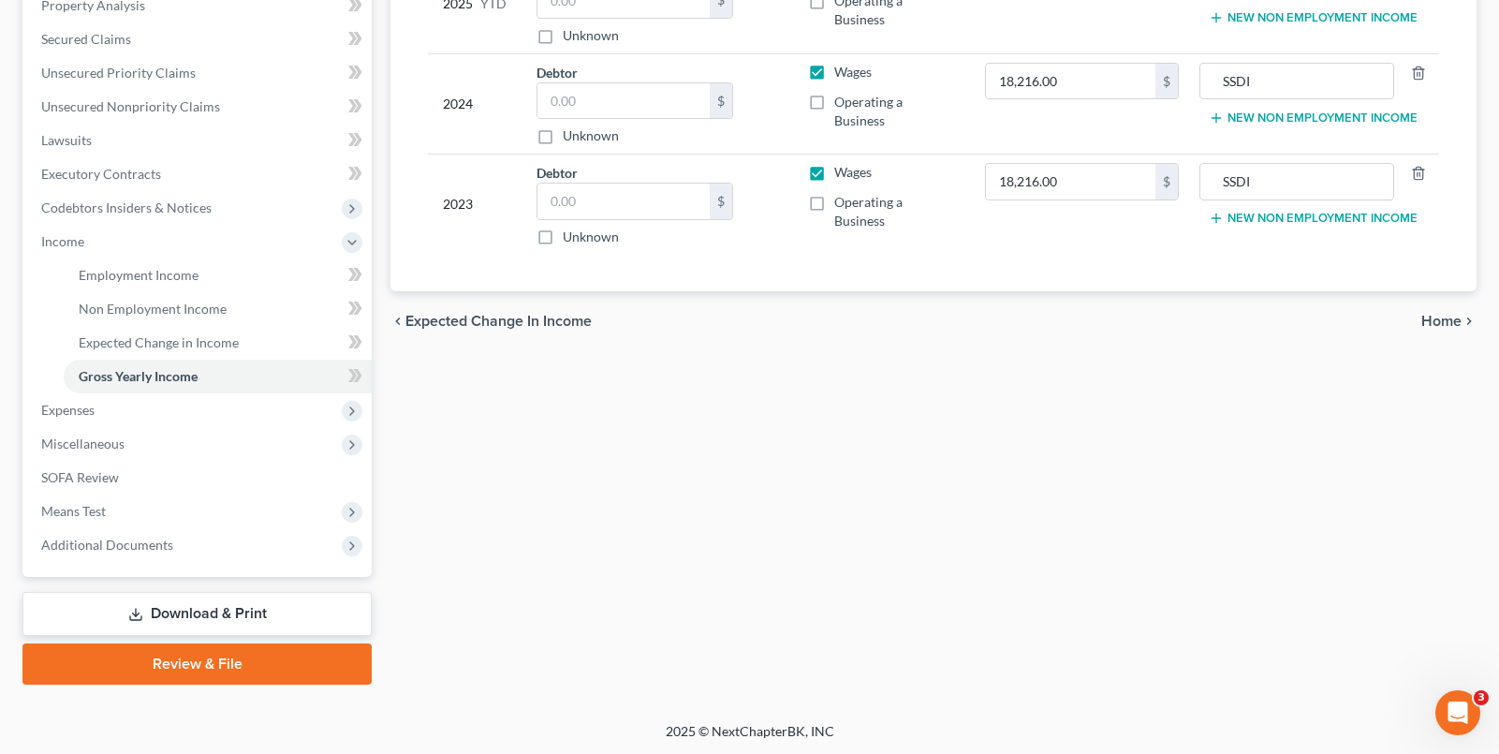
click at [357, 632] on link "Download & Print" at bounding box center [196, 614] width 349 height 44
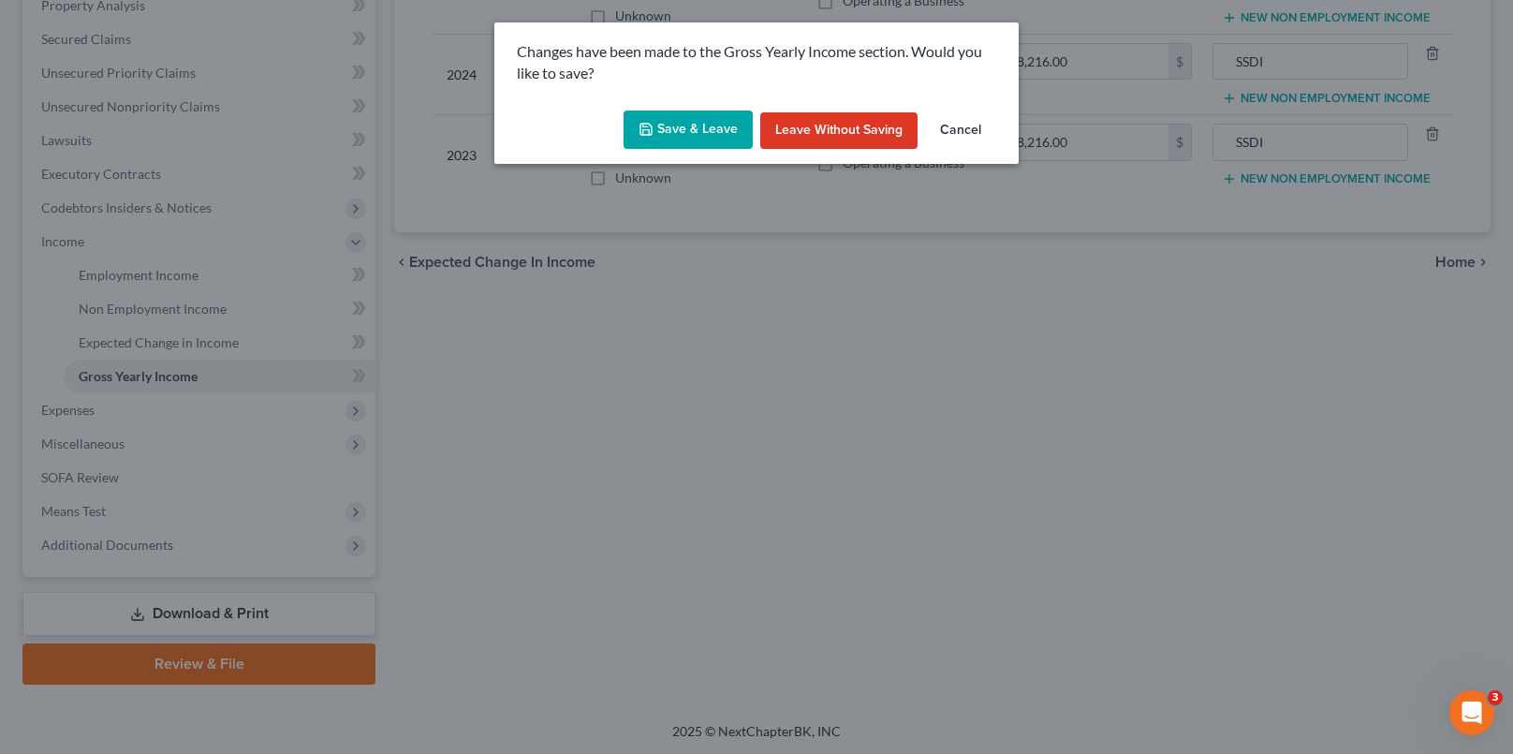
click at [693, 126] on button "Save & Leave" at bounding box center [687, 129] width 129 height 39
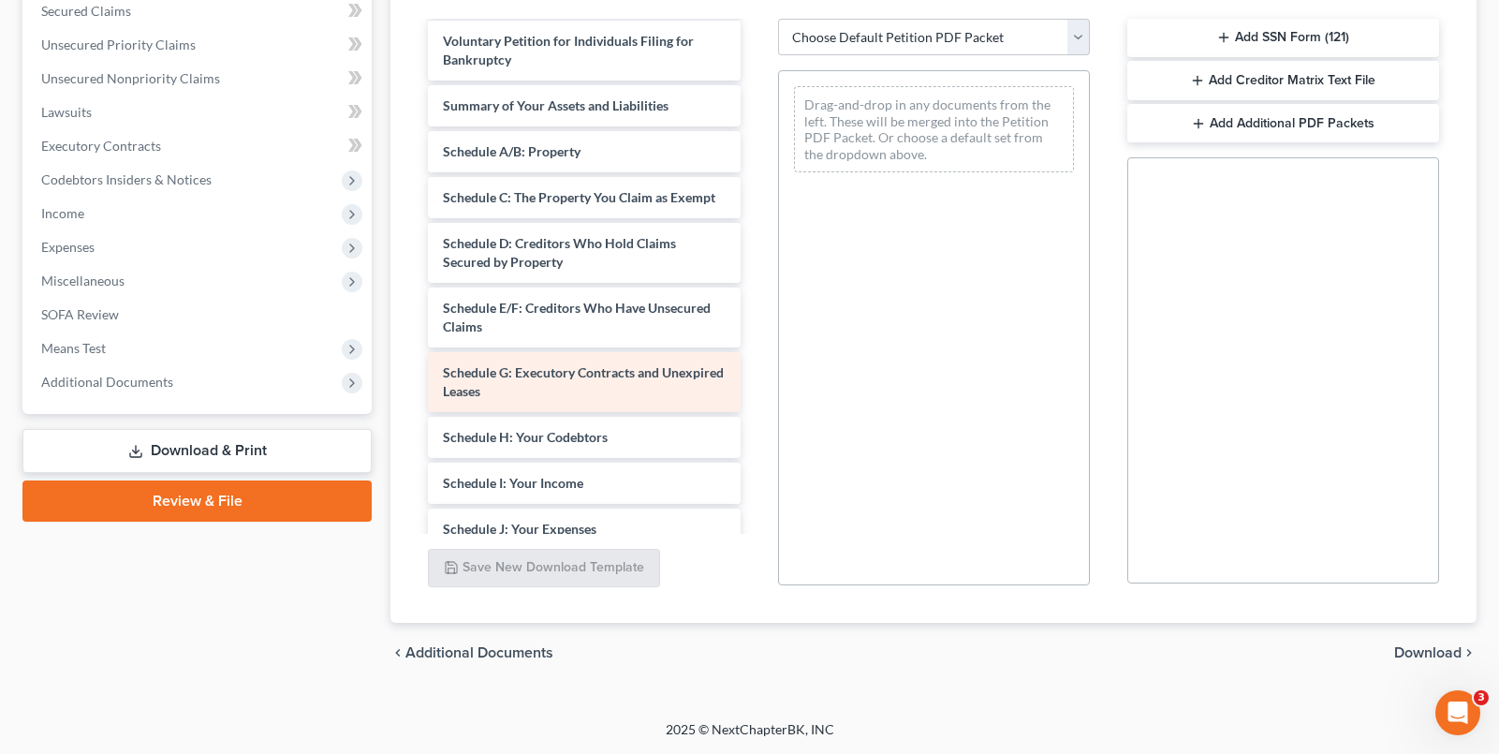
scroll to position [187, 0]
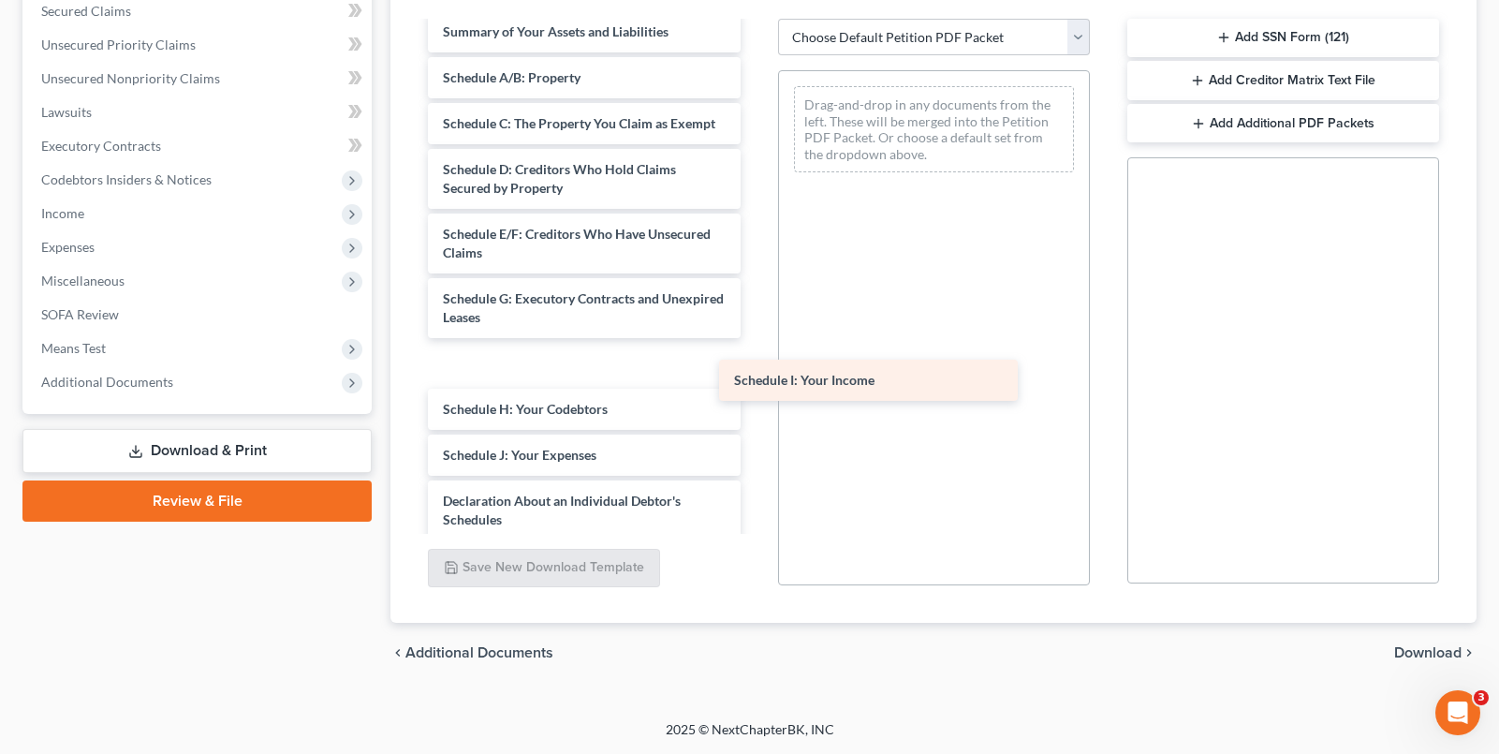
drag, startPoint x: 546, startPoint y: 419, endPoint x: 837, endPoint y: 372, distance: 295.0
click at [755, 372] on div "Schedule I: Your Income Fee Waiver Form Certificate of Counseling - Kara A- Bon…" at bounding box center [584, 386] width 342 height 1100
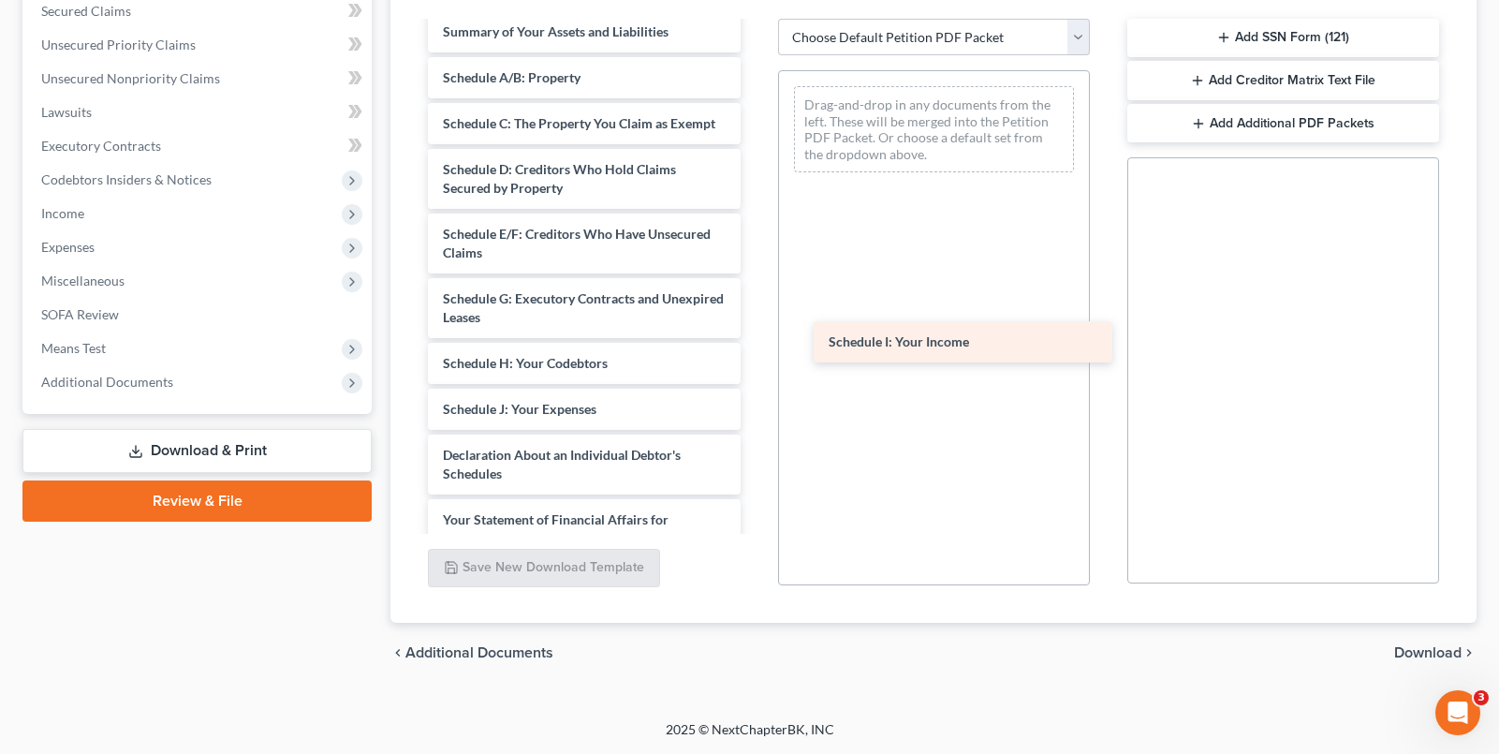
drag, startPoint x: 579, startPoint y: 387, endPoint x: 965, endPoint y: 346, distance: 387.8
click at [755, 346] on div "Schedule I: Your Income Fee Waiver Form Certificate of Counseling - Kara A- Bon…" at bounding box center [584, 363] width 342 height 1054
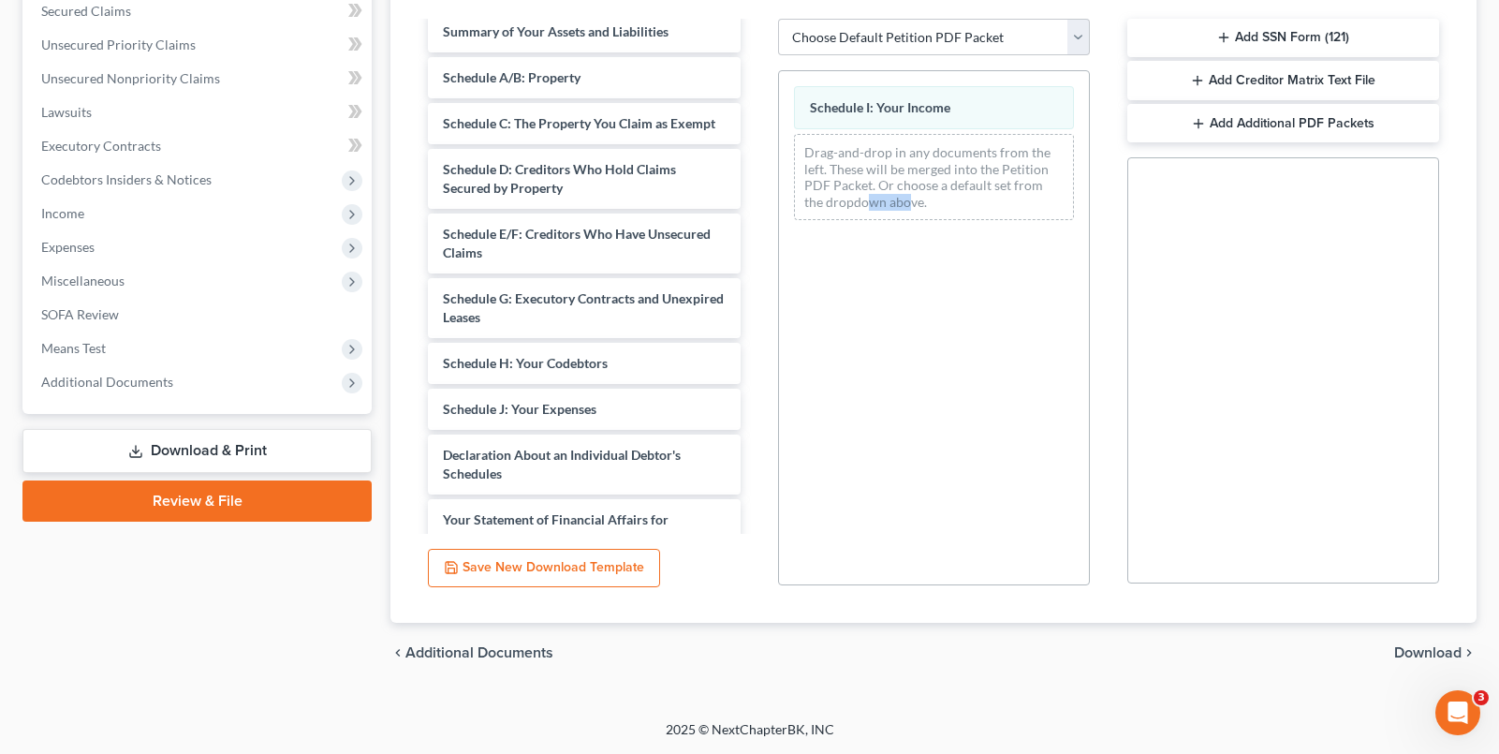
click at [1415, 645] on span "Download" at bounding box center [1427, 652] width 67 height 15
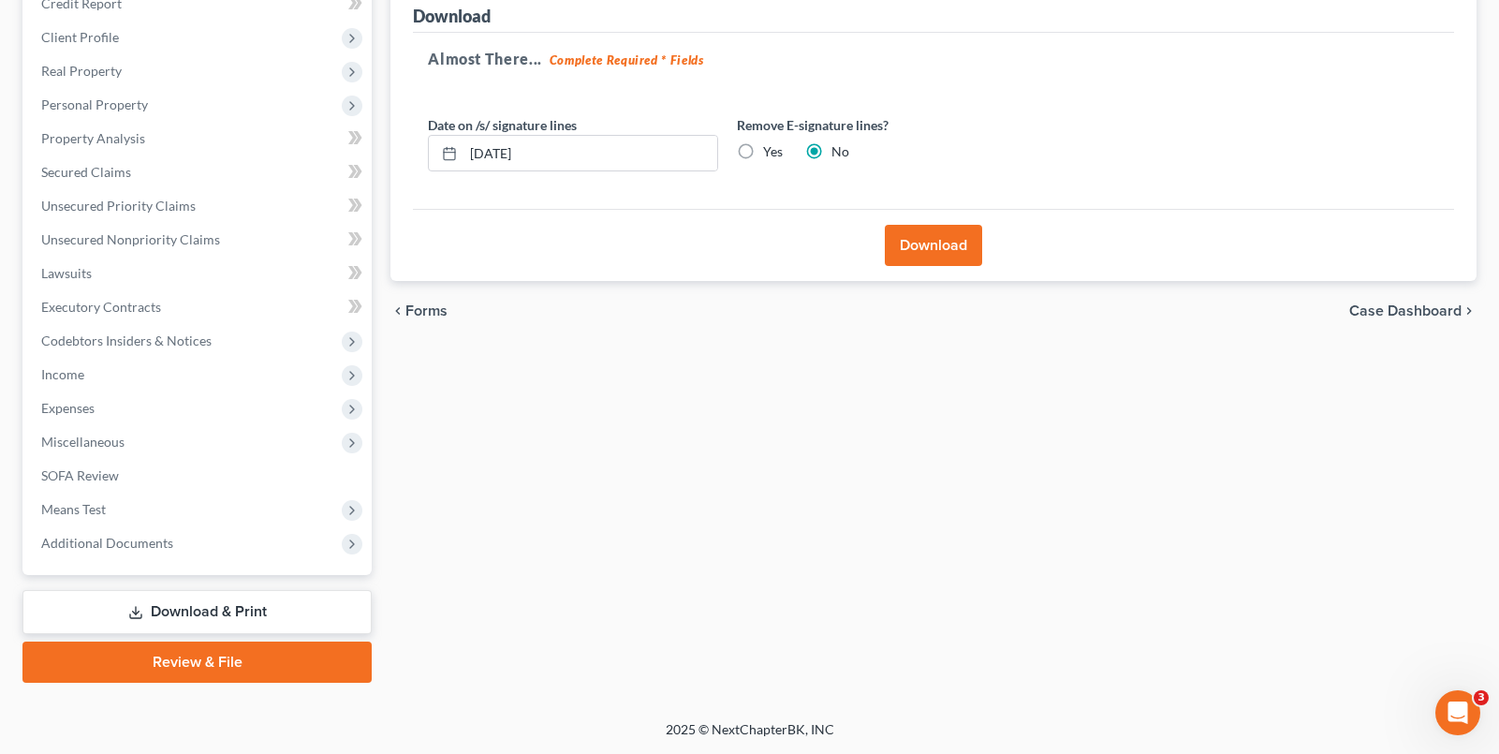
scroll to position [242, 0]
click at [918, 240] on button "Download" at bounding box center [933, 245] width 97 height 41
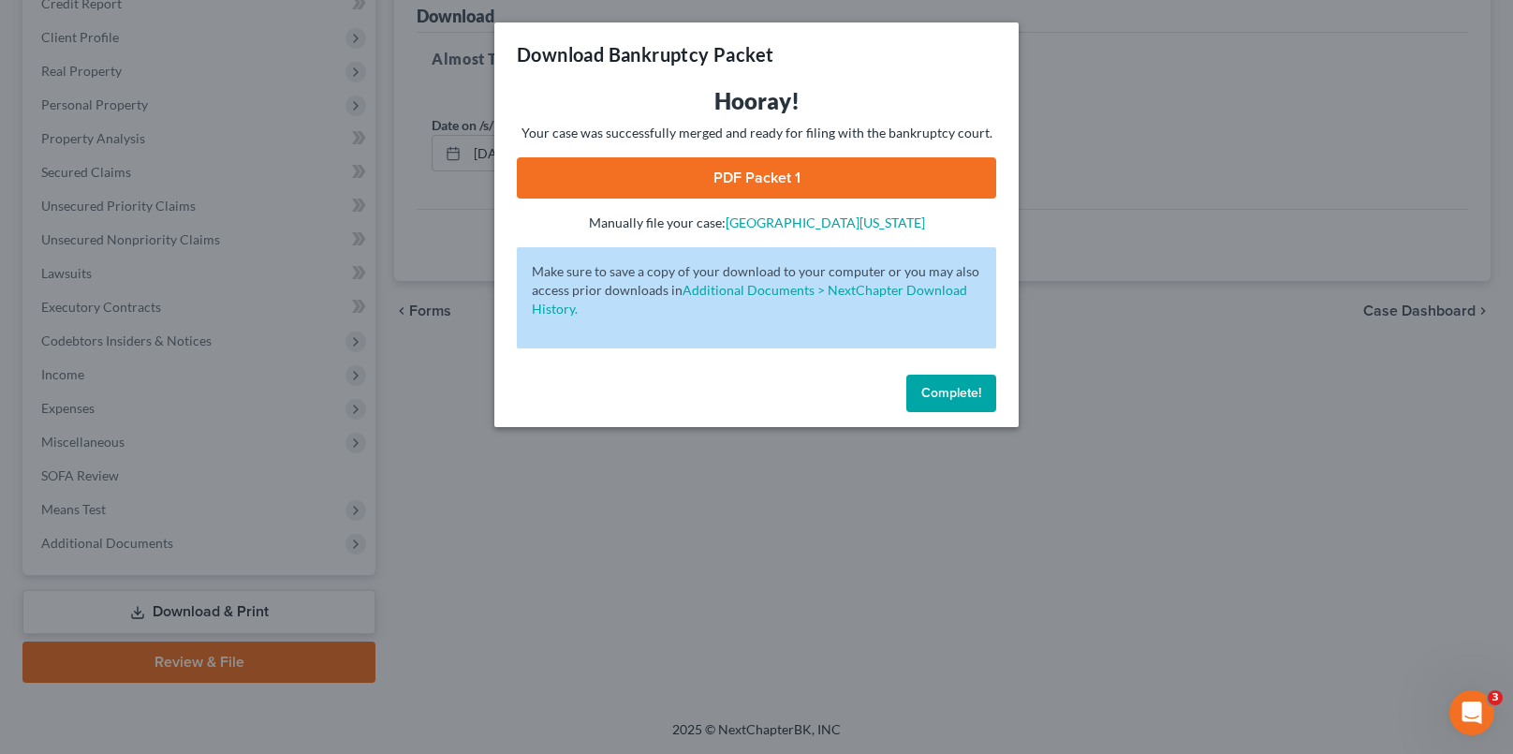
click at [831, 178] on link "PDF Packet 1" at bounding box center [756, 177] width 479 height 41
drag, startPoint x: 948, startPoint y: 392, endPoint x: 636, endPoint y: 458, distance: 319.5
click at [948, 392] on span "Complete!" at bounding box center [951, 393] width 60 height 16
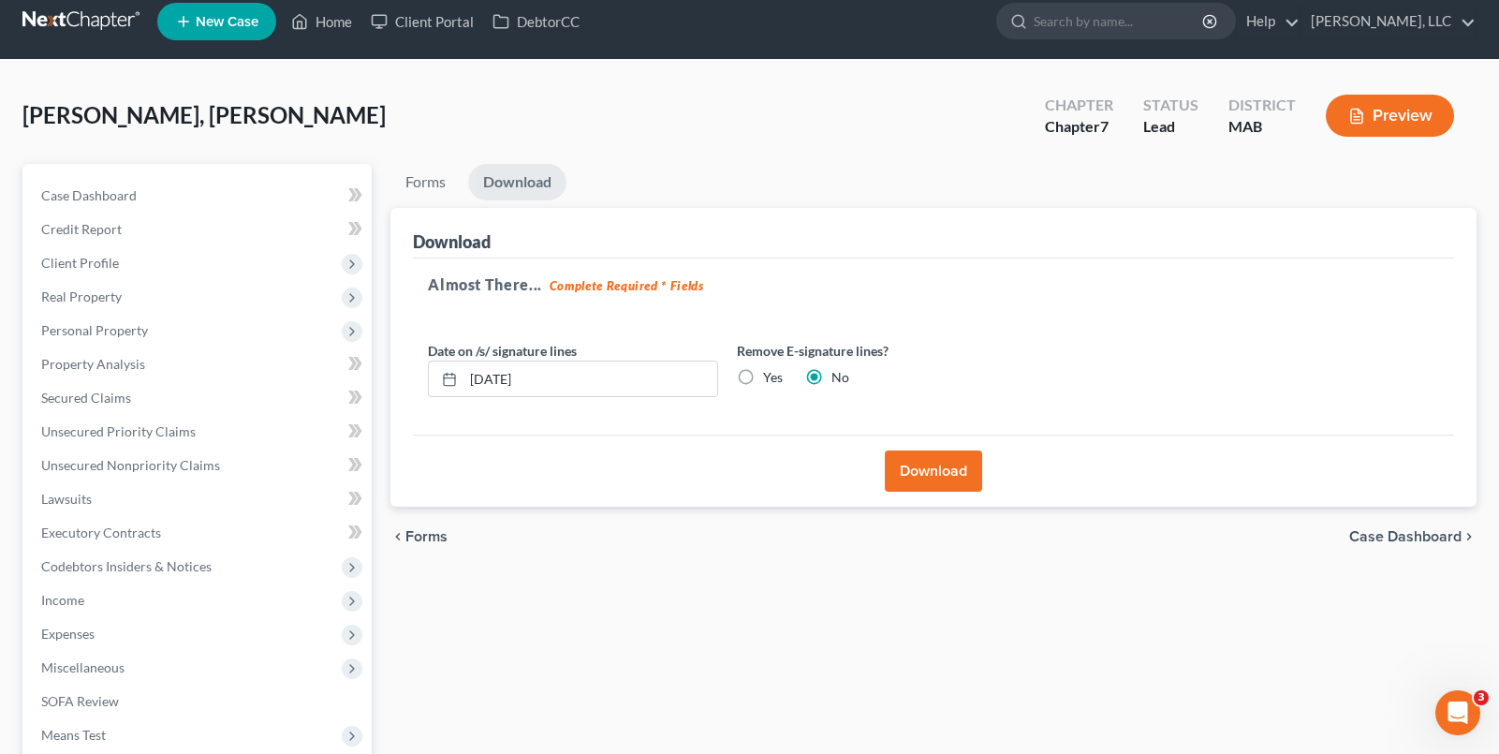
scroll to position [0, 0]
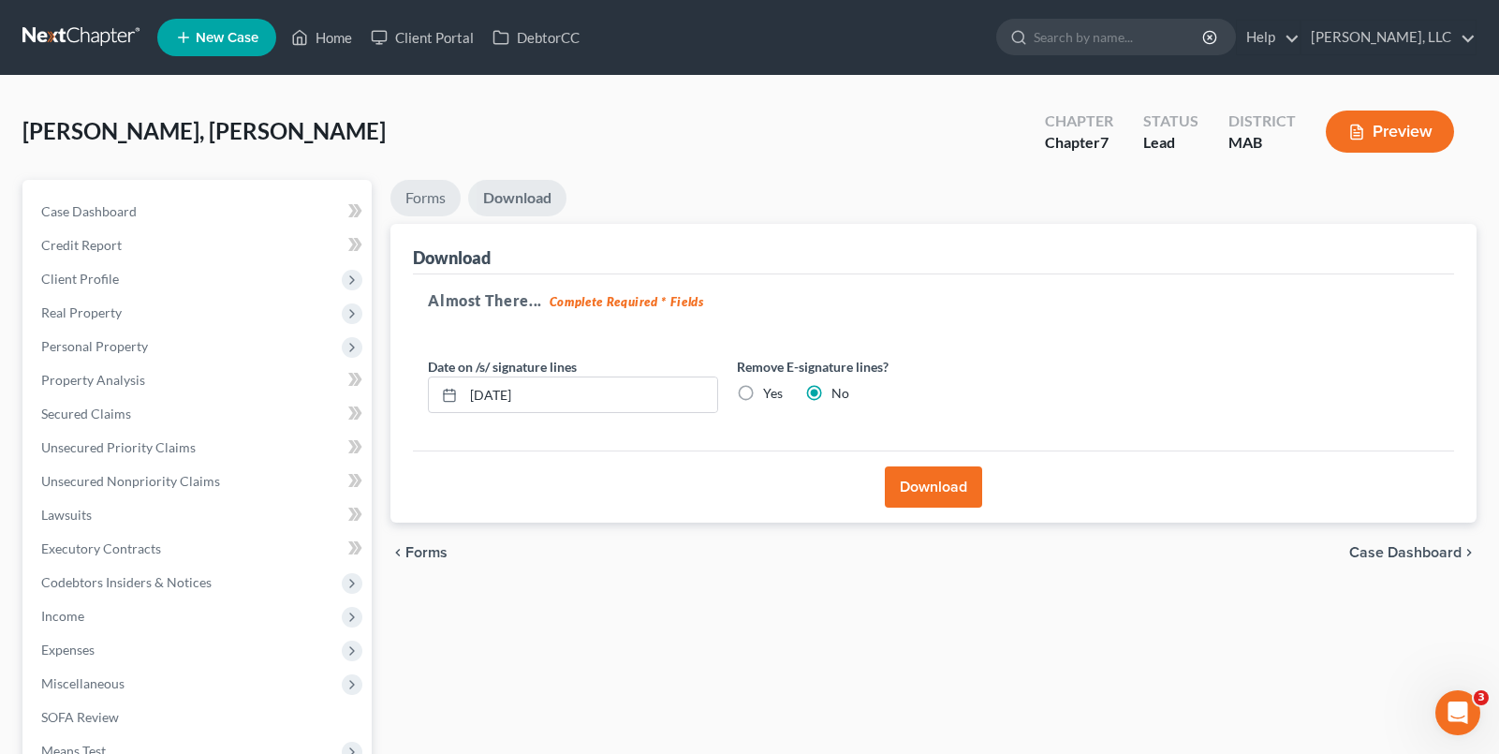
click at [418, 200] on link "Forms" at bounding box center [425, 198] width 70 height 37
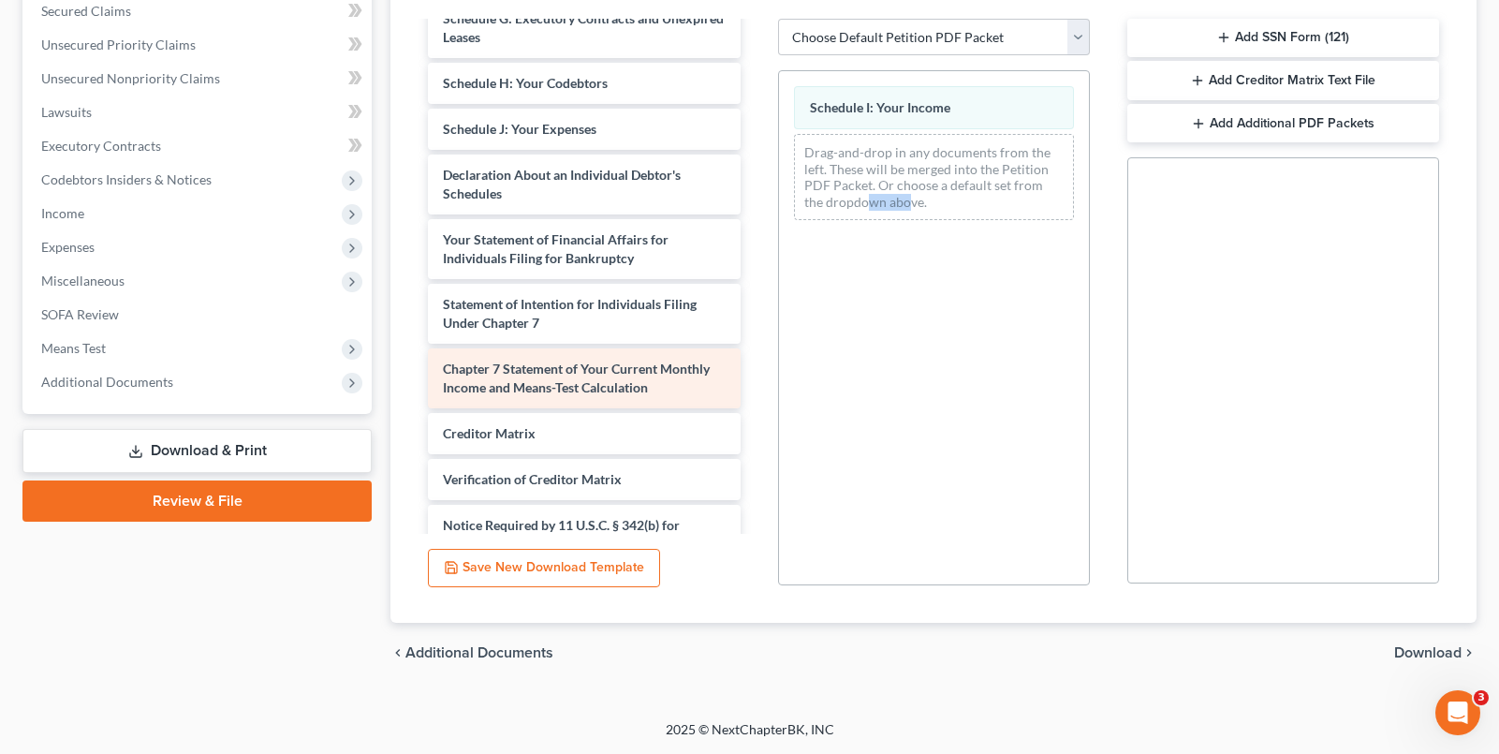
scroll to position [193, 0]
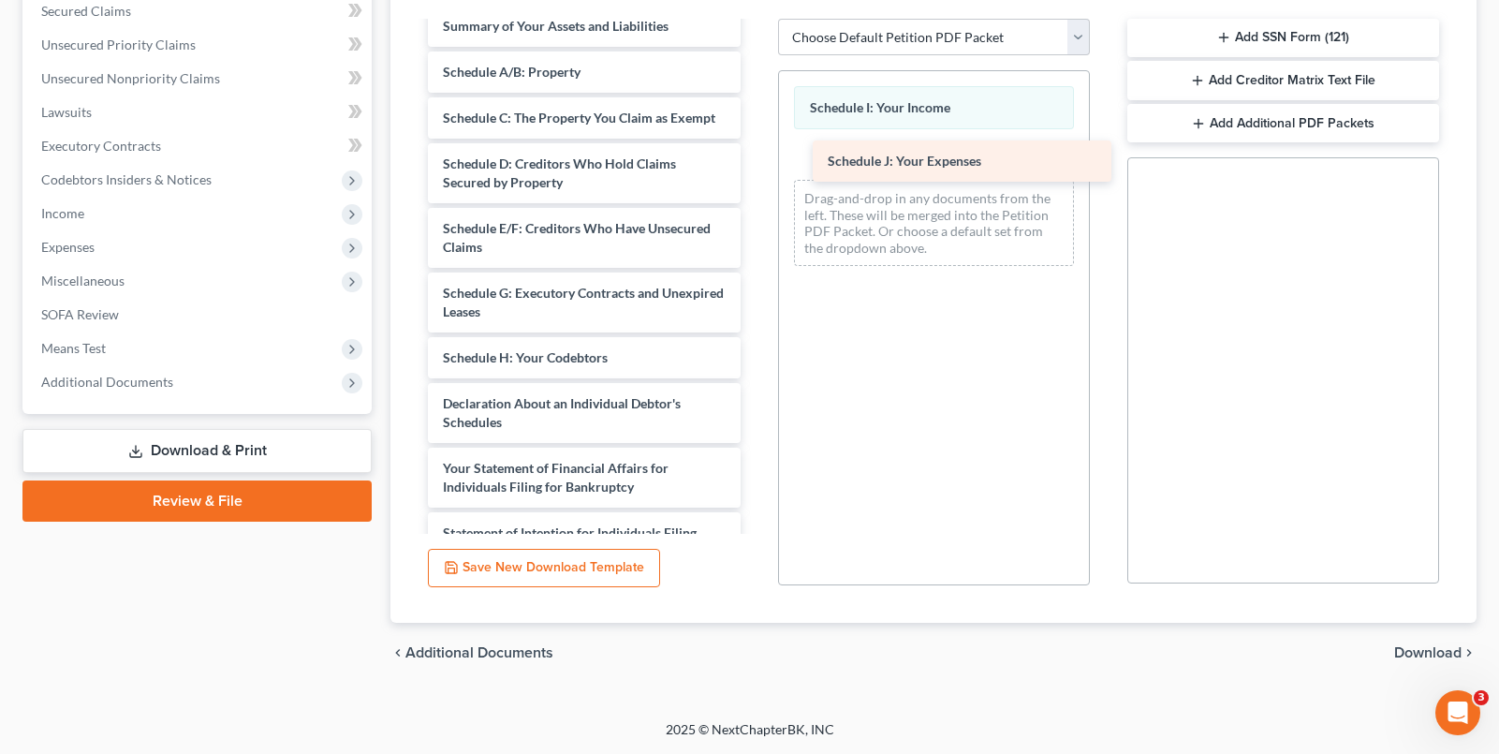
drag, startPoint x: 525, startPoint y: 418, endPoint x: 910, endPoint y: 156, distance: 465.0
click at [755, 156] on div "Schedule J: Your Expenses Fee Waiver Form Certificate of Counseling - Kara A- B…" at bounding box center [584, 335] width 342 height 1008
click at [925, 156] on span "Schedule J: Your Expenses" at bounding box center [887, 155] width 154 height 16
click at [1425, 652] on span "Download" at bounding box center [1427, 652] width 67 height 15
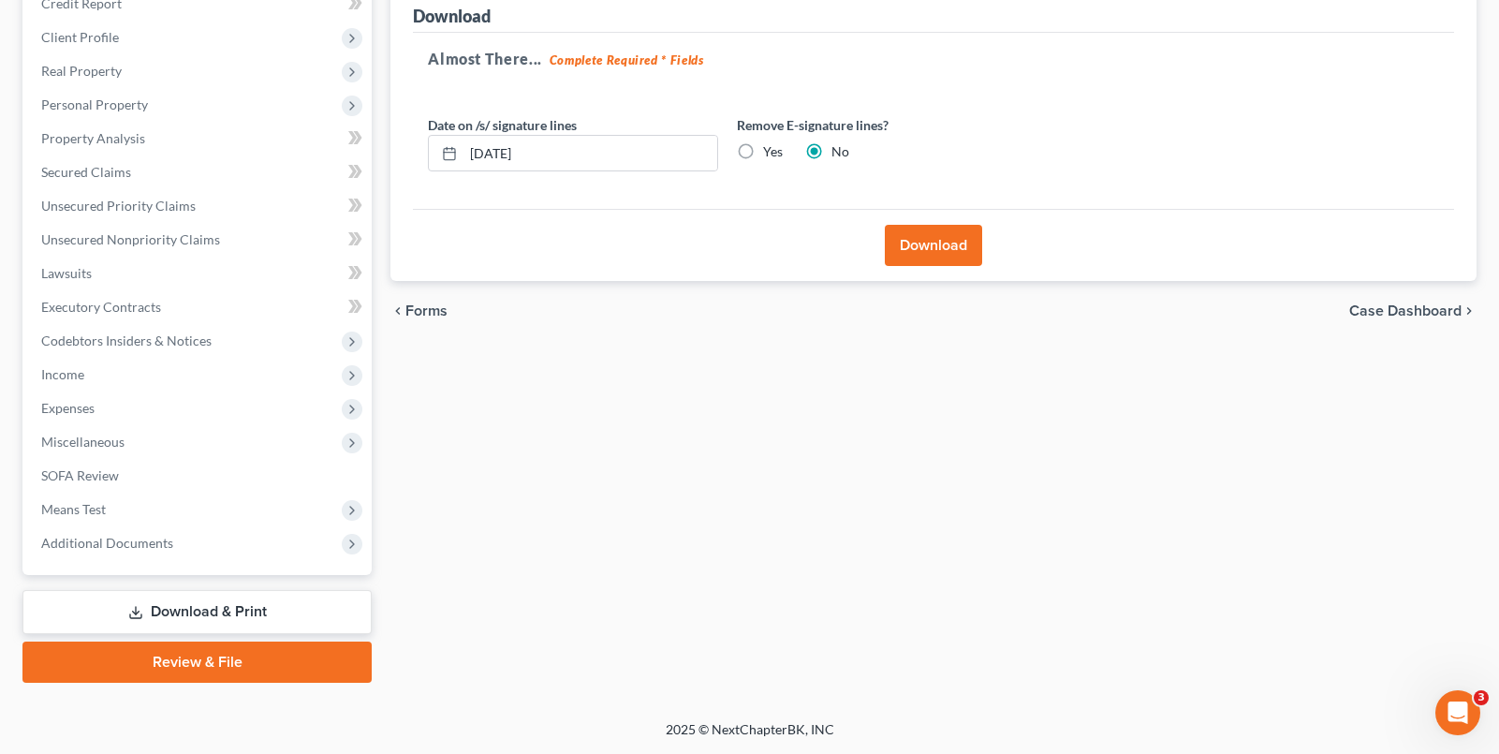
scroll to position [242, 0]
click at [898, 248] on button "Download" at bounding box center [933, 245] width 97 height 41
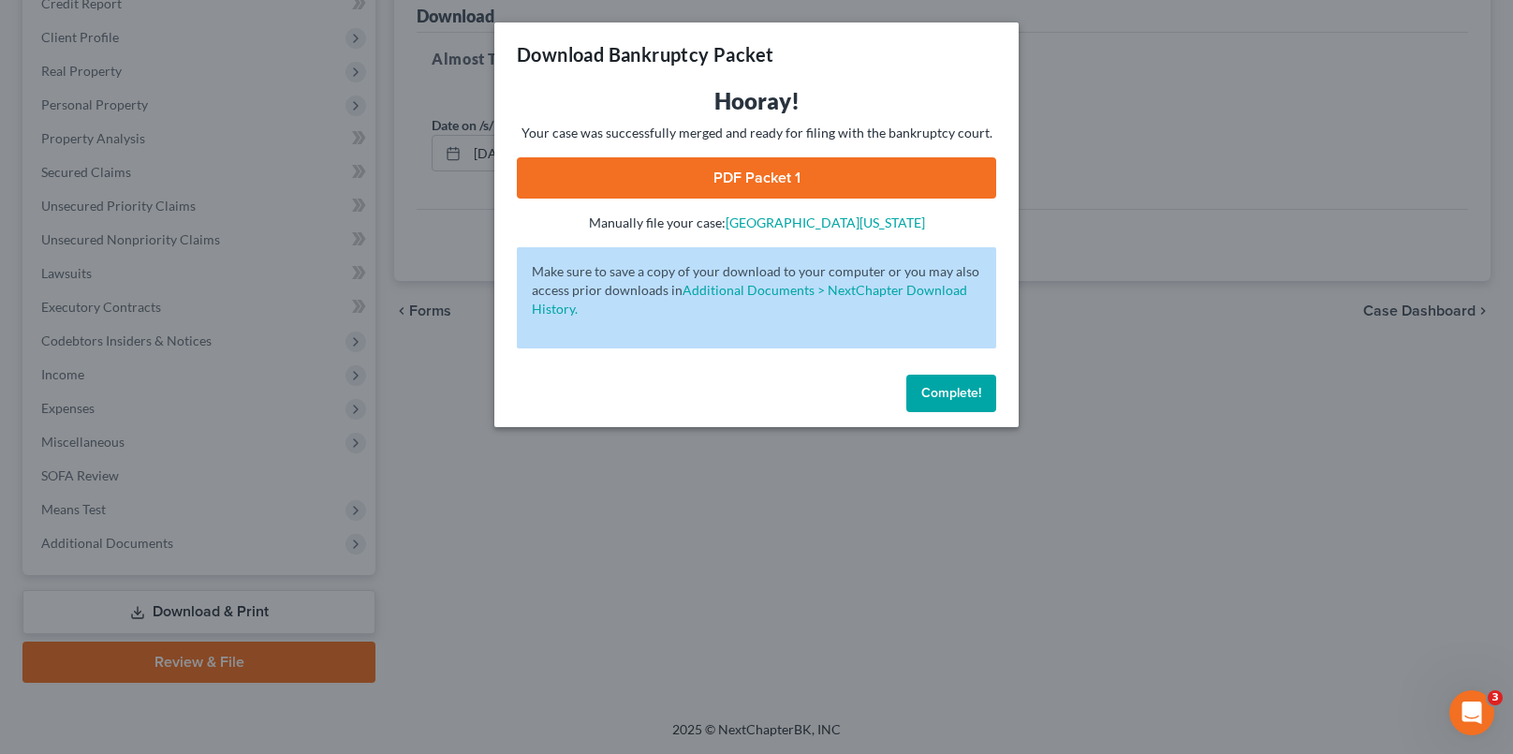
click at [818, 157] on link "PDF Packet 1" at bounding box center [756, 177] width 479 height 41
click at [945, 396] on span "Complete!" at bounding box center [951, 393] width 60 height 16
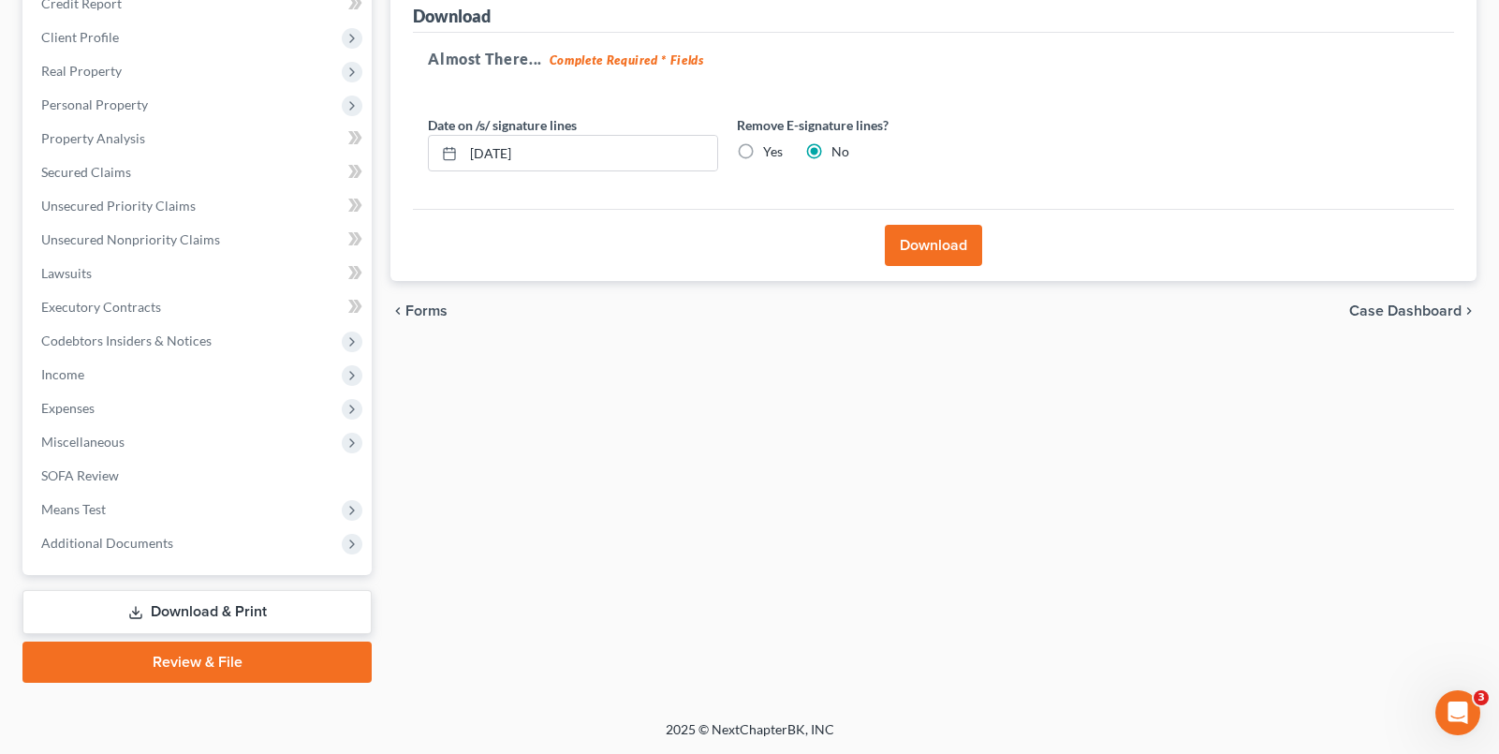
click at [182, 603] on link "Download & Print" at bounding box center [196, 612] width 349 height 44
click at [309, 605] on link "Download & Print" at bounding box center [196, 612] width 349 height 44
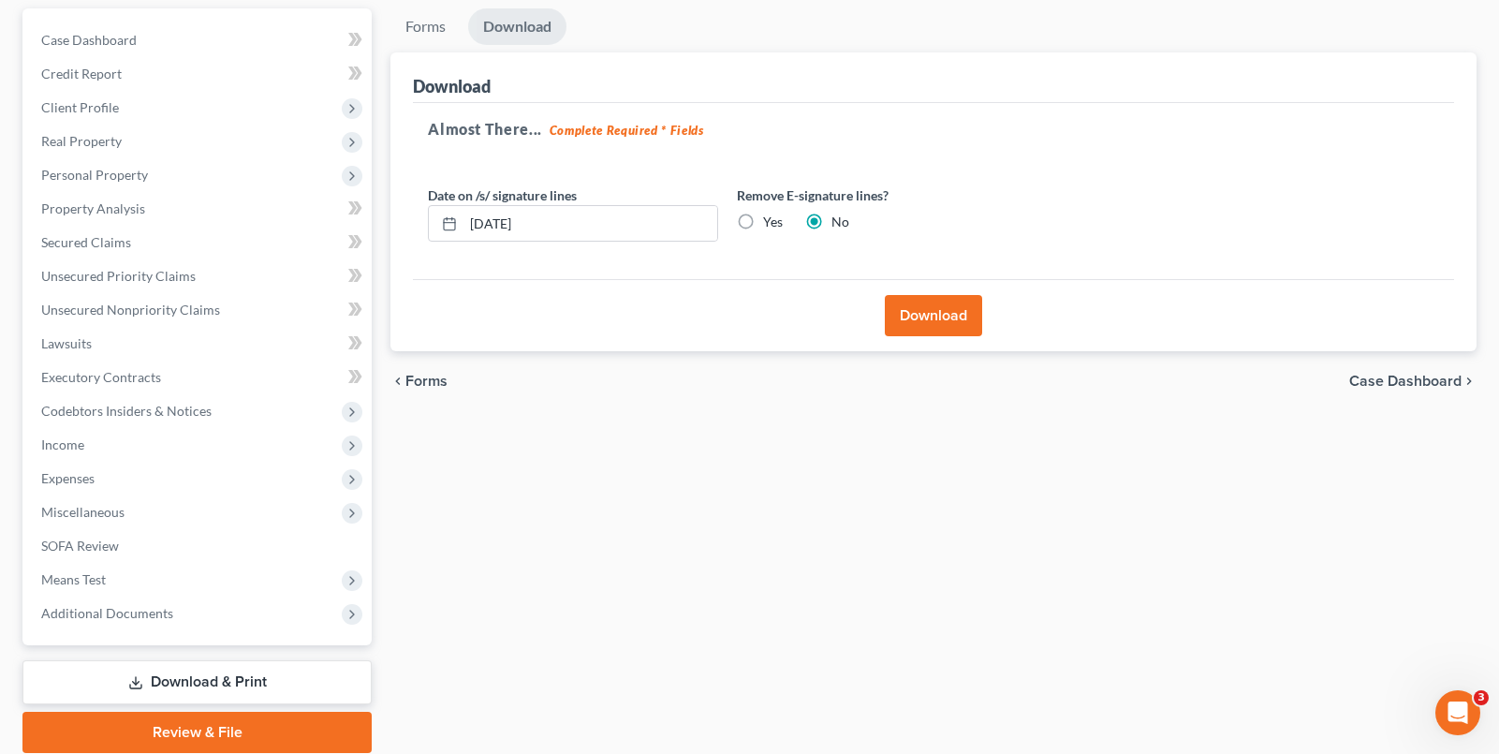
scroll to position [0, 0]
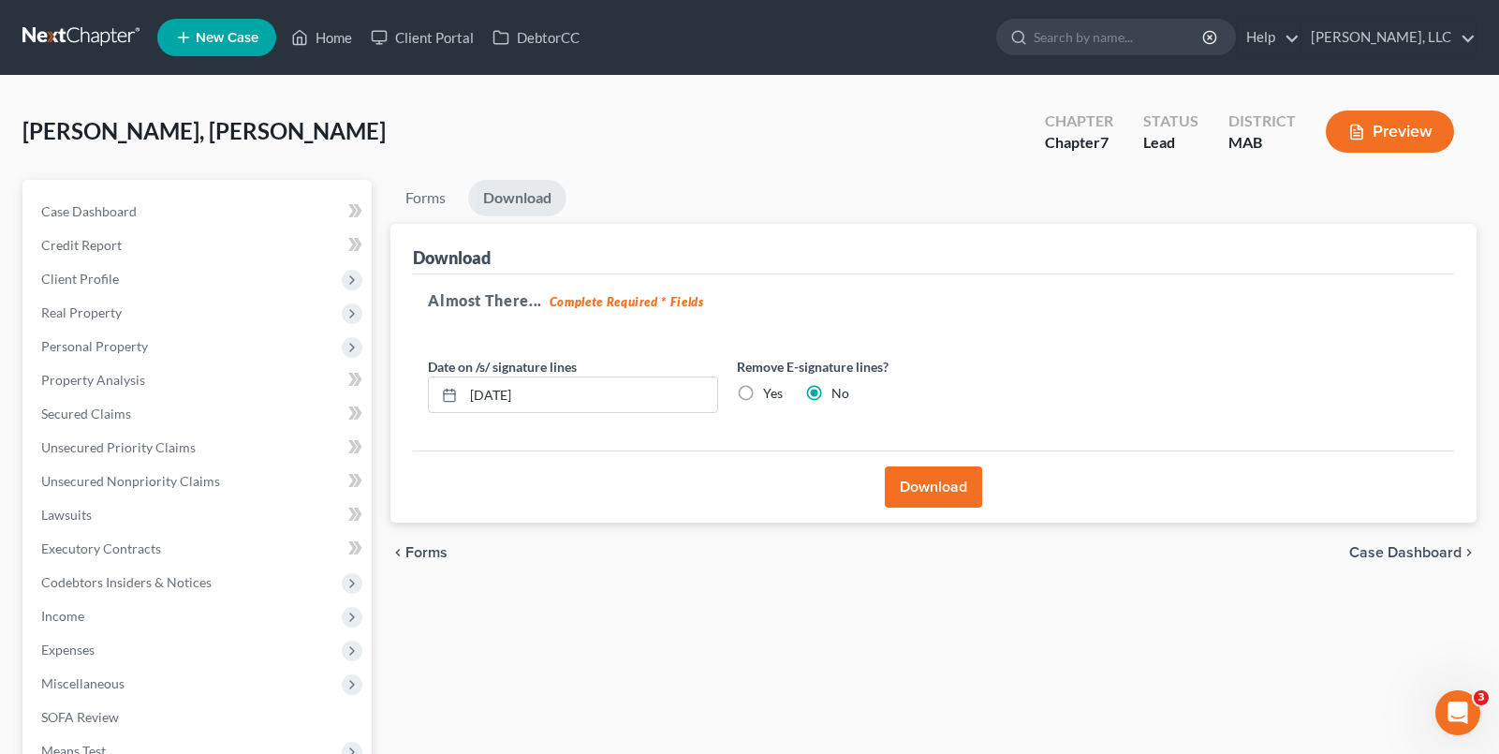
click at [442, 545] on span "Forms" at bounding box center [426, 552] width 42 height 15
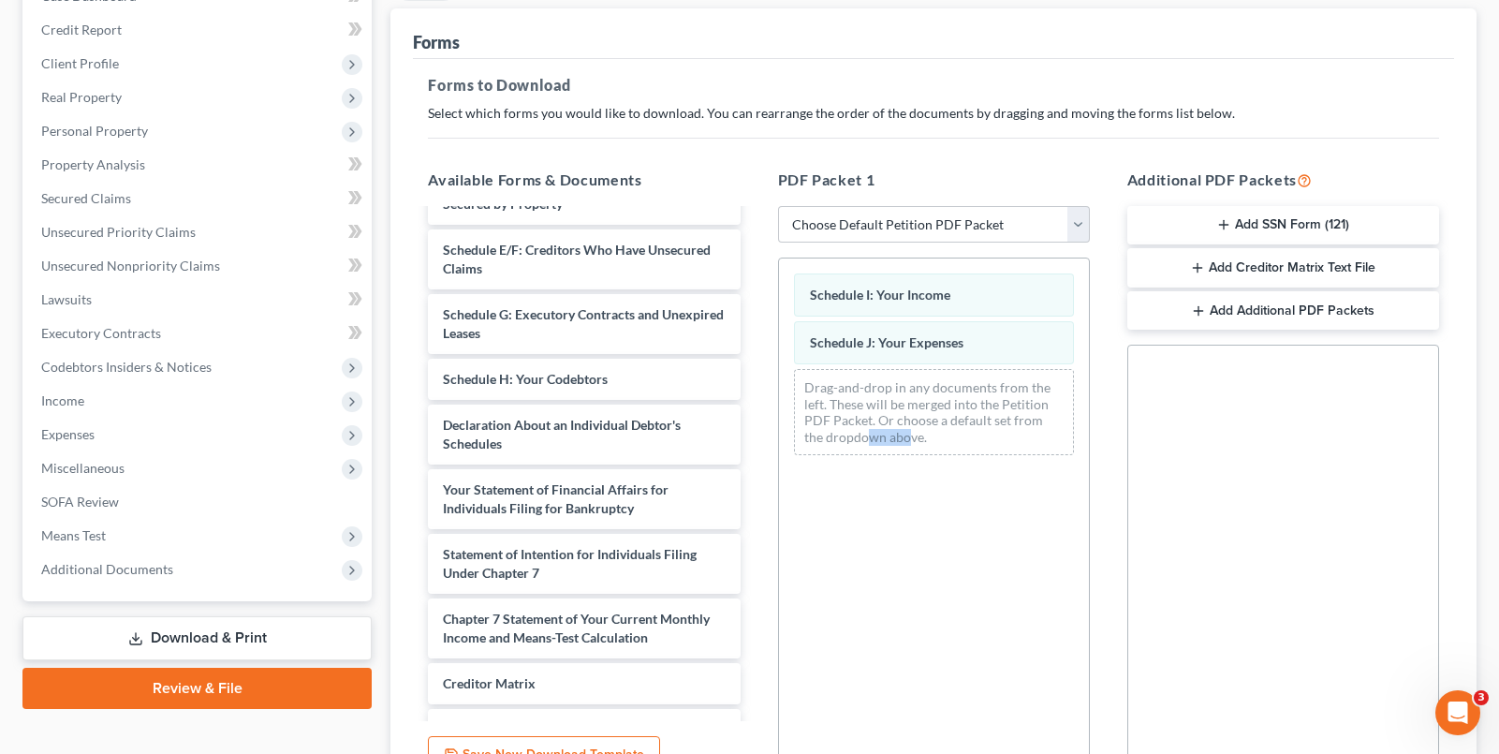
scroll to position [374, 0]
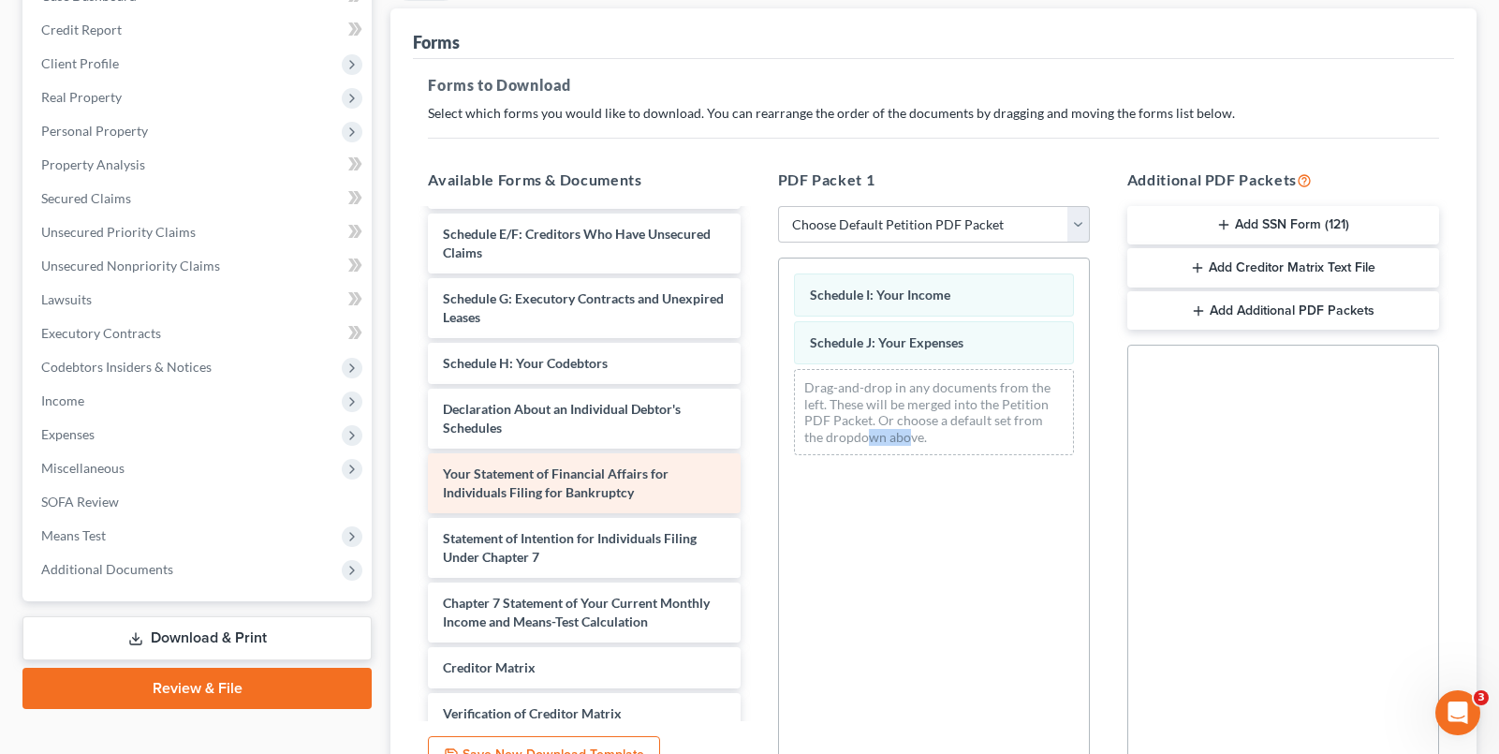
click at [605, 491] on span "Your Statement of Financial Affairs for Individuals Filing for Bankruptcy" at bounding box center [556, 482] width 226 height 35
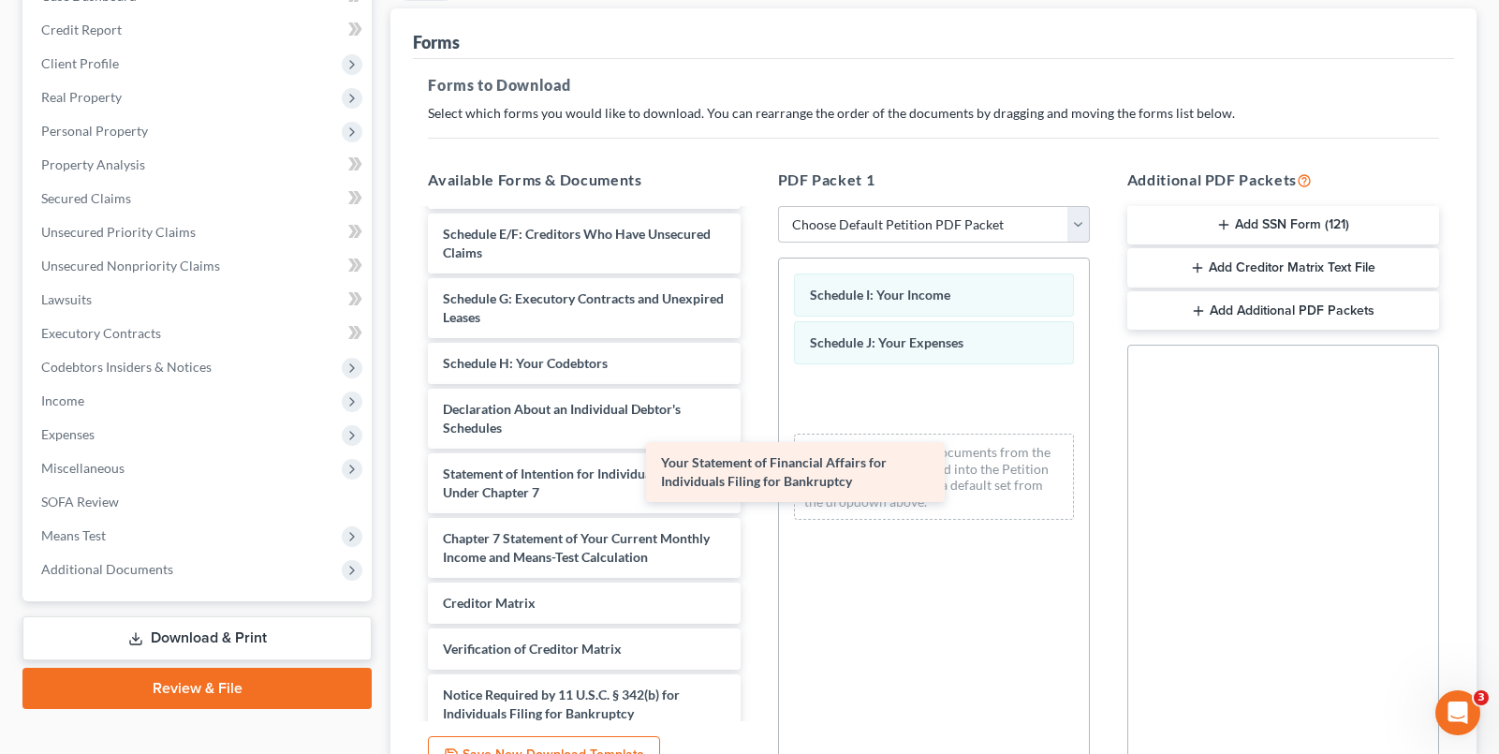
drag, startPoint x: 625, startPoint y: 488, endPoint x: 1001, endPoint y: 462, distance: 376.3
click at [755, 462] on div "Your Statement of Financial Affairs for Individuals Filing for Bankruptcy Fee W…" at bounding box center [584, 308] width 342 height 944
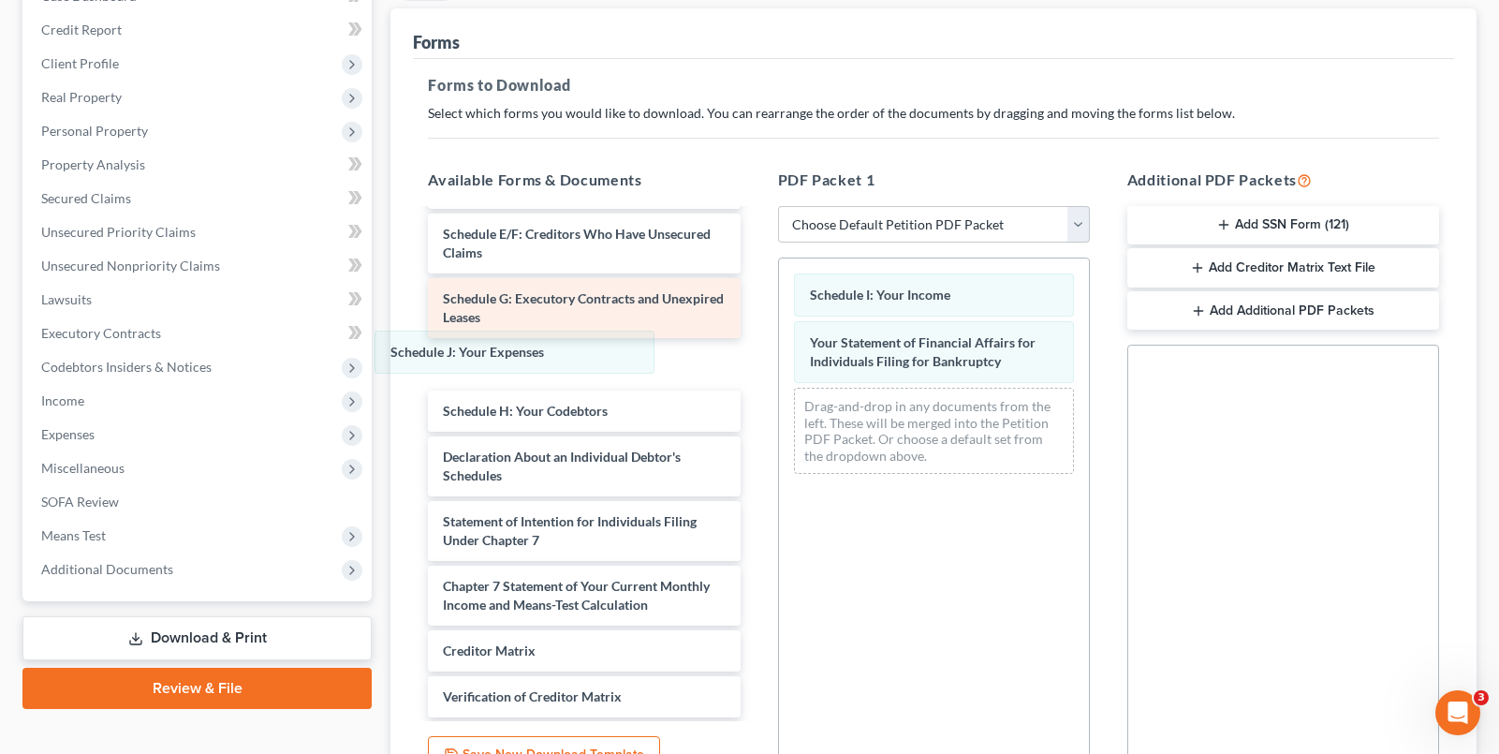
drag, startPoint x: 945, startPoint y: 332, endPoint x: 486, endPoint y: 346, distance: 458.9
click at [779, 345] on div "Schedule J: Your Expenses Schedule I: Your Income Schedule J: Your Expenses You…" at bounding box center [934, 373] width 310 height 230
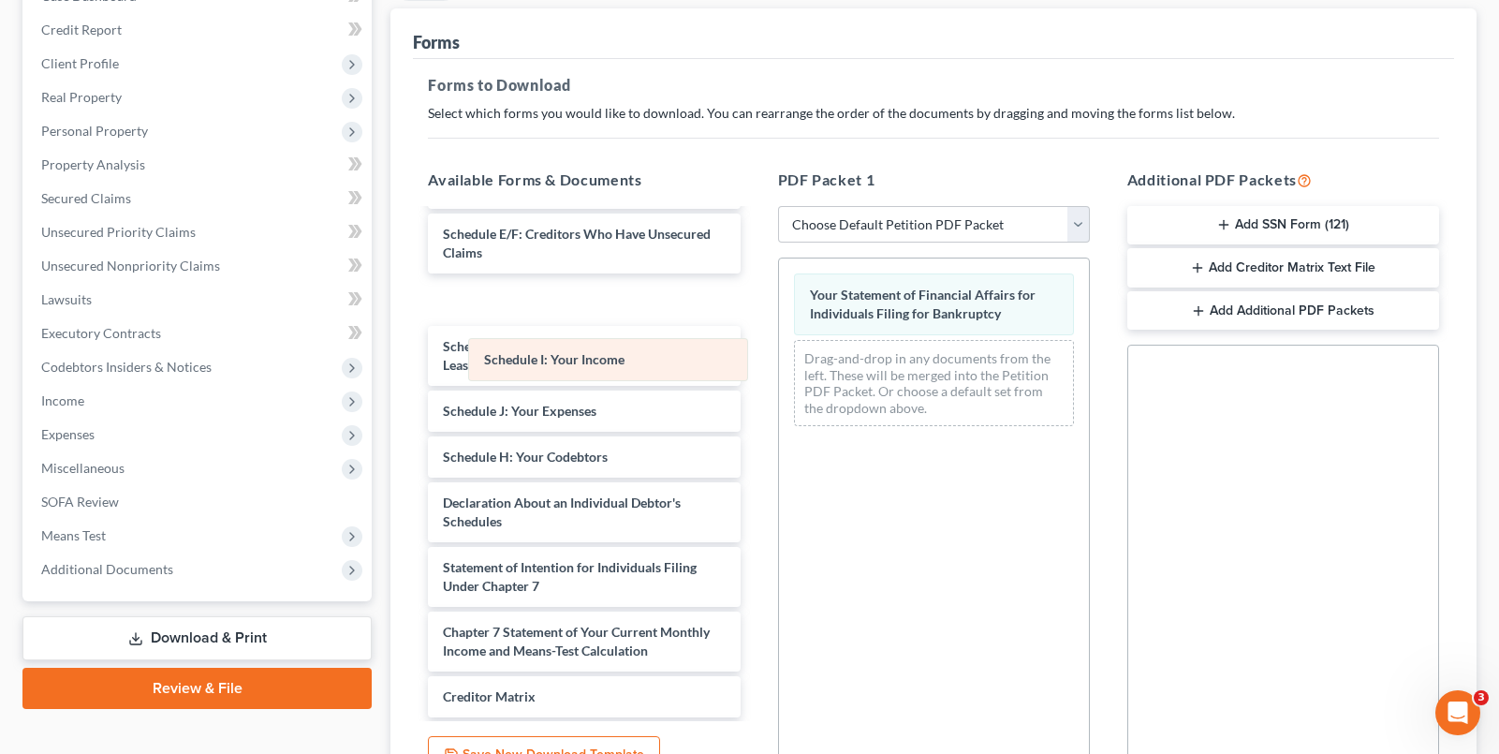
drag, startPoint x: 940, startPoint y: 285, endPoint x: 609, endPoint y: 352, distance: 338.2
click at [779, 356] on div "Schedule I: Your Income Schedule I: Your Income Your Statement of Financial Aff…" at bounding box center [934, 349] width 310 height 183
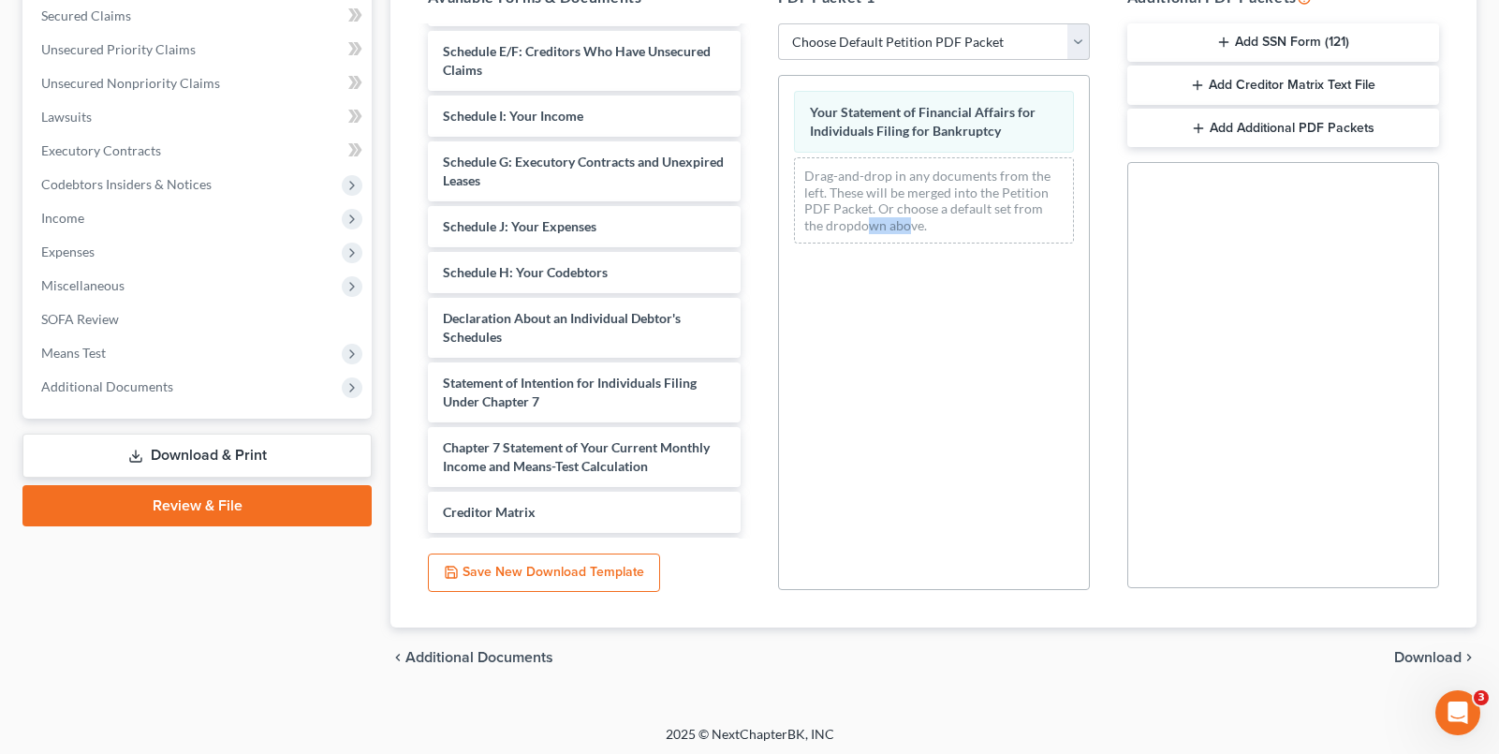
scroll to position [403, 0]
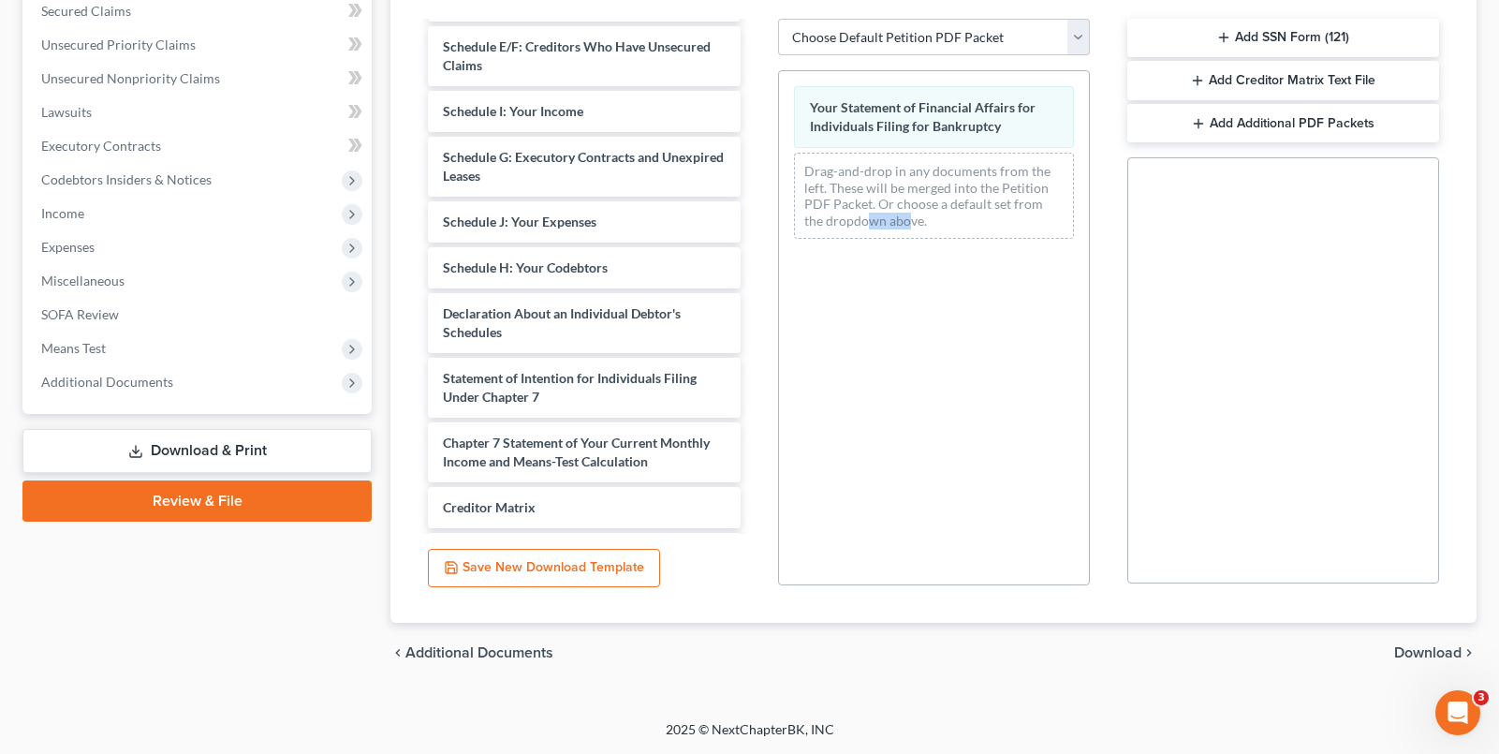
drag, startPoint x: 1438, startPoint y: 652, endPoint x: 1417, endPoint y: 623, distance: 34.8
click at [1437, 650] on span "Download" at bounding box center [1427, 652] width 67 height 15
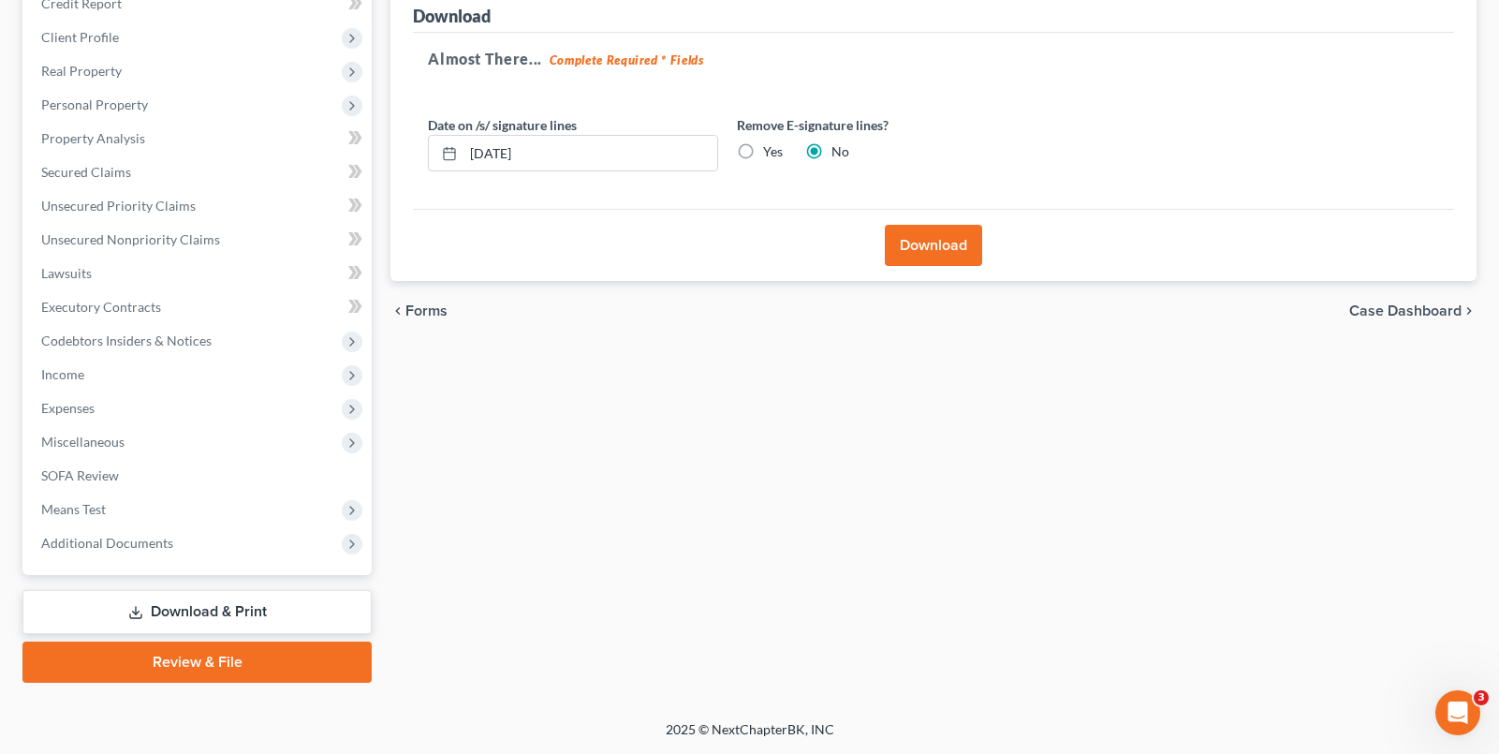
click at [932, 246] on button "Download" at bounding box center [933, 245] width 97 height 41
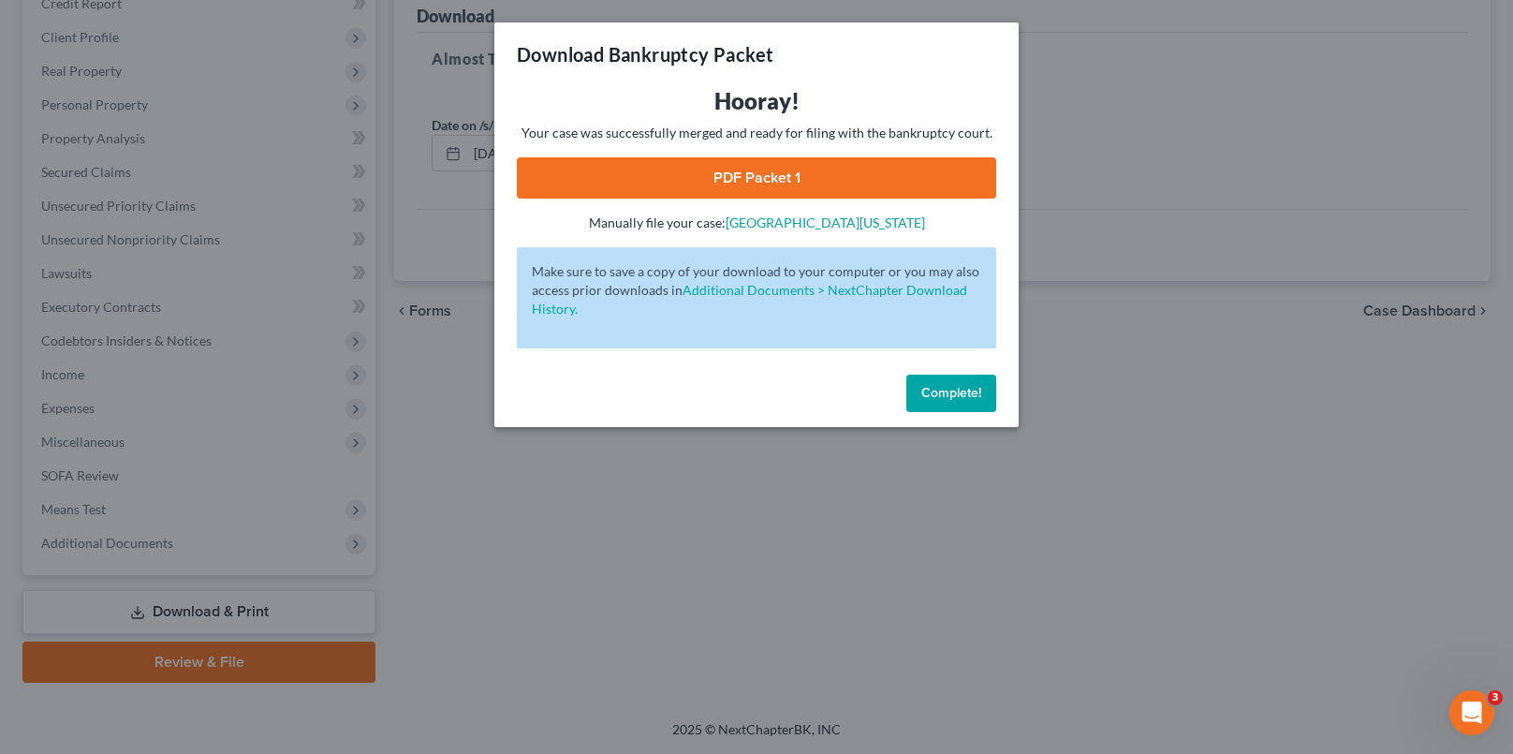
click at [814, 179] on link "PDF Packet 1" at bounding box center [756, 177] width 479 height 41
click at [824, 516] on div "Download Bankruptcy Packet Hooray! Your case was successfully merged and ready …" at bounding box center [756, 377] width 1513 height 754
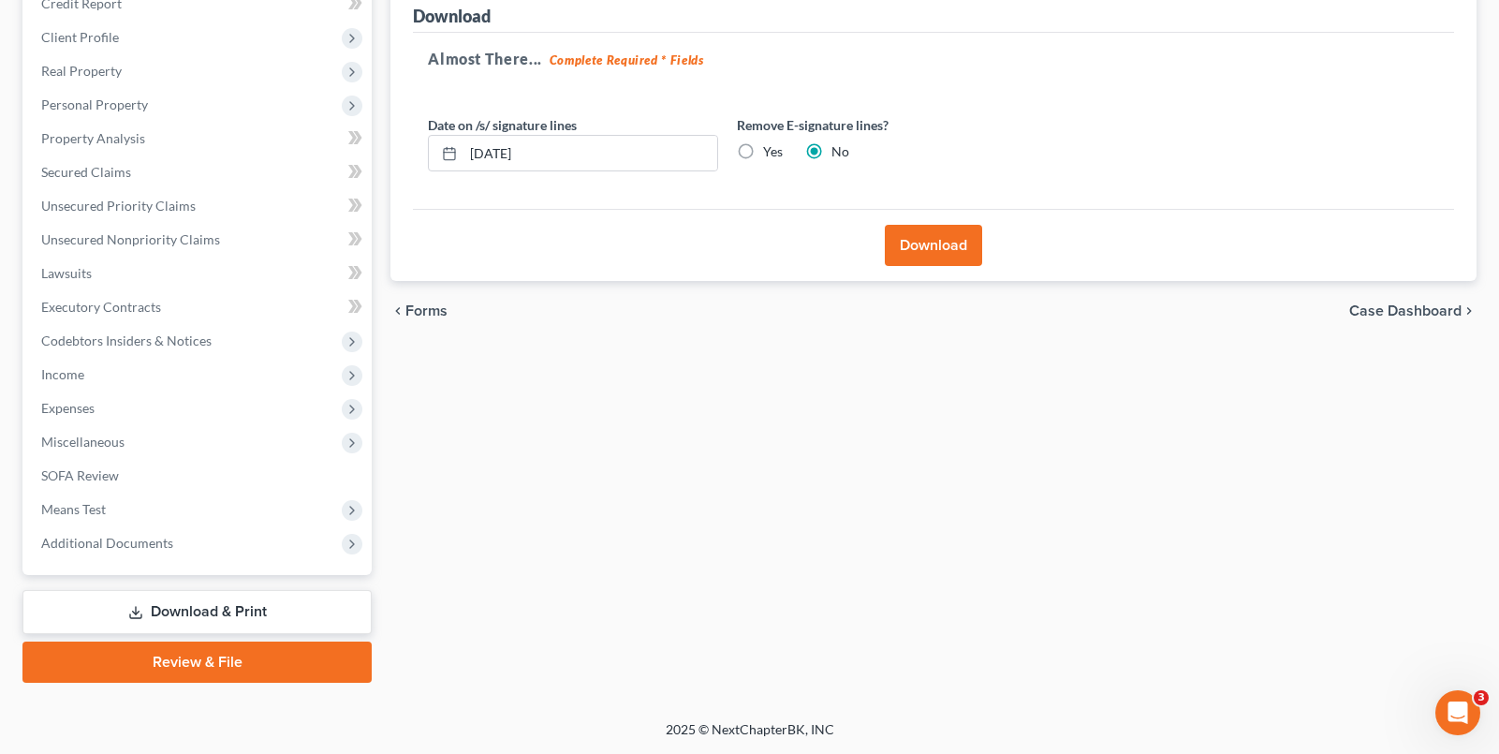
click at [284, 598] on link "Download & Print" at bounding box center [196, 612] width 349 height 44
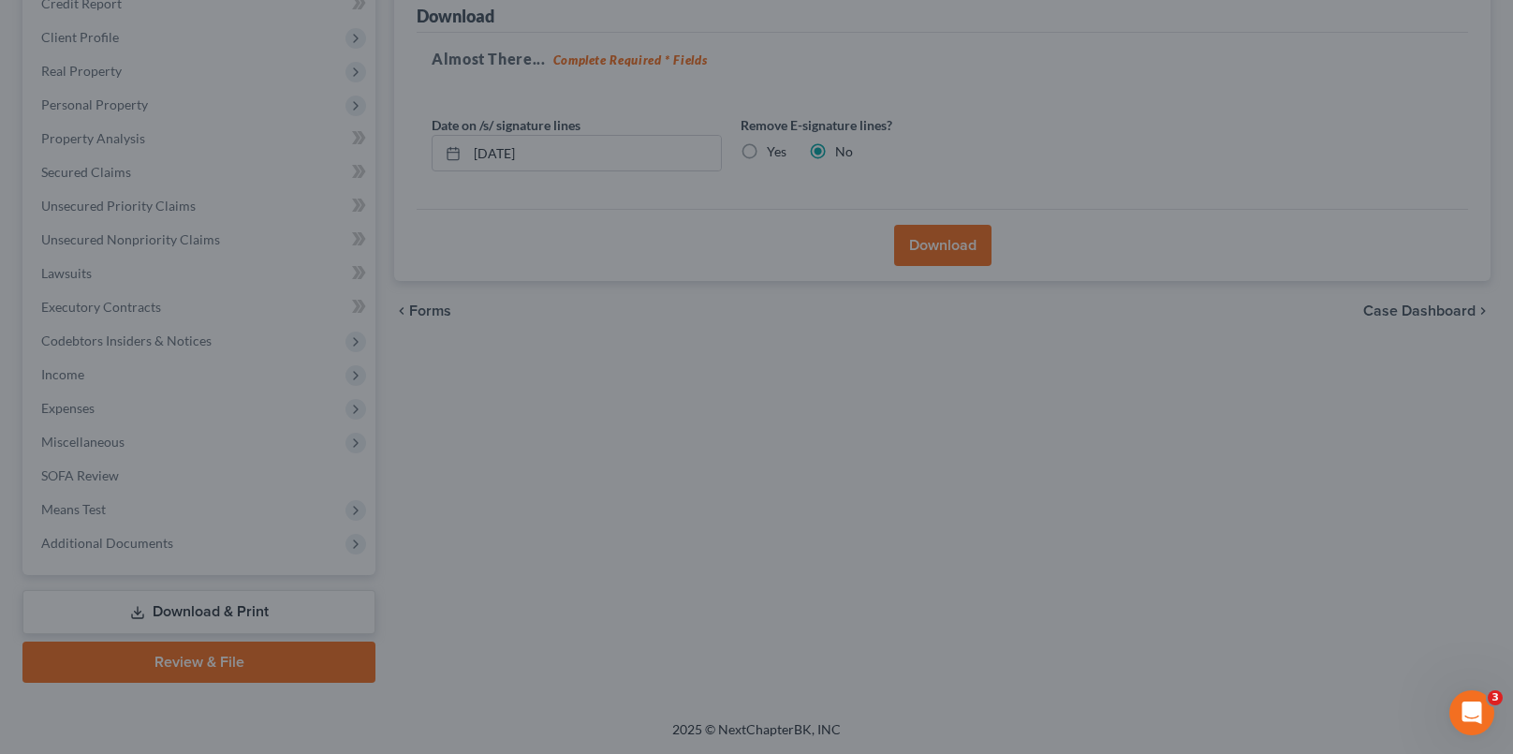
drag, startPoint x: 802, startPoint y: 400, endPoint x: 807, endPoint y: 419, distance: 20.2
click at [806, 425] on div at bounding box center [756, 377] width 1513 height 754
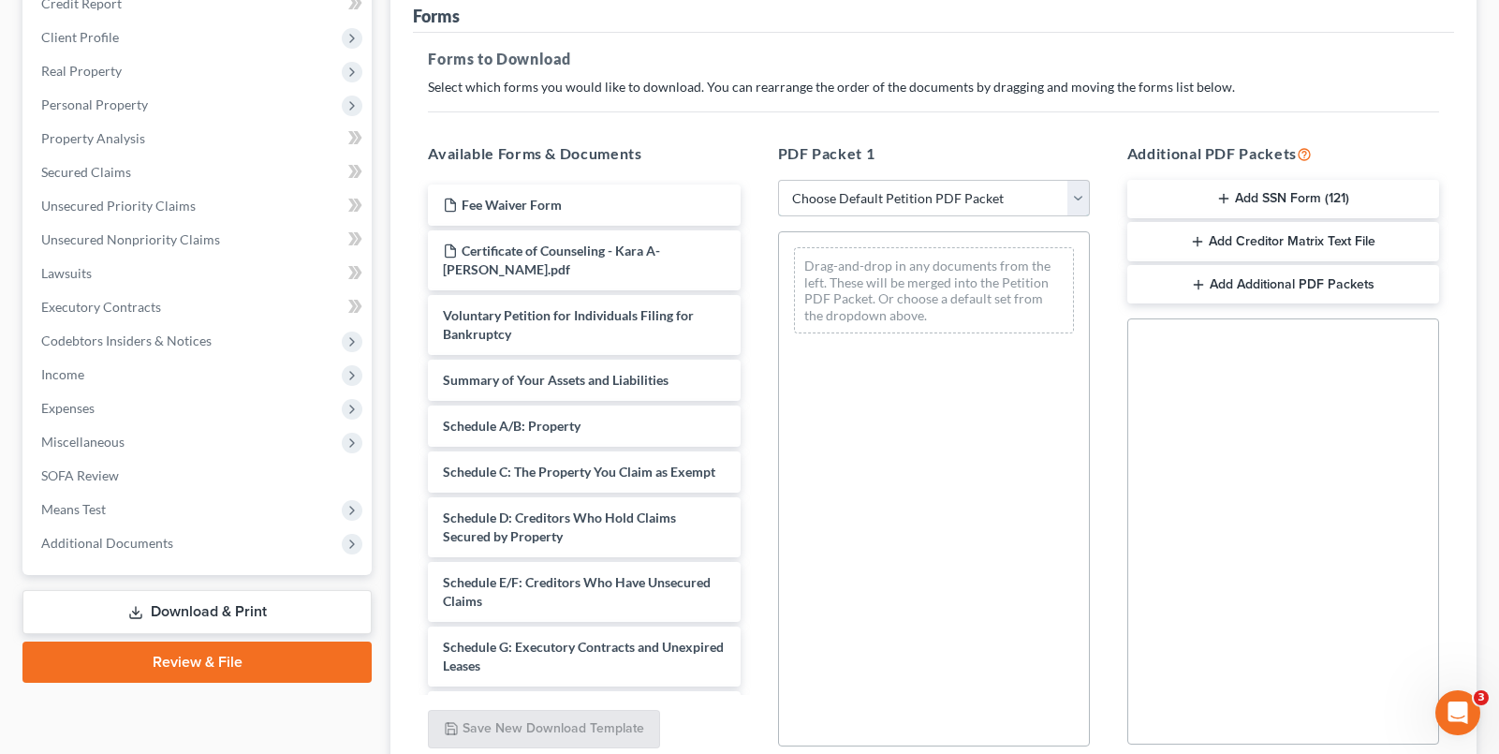
click at [826, 190] on select "Choose Default Petition PDF Packet Complete Bankruptcy Petition (all forms and …" at bounding box center [934, 198] width 312 height 37
select select "0"
click at [778, 180] on select "Choose Default Petition PDF Packet Complete Bankruptcy Petition (all forms and …" at bounding box center [934, 198] width 312 height 37
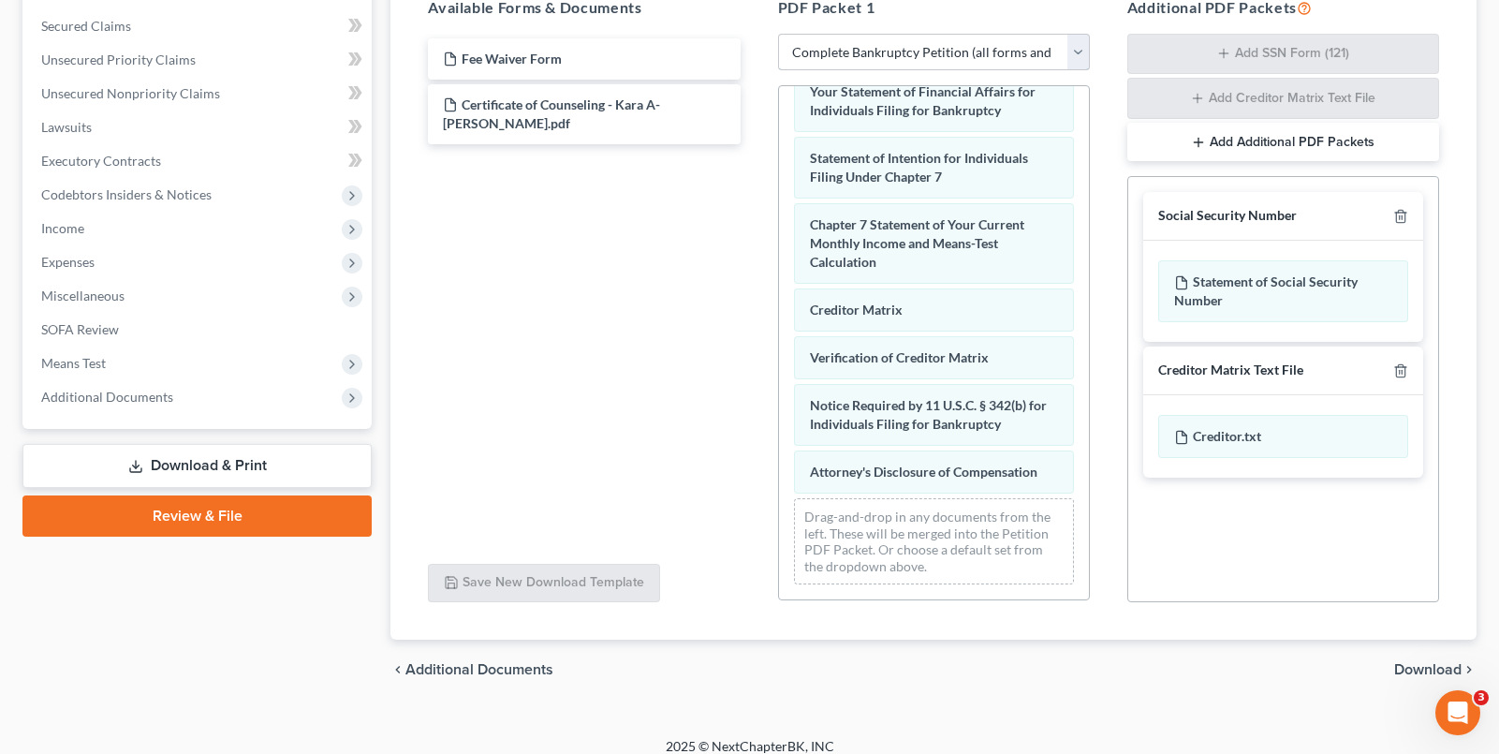
scroll to position [404, 0]
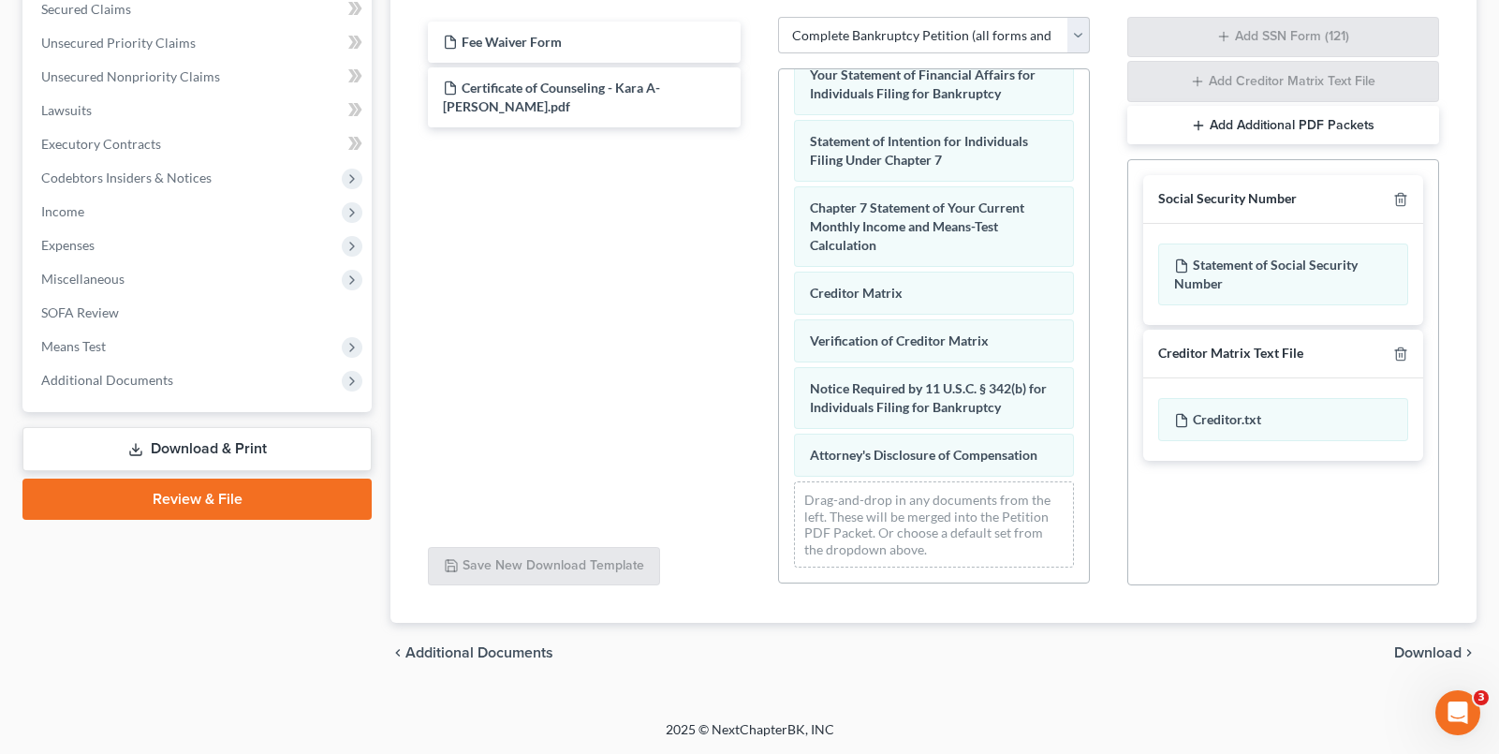
click at [1441, 653] on span "Download" at bounding box center [1427, 652] width 67 height 15
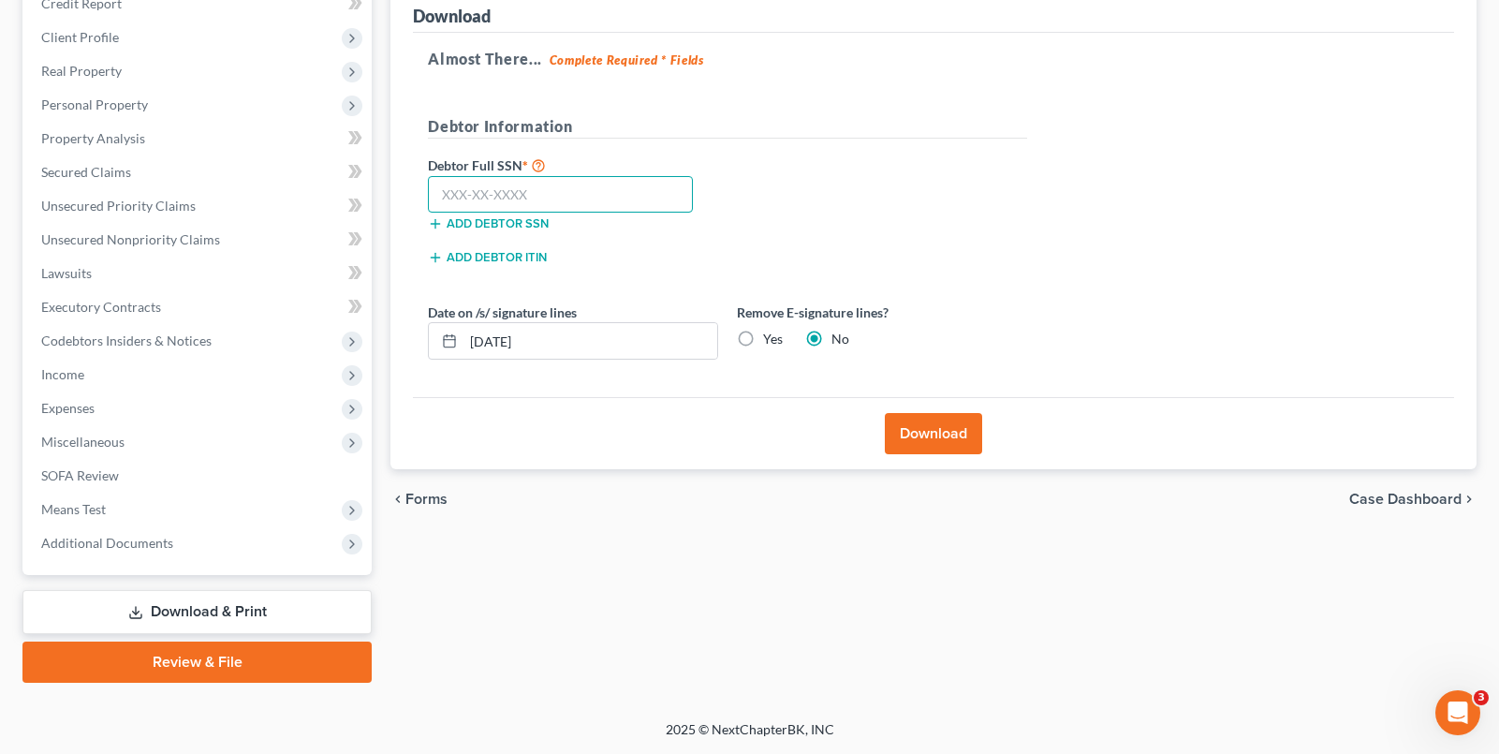
click at [633, 195] on input "text" at bounding box center [560, 194] width 265 height 37
type input "014-62-6287"
click at [769, 335] on label "Yes" at bounding box center [773, 339] width 20 height 19
click at [770, 335] on input "Yes" at bounding box center [776, 336] width 12 height 12
radio input "true"
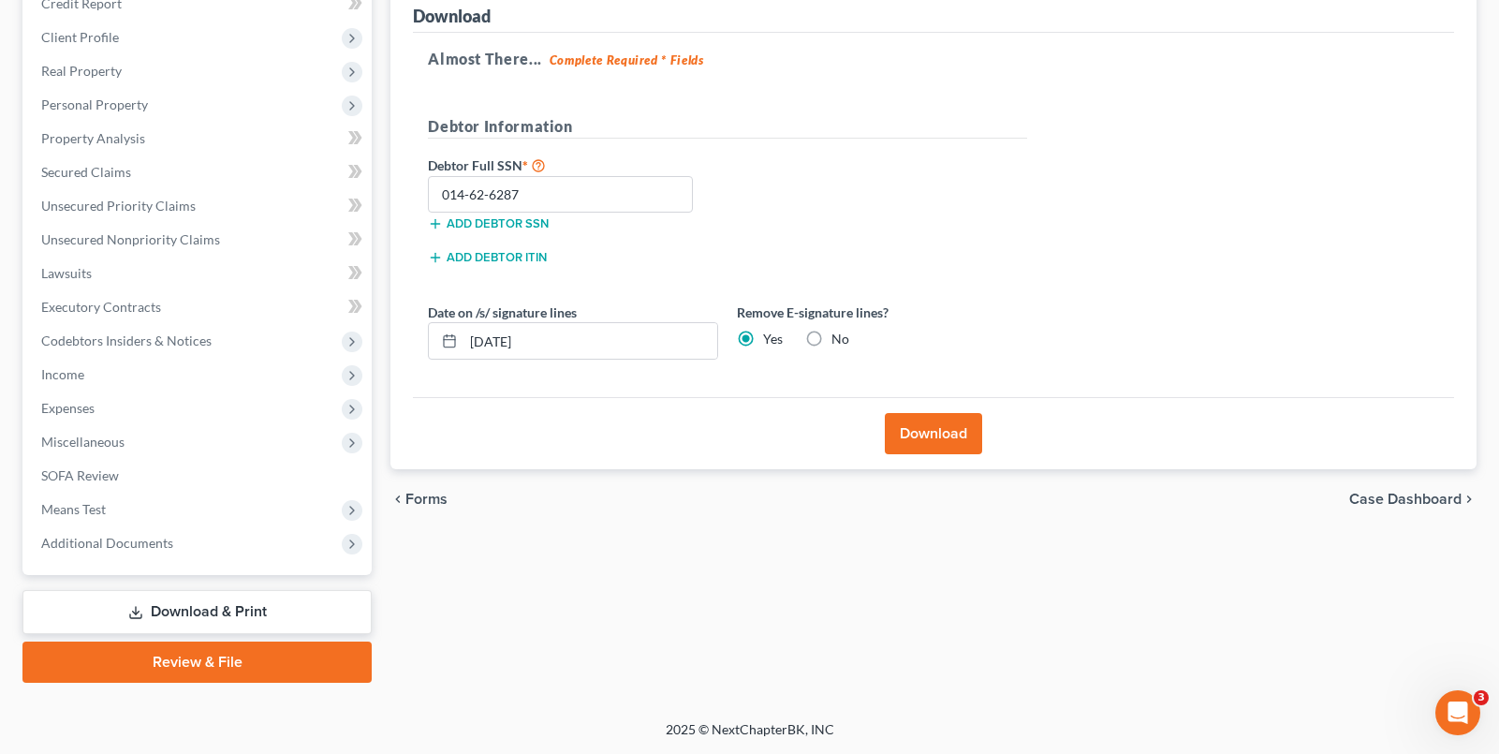
click at [831, 330] on label "No" at bounding box center [840, 339] width 18 height 19
click at [839, 330] on input "No" at bounding box center [845, 336] width 12 height 12
radio input "true"
radio input "false"
click at [913, 428] on button "Download" at bounding box center [933, 433] width 97 height 41
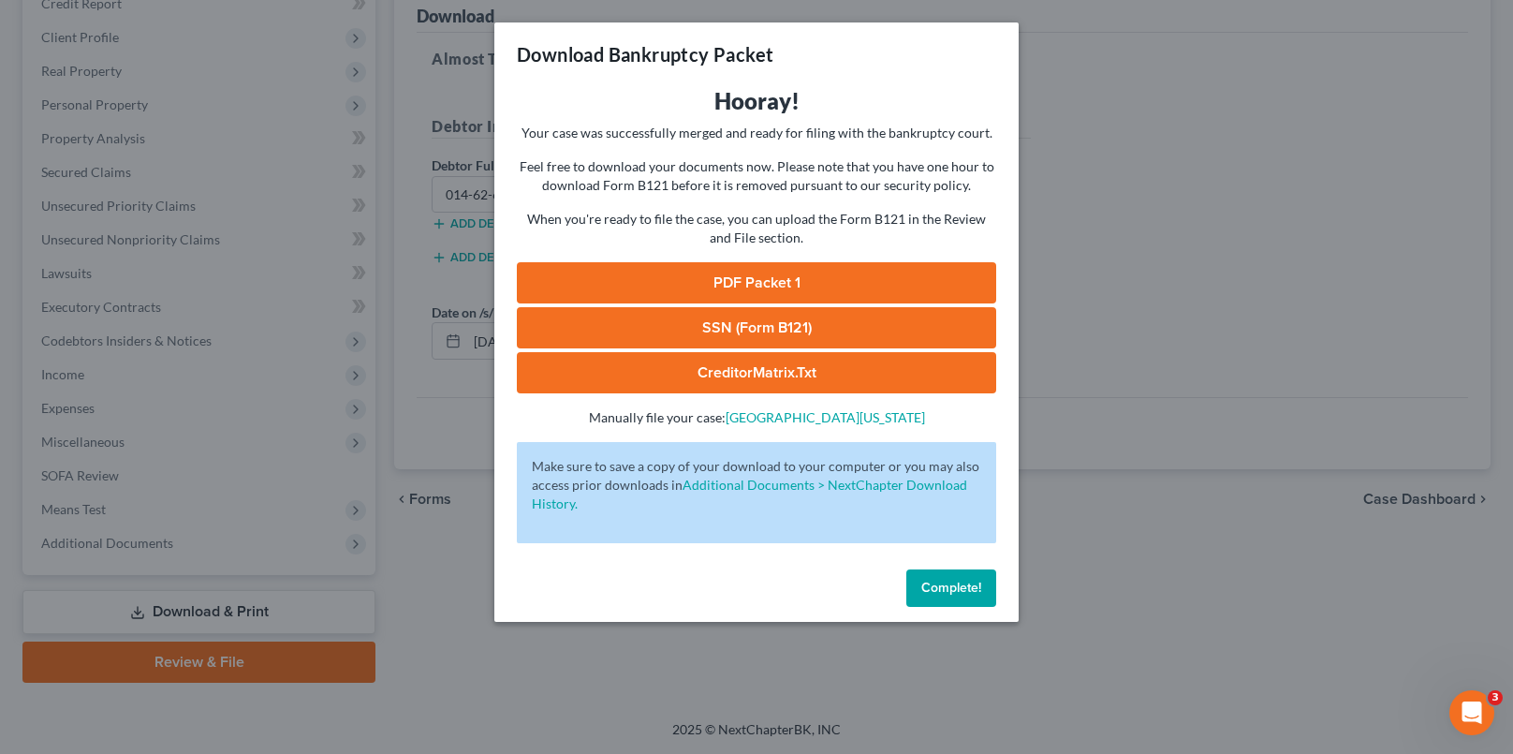
click at [801, 286] on link "PDF Packet 1" at bounding box center [756, 282] width 479 height 41
click at [1059, 132] on div "Download Bankruptcy Packet Hooray! Your case was successfully merged and ready …" at bounding box center [756, 377] width 1513 height 754
